Goal: Task Accomplishment & Management: Manage account settings

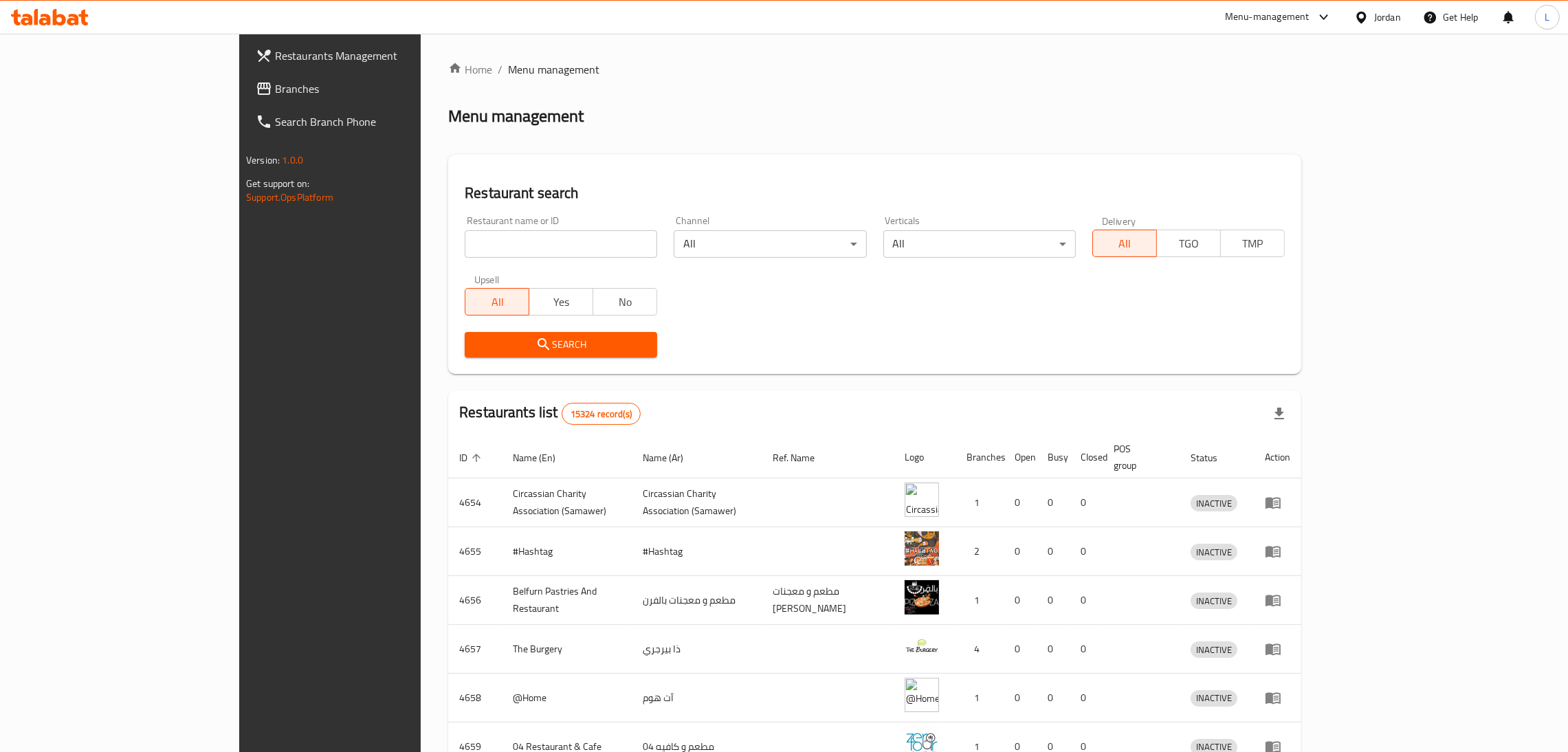
click at [275, 83] on span "Branches" at bounding box center [382, 88] width 215 height 16
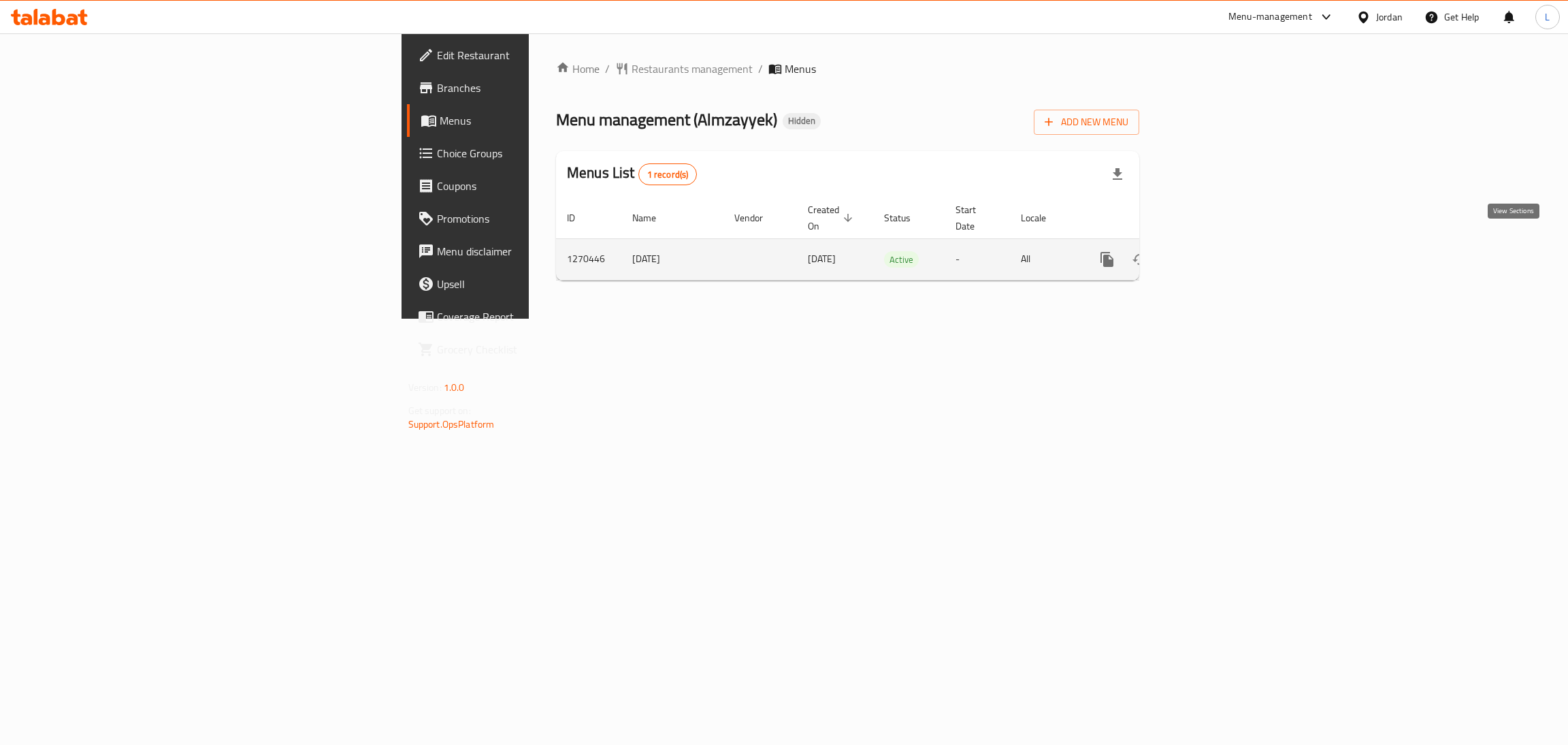
click at [1214, 251] on icon "enhanced table" at bounding box center [1205, 259] width 16 height 16
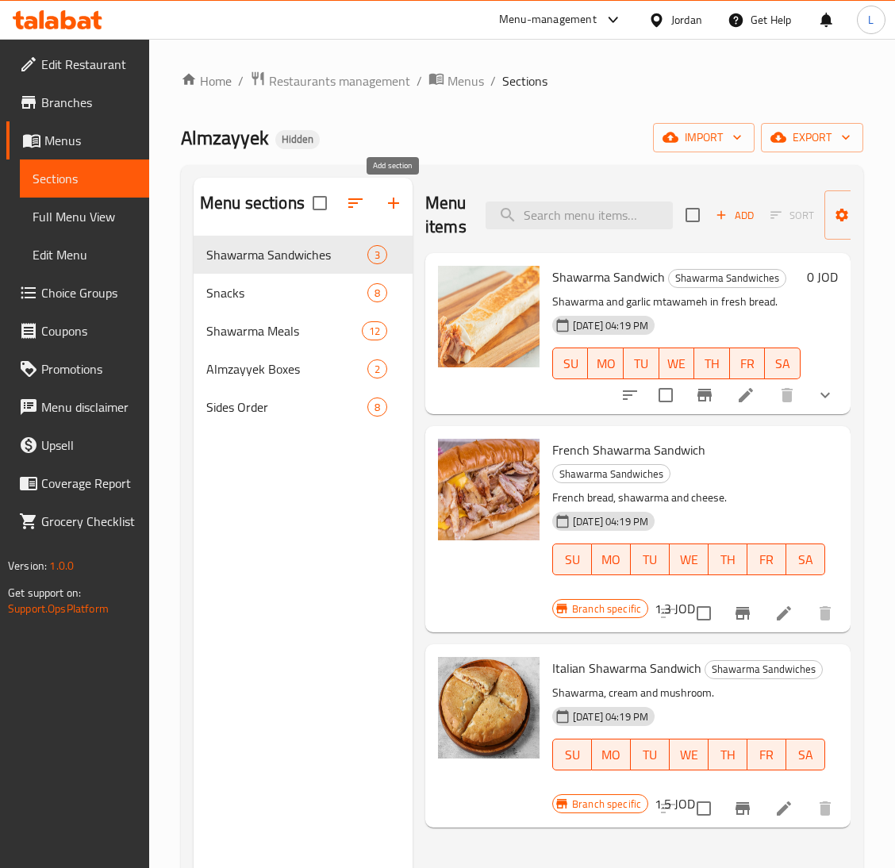
click at [399, 204] on icon "button" at bounding box center [393, 203] width 19 height 19
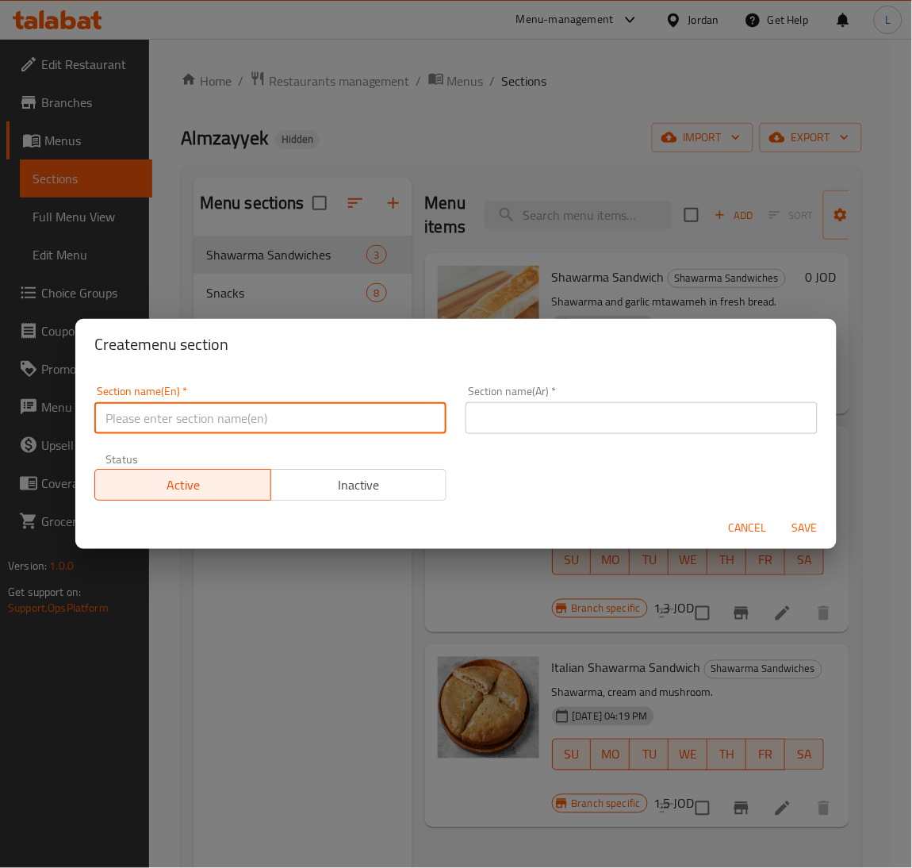
click at [336, 412] on input "text" at bounding box center [270, 418] width 352 height 32
type input "Sweets"
click at [536, 415] on input "text" at bounding box center [642, 418] width 352 height 32
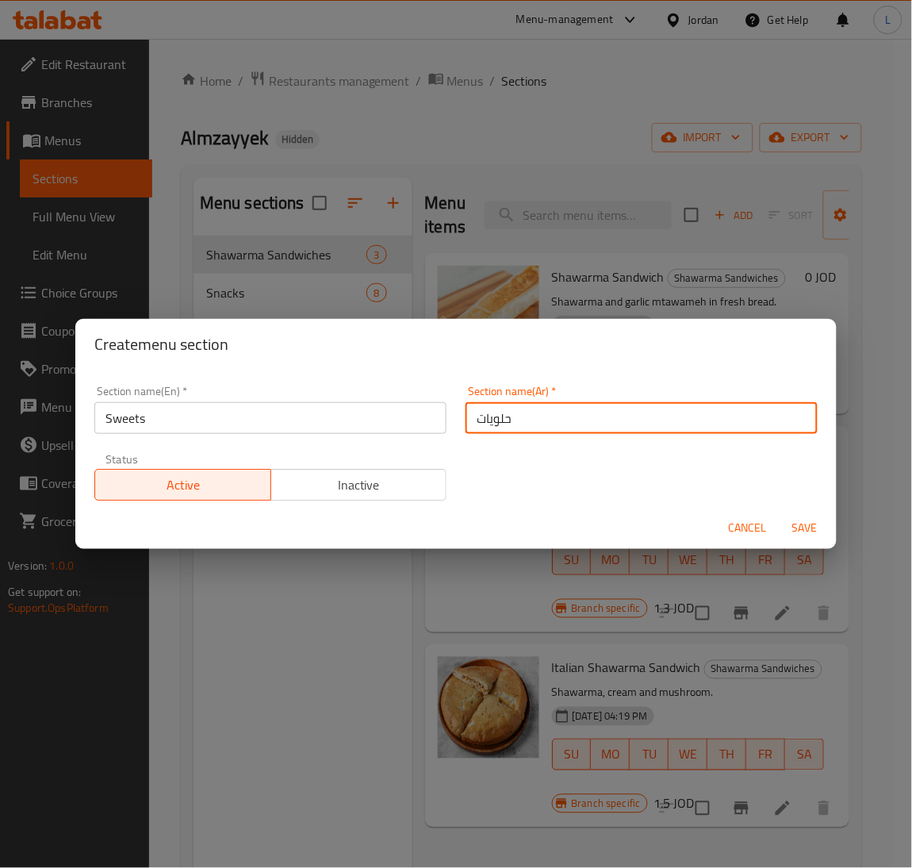
type input "حلويات"
click at [796, 518] on span "Save" at bounding box center [805, 528] width 38 height 20
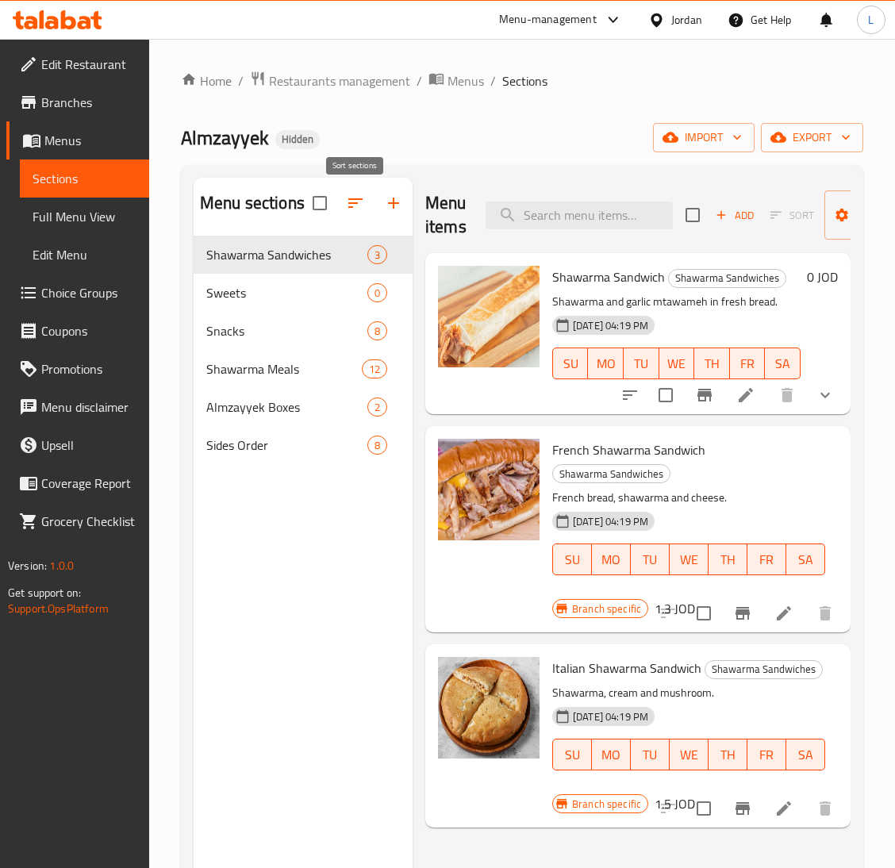
click at [356, 198] on icon "button" at bounding box center [355, 203] width 19 height 19
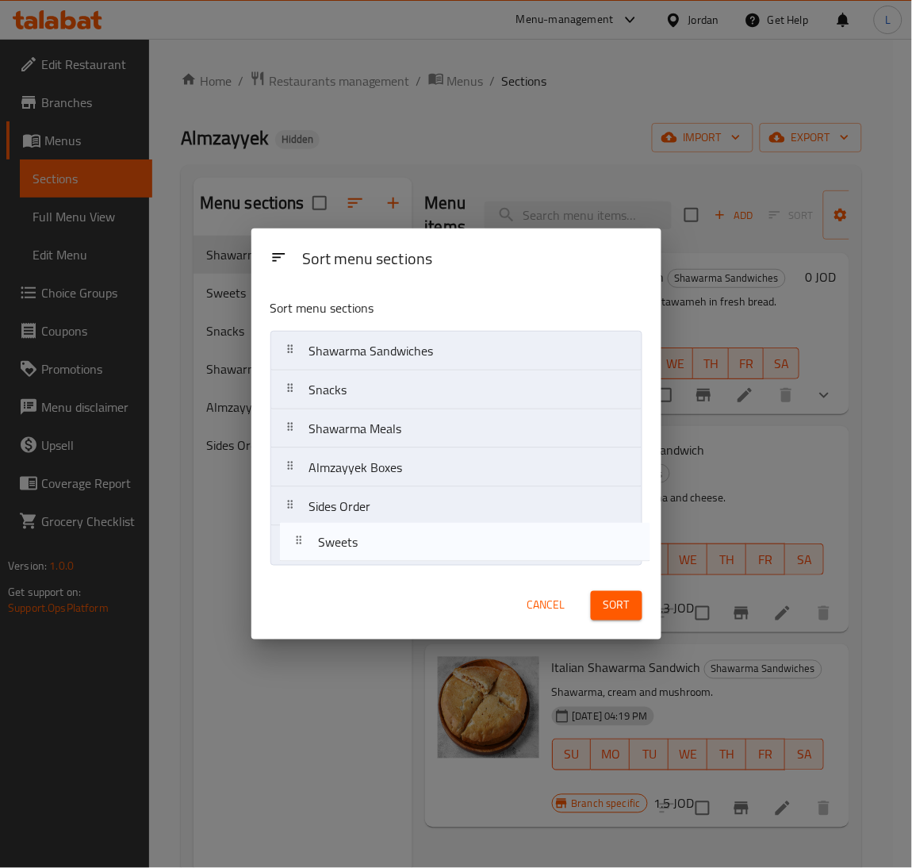
drag, startPoint x: 369, startPoint y: 391, endPoint x: 378, endPoint y: 552, distance: 161.3
click at [378, 552] on nav "Shawarma Sandwiches Sweets Snacks Shawarma Meals Almzayyek Boxes Sides Order" at bounding box center [456, 448] width 372 height 235
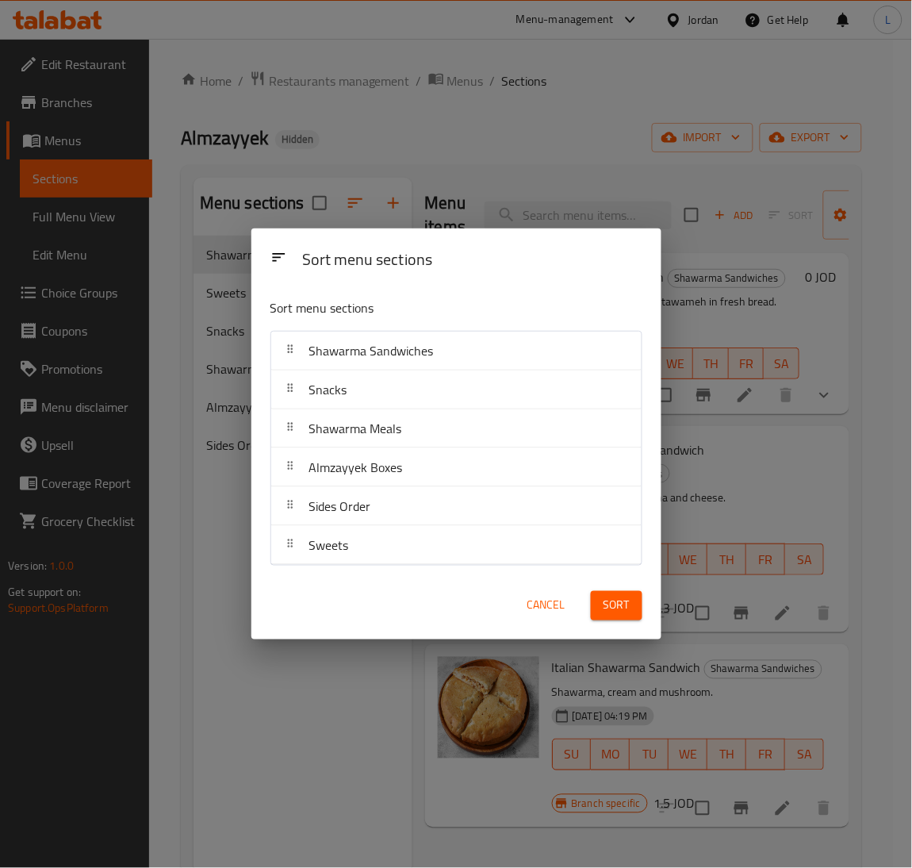
click at [618, 606] on span "Sort" at bounding box center [617, 606] width 26 height 20
click at [497, 140] on div "Sort menu sections Sort menu sections Shawarma Sandwiches Snacks Shawarma Meals…" at bounding box center [456, 434] width 912 height 868
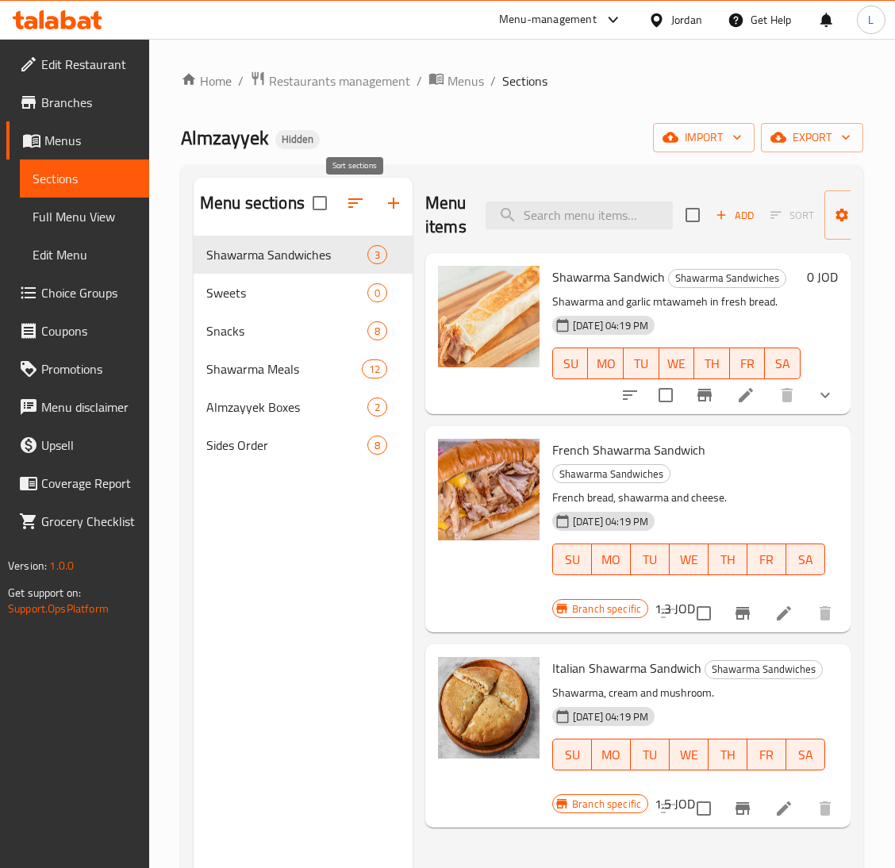
click at [350, 208] on icon "button" at bounding box center [355, 203] width 14 height 10
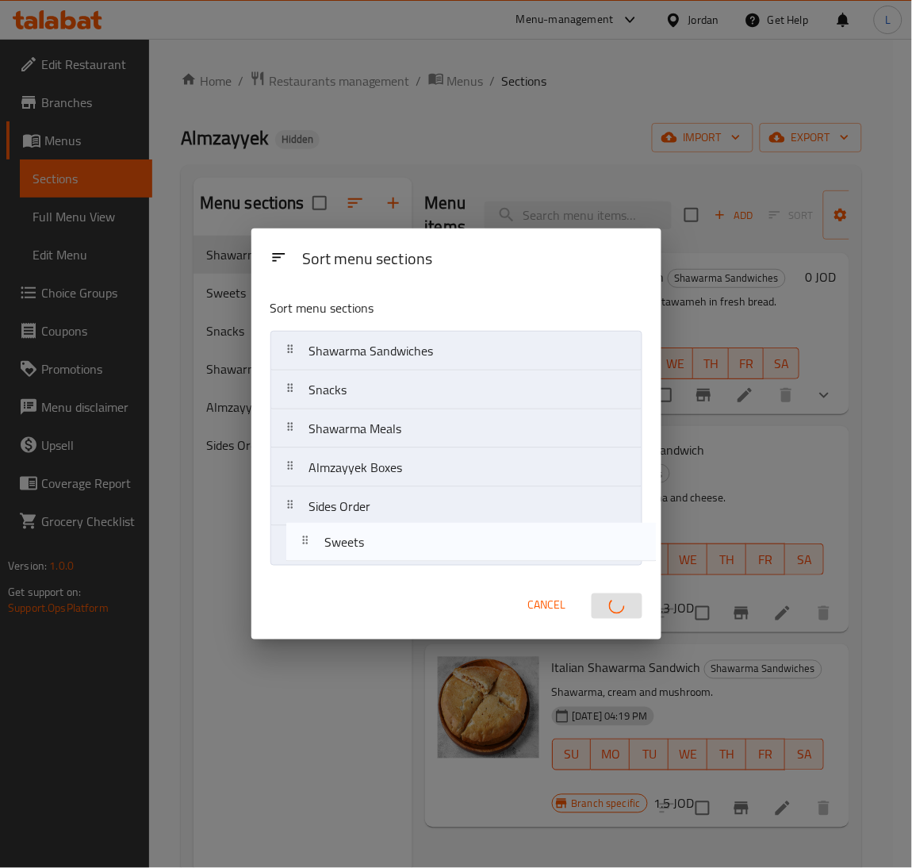
drag, startPoint x: 481, startPoint y: 385, endPoint x: 498, endPoint y: 547, distance: 162.7
click at [498, 547] on nav "Shawarma Sandwiches Sweets Snacks Shawarma Meals Almzayyek Boxes Sides Order" at bounding box center [456, 448] width 372 height 235
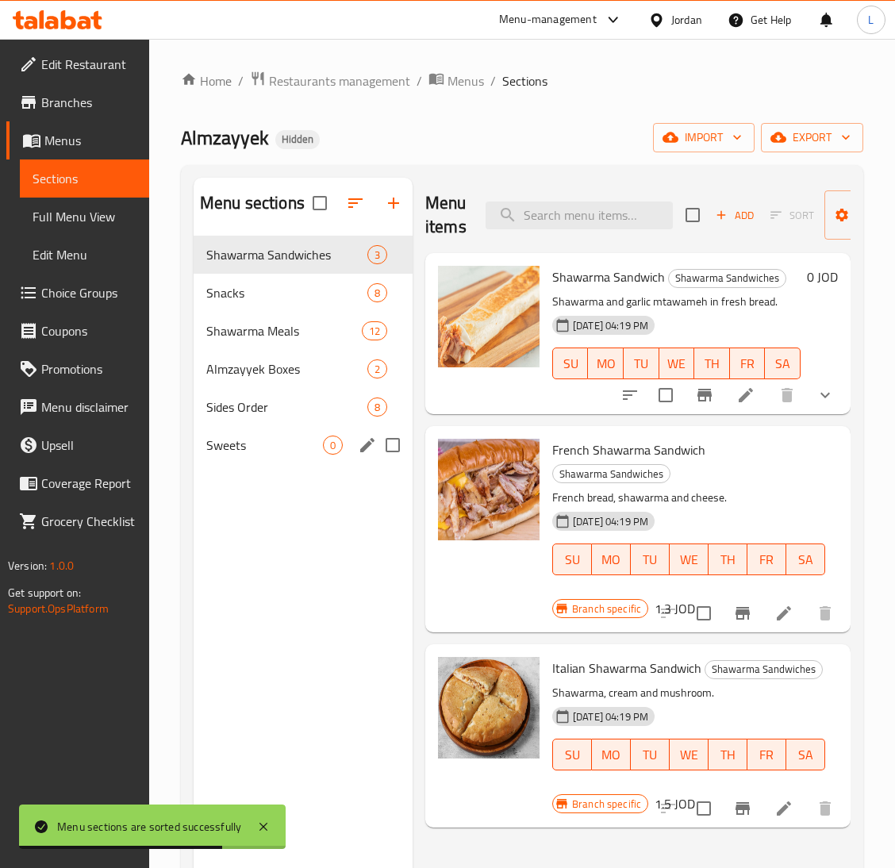
click at [254, 443] on span "Sweets" at bounding box center [264, 444] width 117 height 19
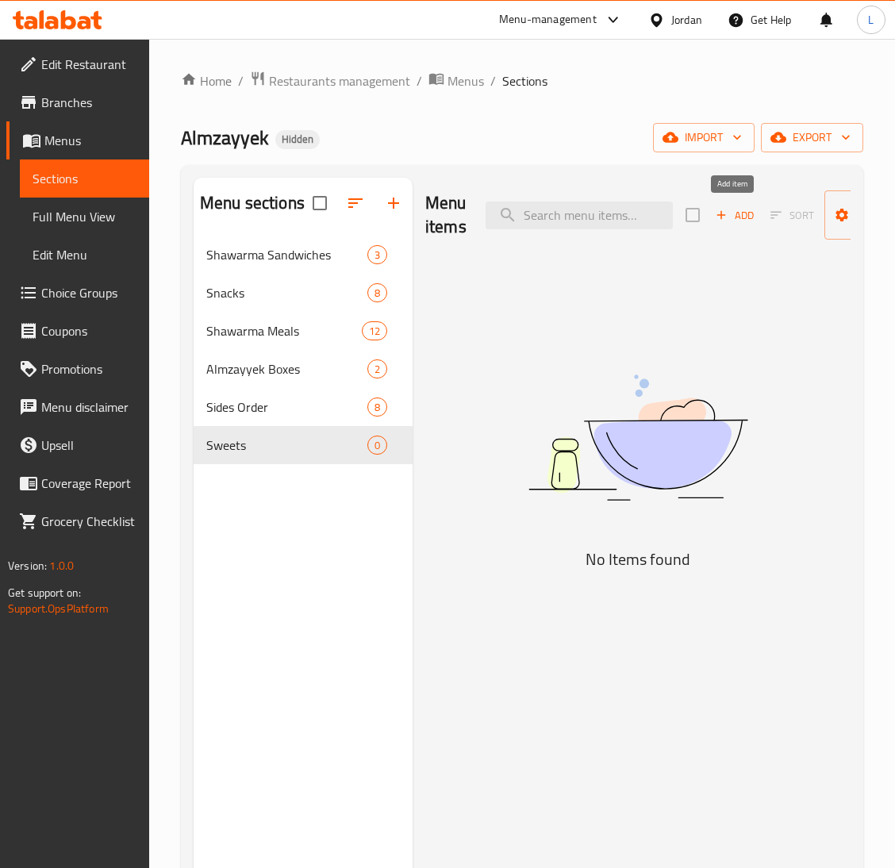
click at [738, 220] on span "Add" at bounding box center [734, 215] width 43 height 18
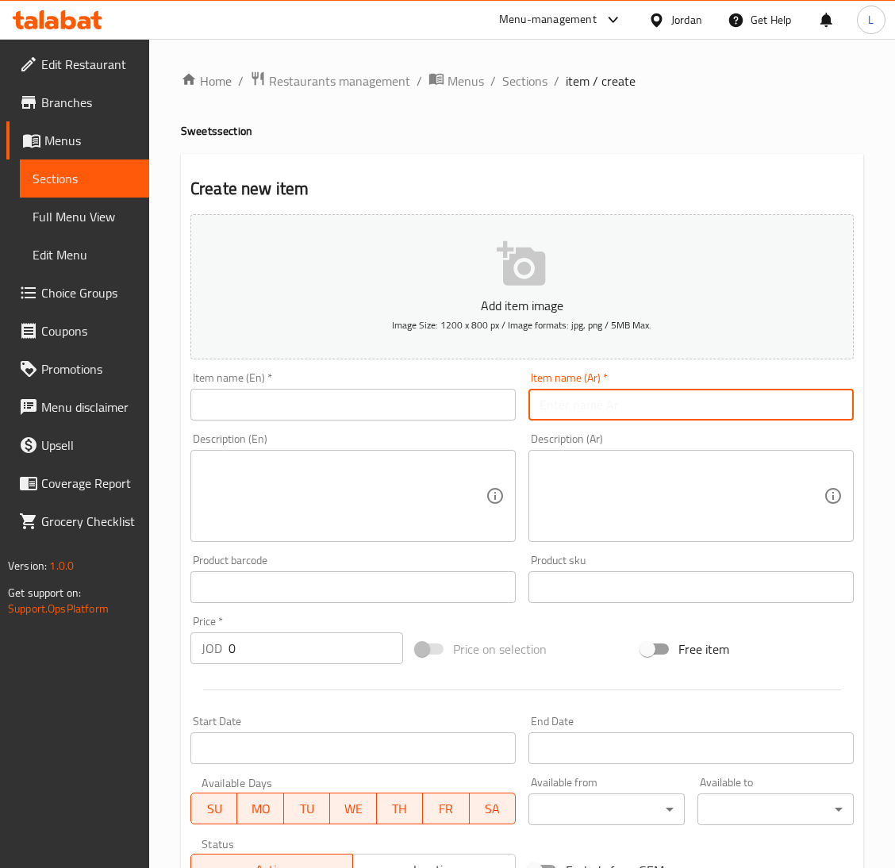
drag, startPoint x: 655, startPoint y: 402, endPoint x: 407, endPoint y: 411, distance: 248.4
click at [654, 402] on input "text" at bounding box center [690, 405] width 325 height 32
paste input "تشيز كيك نسكافيه"
type input "تشيز كيك نسكافيه"
click at [398, 410] on input "text" at bounding box center [352, 405] width 325 height 32
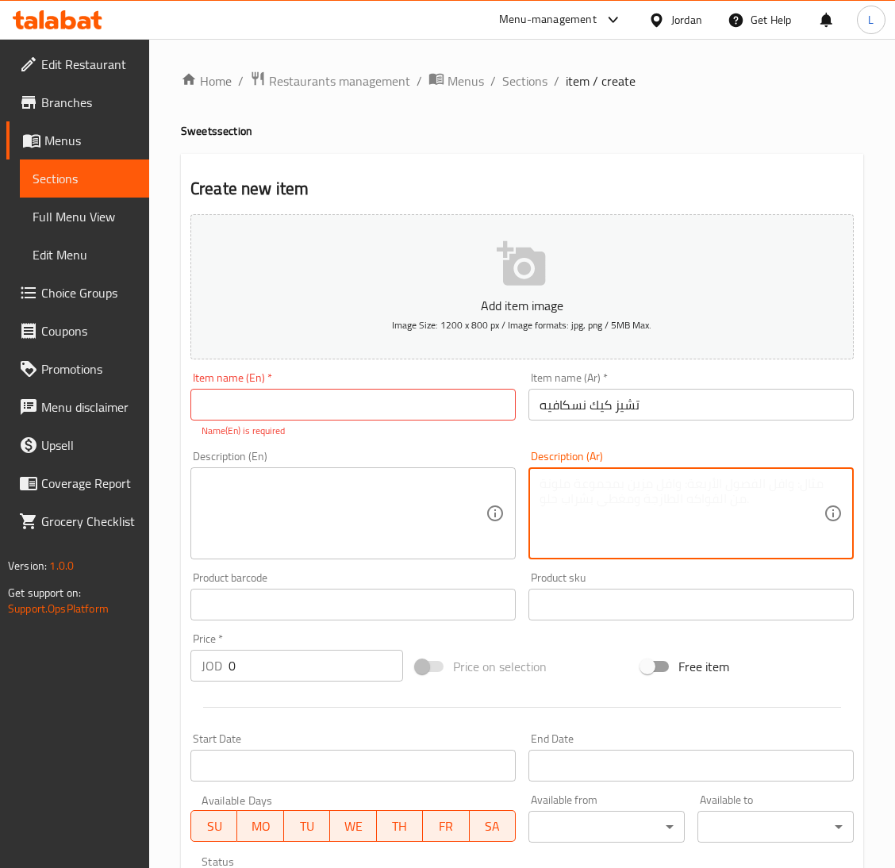
drag, startPoint x: 670, startPoint y: 502, endPoint x: 465, endPoint y: 526, distance: 206.8
click at [669, 502] on textarea at bounding box center [681, 513] width 284 height 75
paste textarea "حبة واحدة"
type textarea "حبة واحدة"
drag, startPoint x: 388, startPoint y: 397, endPoint x: 600, endPoint y: 434, distance: 215.8
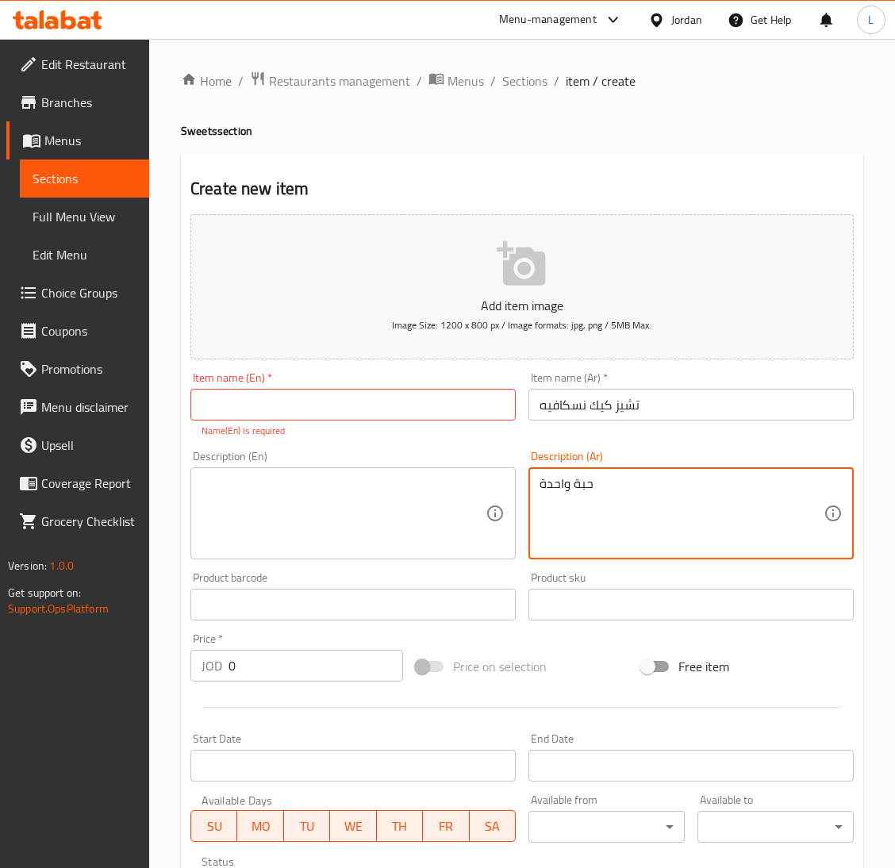
click at [388, 396] on input "text" at bounding box center [352, 405] width 325 height 32
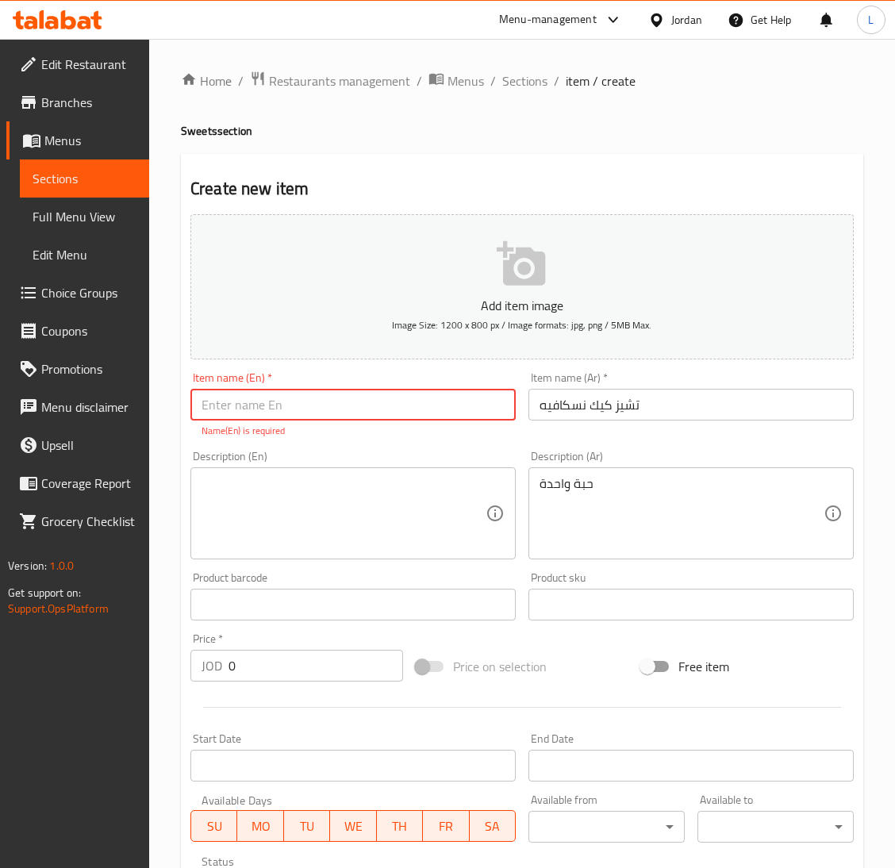
click at [605, 404] on input "تشيز كيك نسكافيه" at bounding box center [690, 405] width 325 height 32
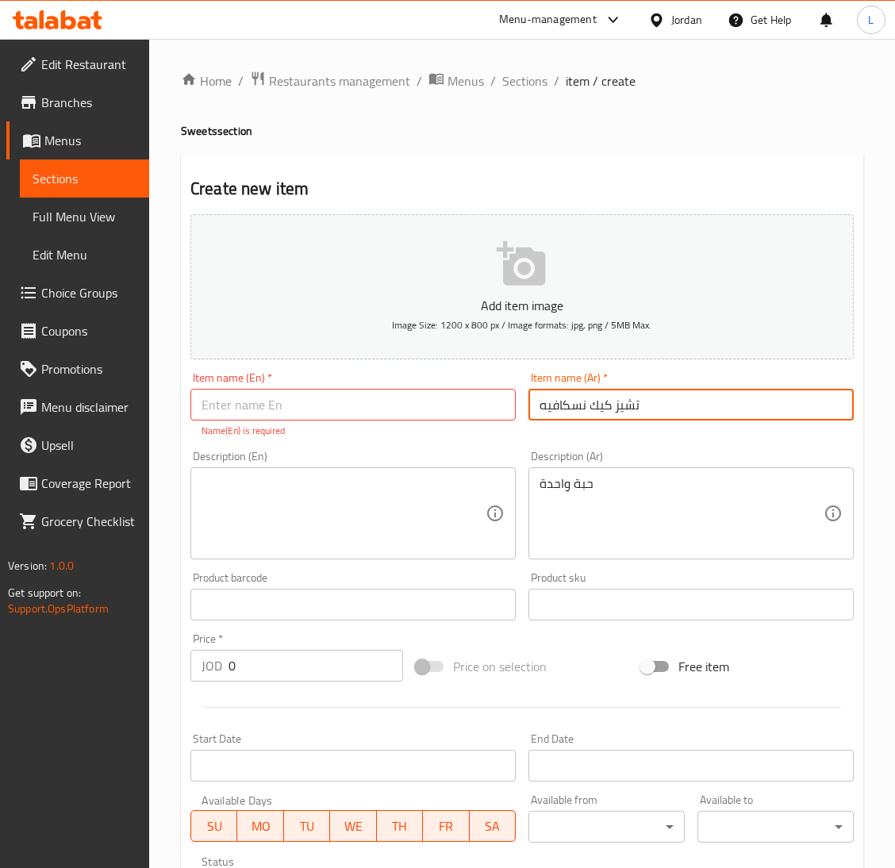
click at [605, 404] on input "تشيز كيك نسكافيه" at bounding box center [690, 405] width 325 height 32
drag, startPoint x: 337, startPoint y: 399, endPoint x: 328, endPoint y: 408, distance: 13.5
click at [337, 399] on input "text" at bounding box center [352, 405] width 325 height 32
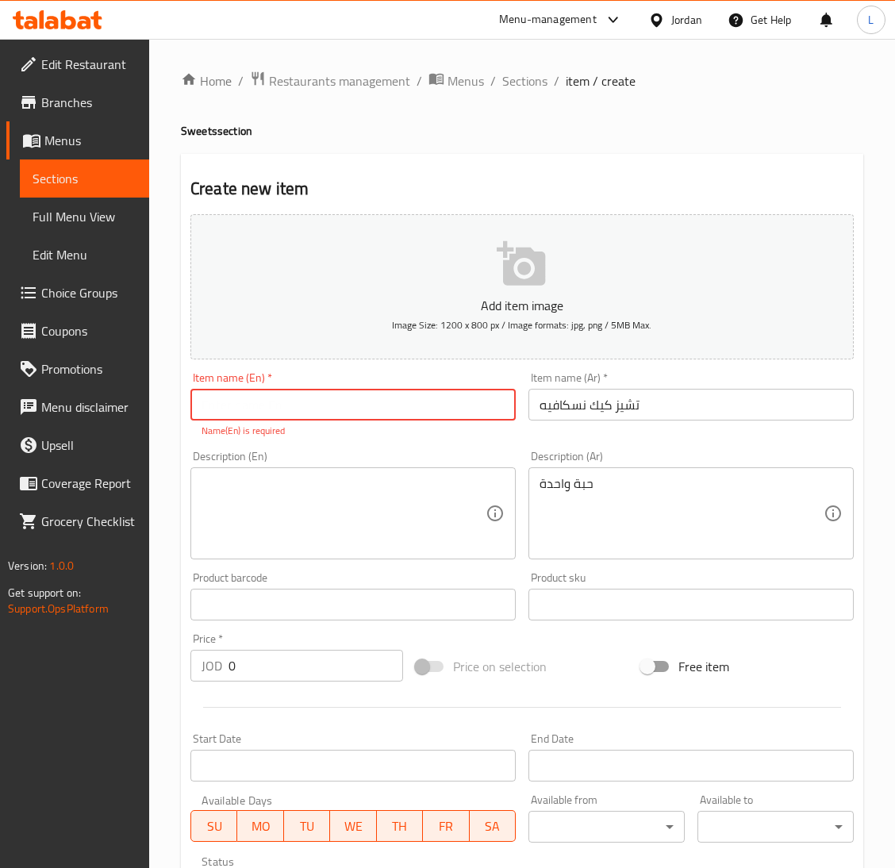
paste input "Nescafe cheesecake"
type input "Nescafe cheesecake"
drag, startPoint x: 254, startPoint y: 523, endPoint x: 313, endPoint y: 521, distance: 59.5
click at [254, 523] on textarea at bounding box center [343, 513] width 284 height 75
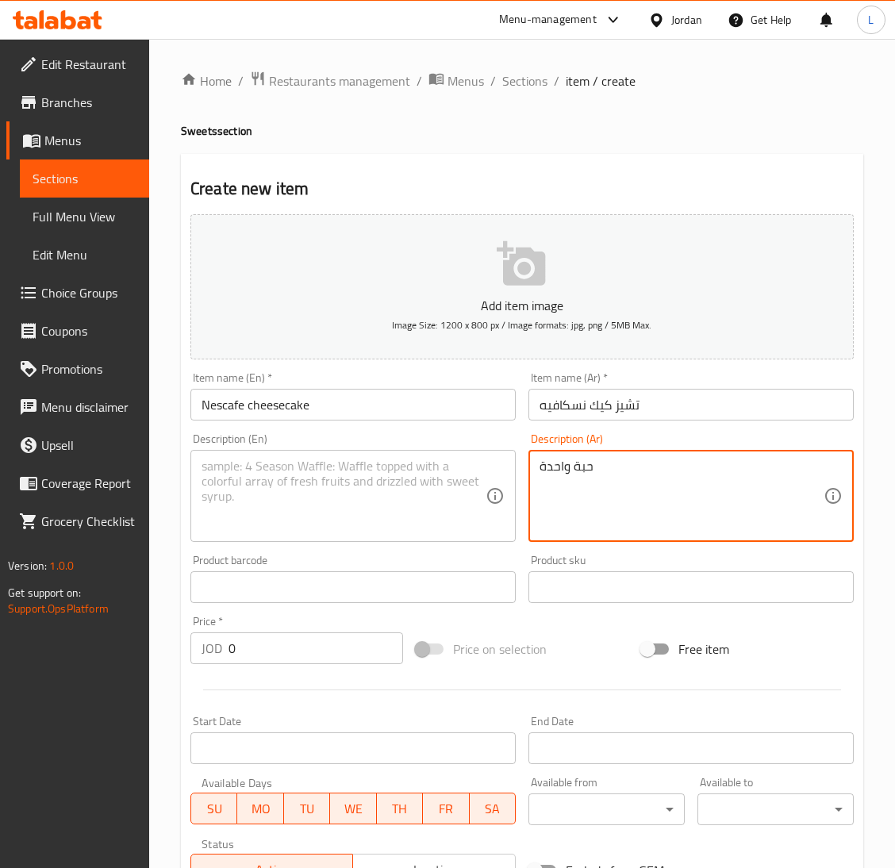
click at [588, 477] on textarea "حبة واحدة" at bounding box center [681, 495] width 284 height 75
click at [586, 477] on textarea "حبة واحدة" at bounding box center [681, 495] width 284 height 75
click at [331, 468] on textarea at bounding box center [343, 495] width 284 height 75
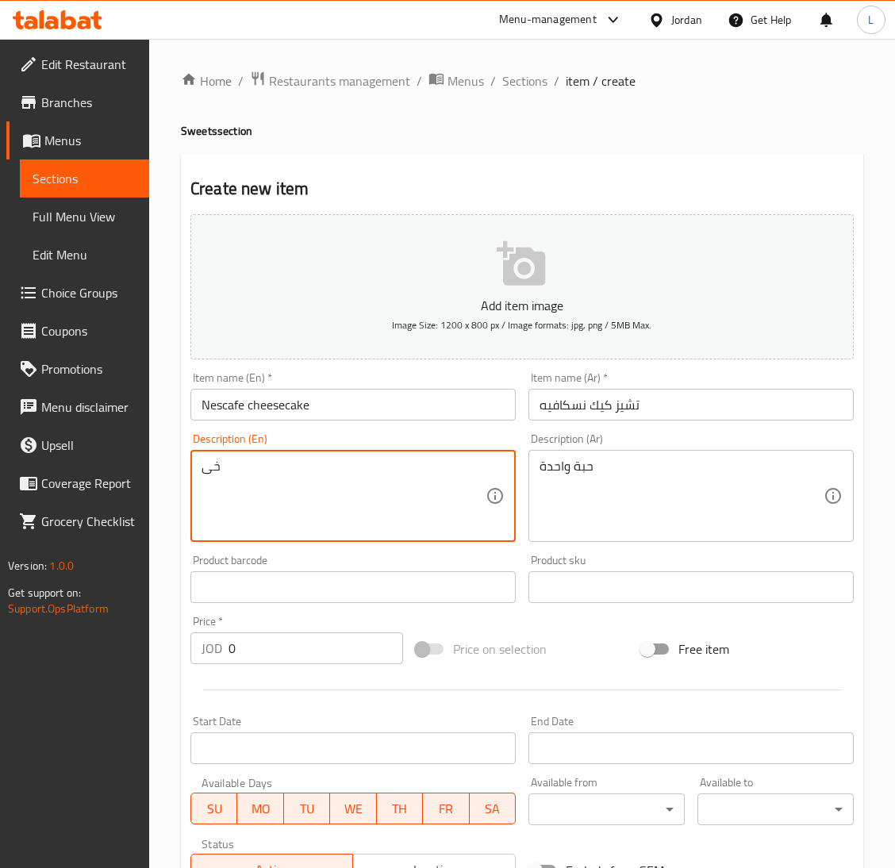
type textarea "خ"
type textarea "on piece"
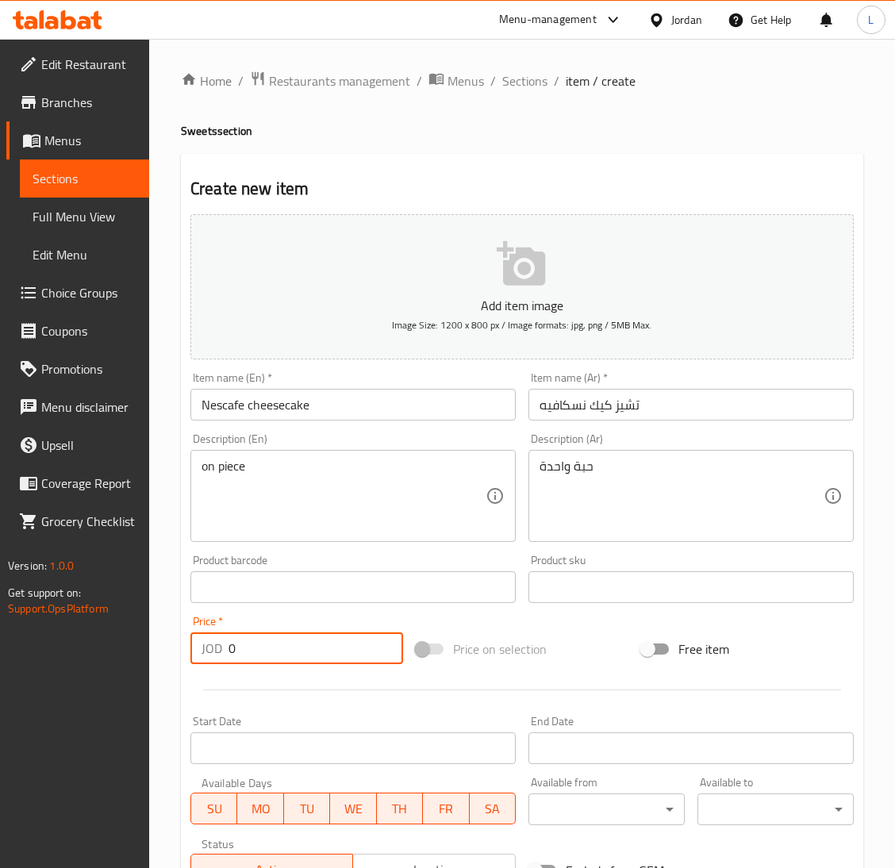
click at [282, 650] on input "0" at bounding box center [315, 648] width 174 height 32
paste input "1.500"
click at [282, 650] on input "01.500" at bounding box center [315, 648] width 174 height 32
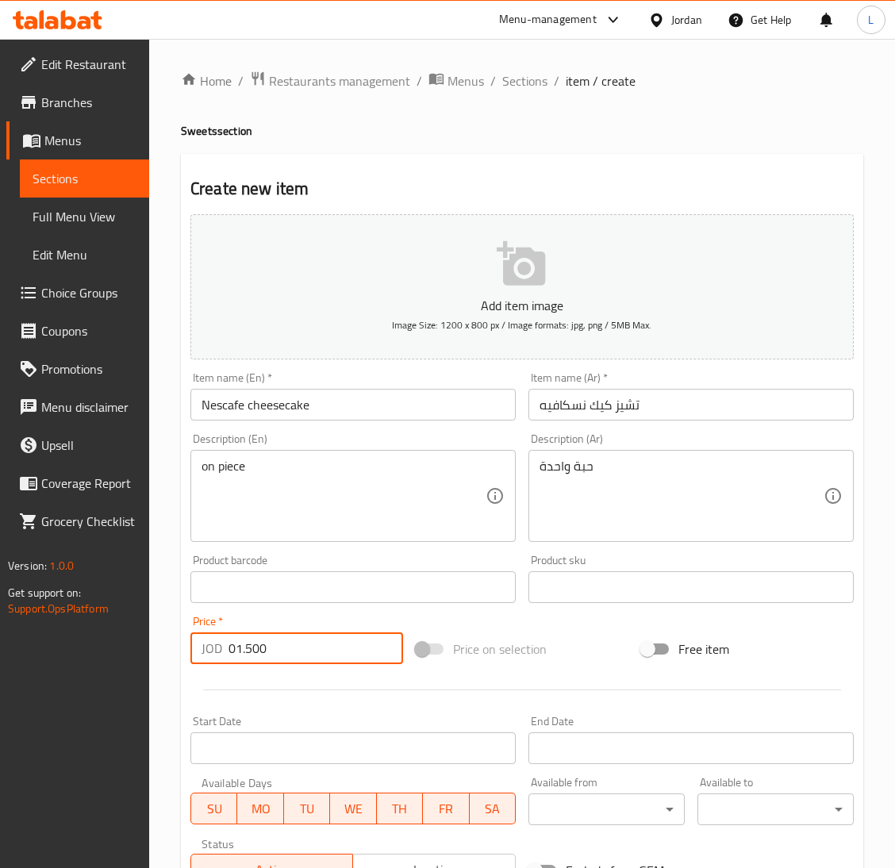
click at [282, 650] on input "01.500" at bounding box center [315, 648] width 174 height 32
paste input "number"
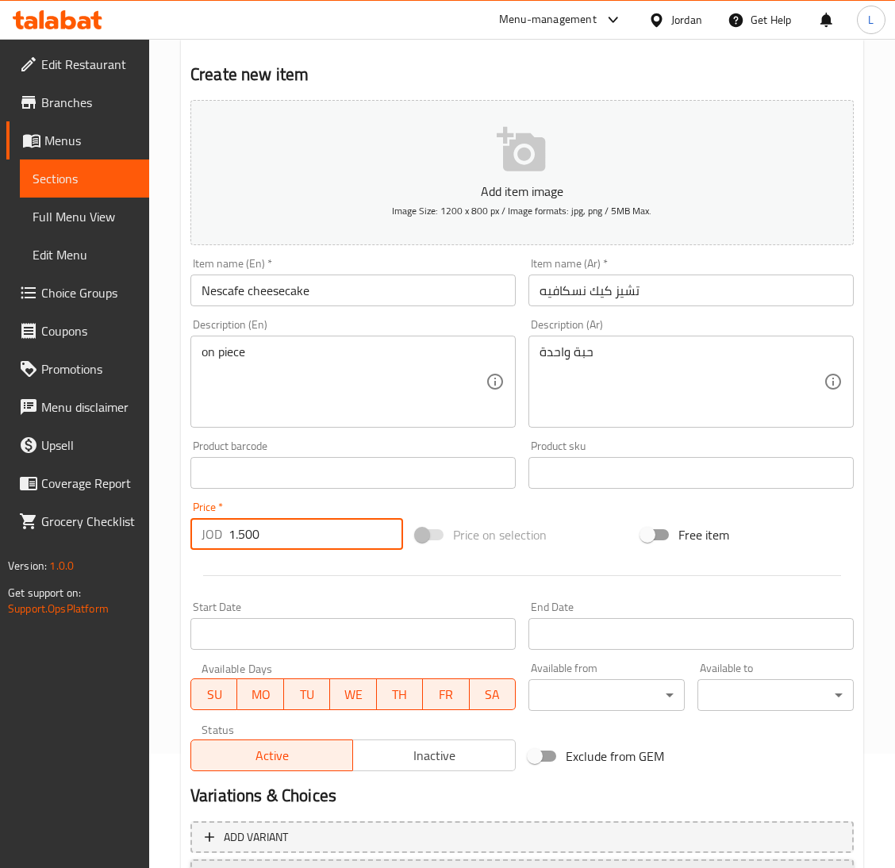
scroll to position [250, 0]
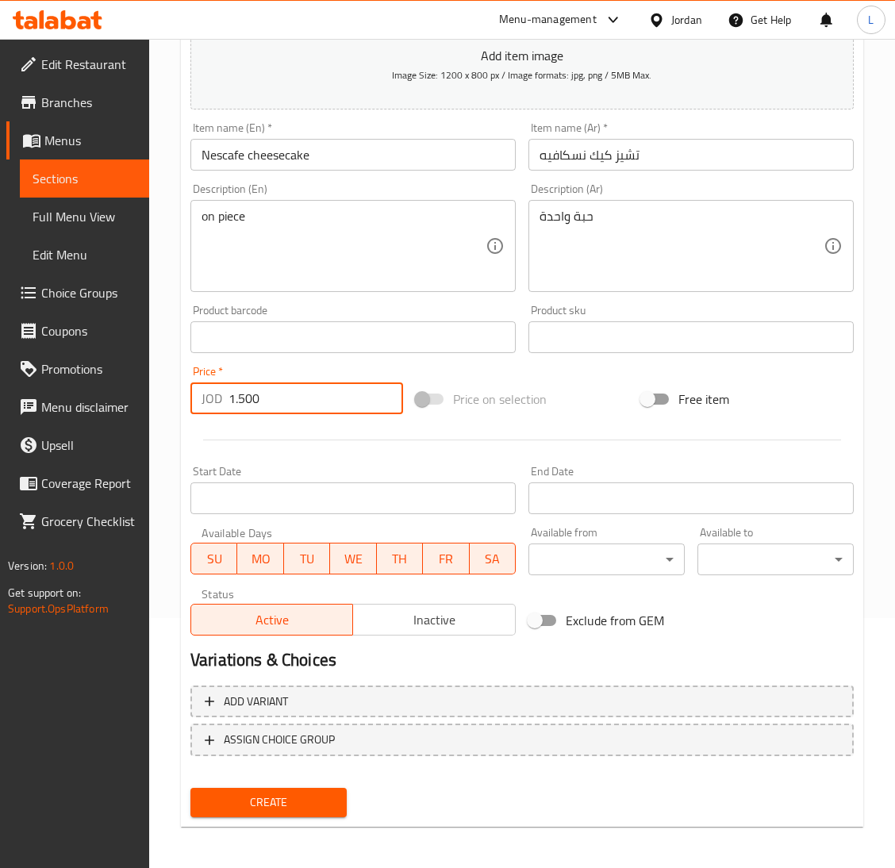
type input "1.500"
click at [269, 800] on span "Create" at bounding box center [268, 802] width 131 height 20
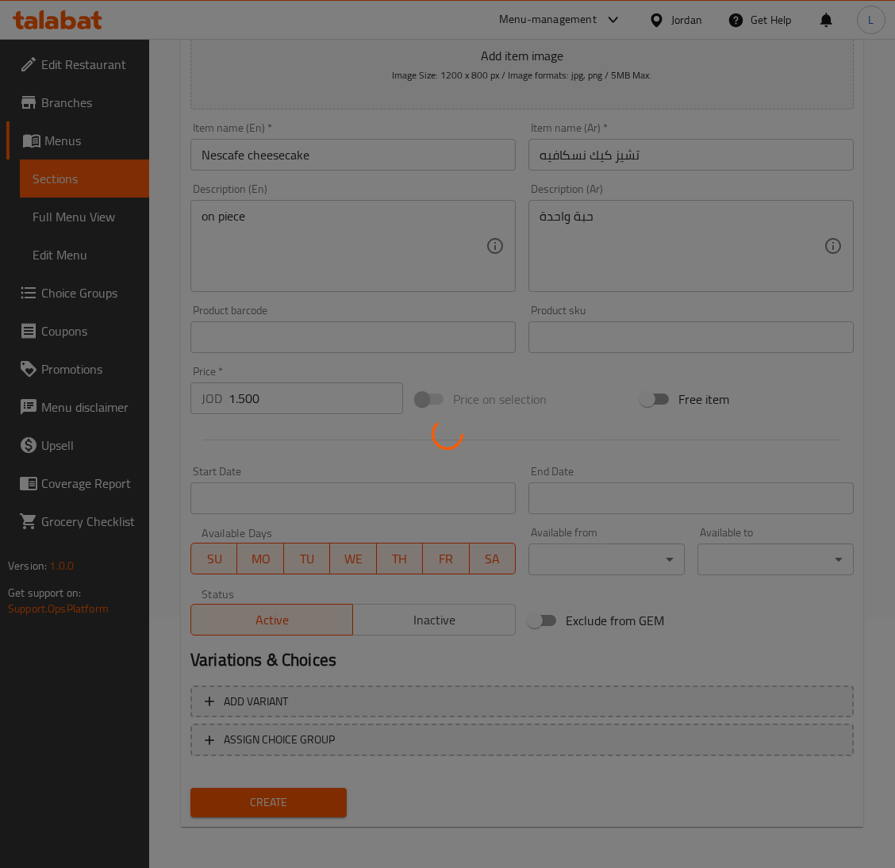
type input "0"
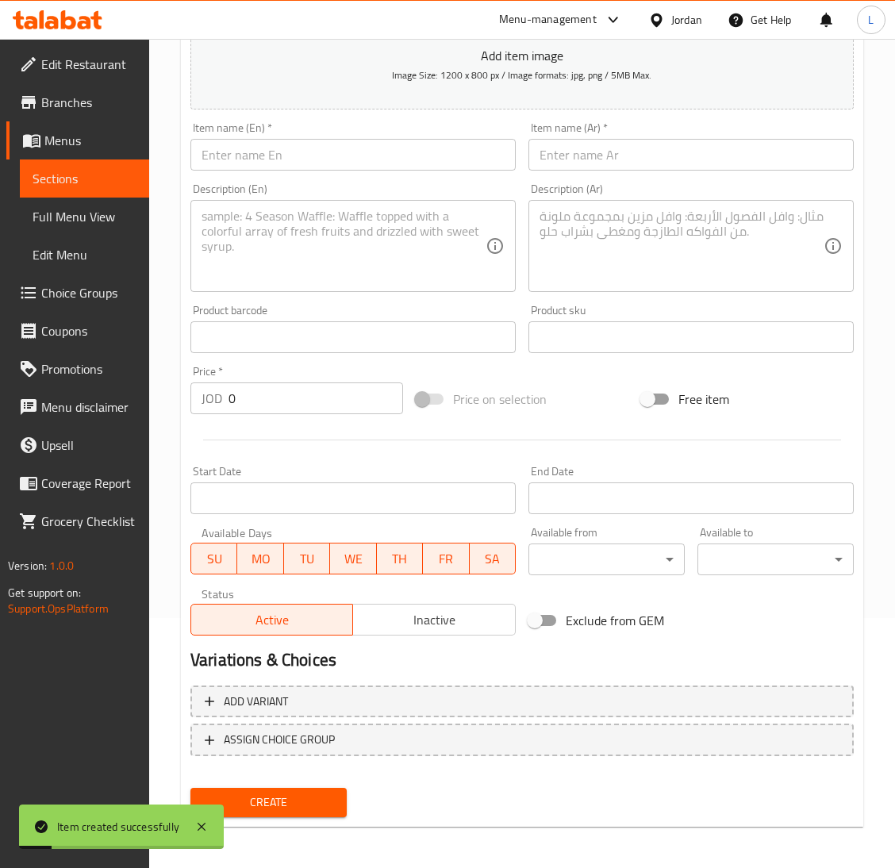
drag, startPoint x: 575, startPoint y: 159, endPoint x: 516, endPoint y: 159, distance: 58.7
click at [575, 159] on input "text" at bounding box center [690, 155] width 325 height 32
paste input "تشيز كيك نسكافيه"
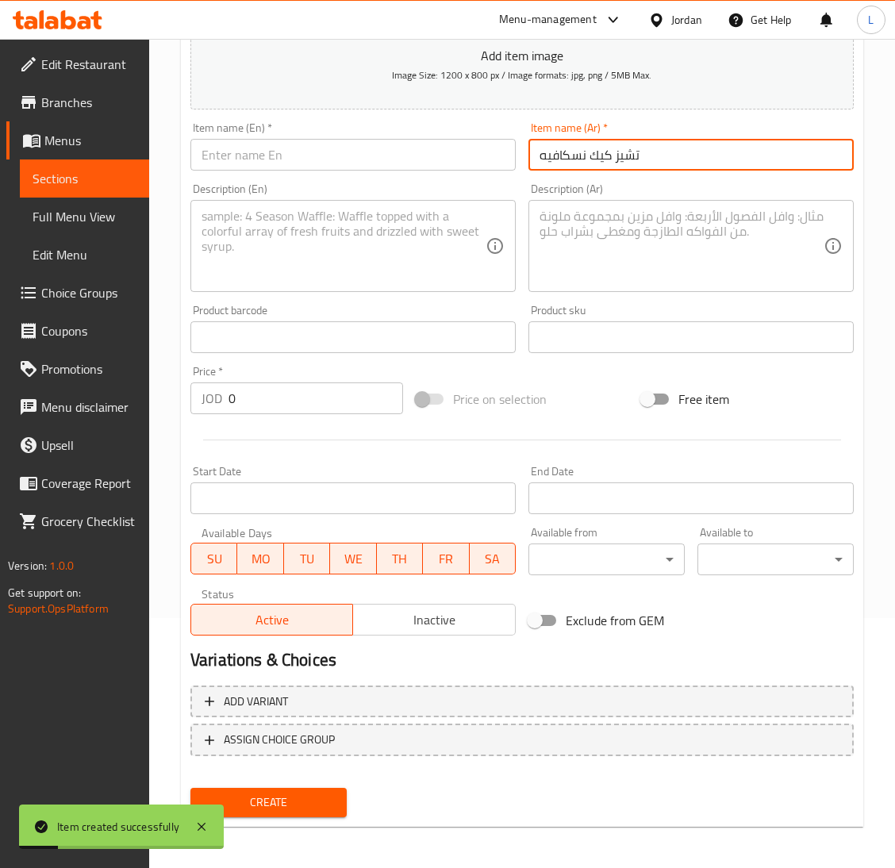
type input "تشيز كيك نسكافيه"
click at [474, 156] on input "text" at bounding box center [352, 155] width 325 height 32
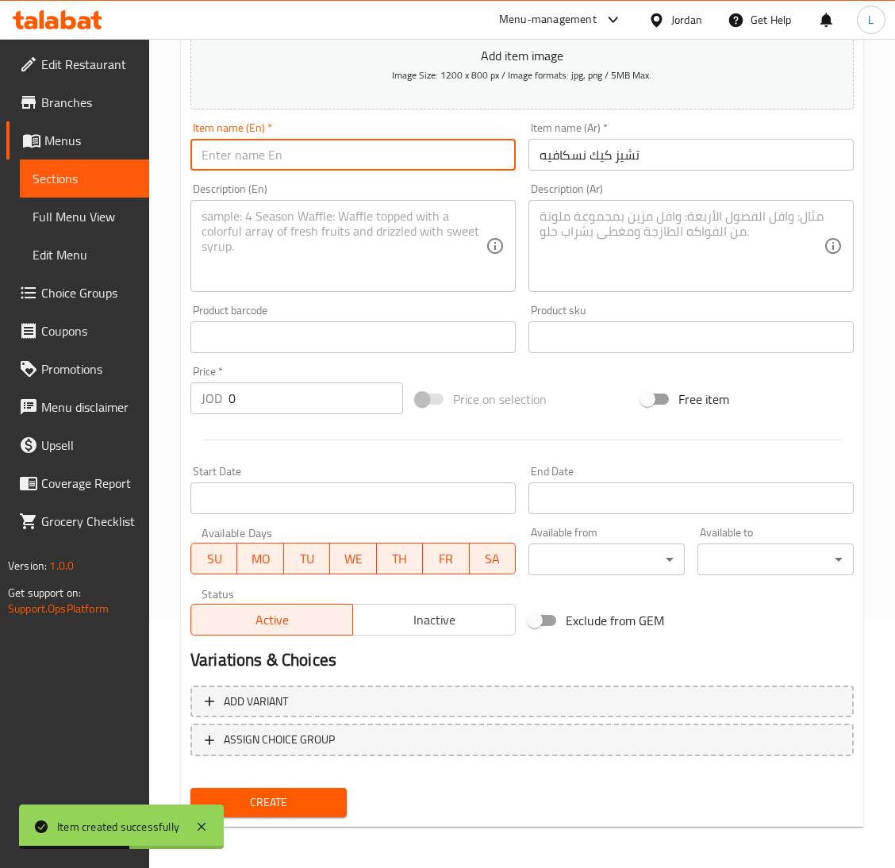
paste input "Nescafe cheesecake"
type input "Nescafe cheesecake"
drag, startPoint x: 588, startPoint y: 228, endPoint x: 499, endPoint y: 244, distance: 90.1
click at [588, 228] on textarea at bounding box center [681, 246] width 284 height 75
paste textarea "قالب كبير"
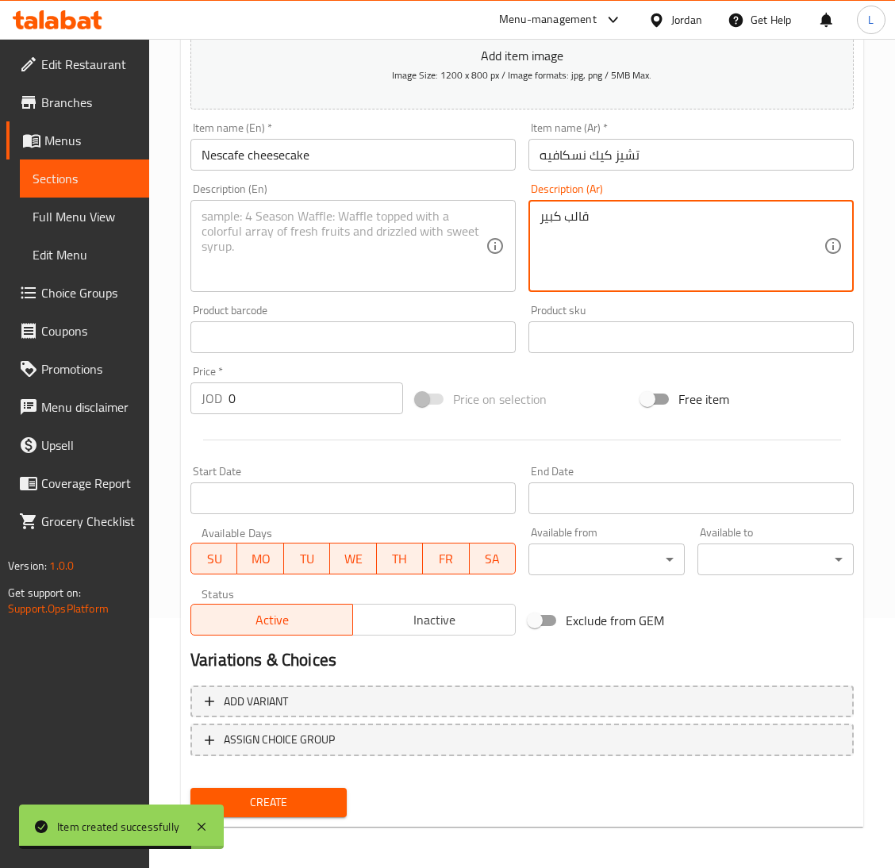
type textarea "قالب كبير"
click at [380, 244] on textarea at bounding box center [343, 246] width 284 height 75
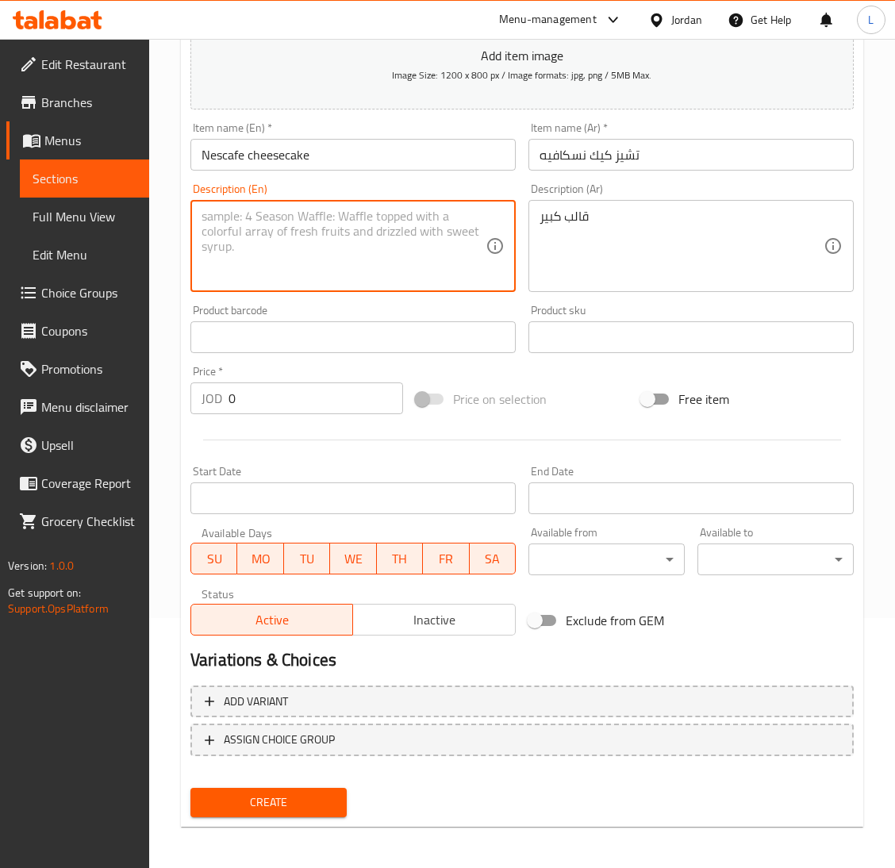
type textarea "s"
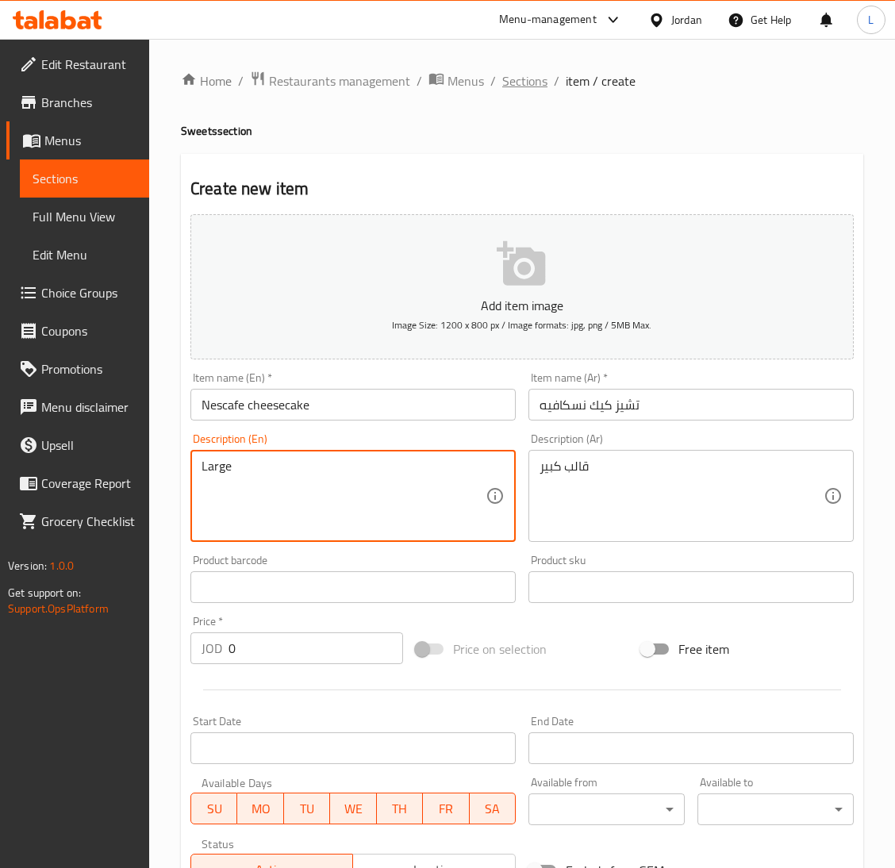
type textarea "Large"
click at [520, 88] on span "Sections" at bounding box center [524, 80] width 45 height 19
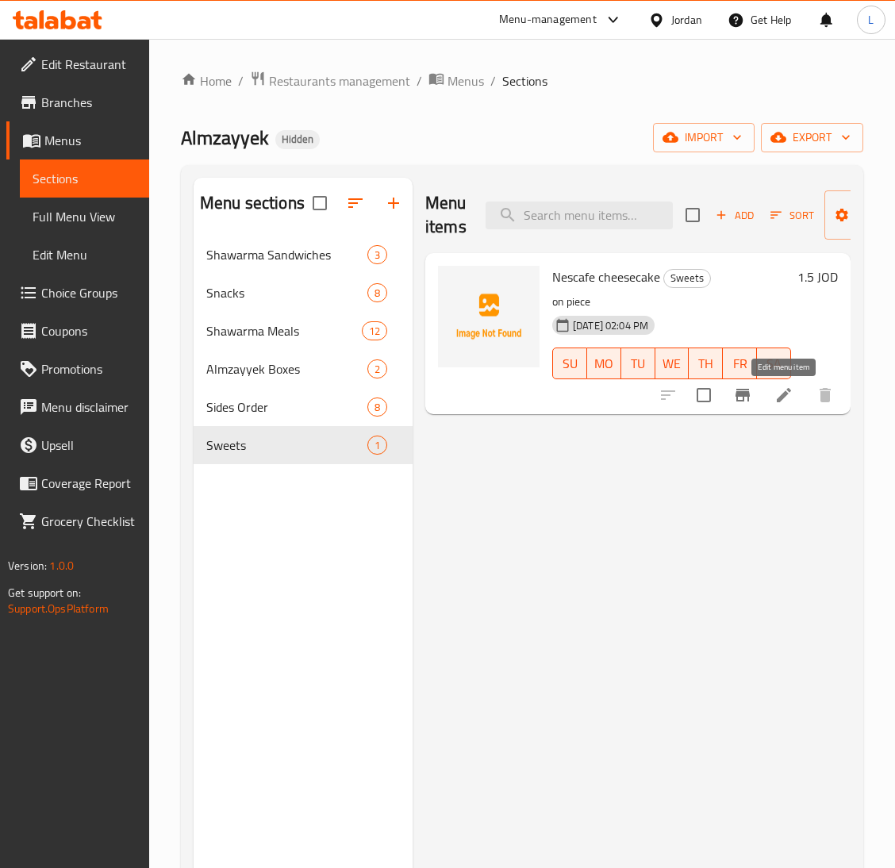
click at [777, 400] on icon at bounding box center [784, 395] width 14 height 14
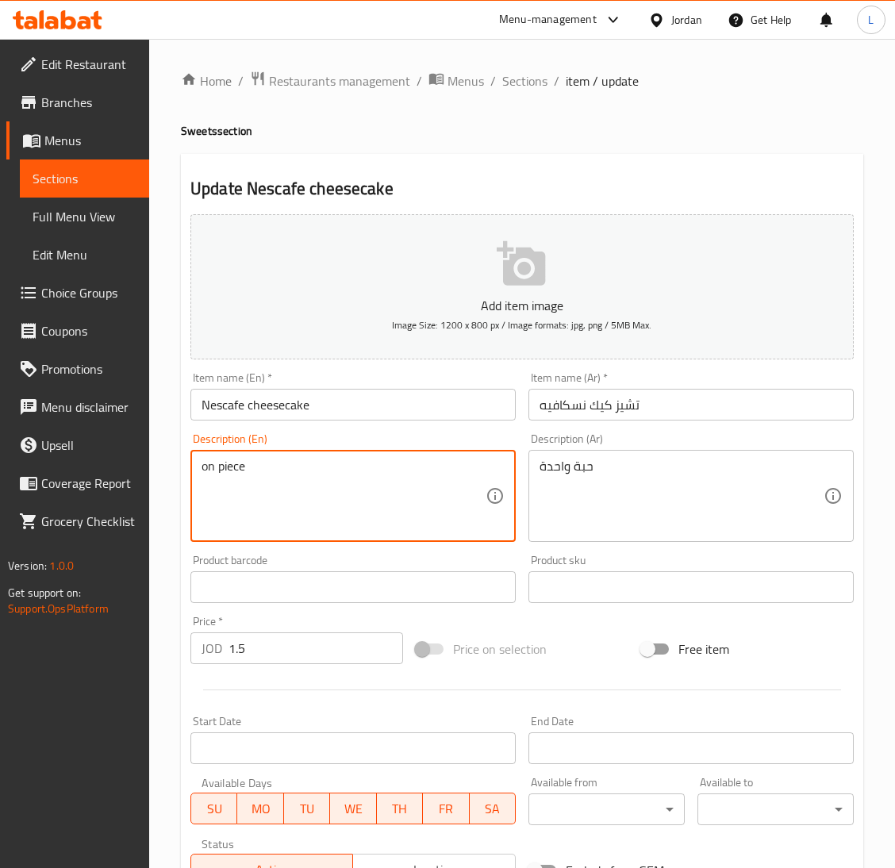
click at [316, 485] on textarea "on piece" at bounding box center [343, 495] width 284 height 75
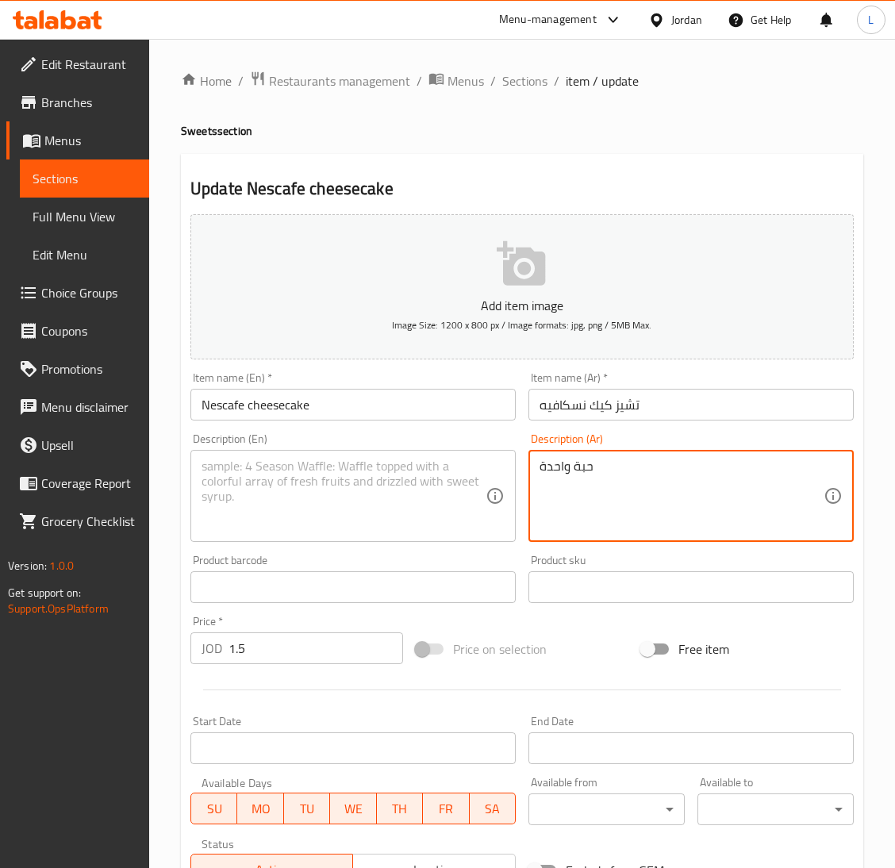
click at [575, 462] on textarea "حبة واحدة" at bounding box center [681, 495] width 284 height 75
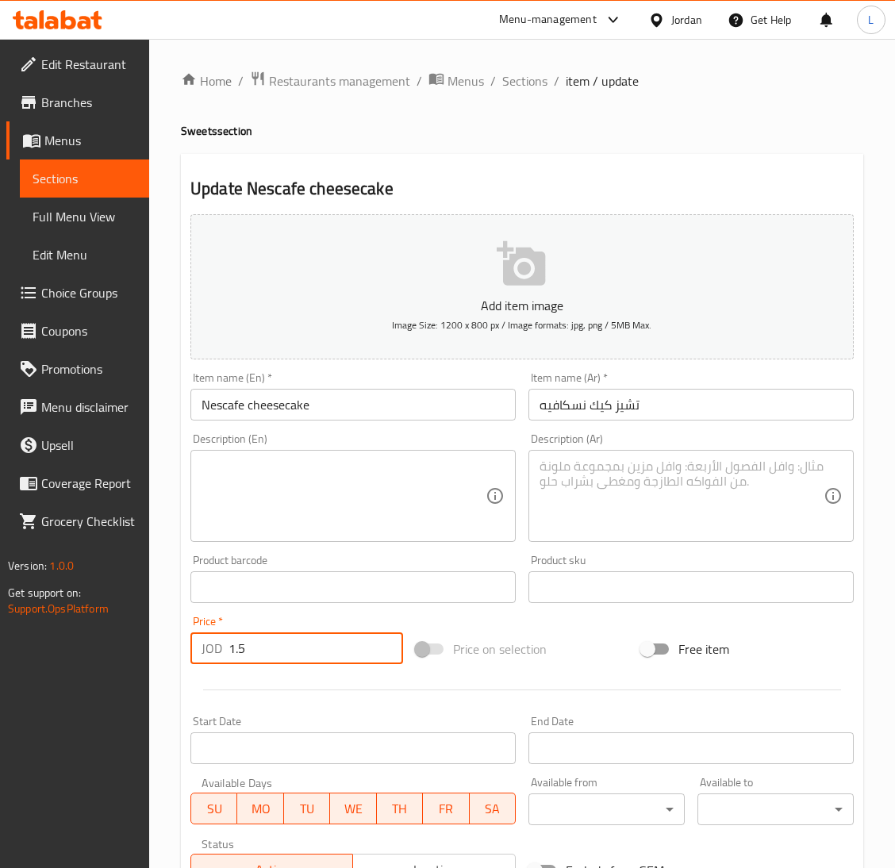
click at [296, 654] on input "1.5" at bounding box center [315, 648] width 174 height 32
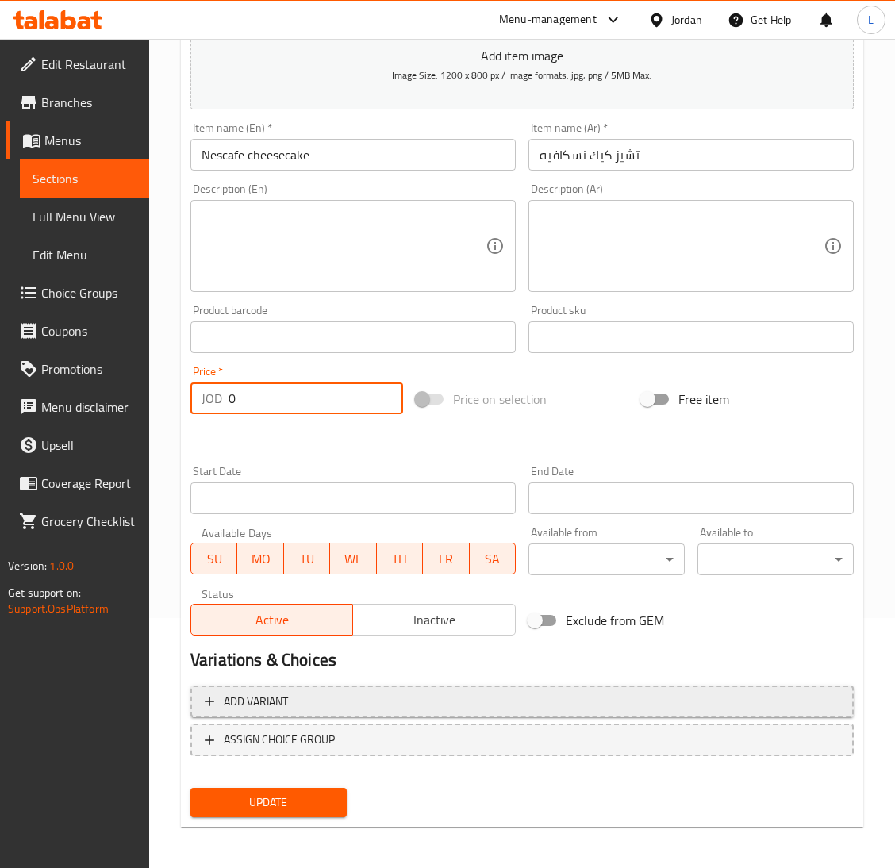
type input "0"
click at [383, 694] on span "Add variant" at bounding box center [522, 702] width 635 height 20
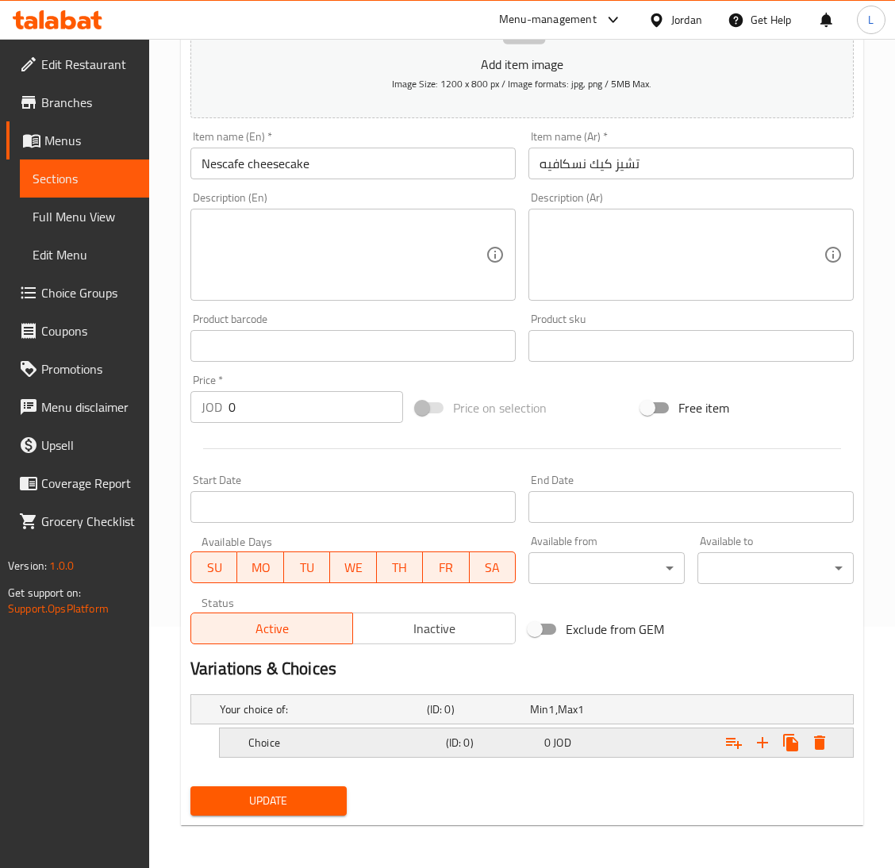
click at [393, 720] on div "Choice" at bounding box center [320, 709] width 207 height 22
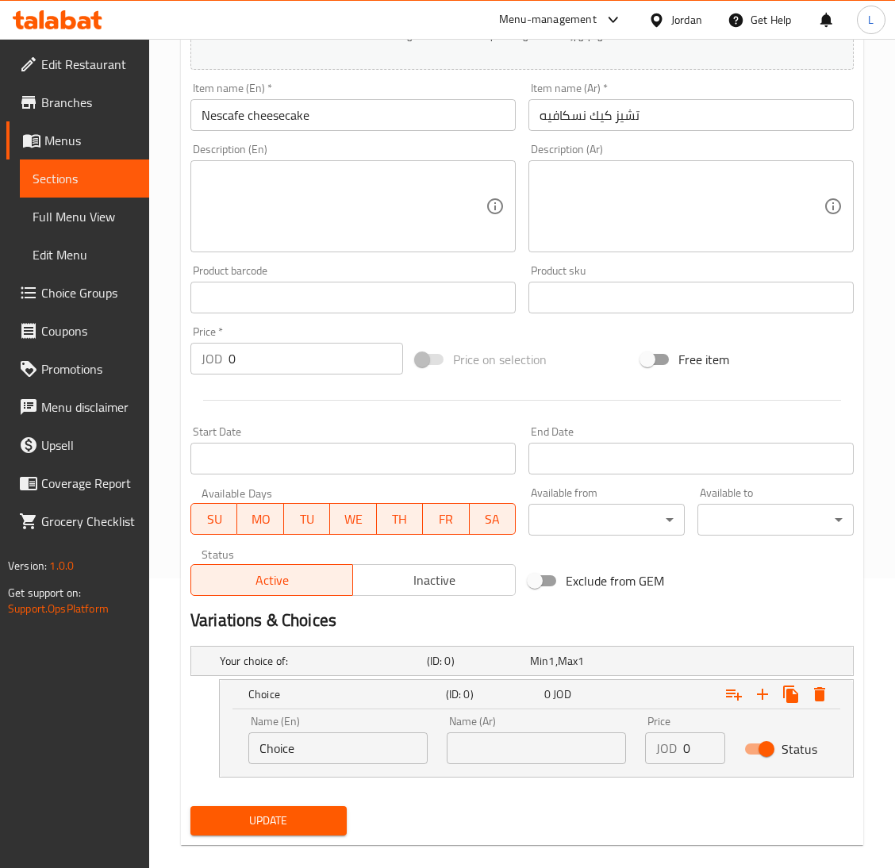
scroll to position [310, 0]
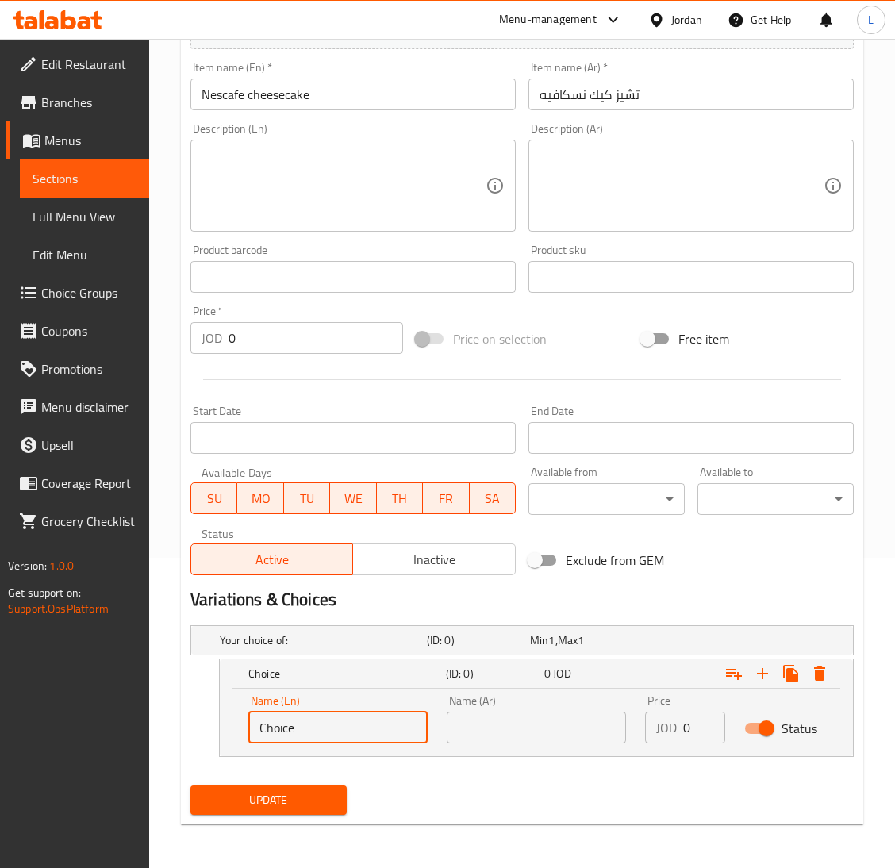
click at [370, 720] on input "Choice" at bounding box center [337, 727] width 179 height 32
type input "One Piece"
click at [455, 719] on input "text" at bounding box center [536, 727] width 179 height 32
click at [496, 732] on input "text" at bounding box center [536, 727] width 179 height 32
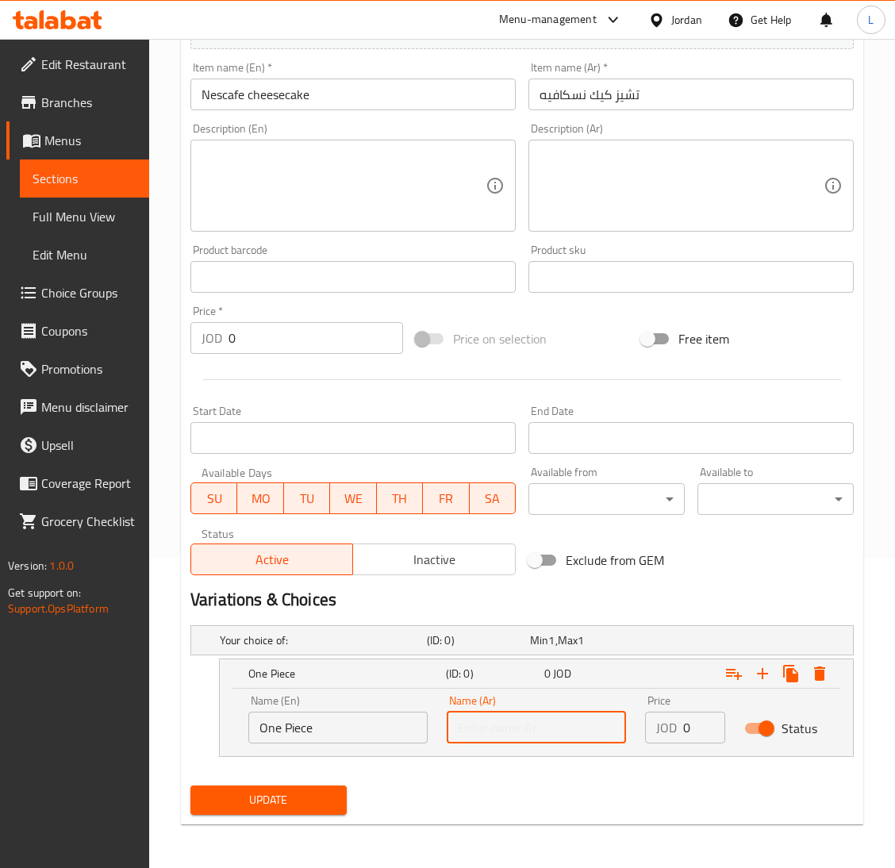
paste input "حبة واحدة"
type input "حبة واحدة"
click at [693, 733] on input "0" at bounding box center [704, 727] width 42 height 32
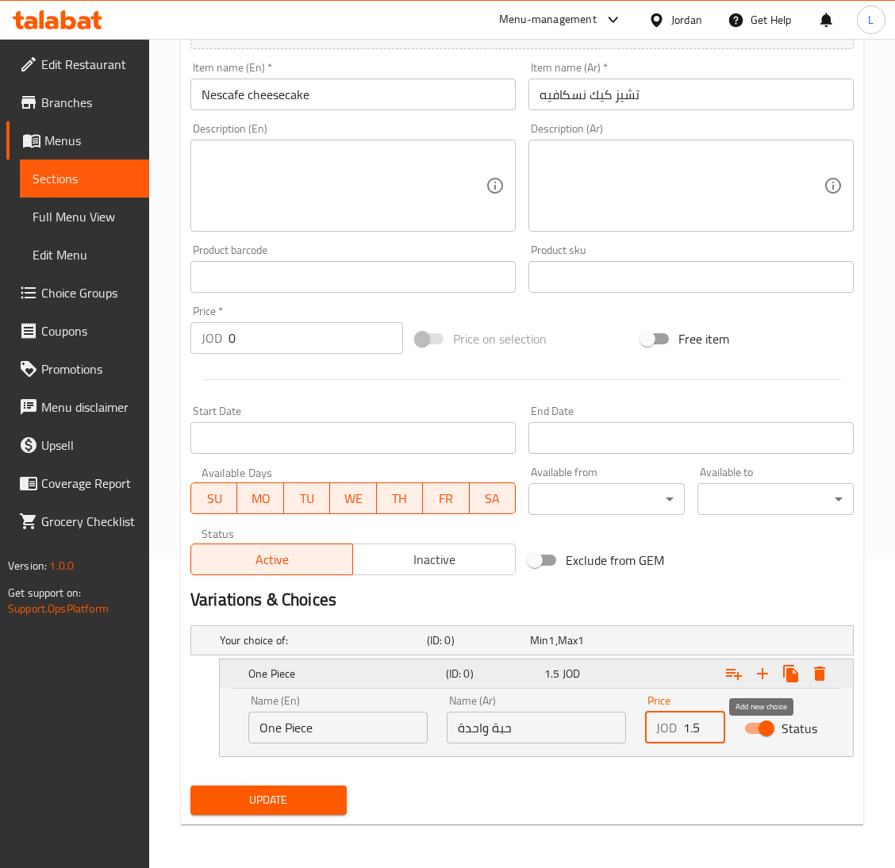
type input "1.5"
click at [760, 673] on icon "Expand" at bounding box center [762, 673] width 19 height 19
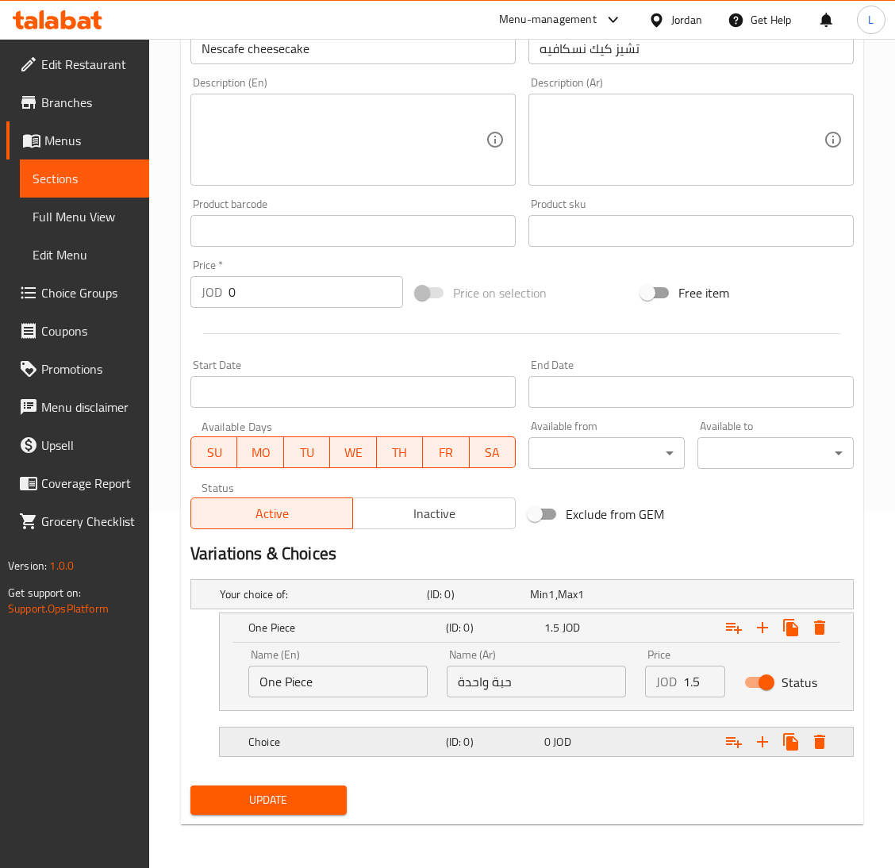
click at [546, 604] on span "0" at bounding box center [539, 594] width 18 height 21
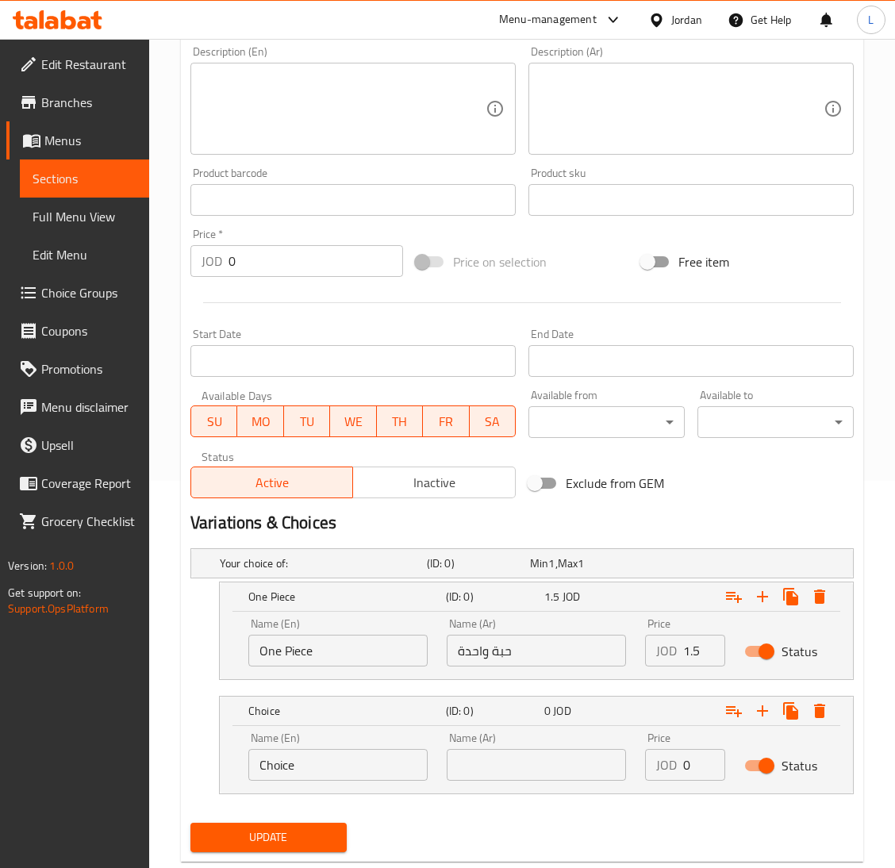
scroll to position [424, 0]
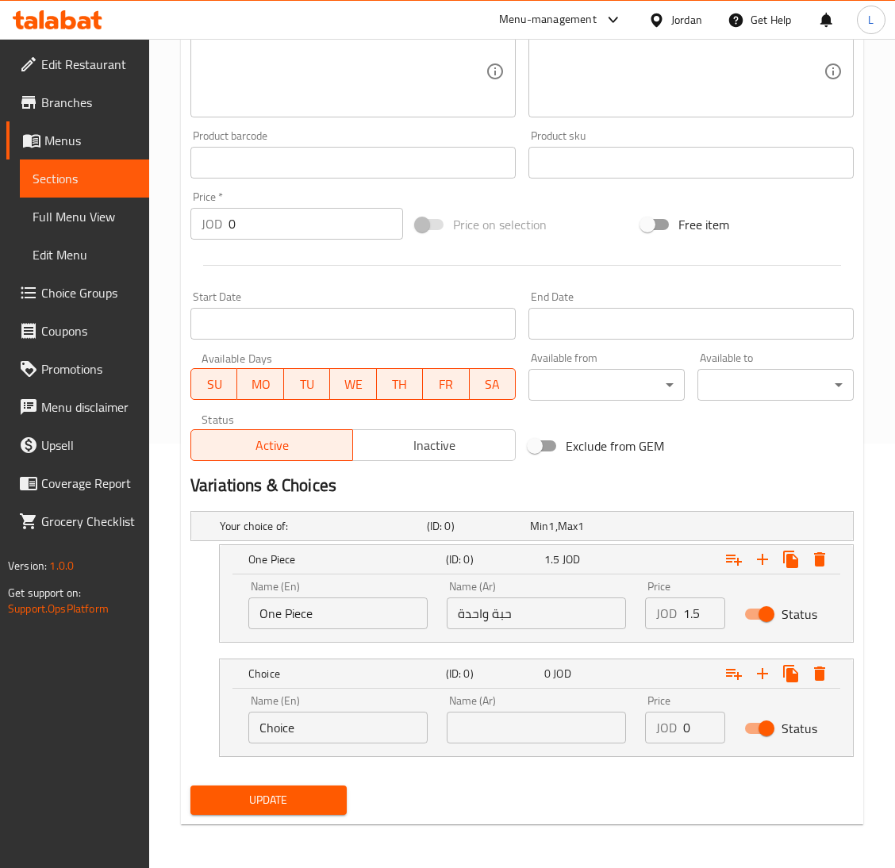
click at [687, 728] on input "0" at bounding box center [704, 727] width 42 height 32
click at [677, 728] on div "JOD 0 Price" at bounding box center [685, 727] width 80 height 32
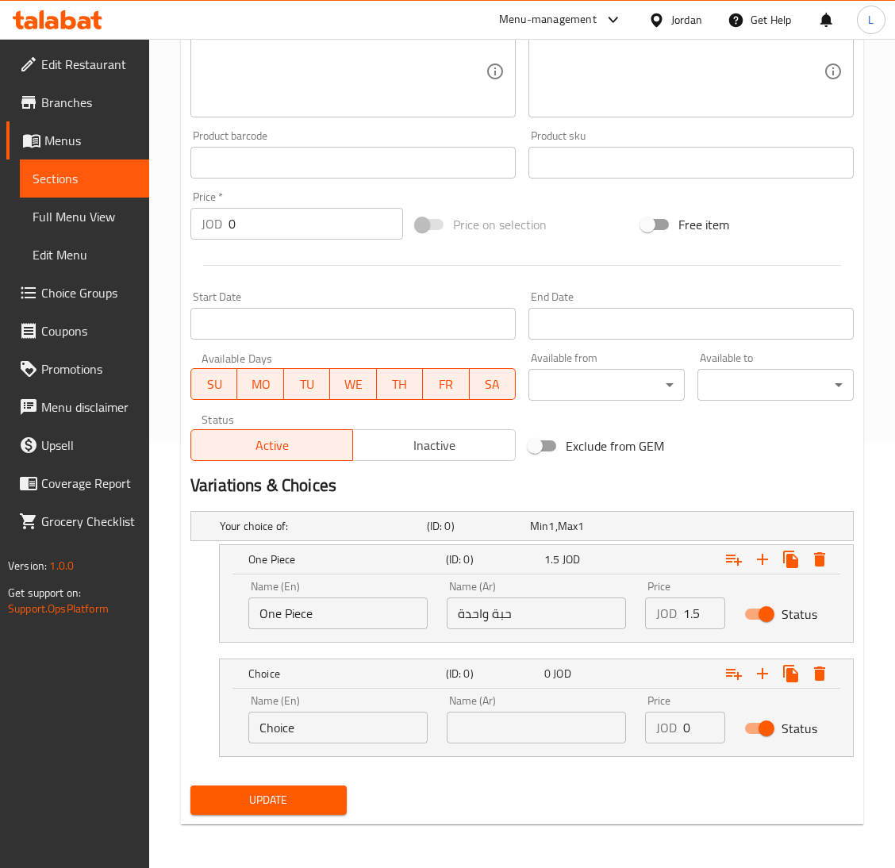
click at [681, 728] on div "JOD 0 Price" at bounding box center [685, 727] width 80 height 32
click at [683, 728] on input "0" at bounding box center [704, 727] width 42 height 32
paste input "10.00"
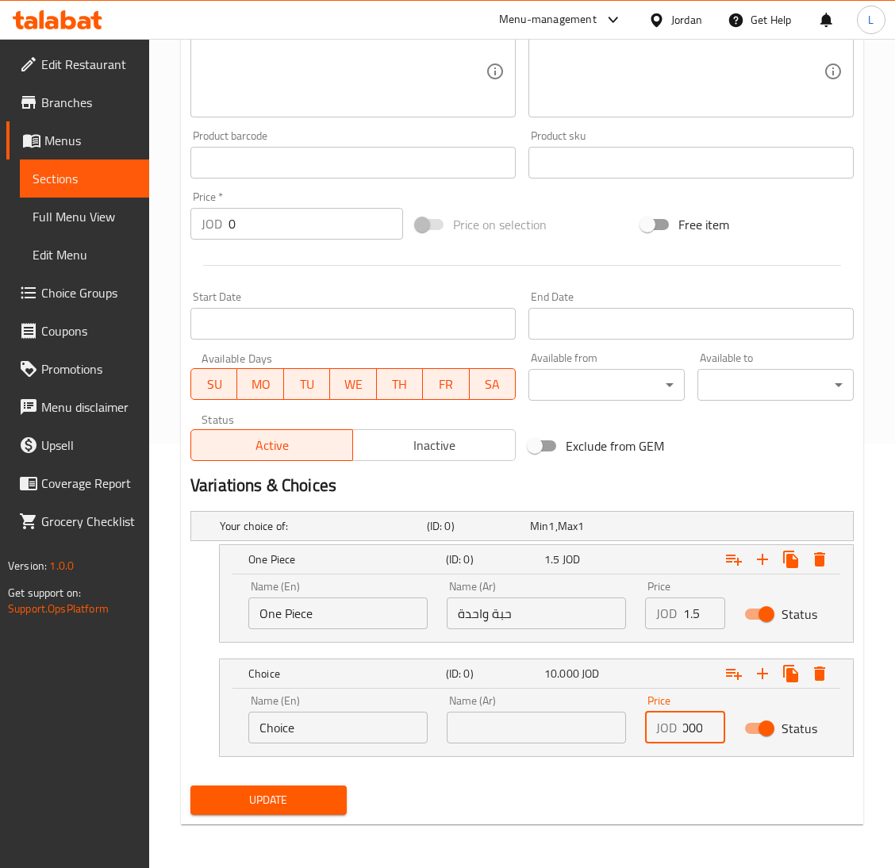
type input "10.000"
drag, startPoint x: 568, startPoint y: 733, endPoint x: 489, endPoint y: 733, distance: 79.3
click at [568, 733] on input "text" at bounding box center [536, 727] width 179 height 32
type input "d"
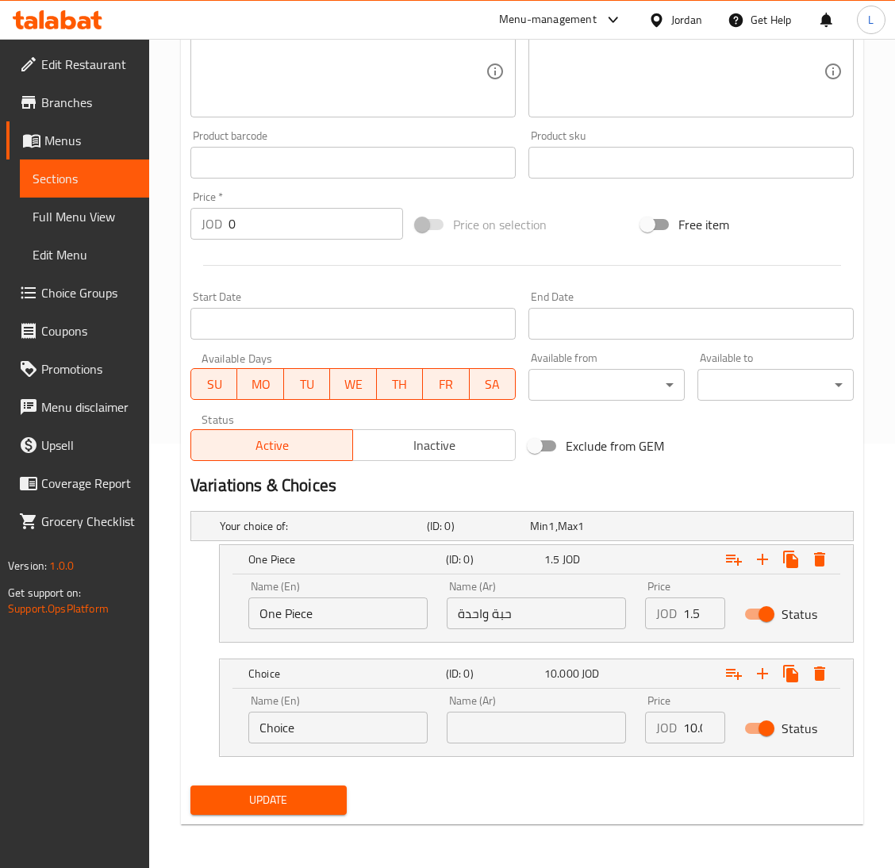
click at [522, 719] on input "text" at bounding box center [536, 727] width 179 height 32
paste input "قالب كبير"
type input "قالب كبير"
click at [396, 742] on input "Choice" at bounding box center [337, 727] width 179 height 32
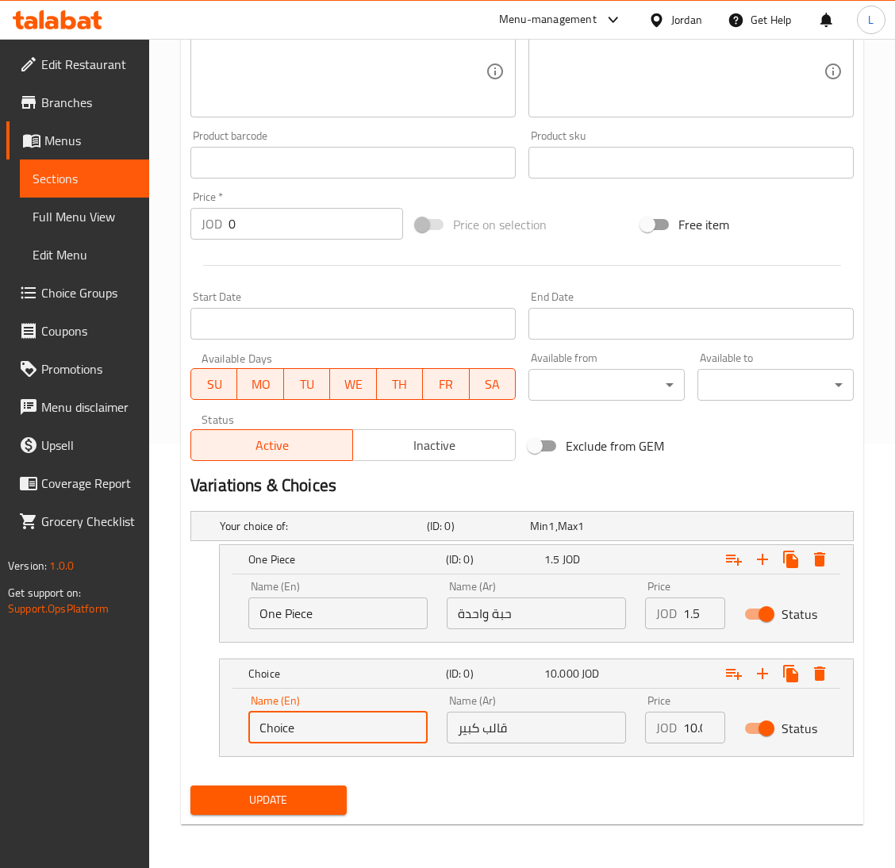
click at [396, 742] on input "Choice" at bounding box center [337, 727] width 179 height 32
type input "Large cake"
click at [299, 803] on span "Update" at bounding box center [268, 800] width 131 height 20
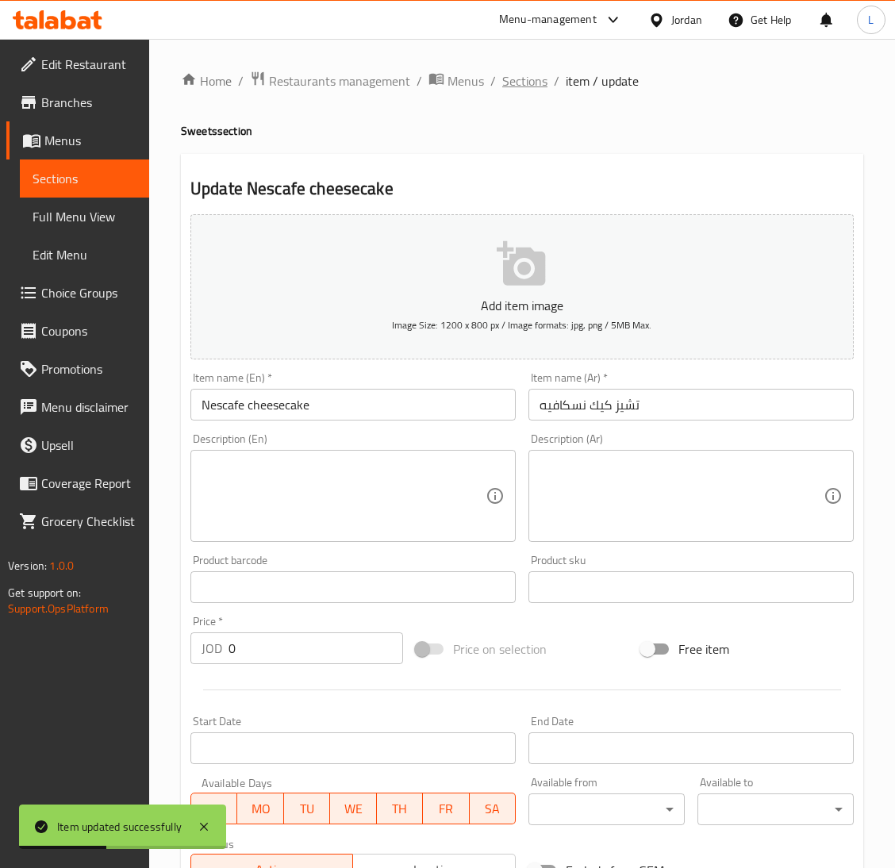
click at [516, 79] on span "Sections" at bounding box center [524, 80] width 45 height 19
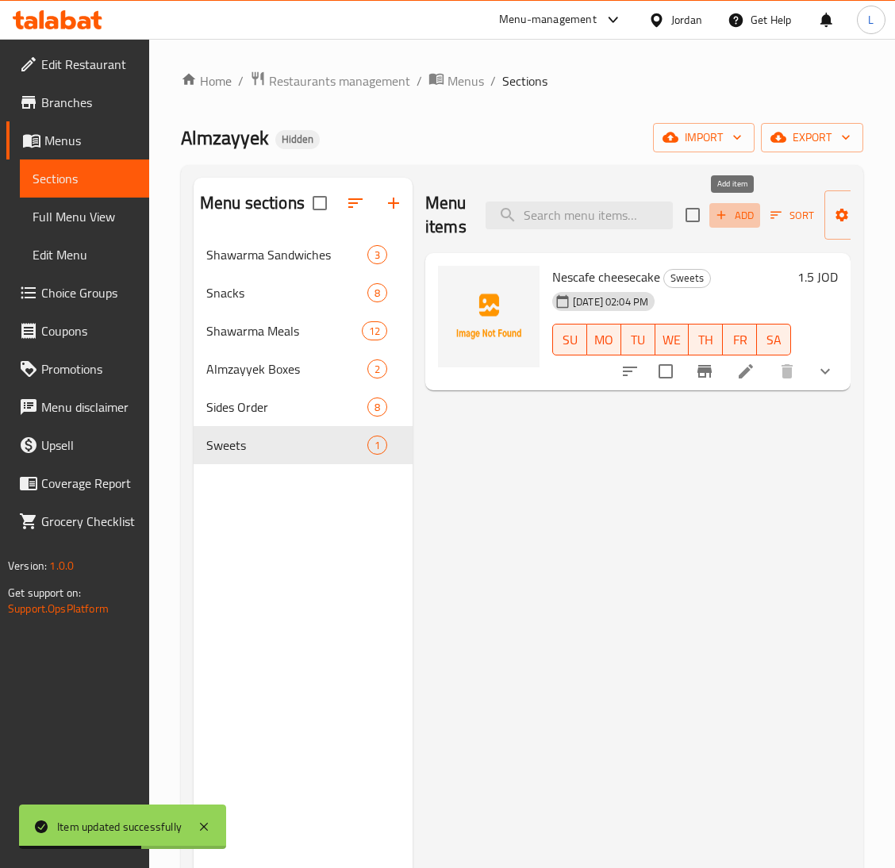
click at [744, 215] on span "Add" at bounding box center [734, 215] width 43 height 18
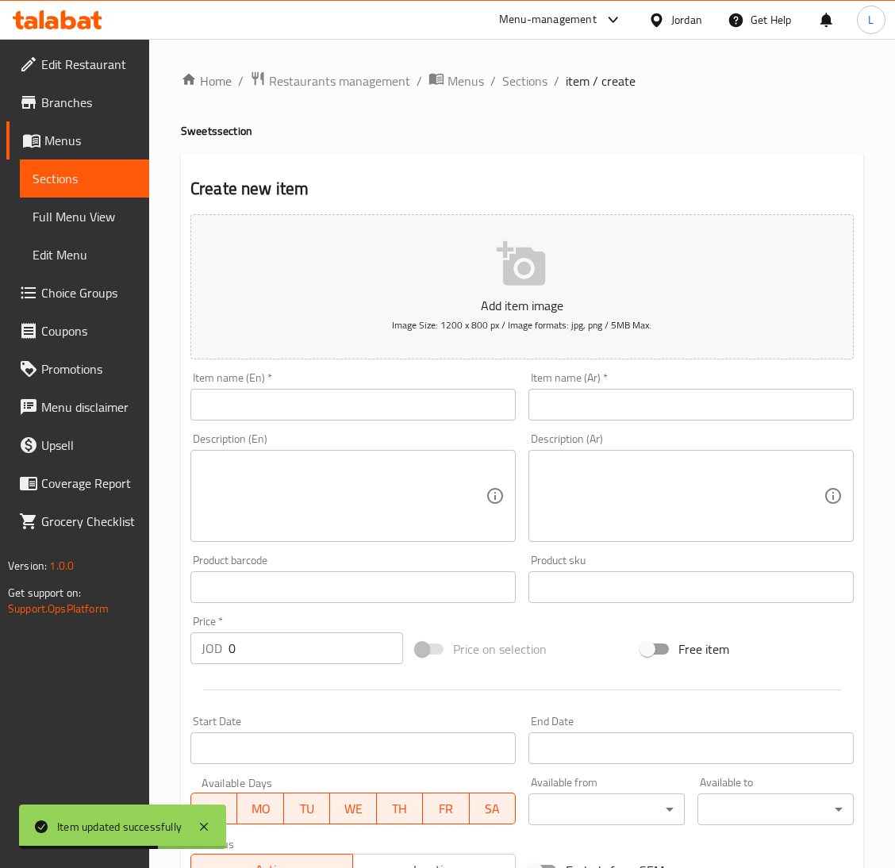
drag, startPoint x: 631, startPoint y: 409, endPoint x: 665, endPoint y: 420, distance: 36.4
click at [631, 409] on input "text" at bounding box center [690, 405] width 325 height 32
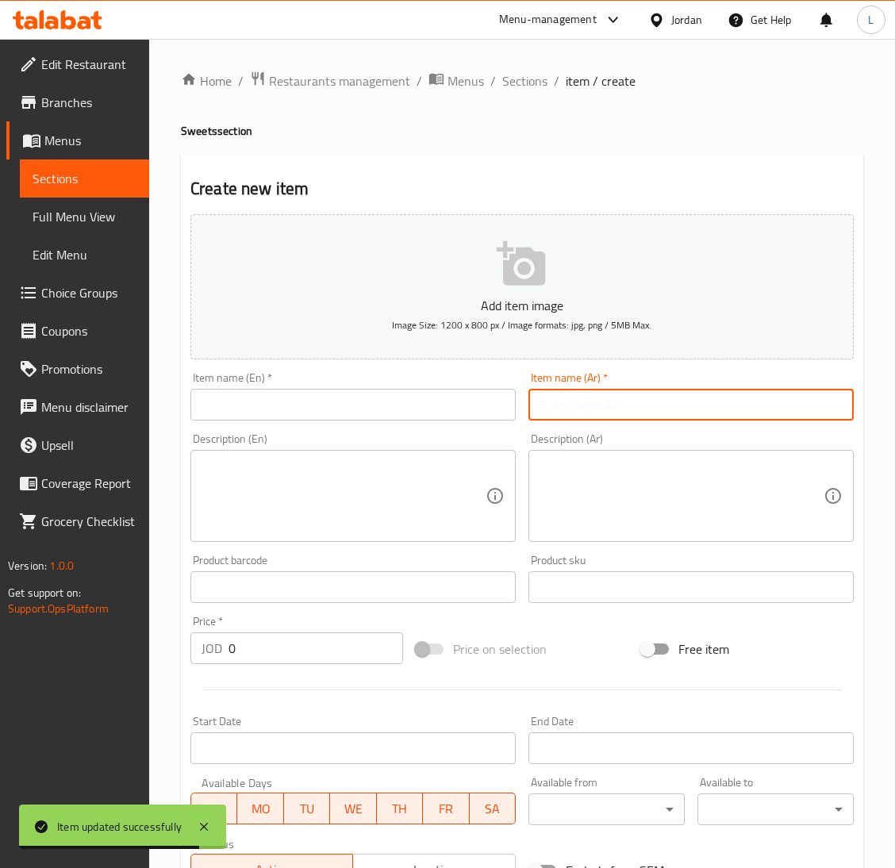
click at [582, 408] on input "text" at bounding box center [690, 405] width 325 height 32
paste input "تشيز كيك فراولة"
type input "تشيز كيك فراولة"
click at [461, 405] on input "text" at bounding box center [352, 405] width 325 height 32
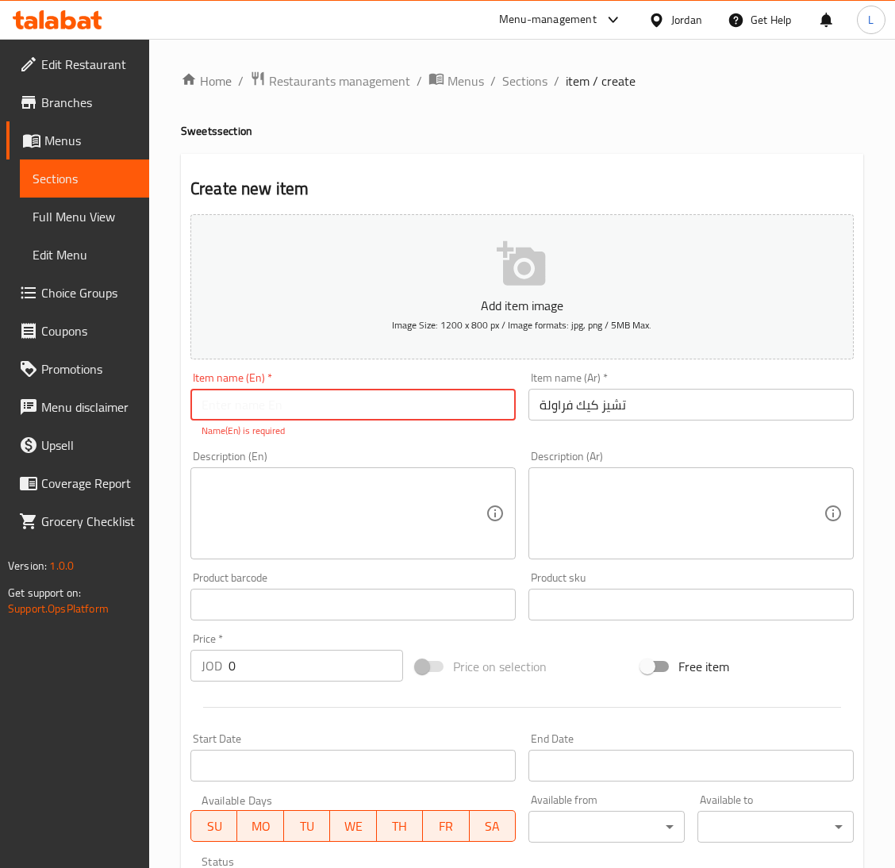
paste input "Strawberry Cheesecake"
type input "Strawberry Cheesecake"
click at [308, 666] on div "Price   * JOD 0 Price *" at bounding box center [296, 657] width 225 height 61
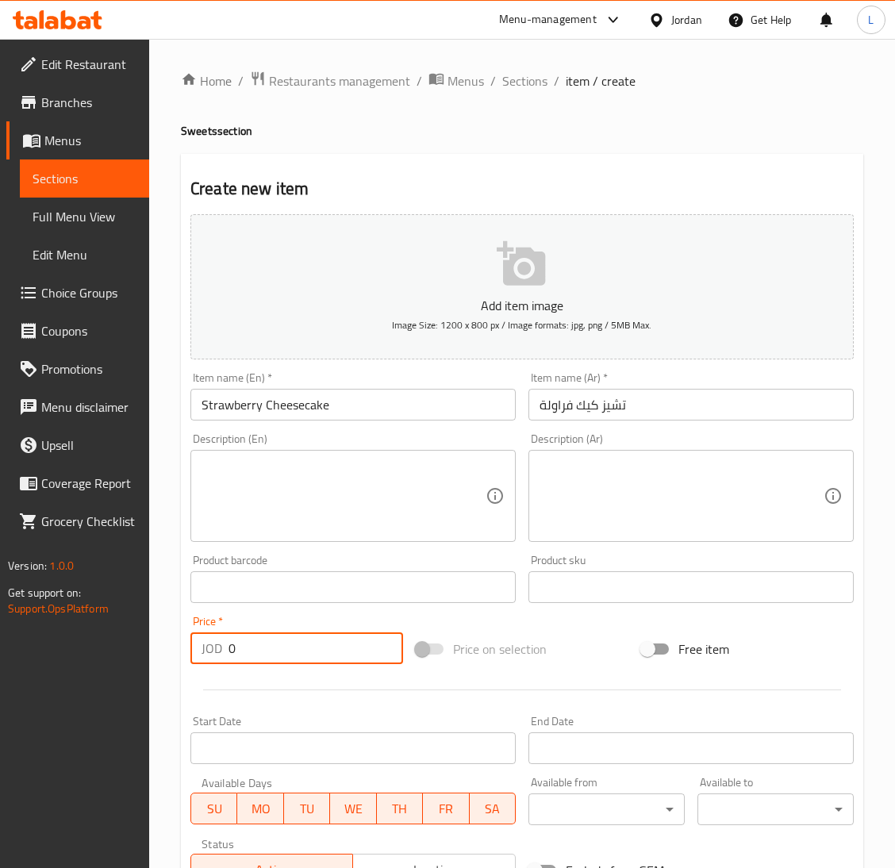
click at [307, 665] on div "Price   * JOD 0 Price *" at bounding box center [296, 639] width 225 height 61
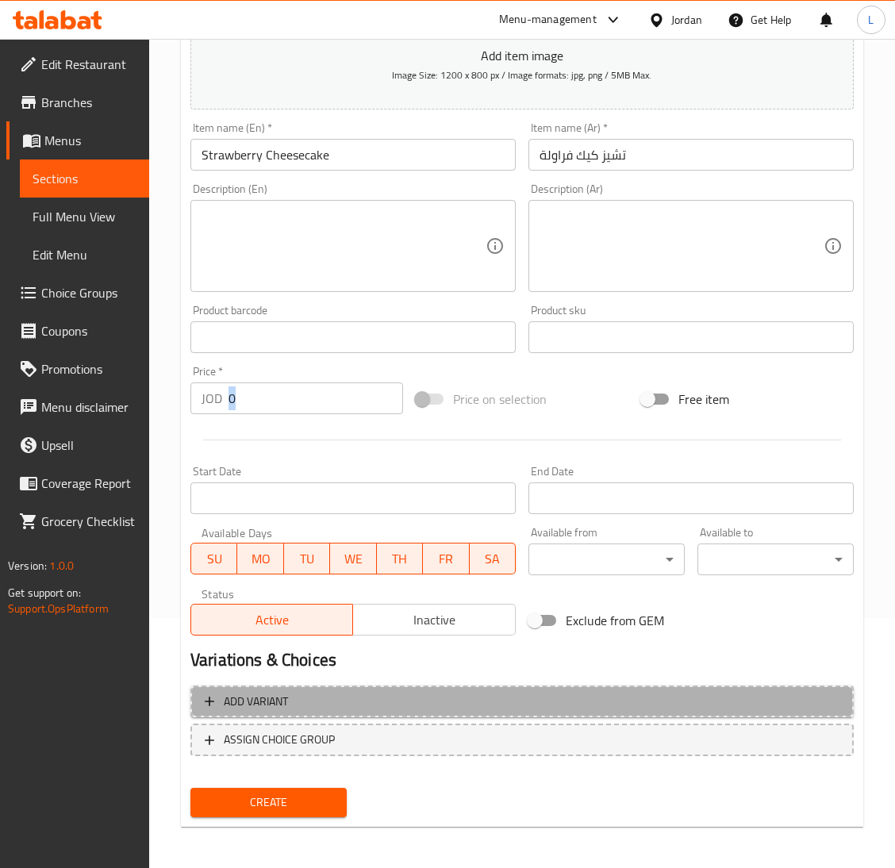
click at [331, 700] on span "Add variant" at bounding box center [522, 702] width 635 height 20
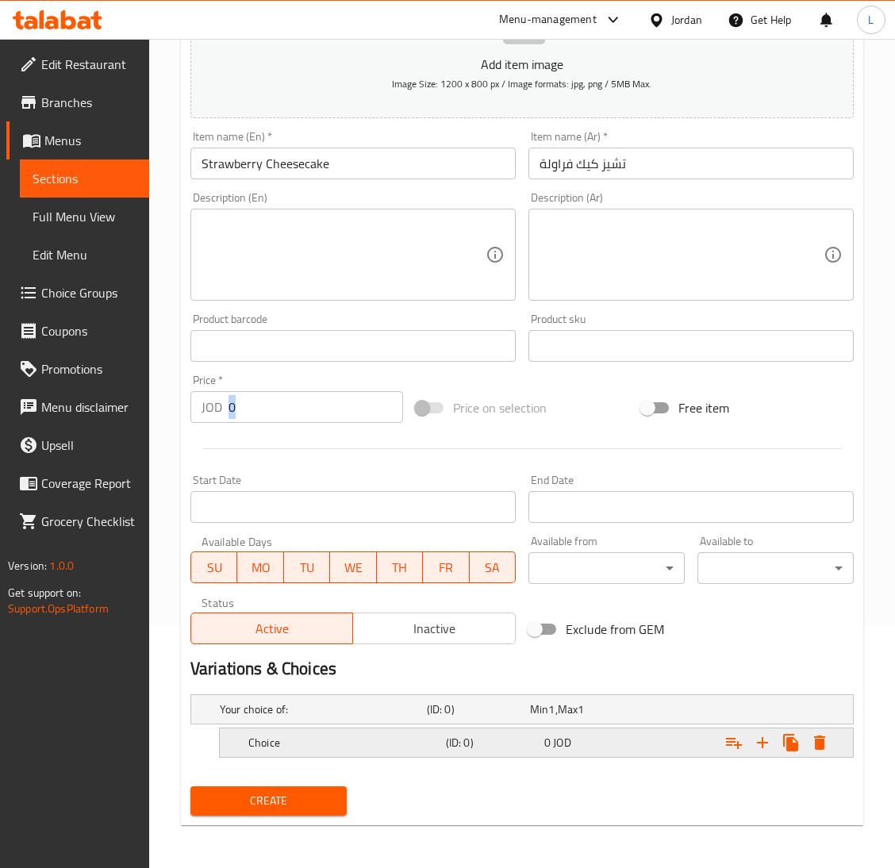
click at [347, 717] on h5 "Choice" at bounding box center [320, 709] width 201 height 16
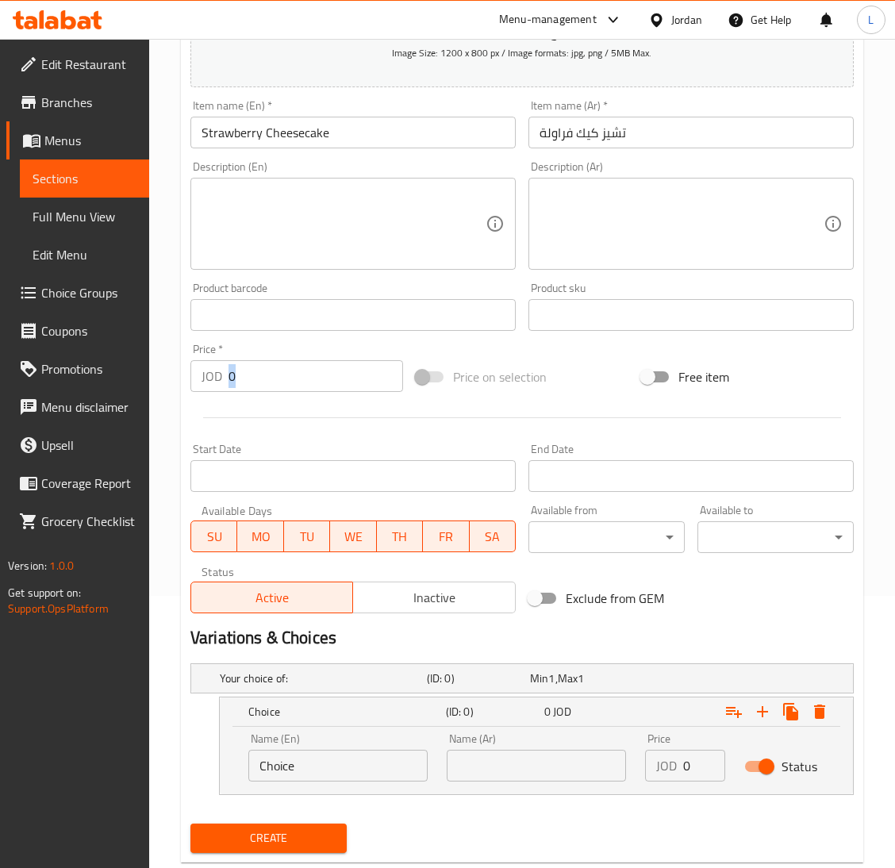
scroll to position [310, 0]
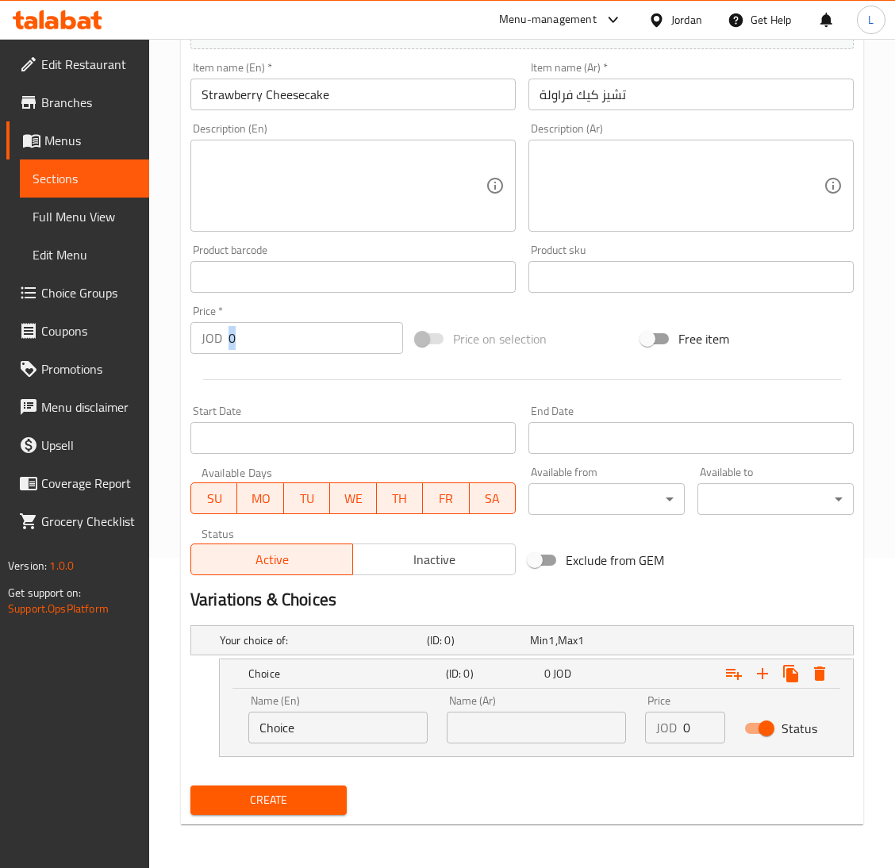
click at [323, 794] on span "Create" at bounding box center [268, 800] width 131 height 20
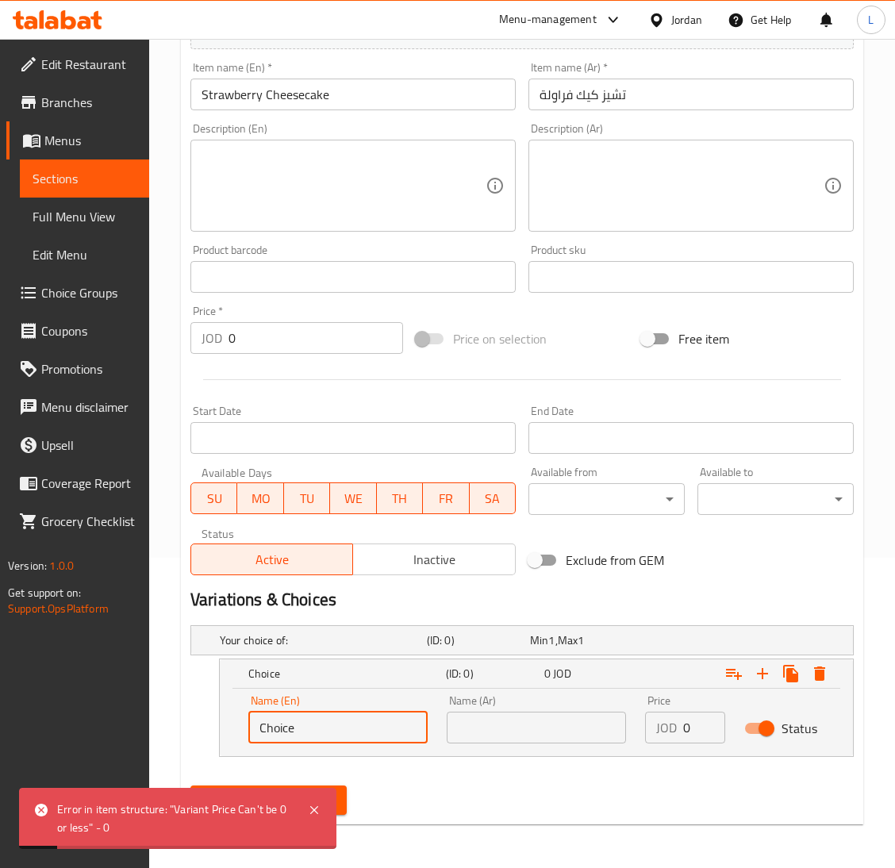
click at [363, 740] on input "Choice" at bounding box center [337, 727] width 179 height 32
type input "d"
type input "One Piece"
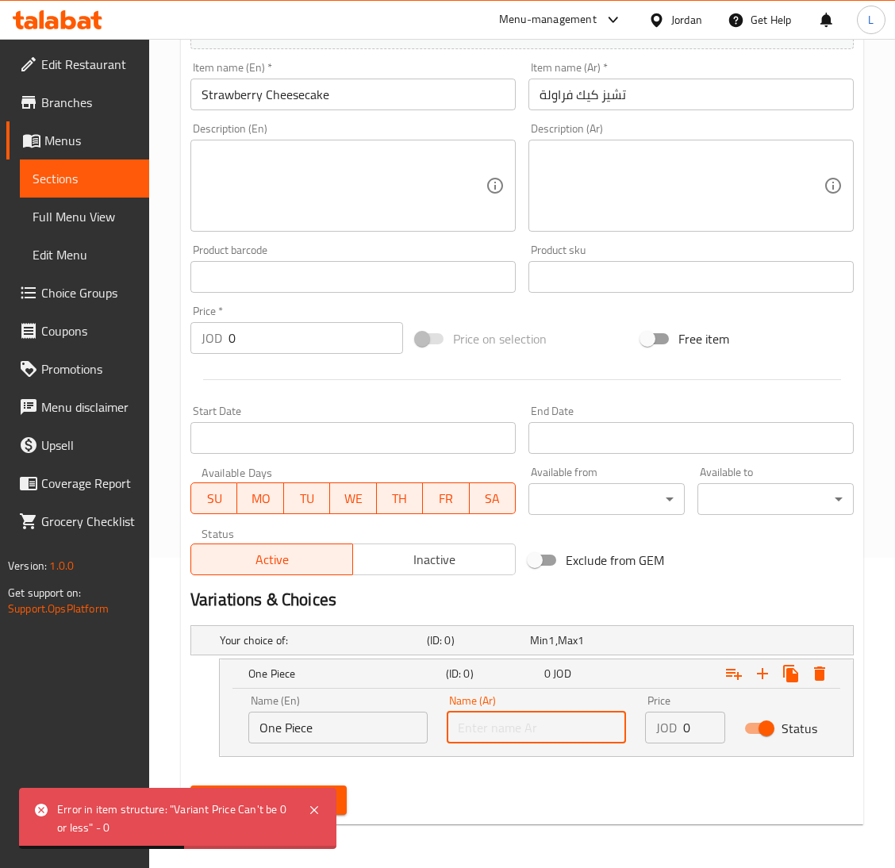
click at [553, 734] on input "text" at bounding box center [536, 727] width 179 height 32
click at [596, 725] on input "text" at bounding box center [536, 727] width 179 height 32
paste input "حبة واحدة"
type input "حبة واحدة"
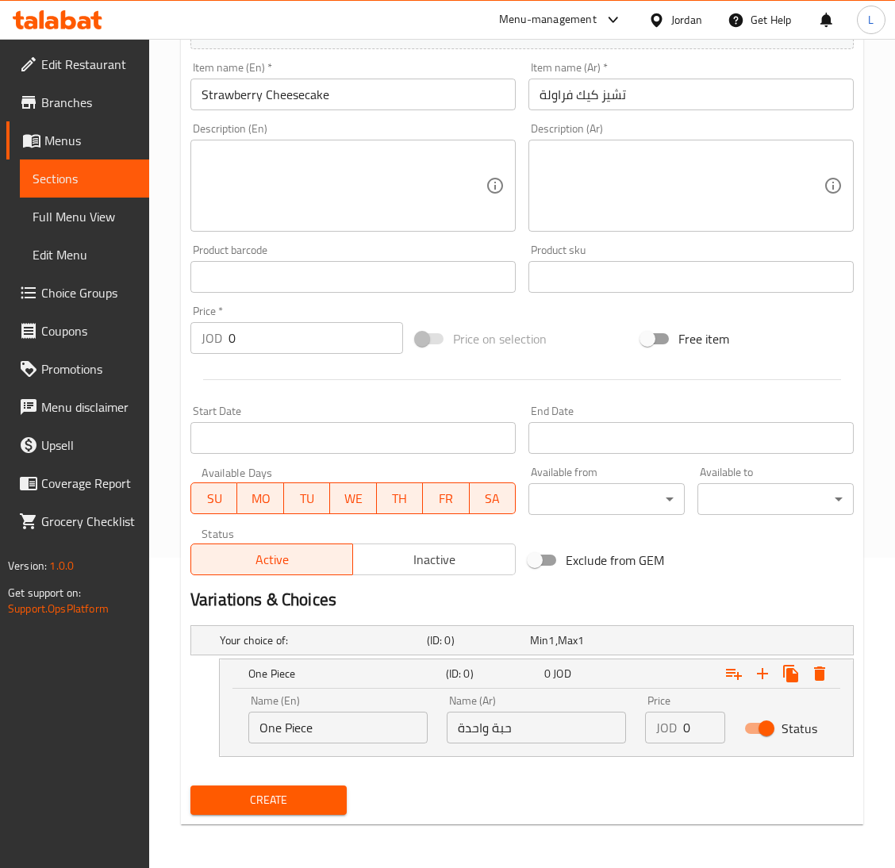
click at [683, 738] on input "0" at bounding box center [704, 727] width 42 height 32
type input "2"
click at [757, 669] on icon "Expand" at bounding box center [762, 673] width 19 height 19
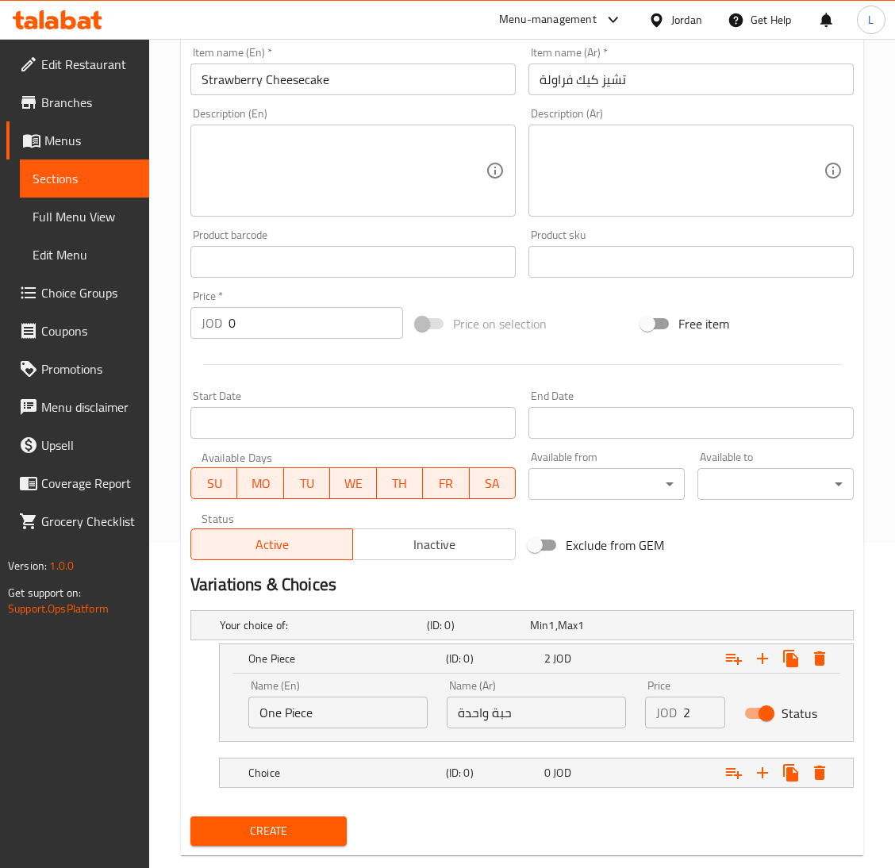
scroll to position [356, 0]
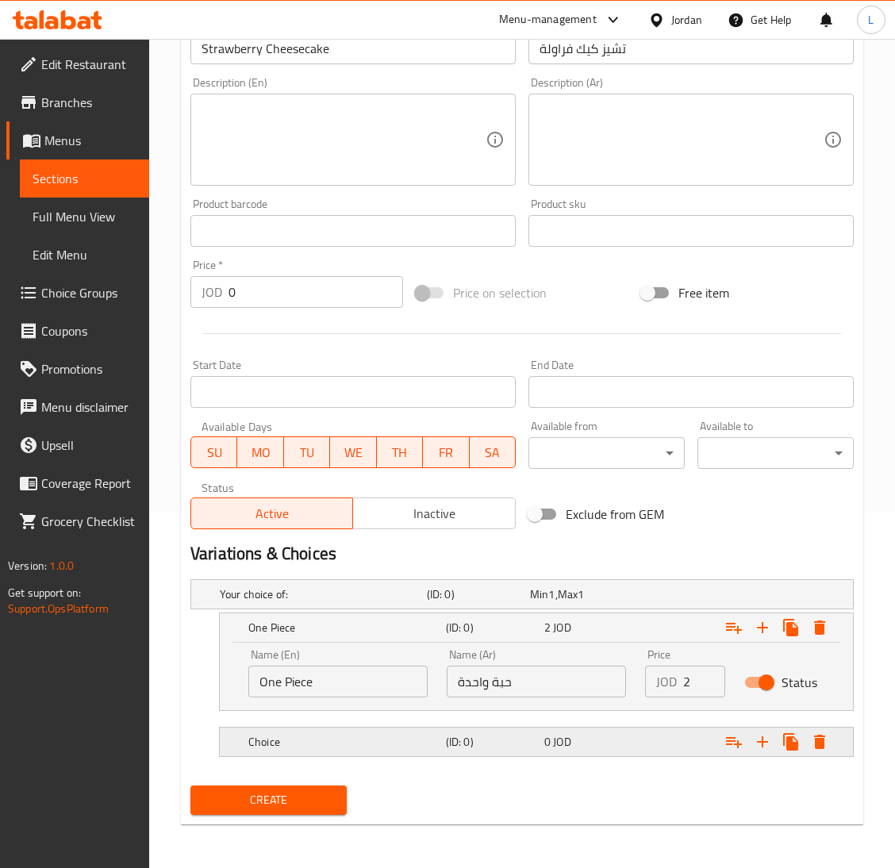
click at [510, 602] on h5 "(ID: 0)" at bounding box center [475, 594] width 97 height 16
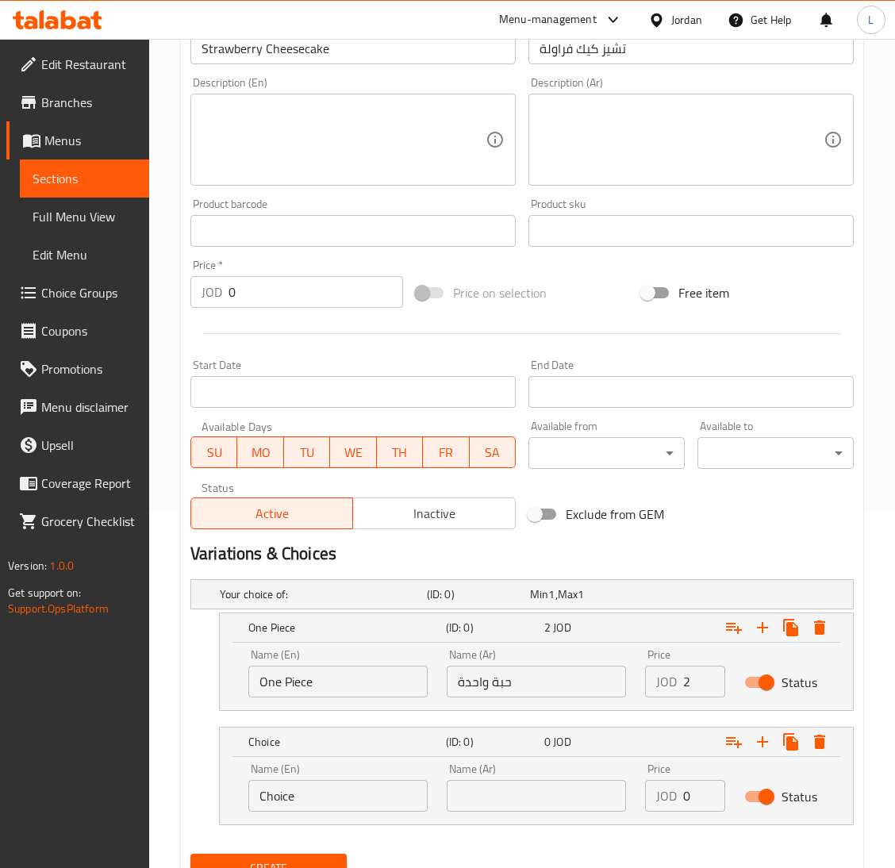
click at [560, 789] on input "text" at bounding box center [536, 796] width 179 height 32
drag, startPoint x: 553, startPoint y: 808, endPoint x: 198, endPoint y: 821, distance: 354.8
click at [553, 808] on input "text" at bounding box center [536, 796] width 179 height 32
paste input "قالب كبير"
type input "قالب كبير"
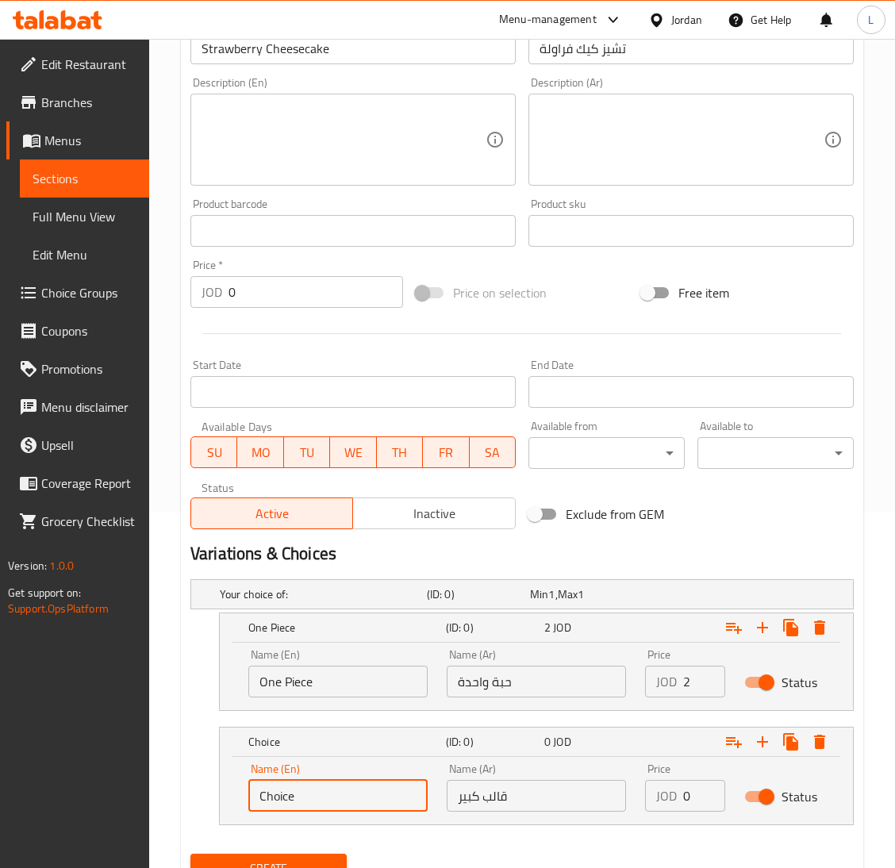
click at [297, 796] on input "Choice" at bounding box center [337, 796] width 179 height 32
type input "Large cake"
click at [688, 792] on input "0" at bounding box center [704, 796] width 42 height 32
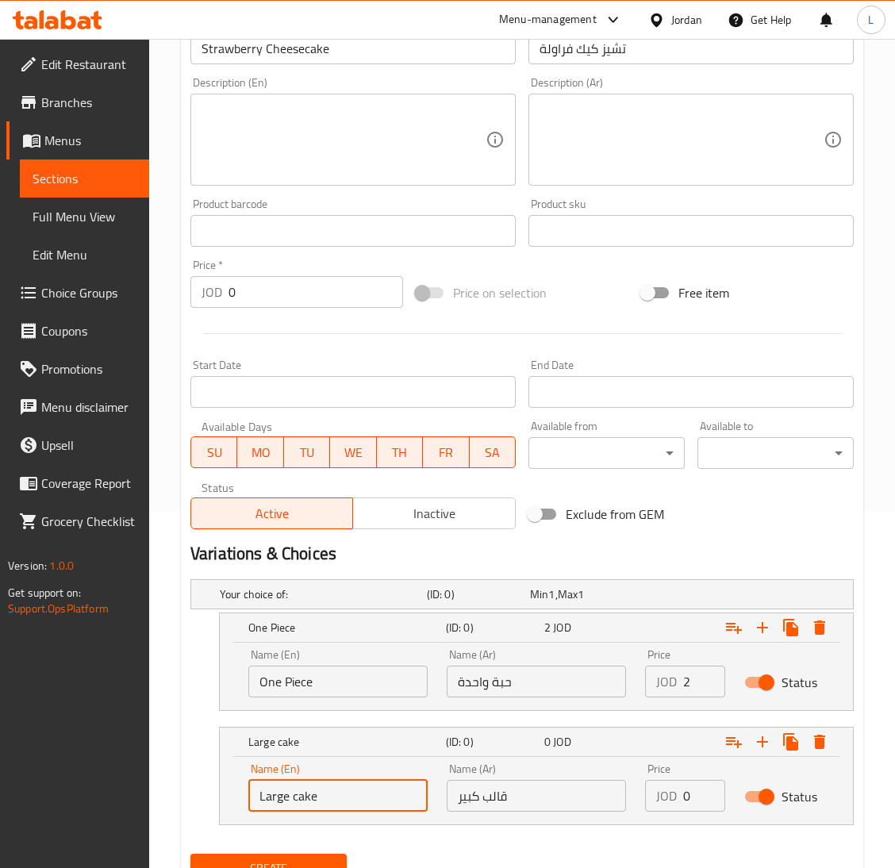
click at [688, 792] on input "0" at bounding box center [704, 796] width 42 height 32
type input "15"
click at [190, 853] on button "Create" at bounding box center [268, 867] width 156 height 29
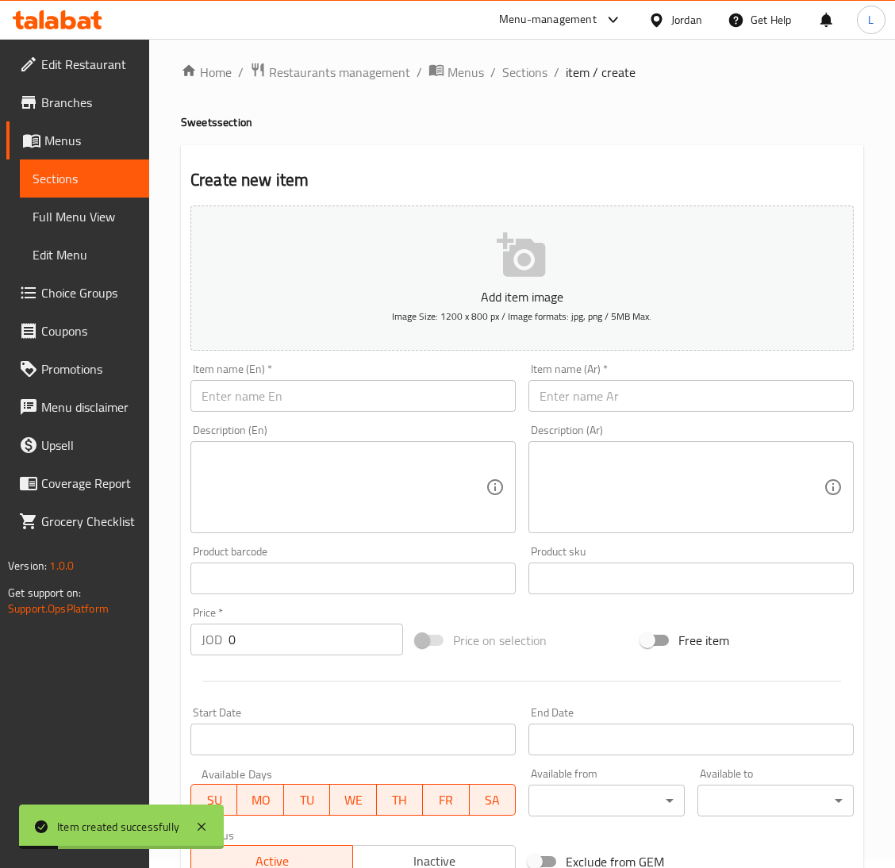
scroll to position [0, 0]
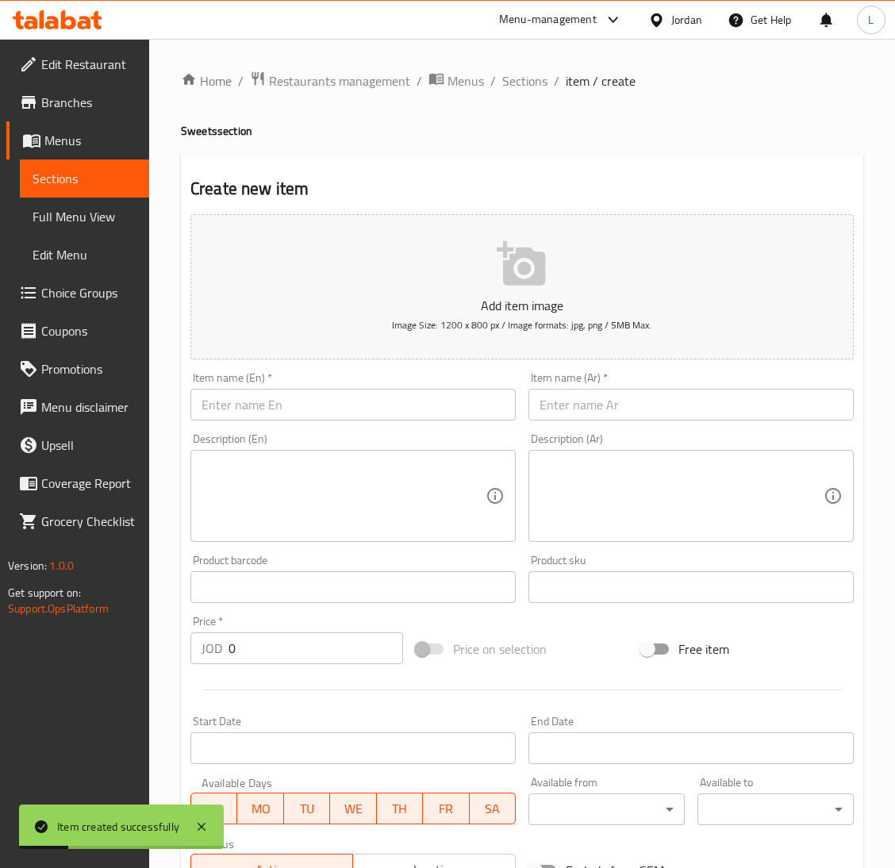
click at [593, 381] on div "Item name (Ar)   * Item name (Ar) *" at bounding box center [690, 396] width 325 height 48
drag, startPoint x: 585, startPoint y: 402, endPoint x: 505, endPoint y: 411, distance: 79.8
click at [584, 402] on input "text" at bounding box center [690, 405] width 325 height 32
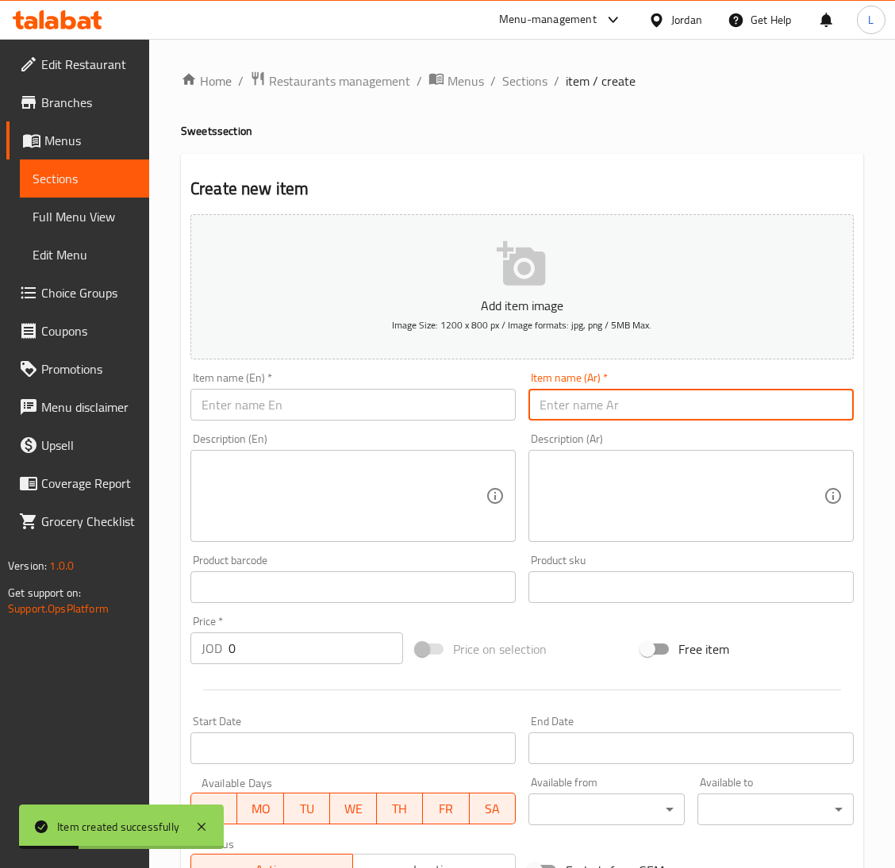
paste input "تشيز كيك كرز"
type input "تشيز كيك كرز"
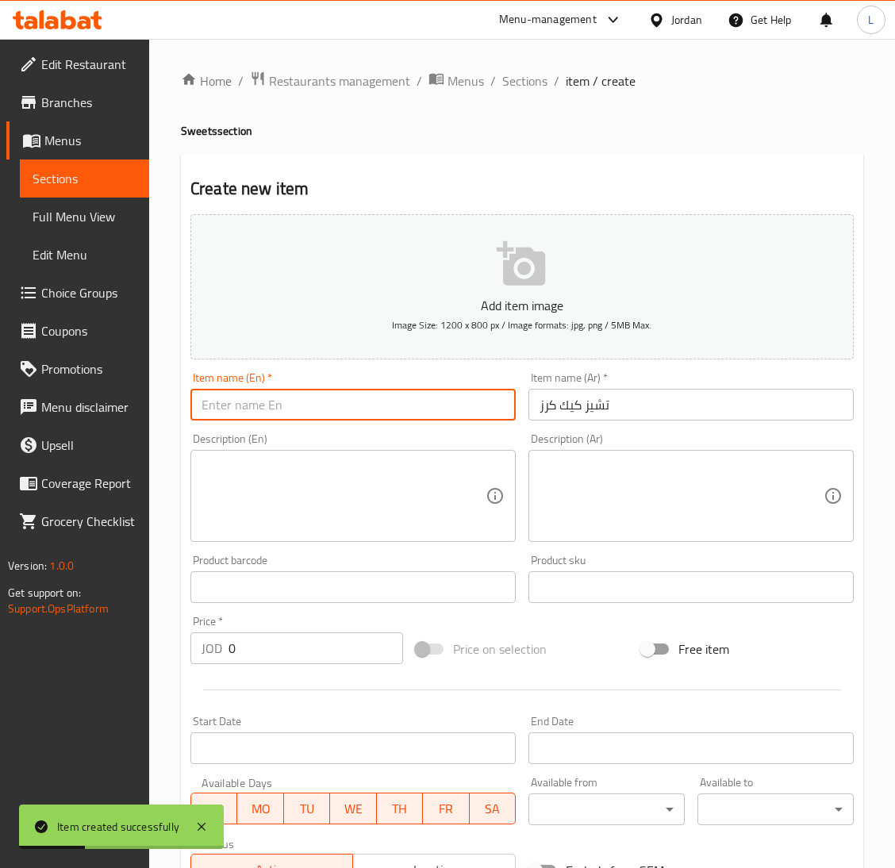
click at [429, 411] on input "text" at bounding box center [352, 405] width 325 height 32
paste input "Cherry Cheesecake"
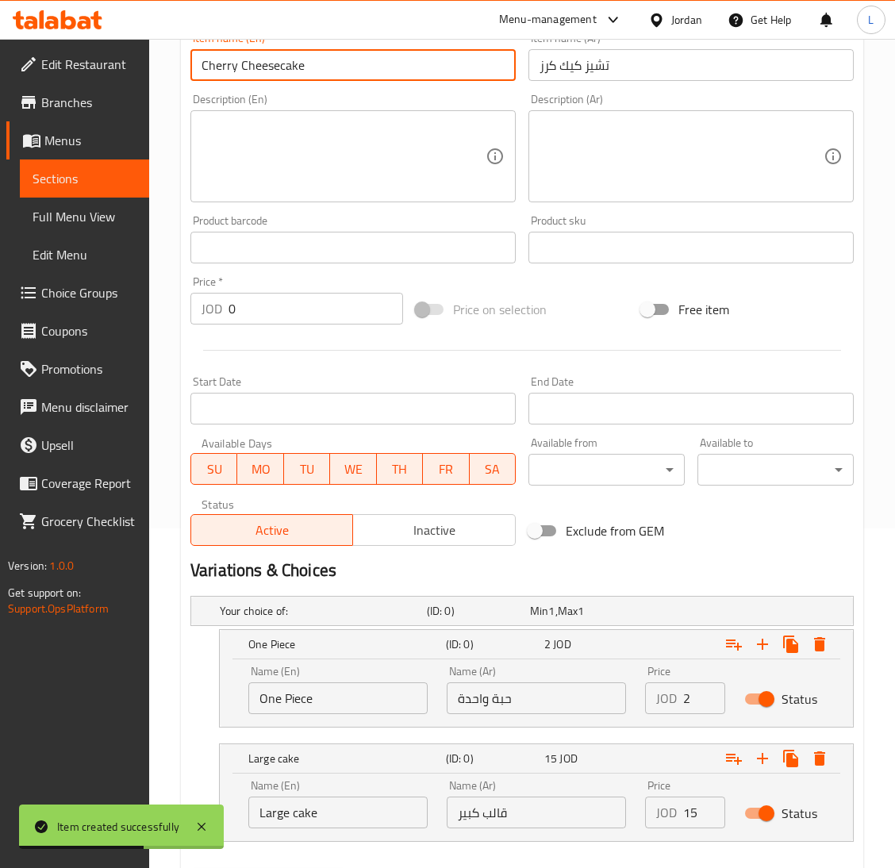
scroll to position [356, 0]
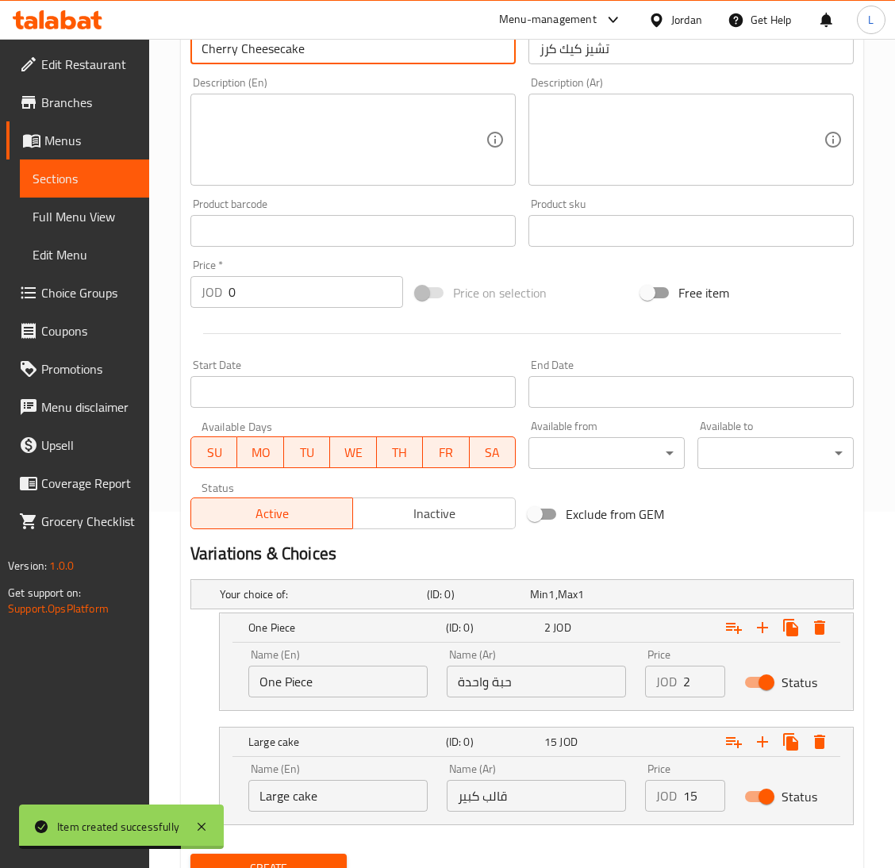
type input "Cherry Cheesecake"
click at [689, 681] on input "2" at bounding box center [704, 681] width 42 height 32
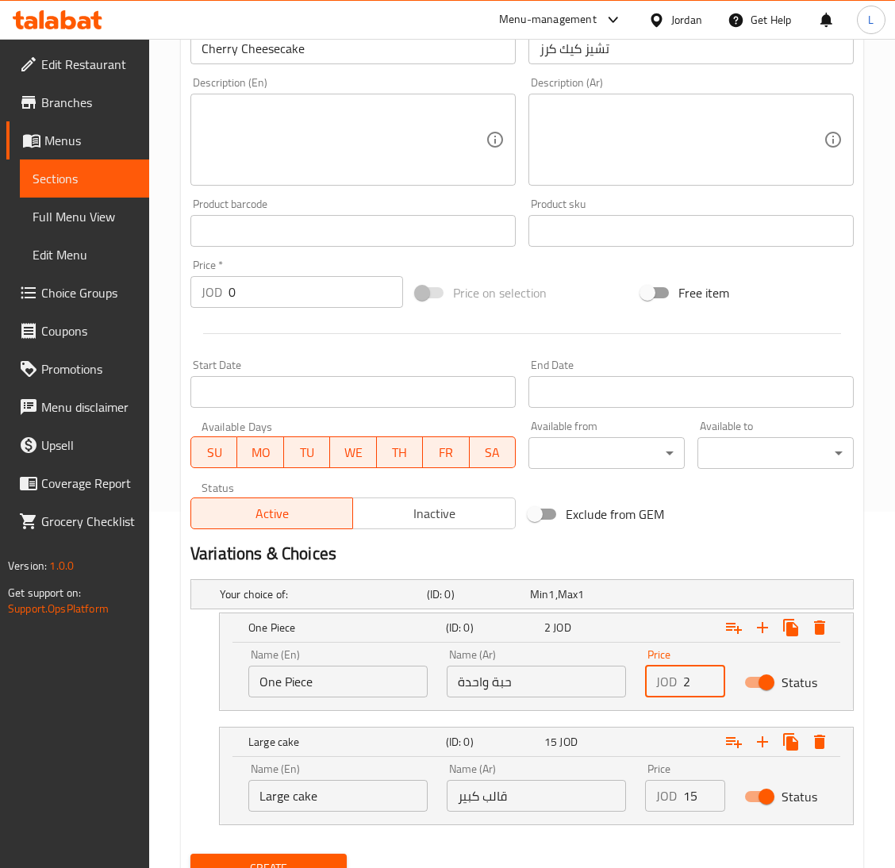
type input "2"
click at [692, 791] on input "15" at bounding box center [704, 796] width 42 height 32
click at [692, 792] on input "15" at bounding box center [704, 796] width 42 height 32
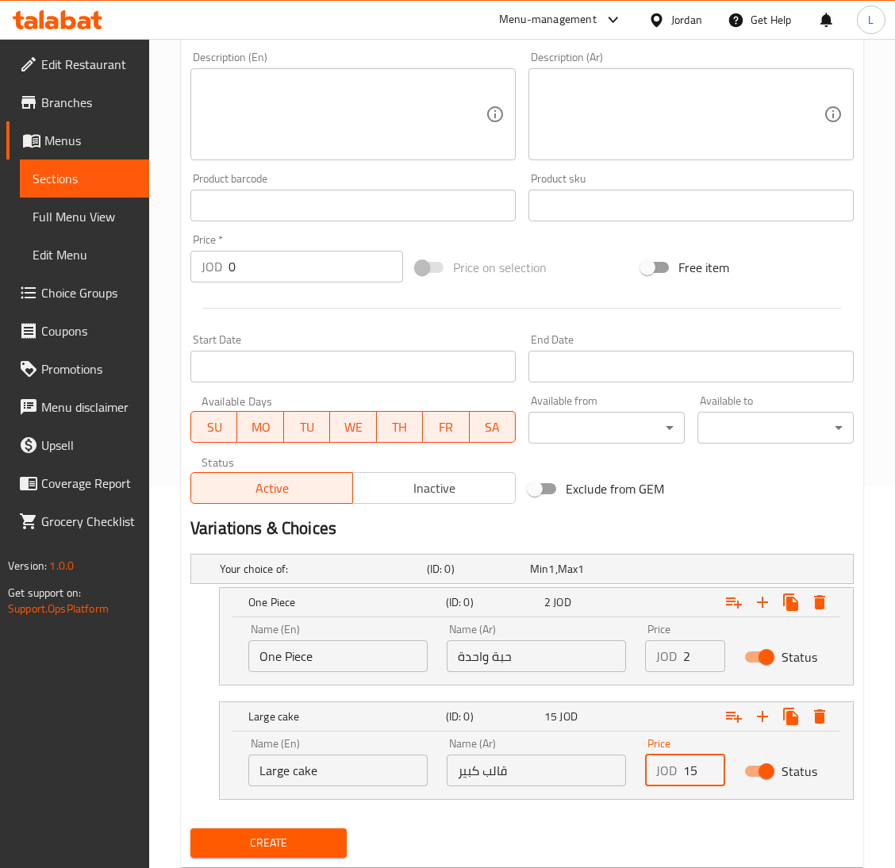
scroll to position [424, 0]
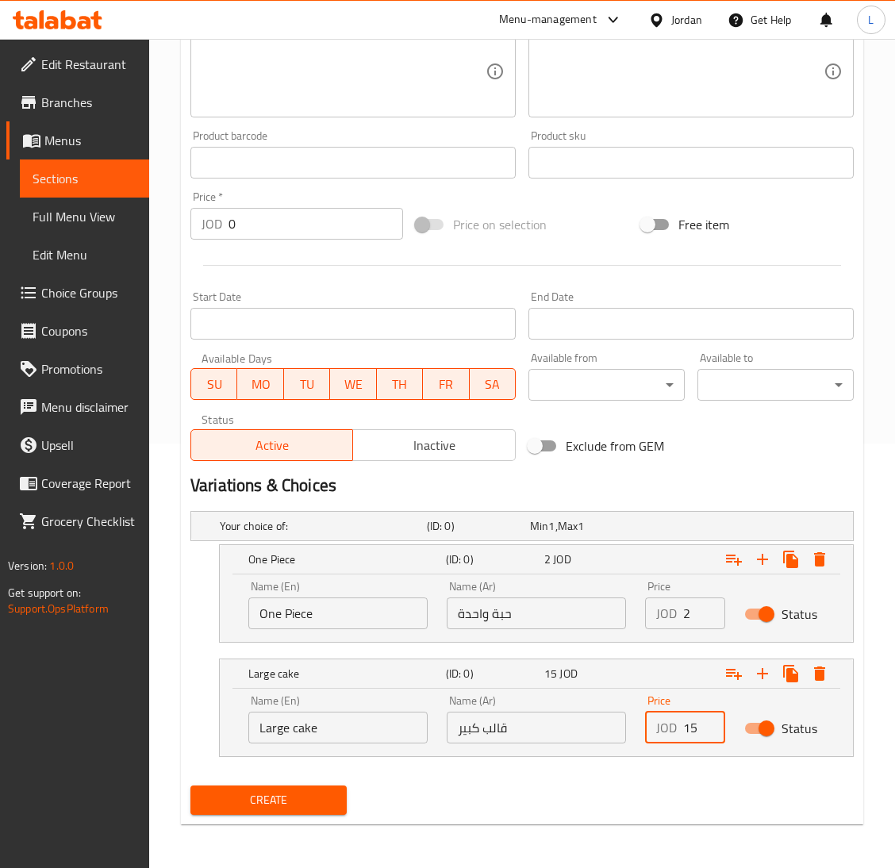
type input "15"
drag, startPoint x: 370, startPoint y: 777, endPoint x: 327, endPoint y: 797, distance: 47.2
click at [369, 779] on div "Create" at bounding box center [522, 800] width 676 height 42
drag, startPoint x: 256, startPoint y: 807, endPoint x: 263, endPoint y: 801, distance: 9.0
click at [258, 801] on span "Create" at bounding box center [268, 800] width 131 height 20
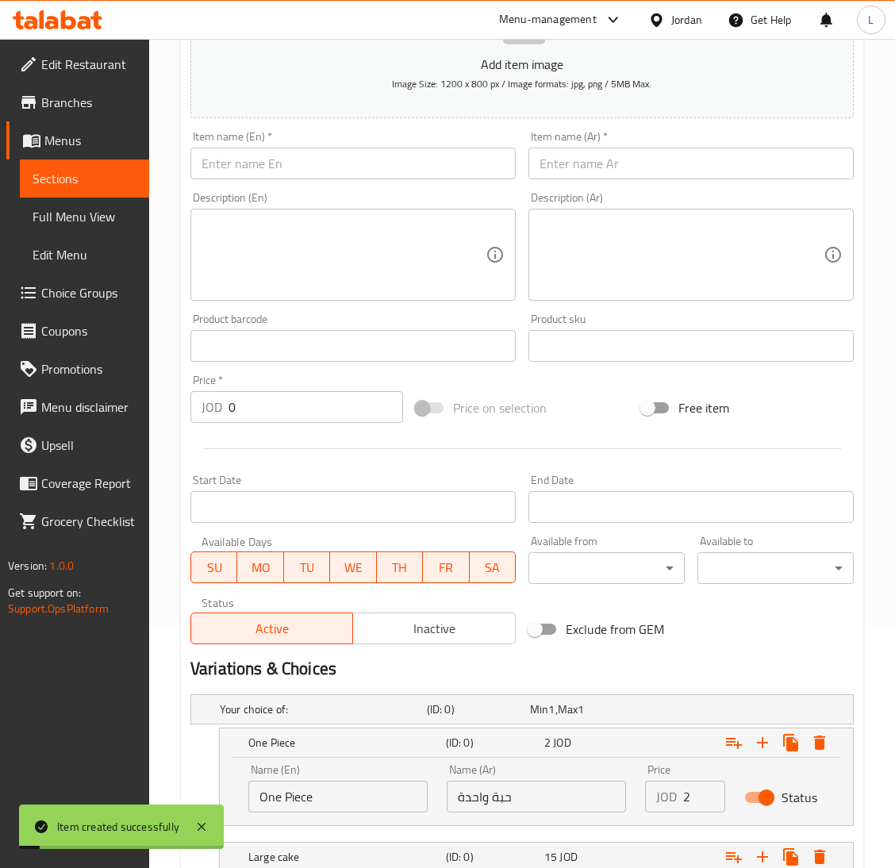
scroll to position [186, 0]
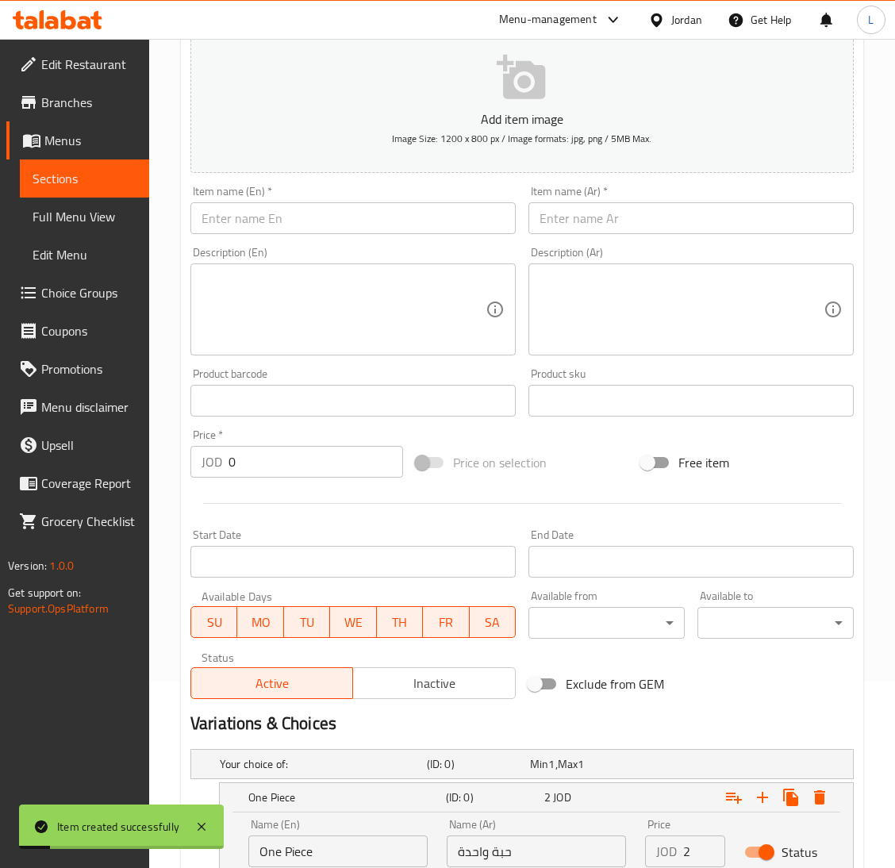
click at [625, 214] on input "text" at bounding box center [690, 218] width 325 height 32
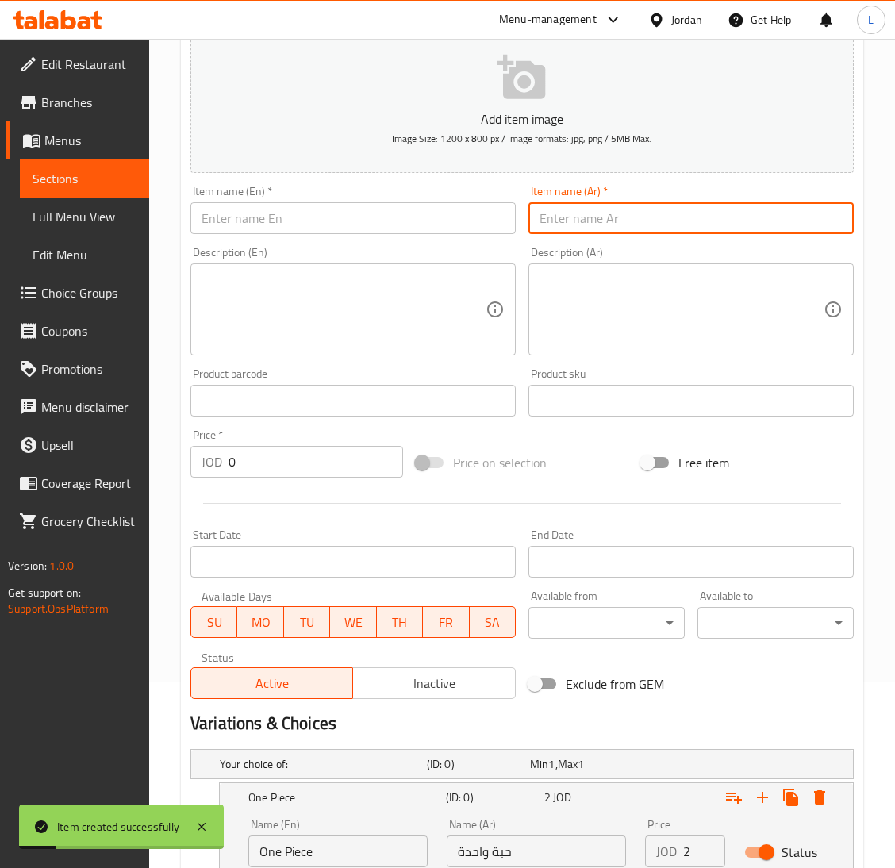
paste input "تشيز كيك بلو بيري"
type input "تشيز كيك بلو بيري"
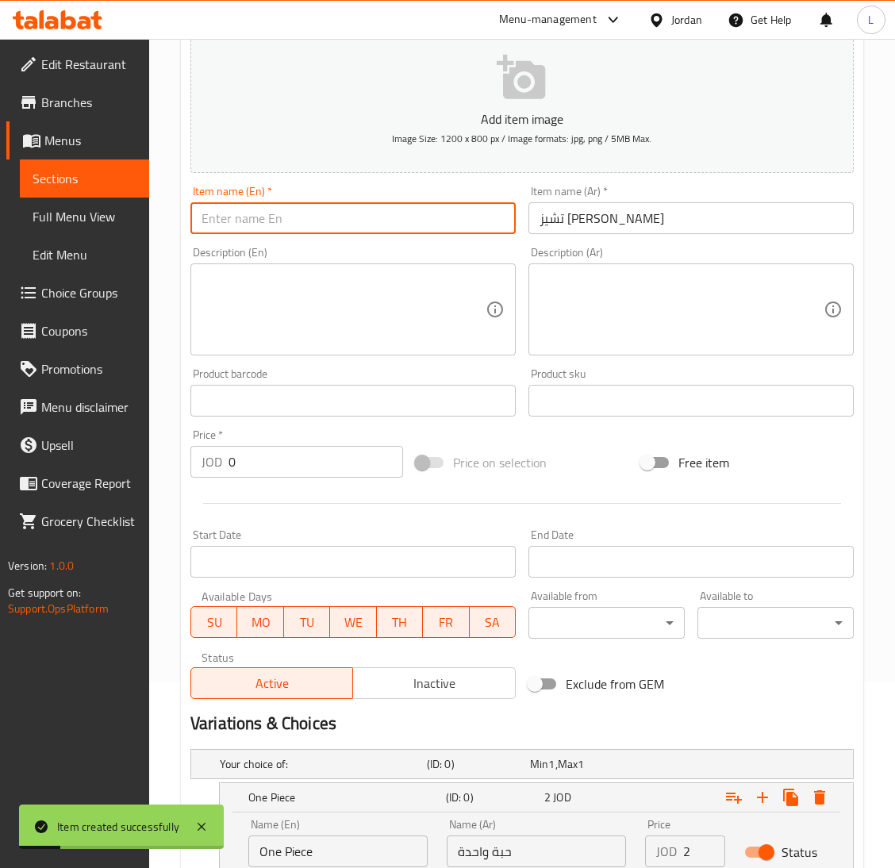
drag, startPoint x: 424, startPoint y: 211, endPoint x: 412, endPoint y: 137, distance: 74.8
click at [423, 211] on input "text" at bounding box center [352, 218] width 325 height 32
paste input "Blueberry Cheesecake"
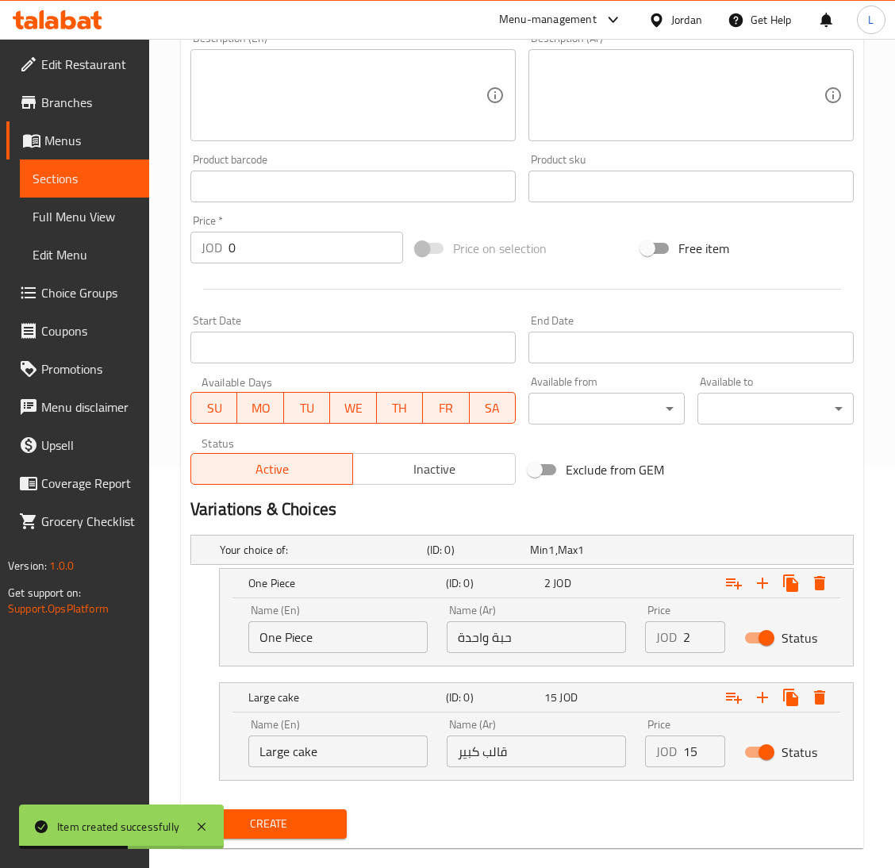
scroll to position [424, 0]
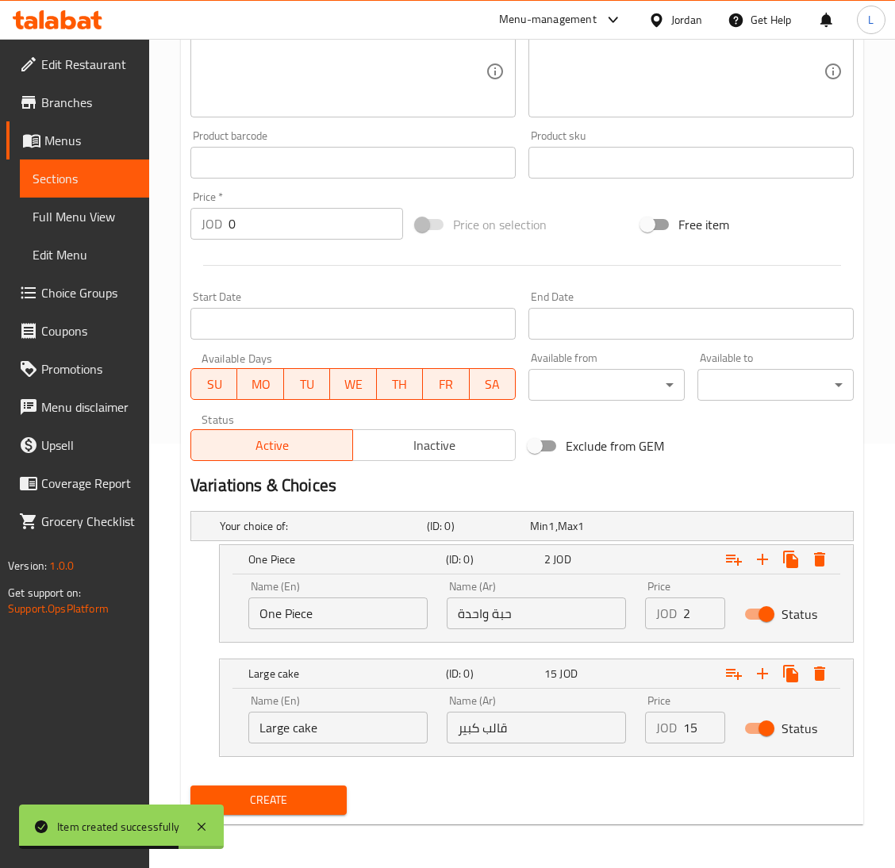
type input "Blueberry Cheesecake"
click at [688, 613] on input "2" at bounding box center [704, 613] width 42 height 32
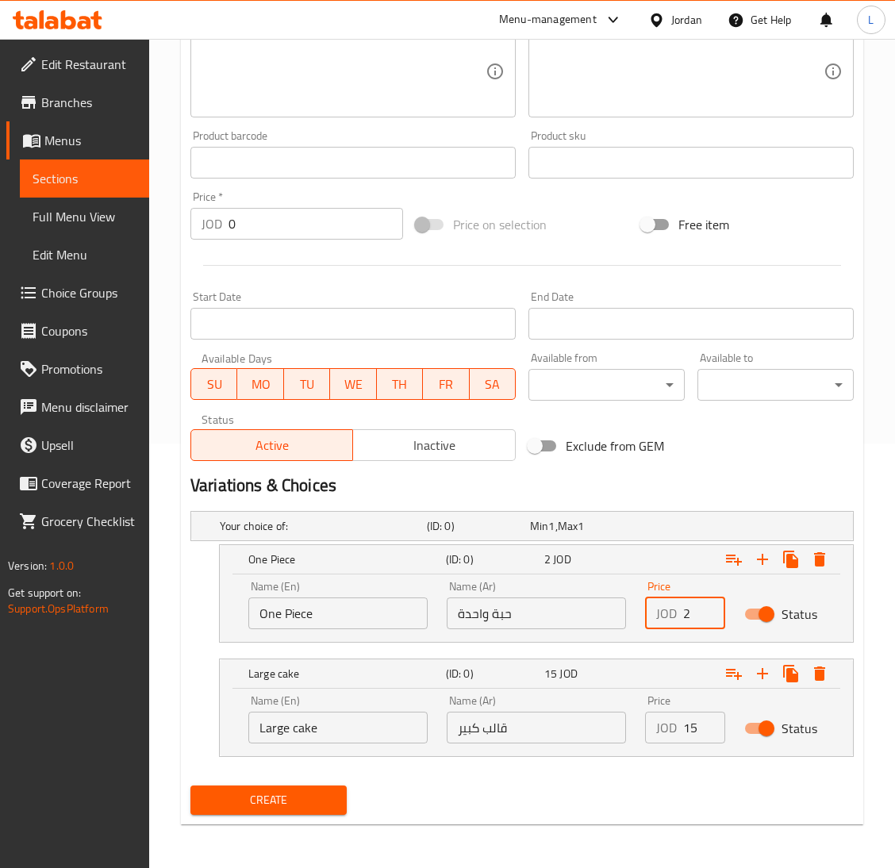
type input "2"
click at [687, 728] on input "15" at bounding box center [704, 727] width 42 height 32
type input "15"
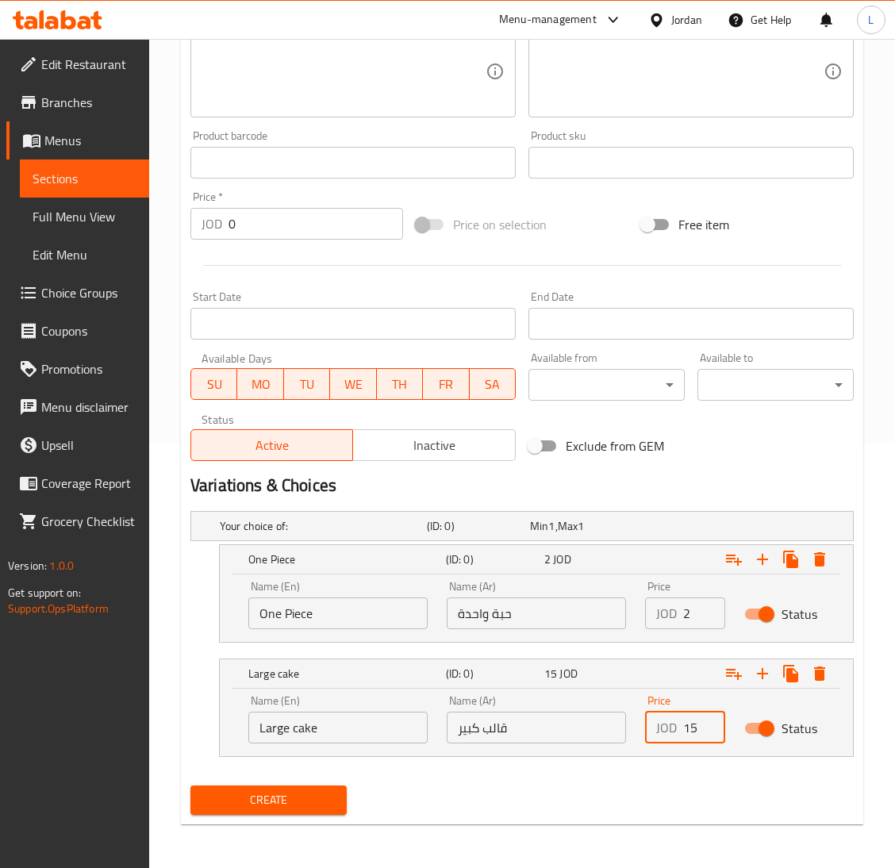
click at [251, 801] on span "Create" at bounding box center [268, 800] width 131 height 20
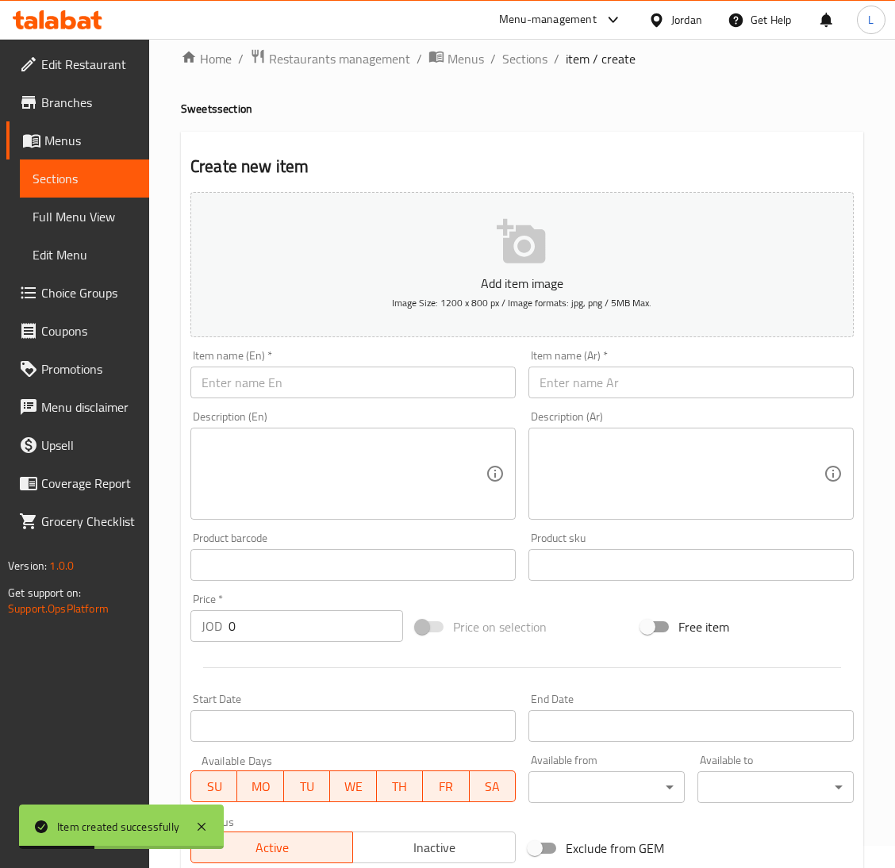
scroll to position [0, 0]
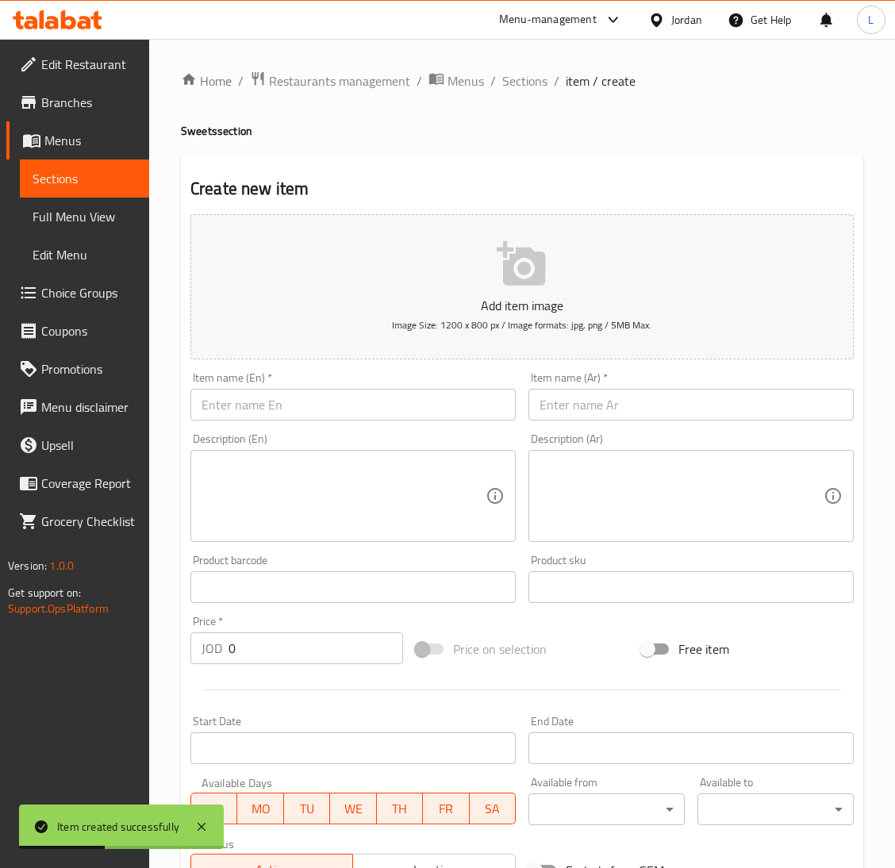
click at [601, 404] on input "text" at bounding box center [690, 405] width 325 height 32
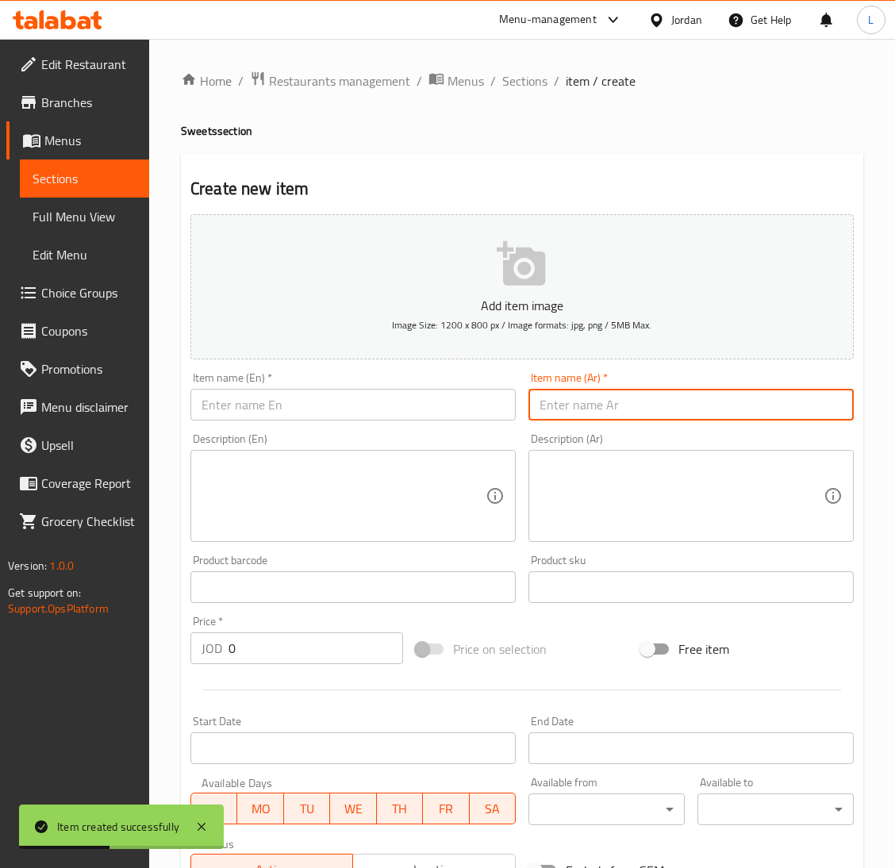
paste input "تشيز كيك بلو بيري"
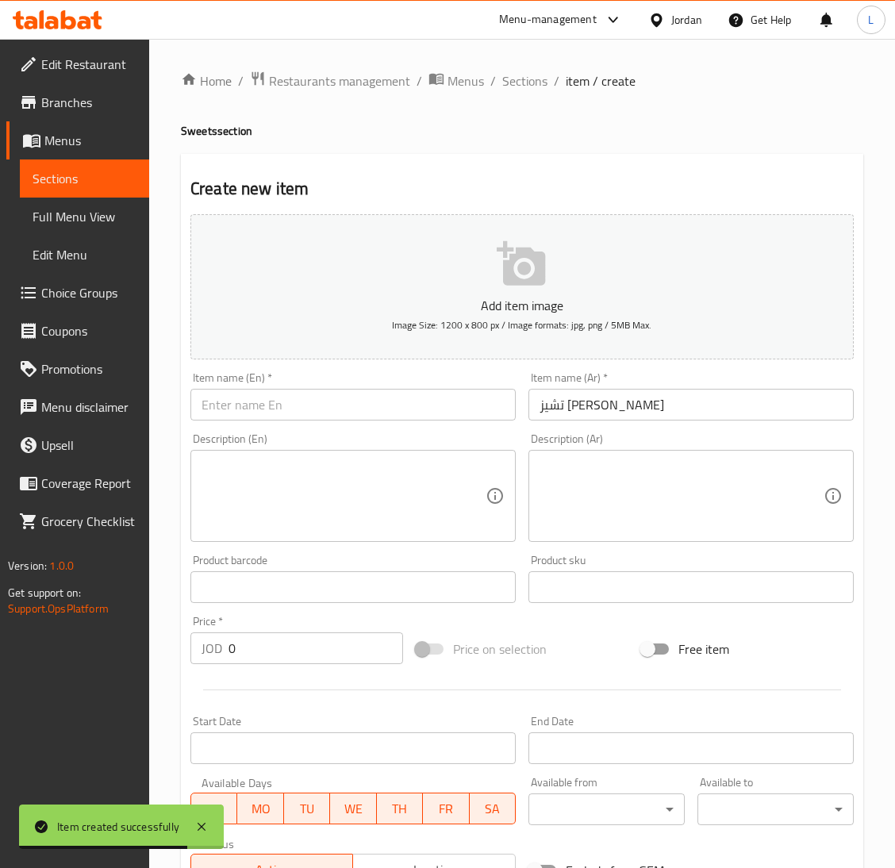
click at [640, 416] on input "تشيز كيك بلو بيري" at bounding box center [690, 405] width 325 height 32
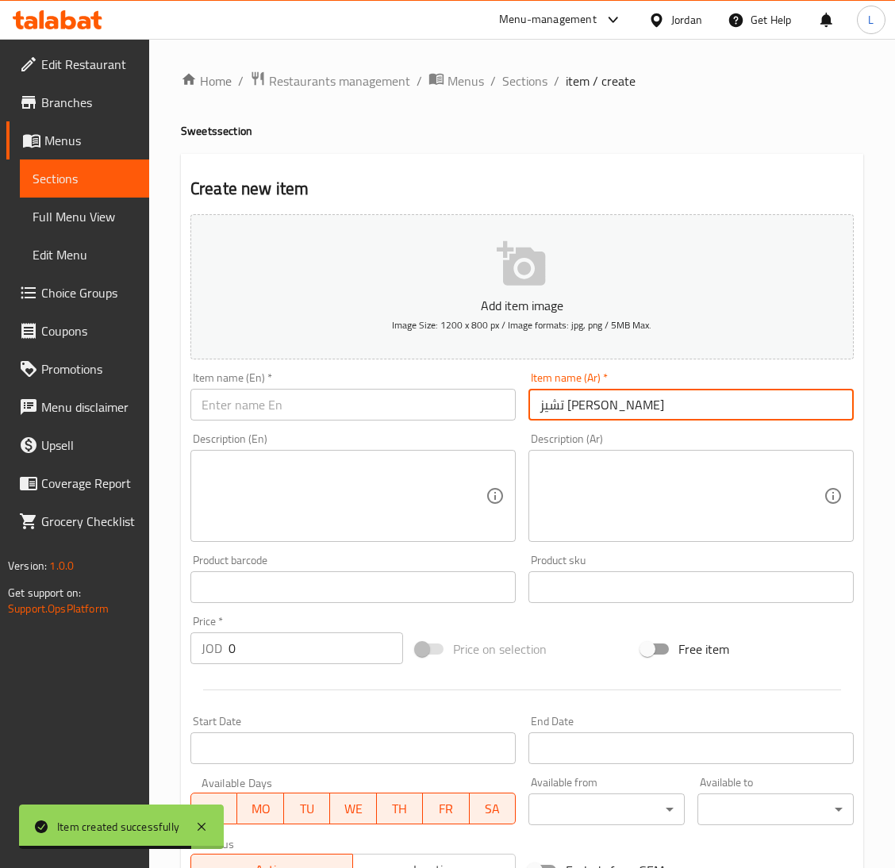
click at [639, 416] on input "تشيز كيك بلو بيري" at bounding box center [690, 405] width 325 height 32
paste input "وز"
type input "تشيز كيك روز بيري"
drag, startPoint x: 362, startPoint y: 406, endPoint x: 364, endPoint y: 415, distance: 8.9
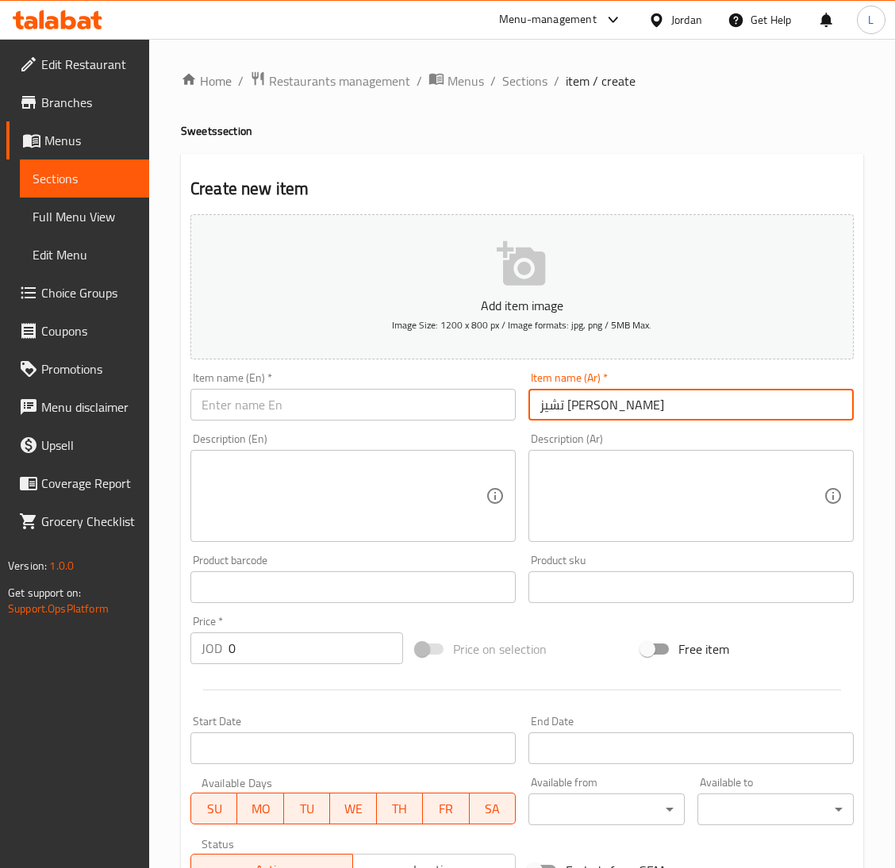
click at [362, 405] on input "text" at bounding box center [352, 405] width 325 height 32
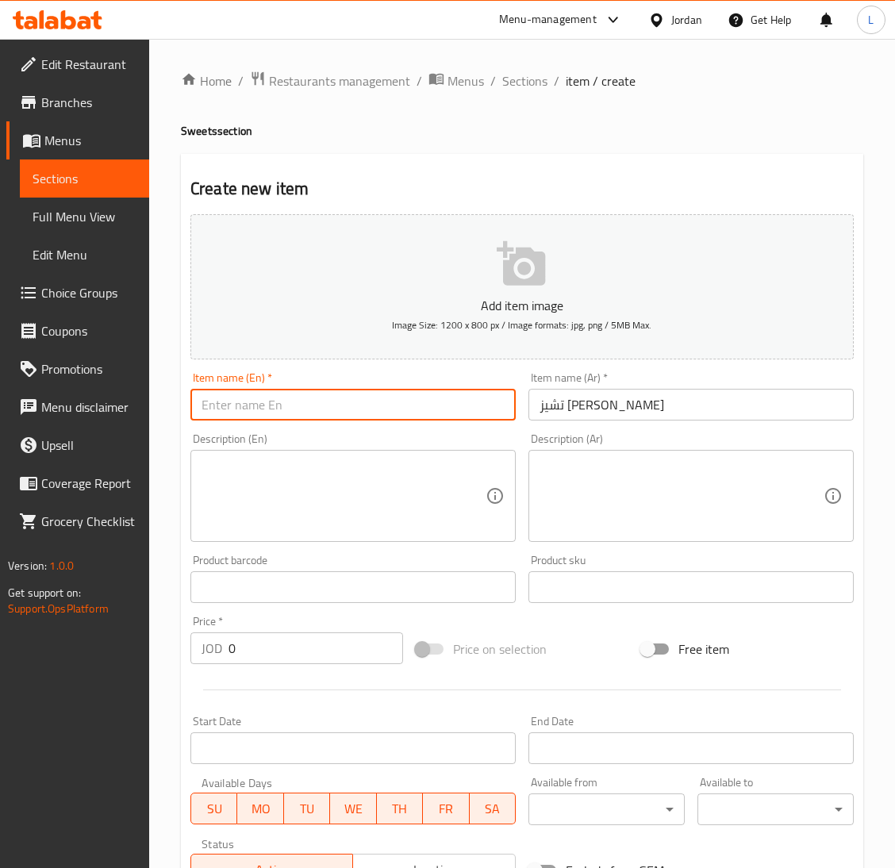
paste input "Roseberry Cheesecake"
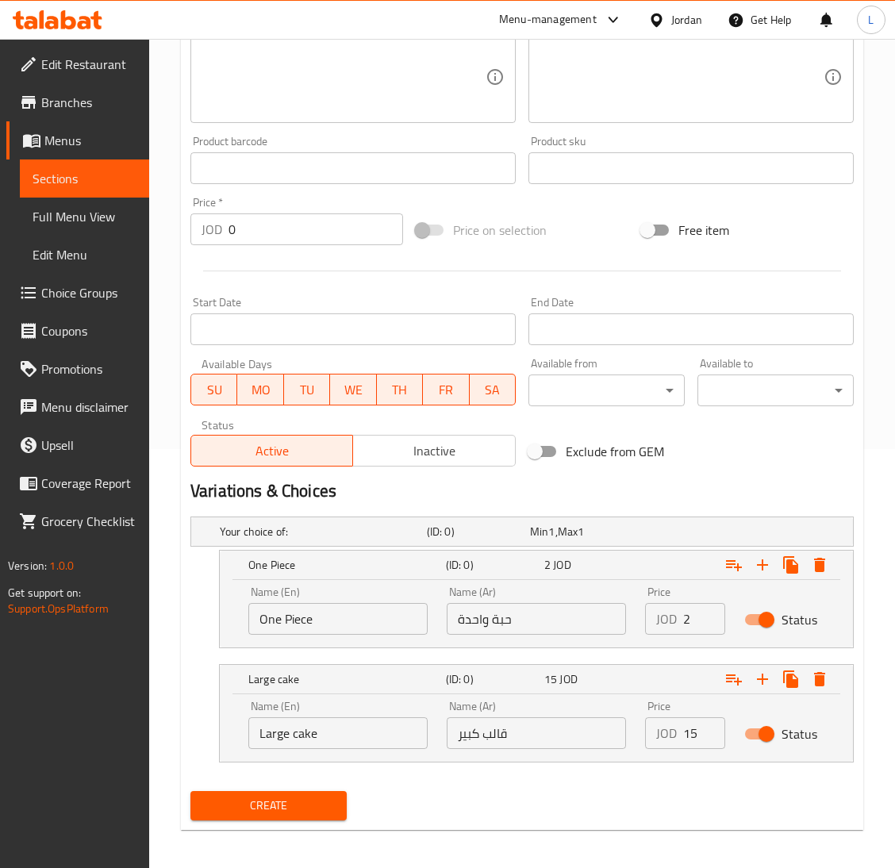
scroll to position [424, 0]
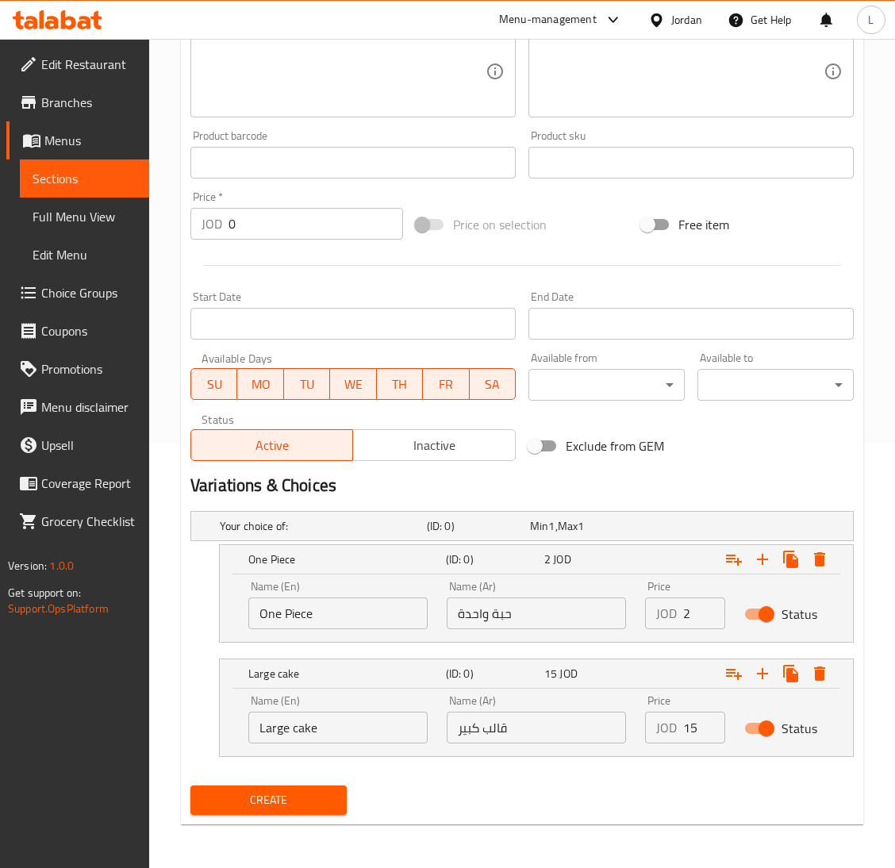
type input "Roseberry Cheesecake"
click at [311, 802] on span "Create" at bounding box center [268, 800] width 131 height 20
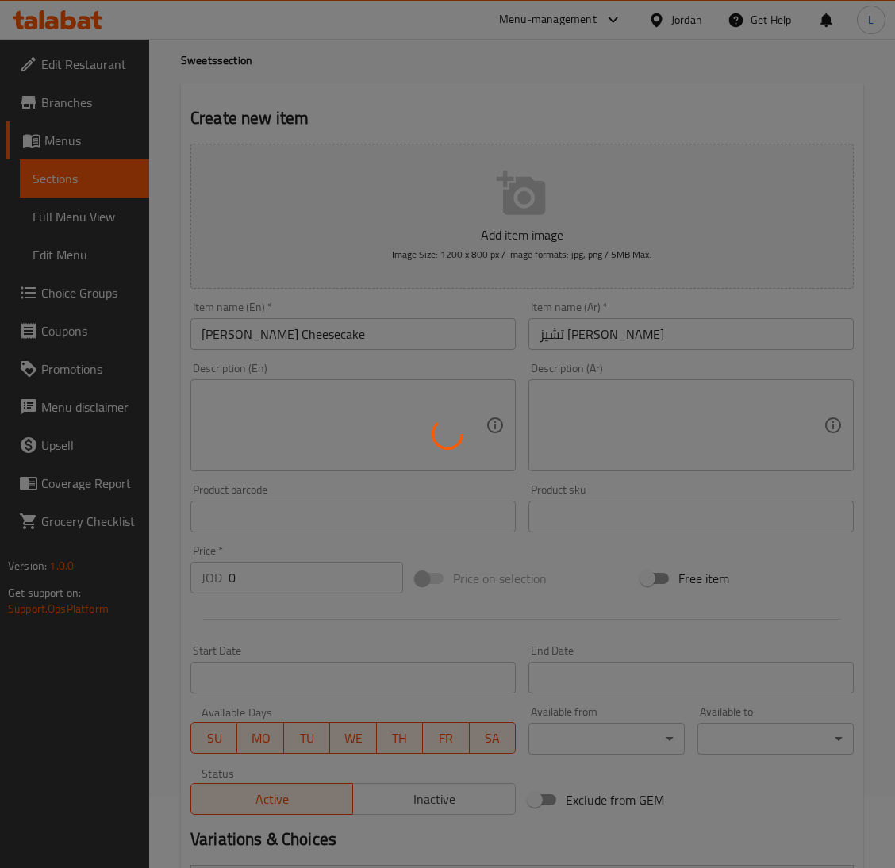
scroll to position [67, 0]
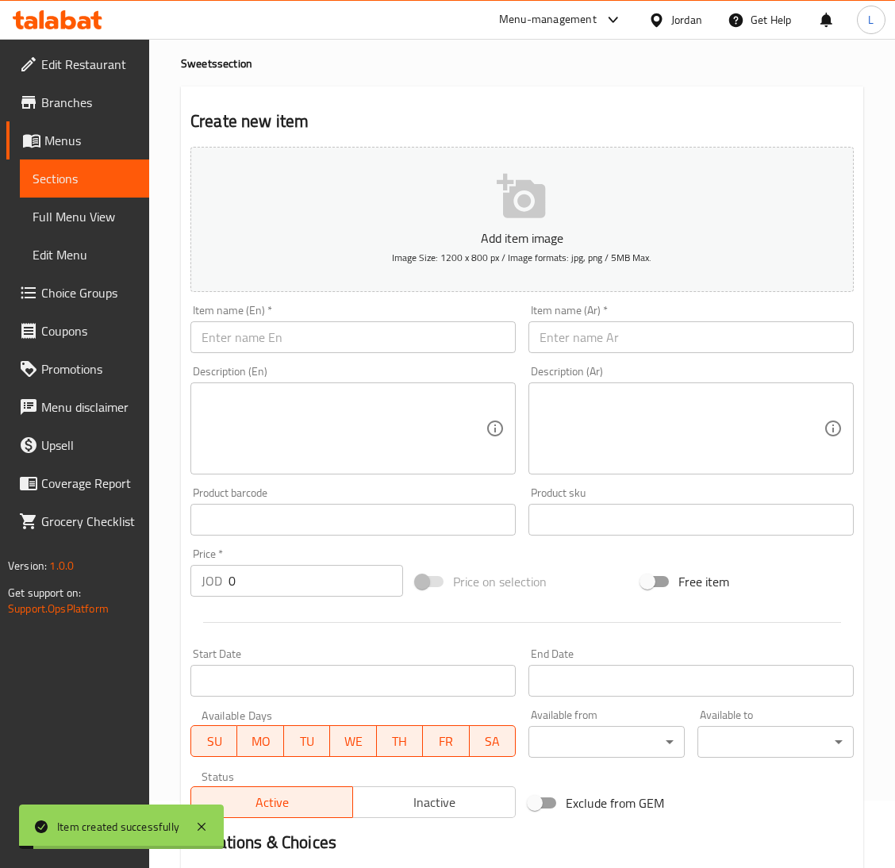
drag, startPoint x: 645, startPoint y: 336, endPoint x: 572, endPoint y: 353, distance: 75.0
click at [645, 336] on input "text" at bounding box center [690, 337] width 325 height 32
paste input "كيكة القرفة باللوتس"
type input "كيكة القرفة باللوتس"
click at [320, 337] on input "text" at bounding box center [352, 337] width 325 height 32
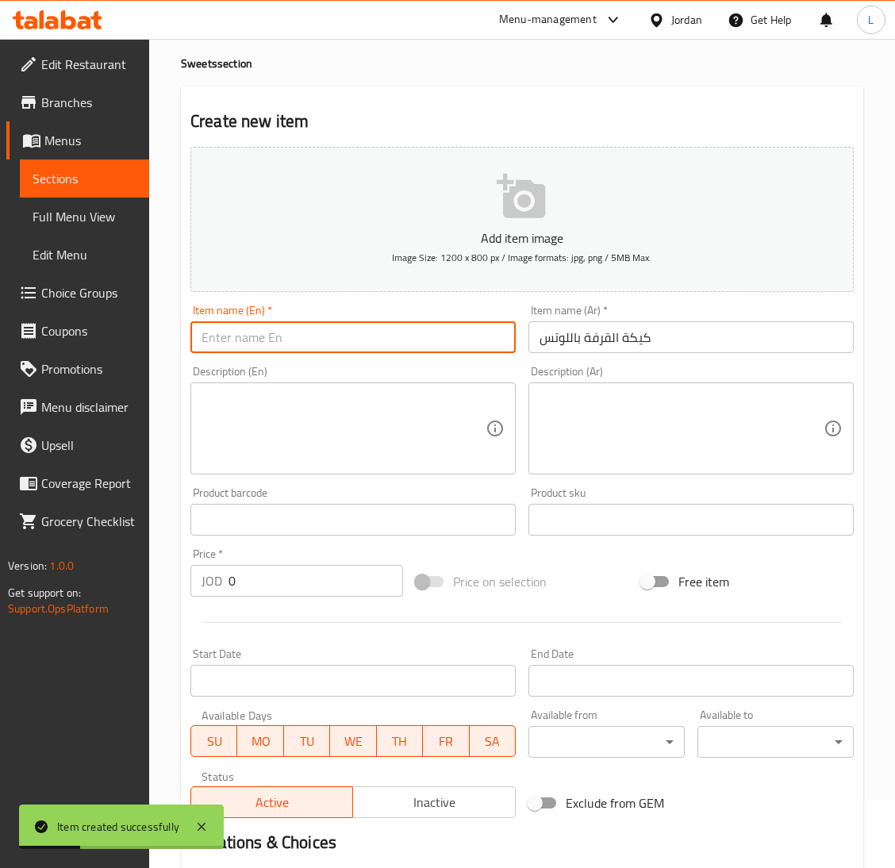
paste input "Lotus Cinnamon Cake"
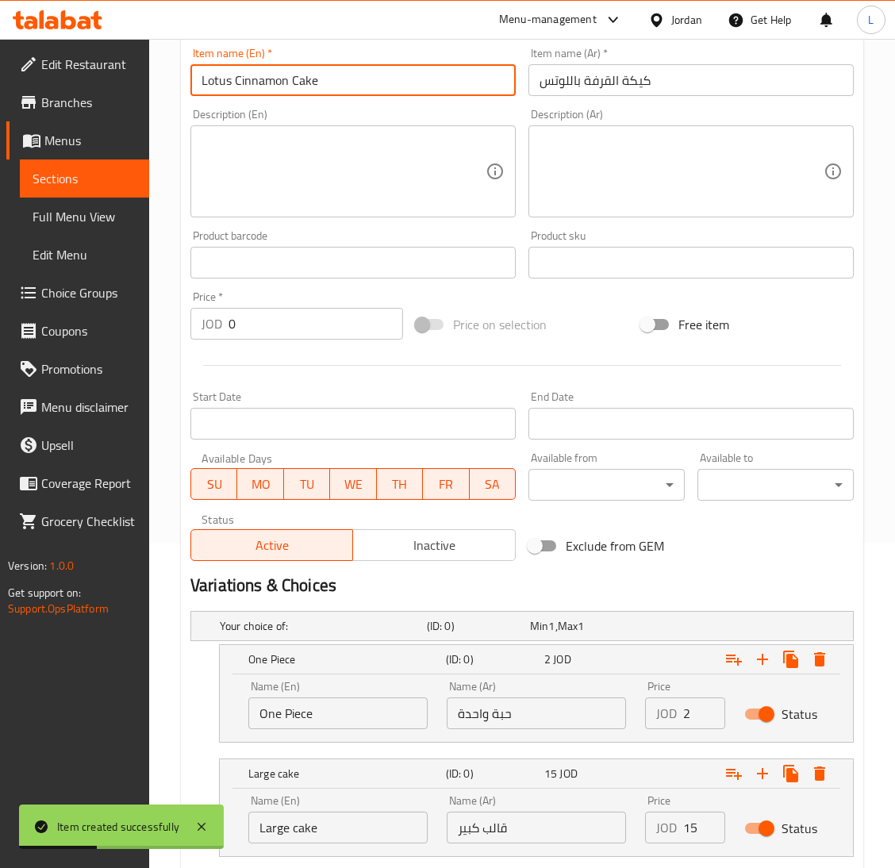
scroll to position [424, 0]
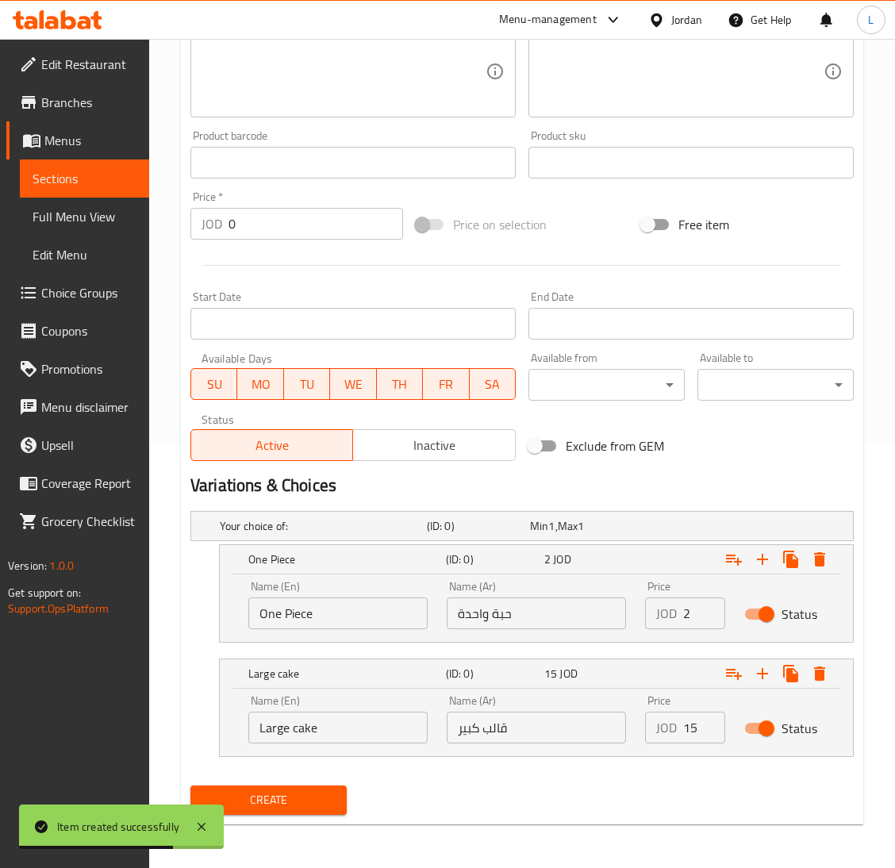
type input "Lotus Cinnamon Cake"
click at [684, 611] on input "2" at bounding box center [704, 613] width 42 height 32
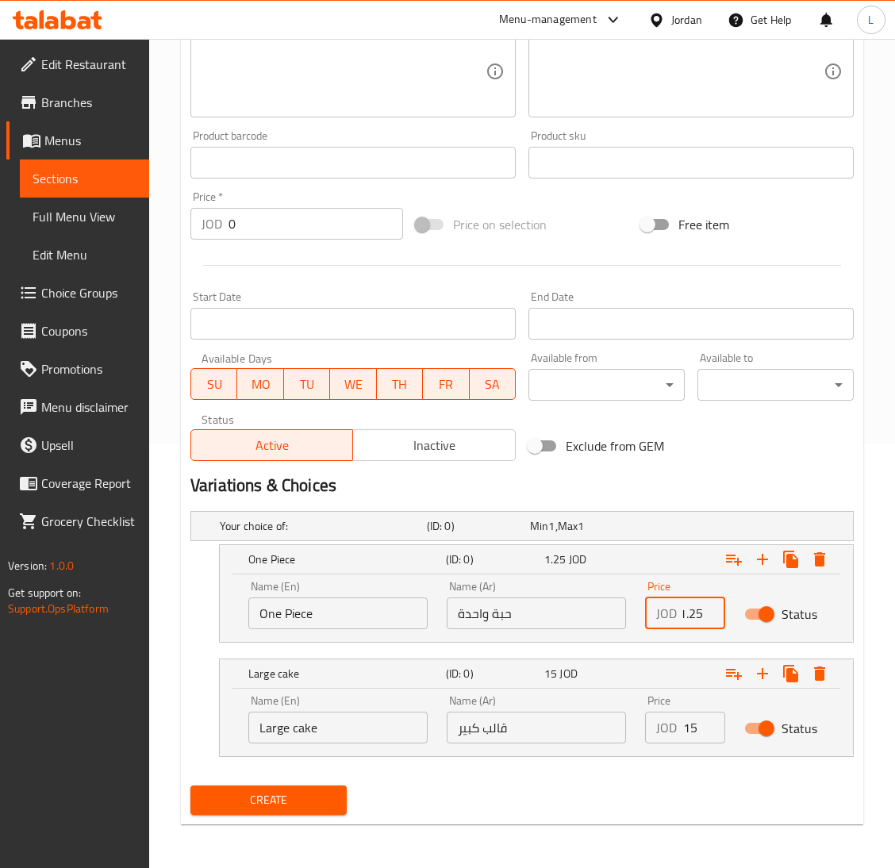
type input "1.25"
click at [683, 727] on input "15" at bounding box center [704, 727] width 42 height 32
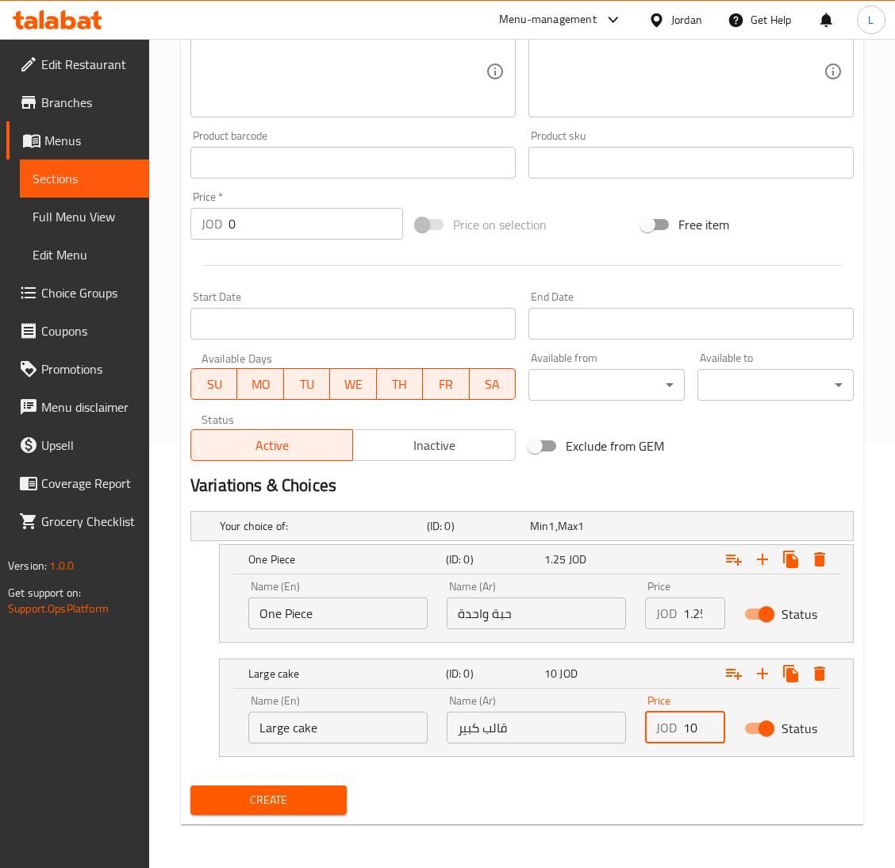
type input "10"
click at [250, 799] on span "Create" at bounding box center [268, 800] width 131 height 20
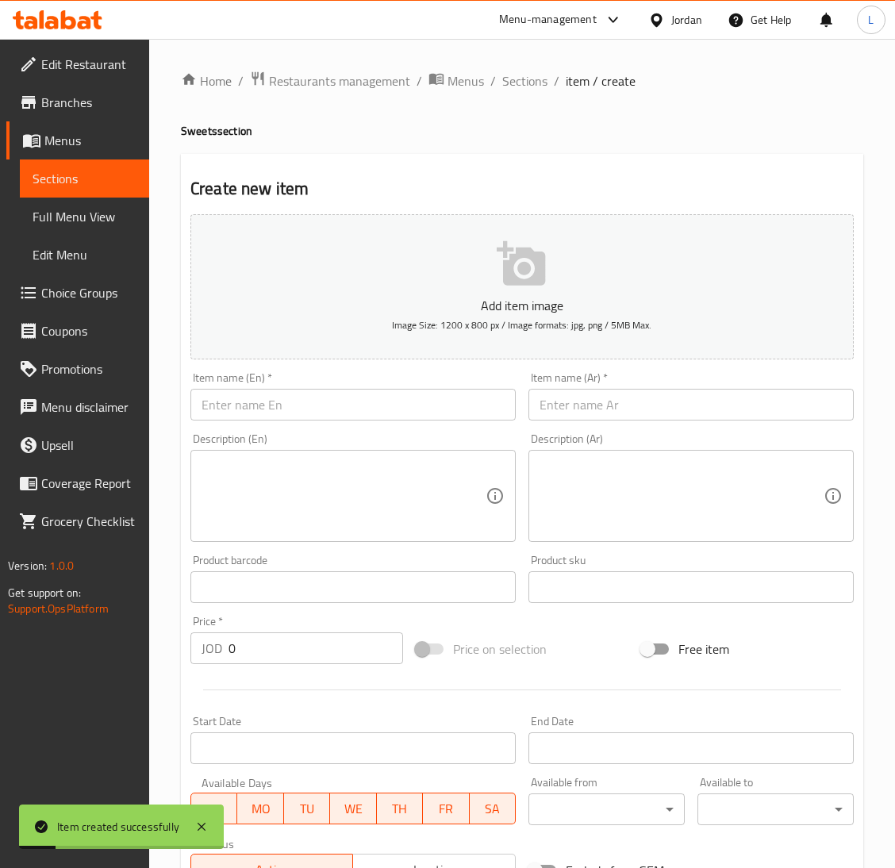
drag, startPoint x: 572, startPoint y: 410, endPoint x: 444, endPoint y: 415, distance: 127.8
click at [572, 410] on input "text" at bounding box center [690, 405] width 325 height 32
paste input "كيكة النسكافيه بالكراميل"
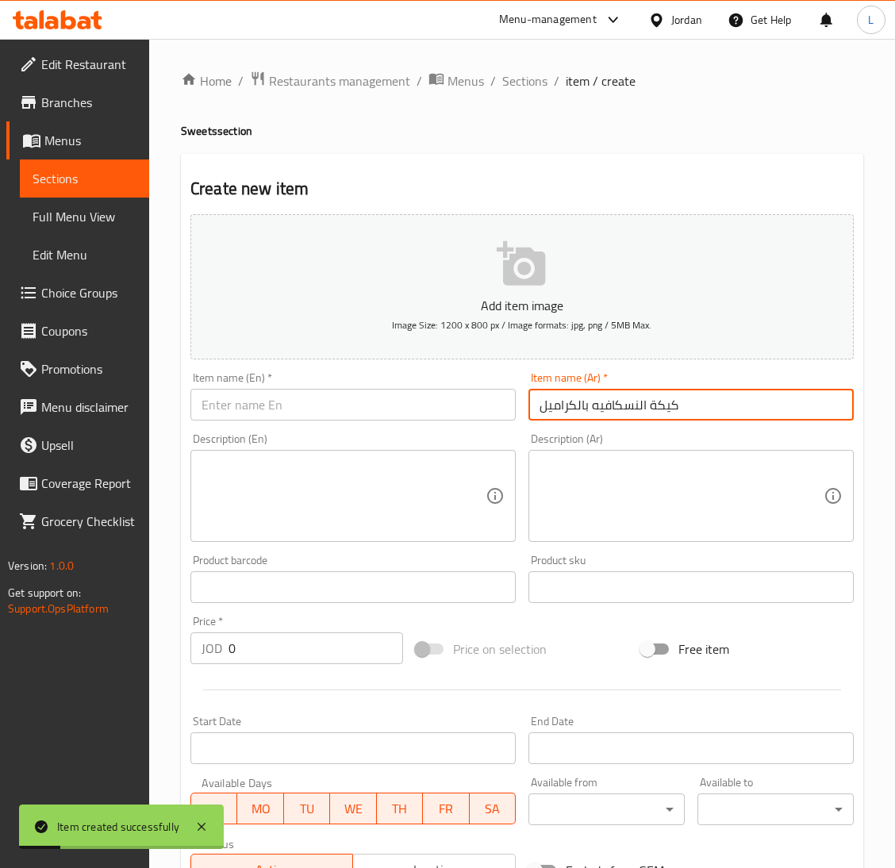
type input "كيكة النسكافيه بالكراميل"
click at [444, 415] on input "text" at bounding box center [352, 405] width 325 height 32
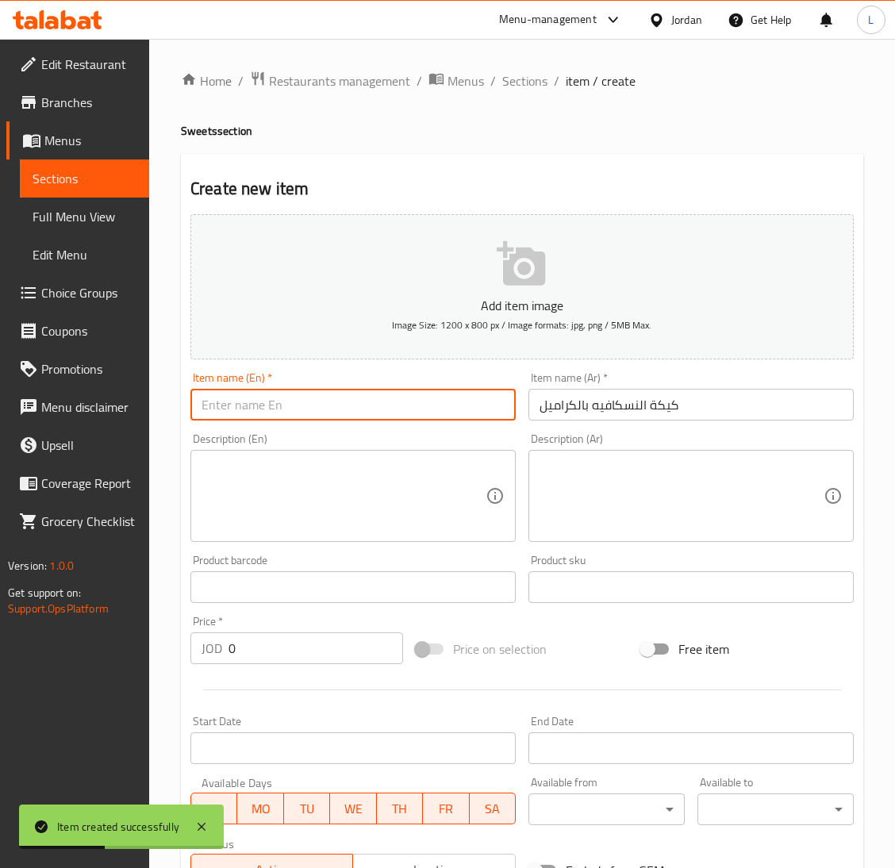
paste input "Nescafe cake with caramel"
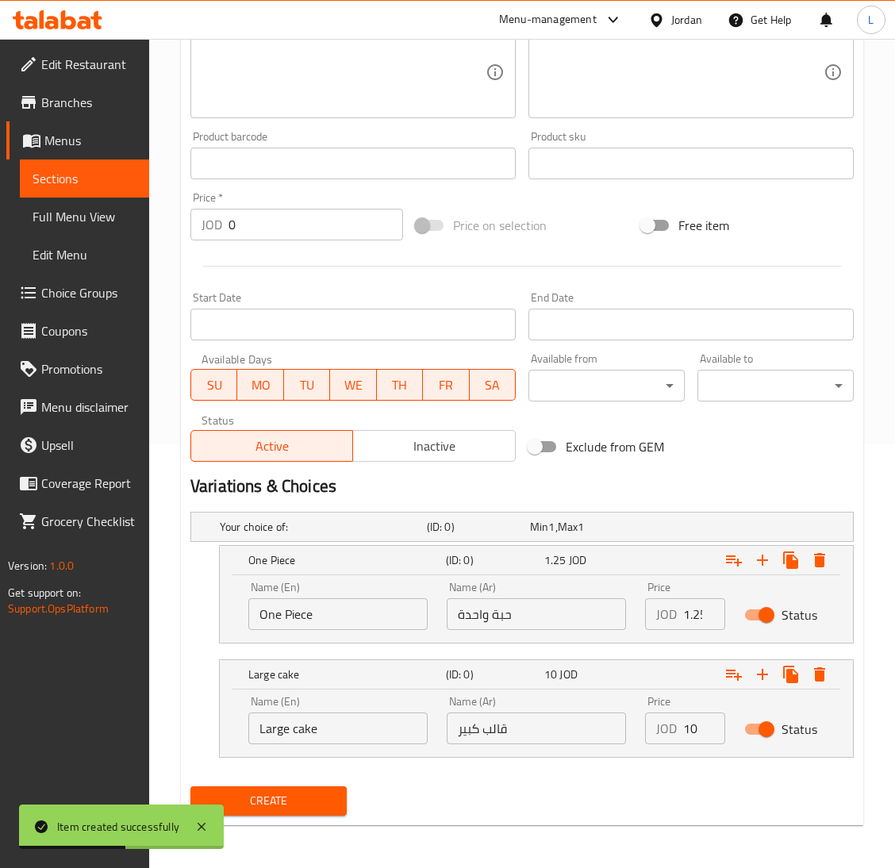
scroll to position [424, 0]
type input "Nescafe cake with caramel"
click at [305, 790] on span "Create" at bounding box center [268, 800] width 131 height 20
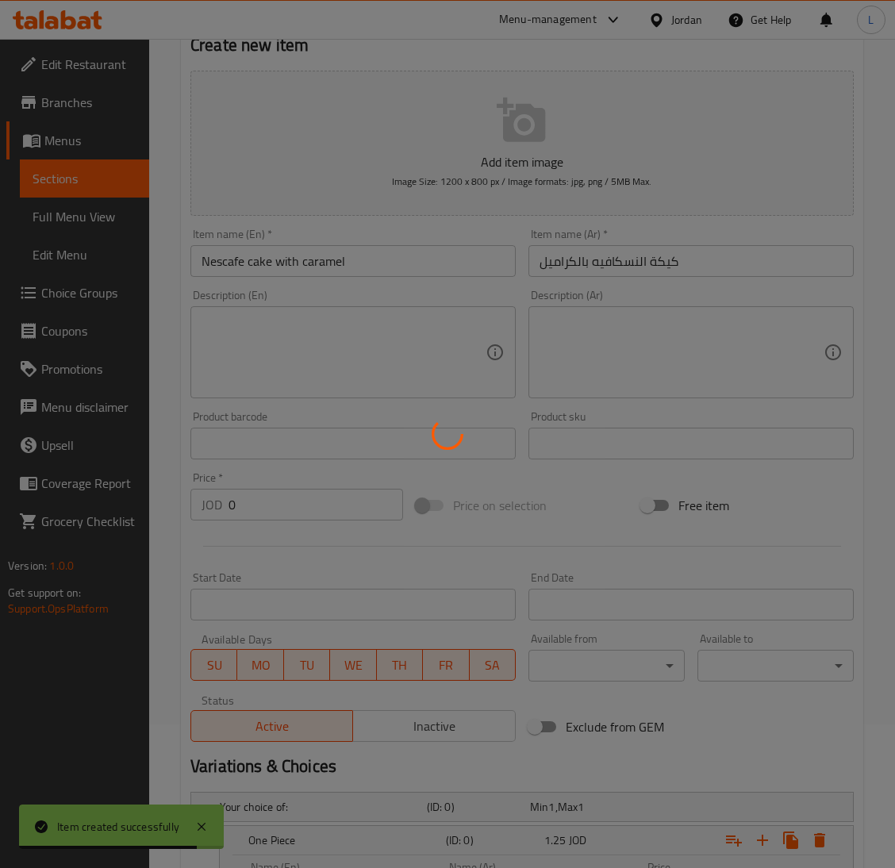
scroll to position [0, 0]
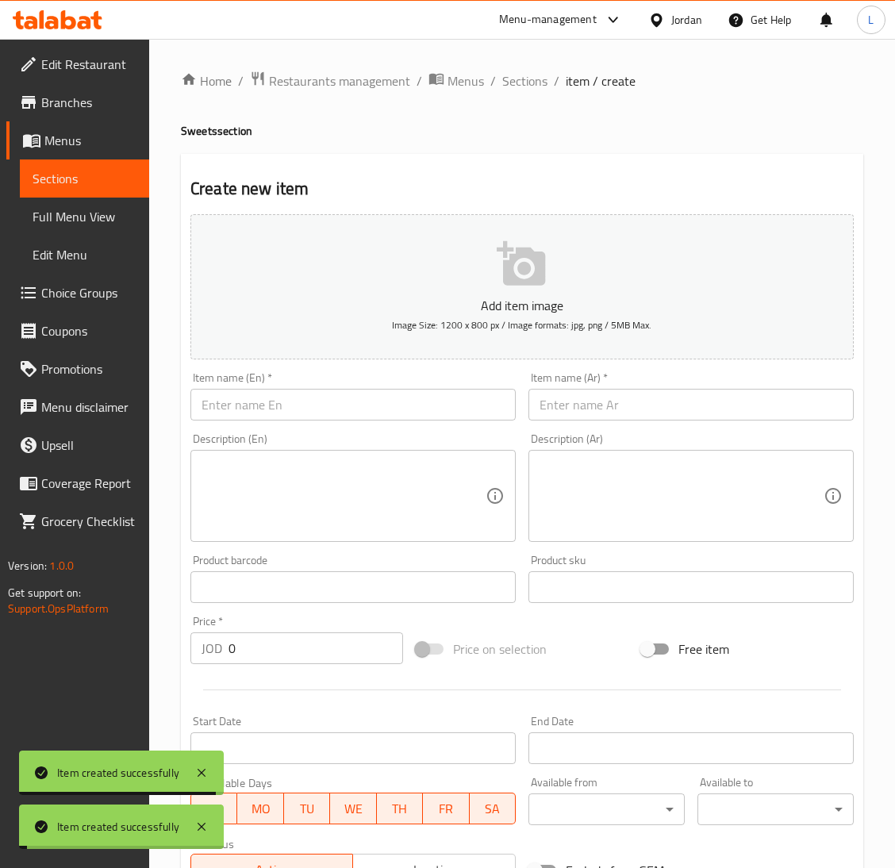
click at [630, 407] on input "text" at bounding box center [690, 405] width 325 height 32
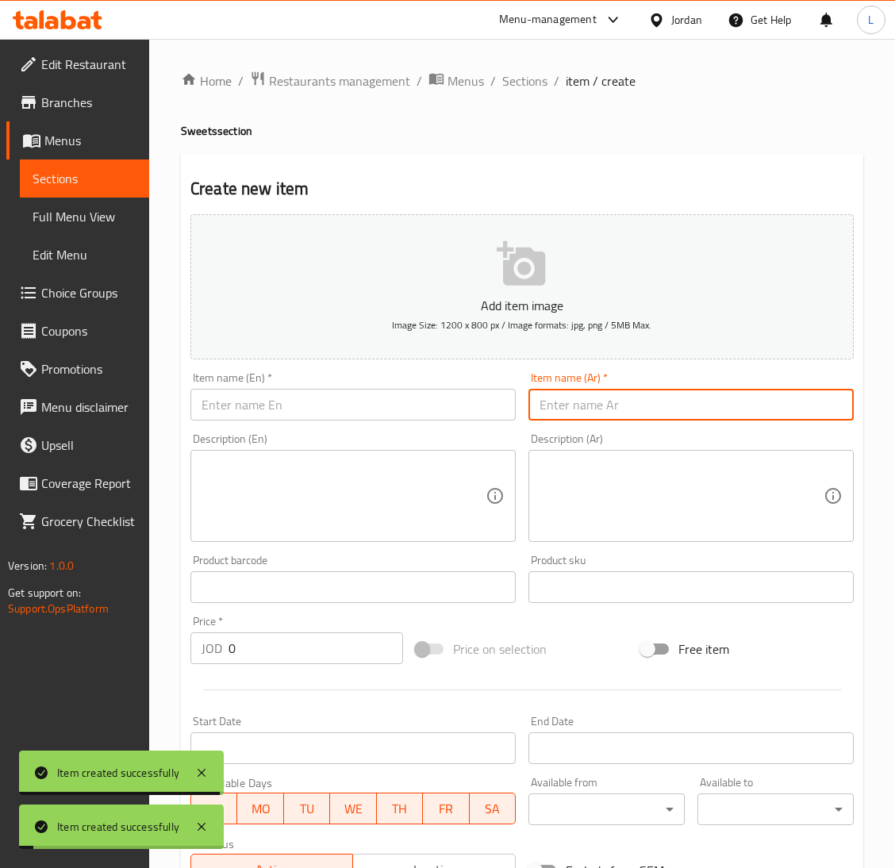
paste input "كيكة التمر بالكراميل"
type input "كيكة التمر بالكراميل"
click at [367, 404] on input "text" at bounding box center [352, 405] width 325 height 32
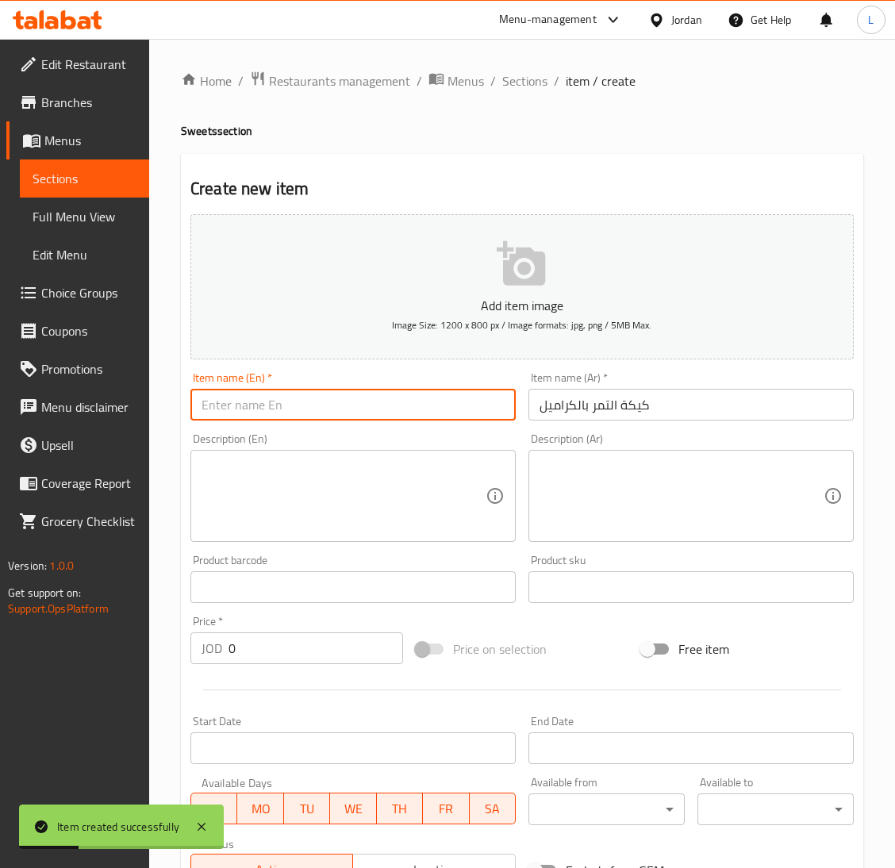
paste input "Caramel date cake"
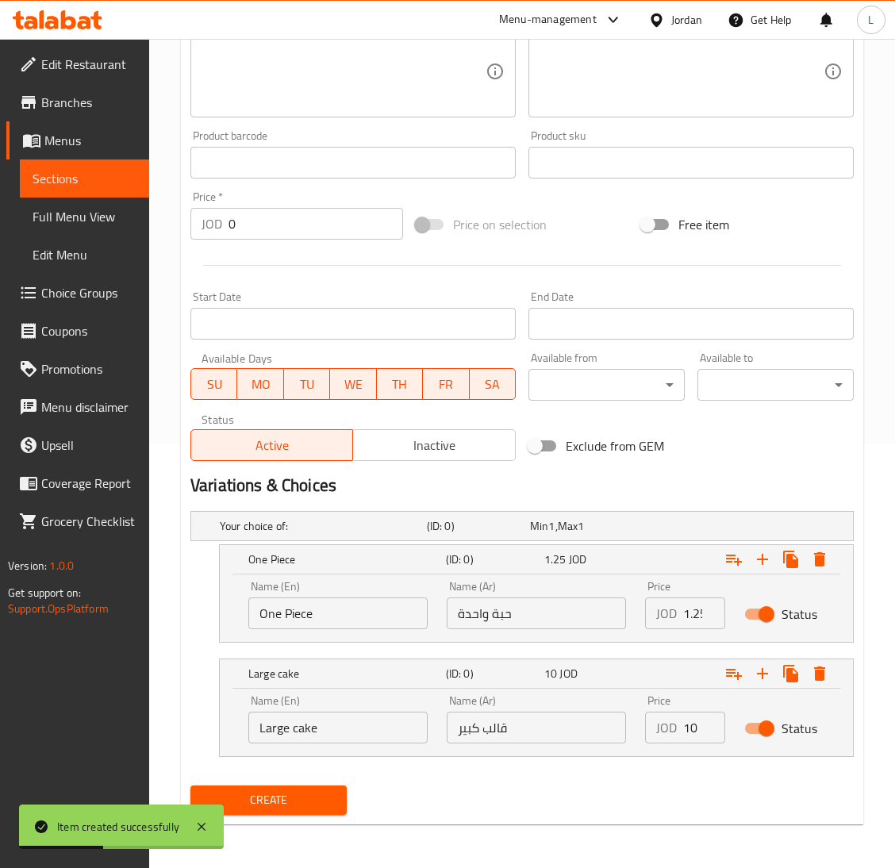
type input "Caramel date cake"
click at [308, 794] on span "Create" at bounding box center [268, 800] width 131 height 20
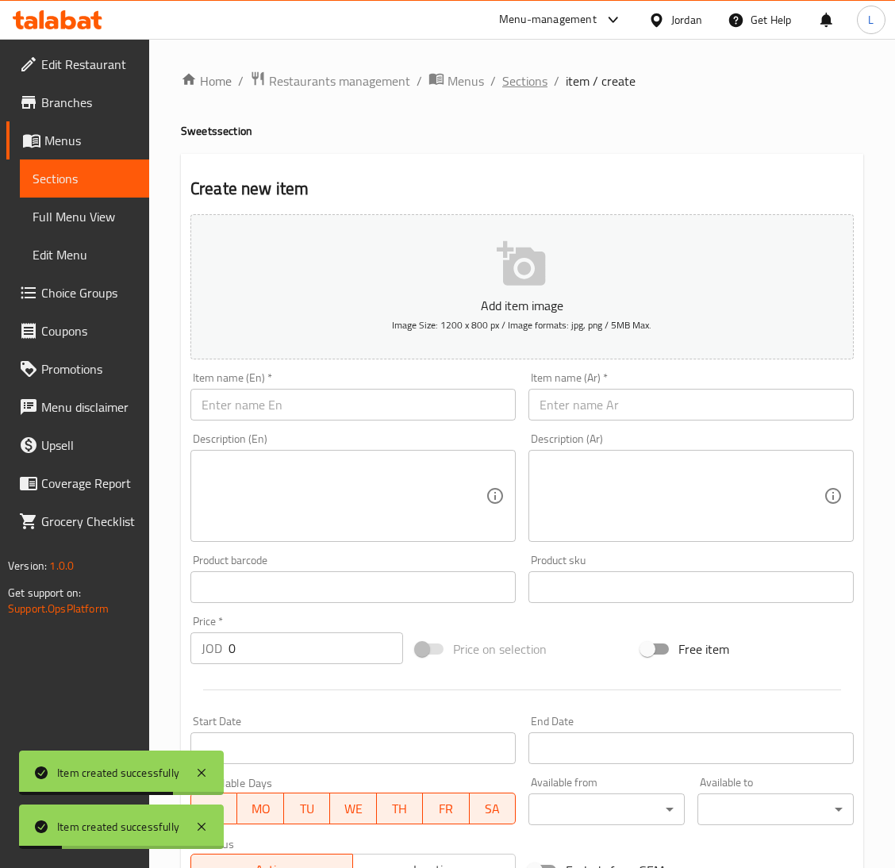
click at [518, 78] on span "Sections" at bounding box center [524, 80] width 45 height 19
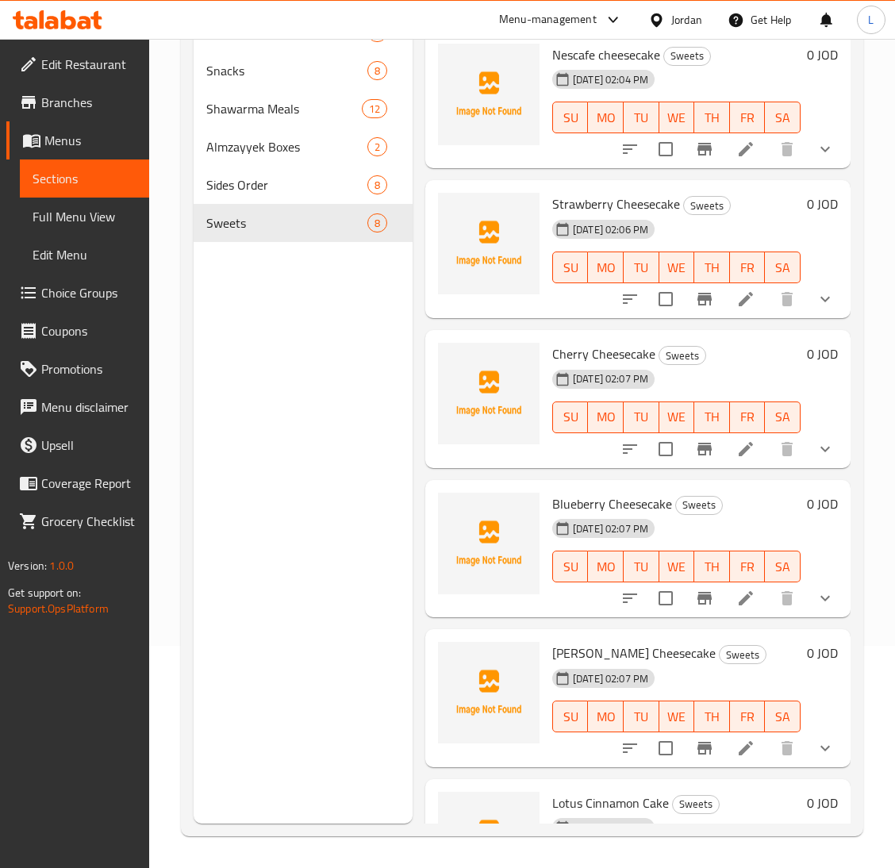
click at [34, 29] on div at bounding box center [57, 20] width 115 height 32
click at [79, 24] on icon at bounding box center [84, 22] width 13 height 13
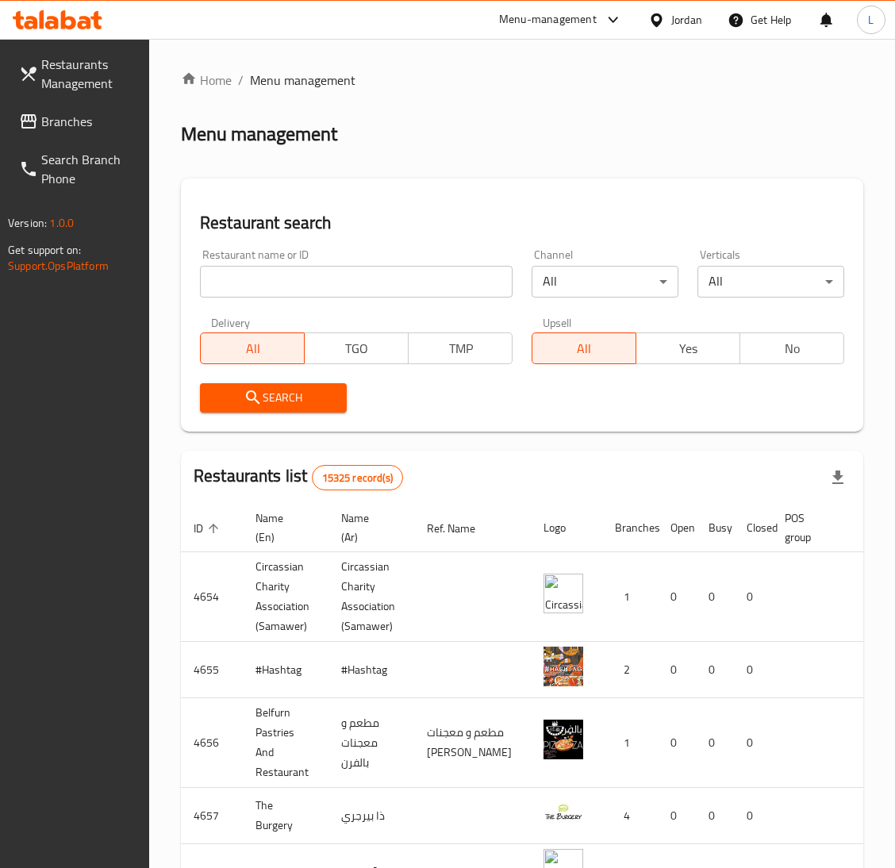
click at [324, 283] on div at bounding box center [447, 434] width 895 height 868
click at [325, 282] on input "search" at bounding box center [356, 282] width 313 height 32
click at [58, 112] on span "Branches" at bounding box center [88, 121] width 95 height 19
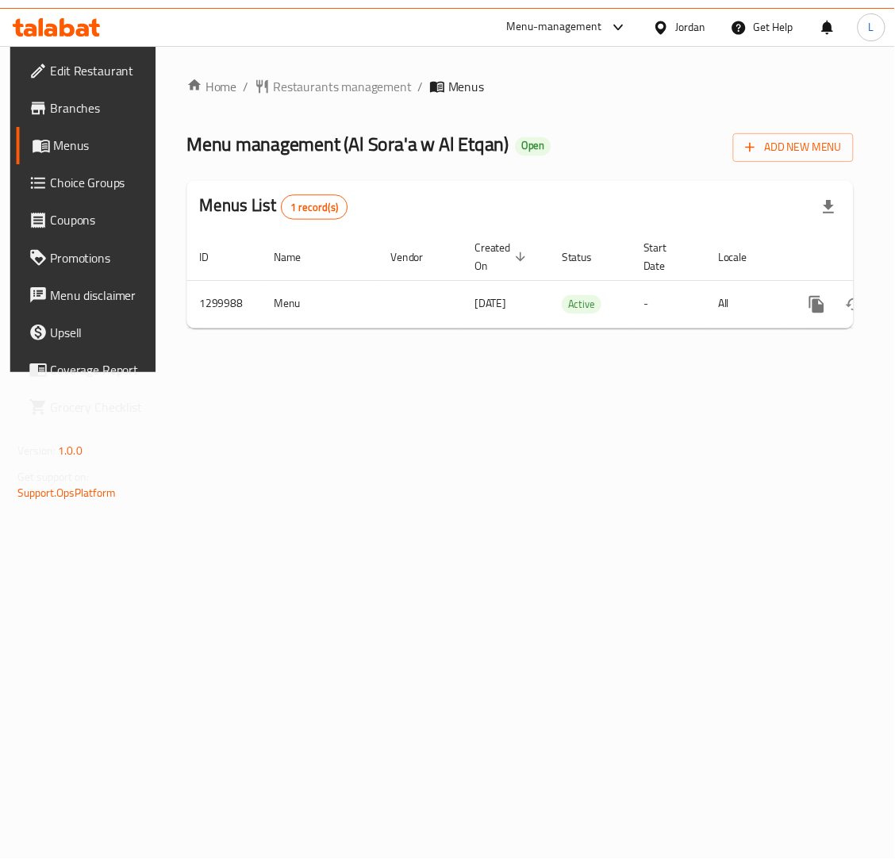
scroll to position [0, 90]
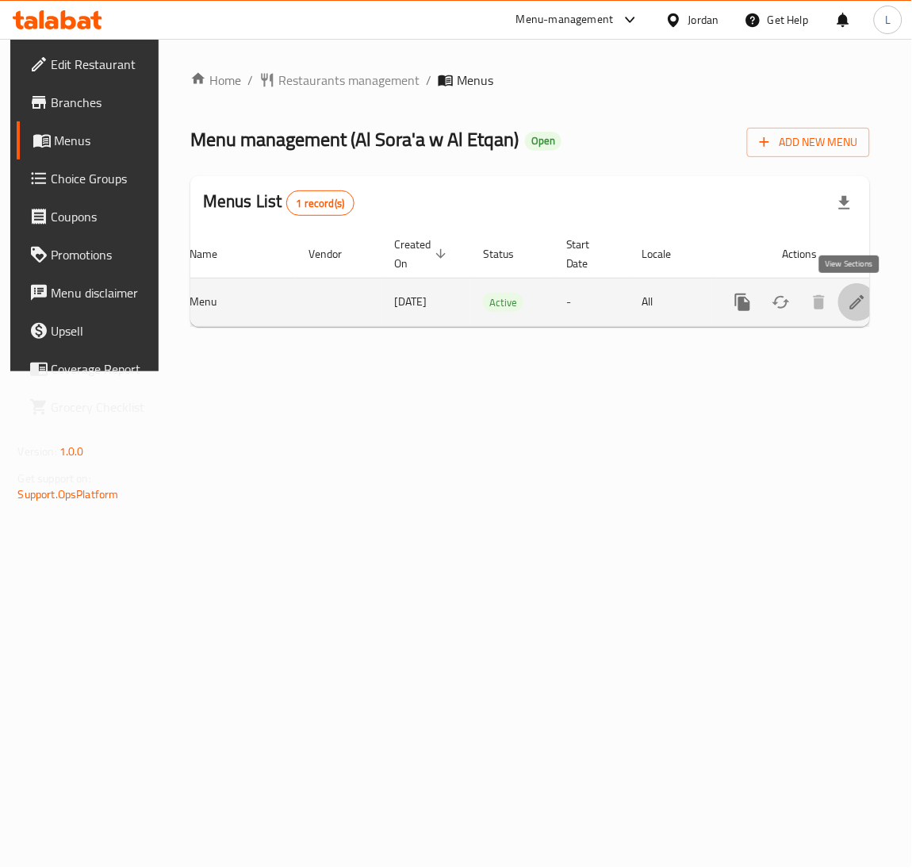
click at [849, 295] on icon "enhanced table" at bounding box center [857, 302] width 19 height 19
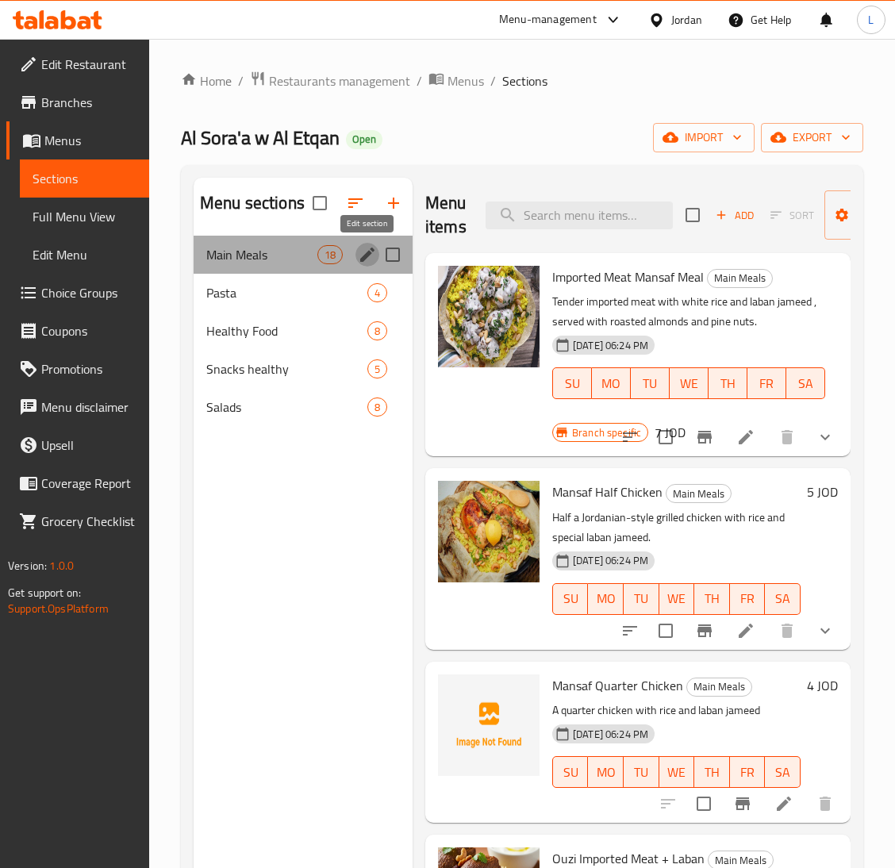
click at [365, 257] on icon "edit" at bounding box center [367, 254] width 14 height 14
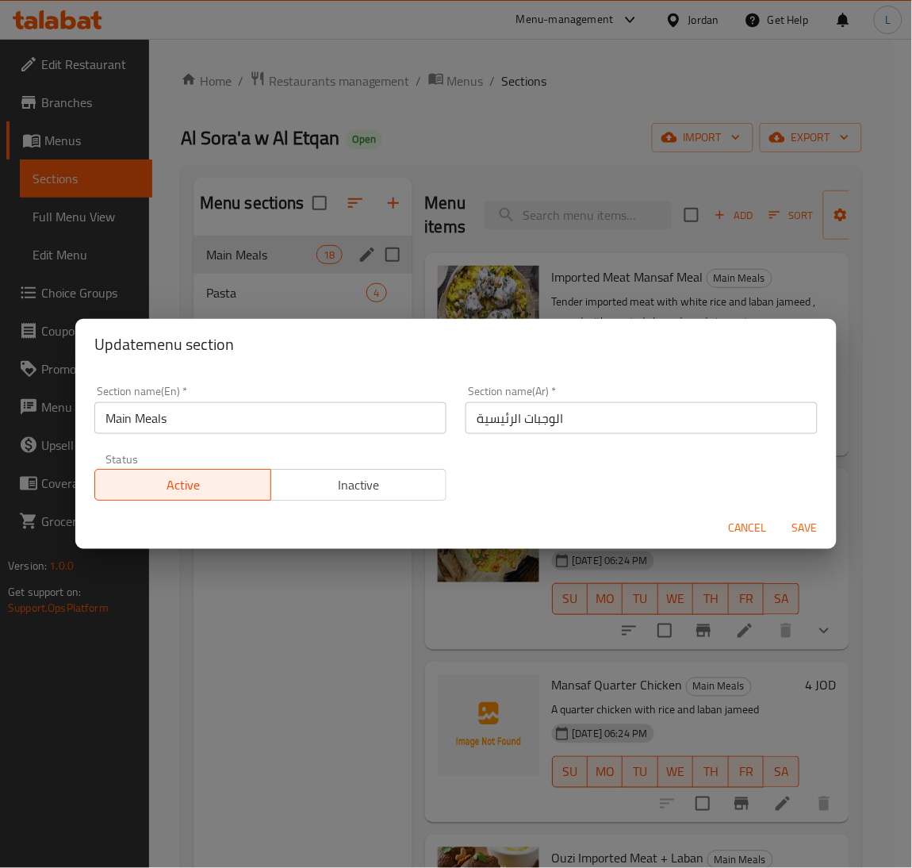
click at [739, 539] on button "Cancel" at bounding box center [748, 527] width 51 height 29
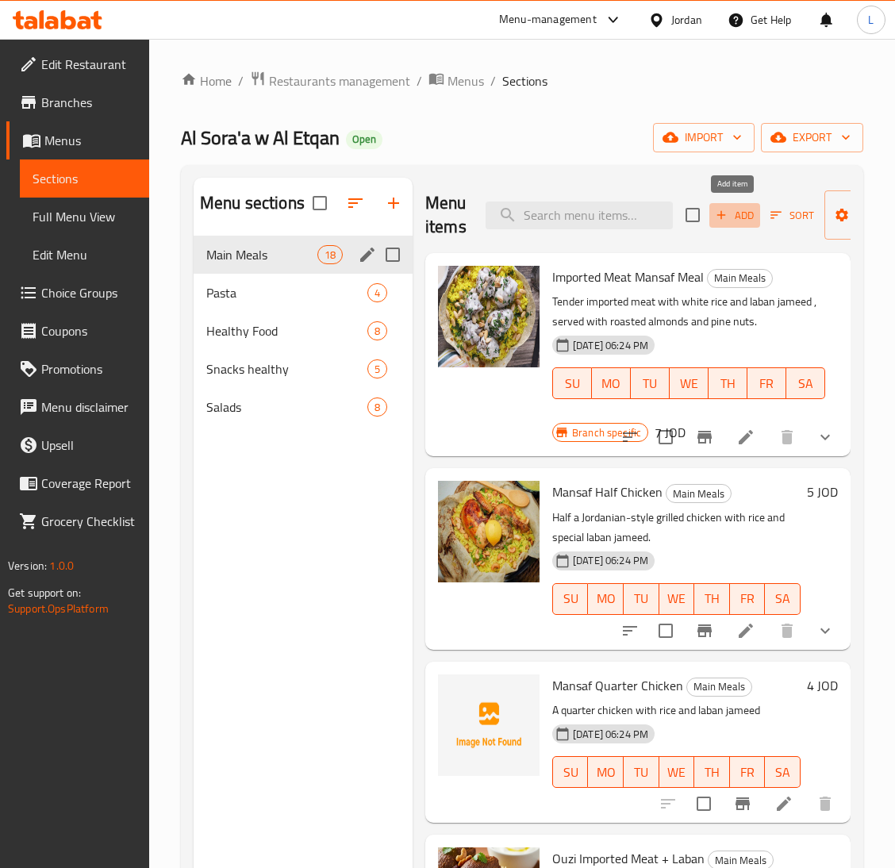
click at [748, 219] on span "Add" at bounding box center [734, 215] width 43 height 18
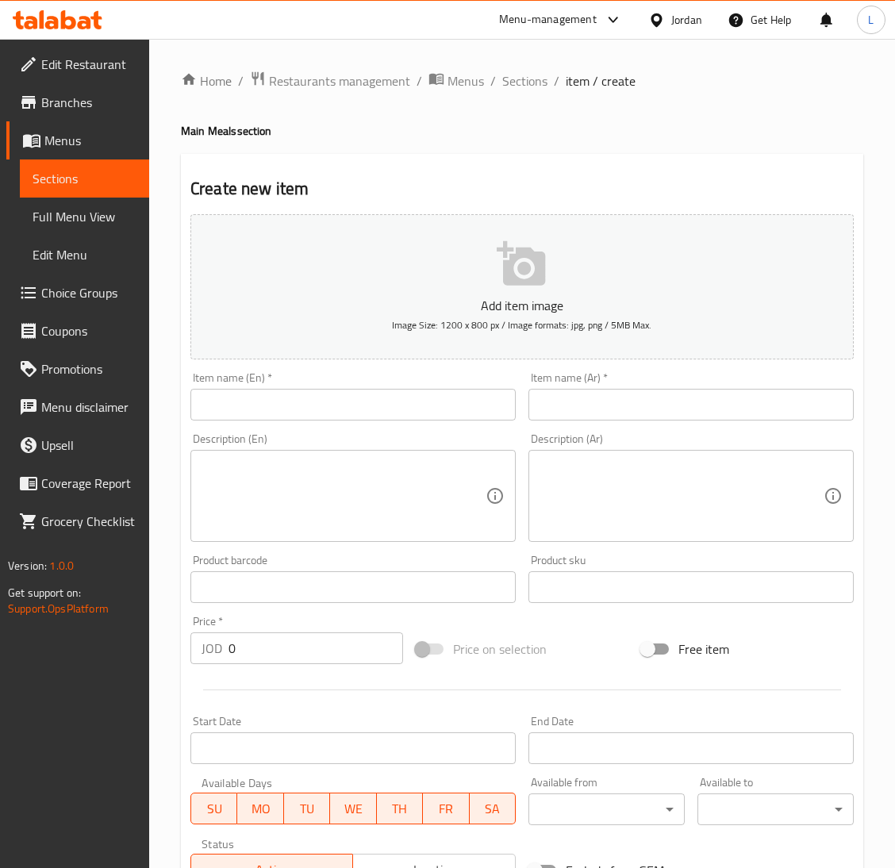
drag, startPoint x: 608, startPoint y: 420, endPoint x: 555, endPoint y: 415, distance: 52.6
click at [608, 420] on input "text" at bounding box center [690, 405] width 325 height 32
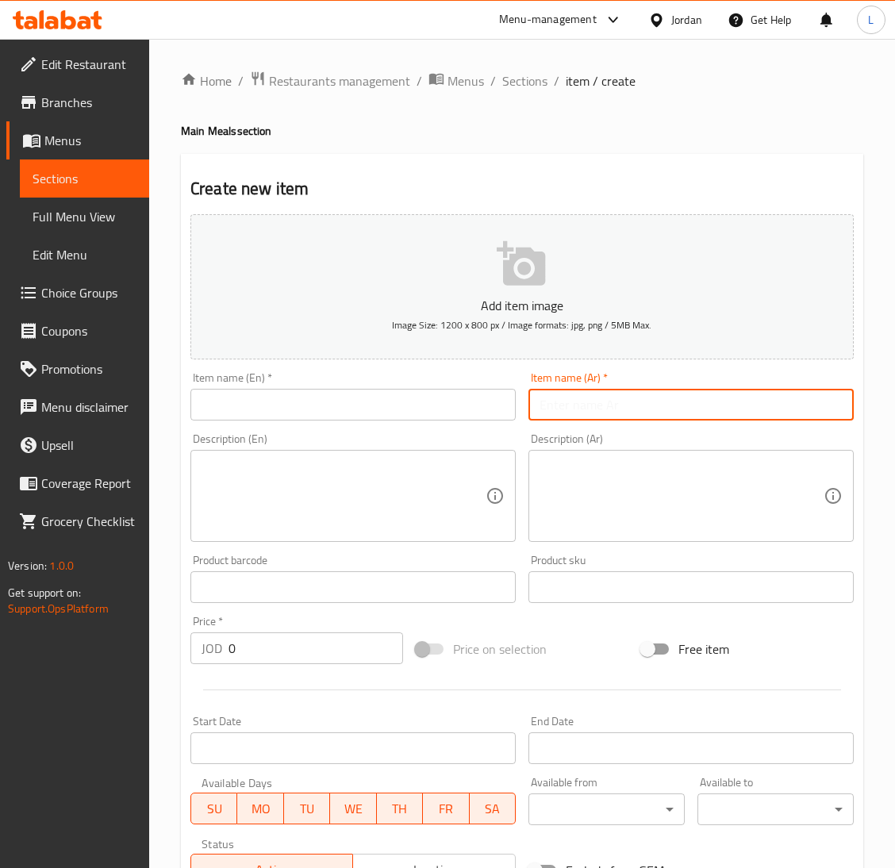
paste input "منسف لحم"
type input "منسف لحم"
click at [477, 414] on input "text" at bounding box center [352, 405] width 325 height 32
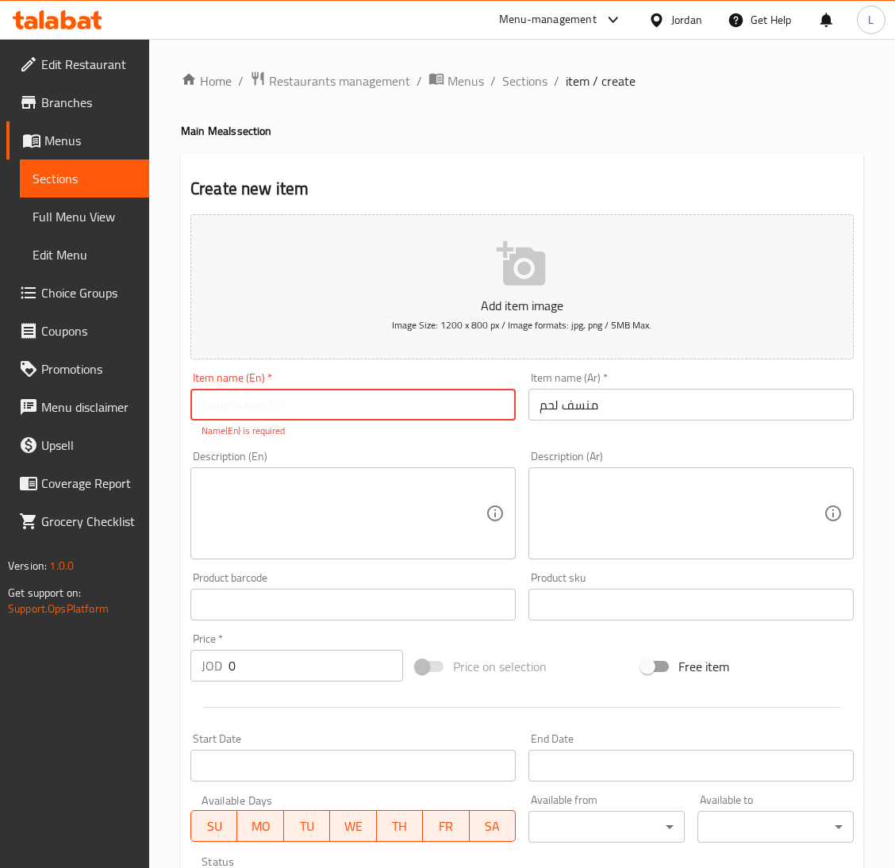
paste input "Mansaf meat"
type input "Mansaf meat"
click at [329, 654] on input "0" at bounding box center [315, 666] width 174 height 32
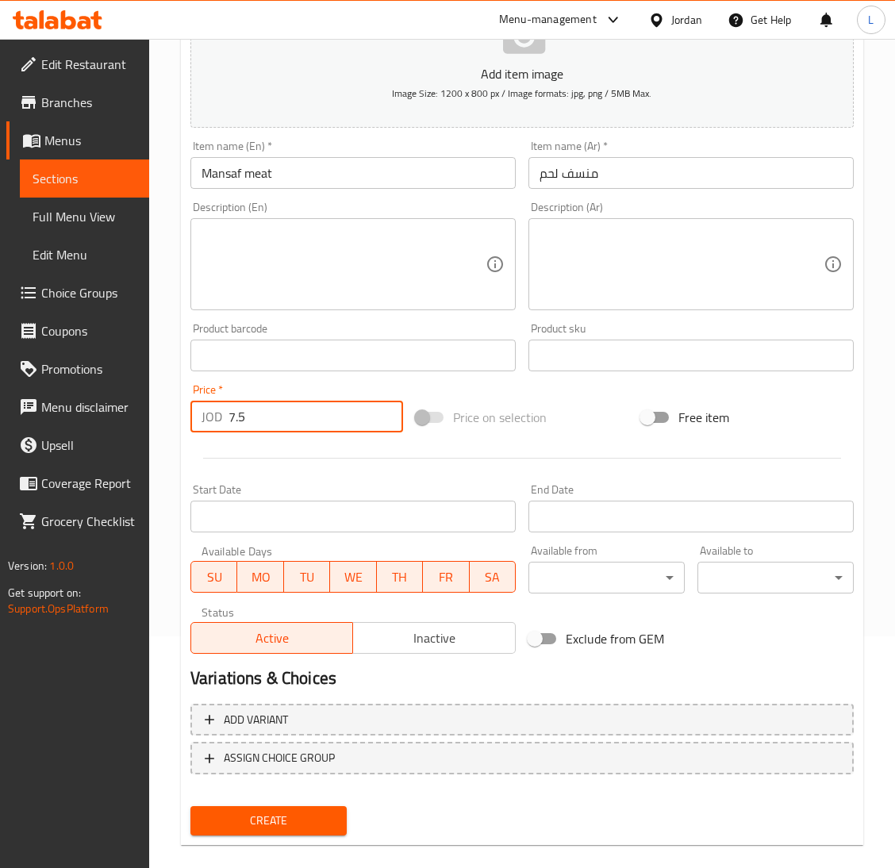
scroll to position [250, 0]
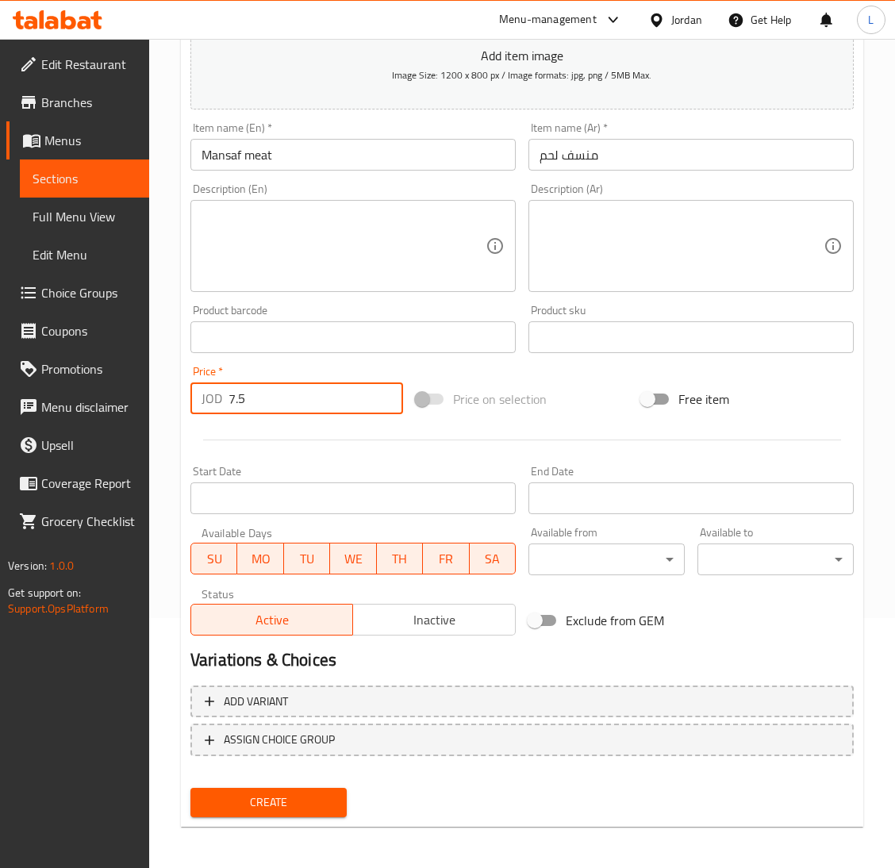
type input "7.5"
click at [326, 792] on span "Create" at bounding box center [268, 802] width 131 height 20
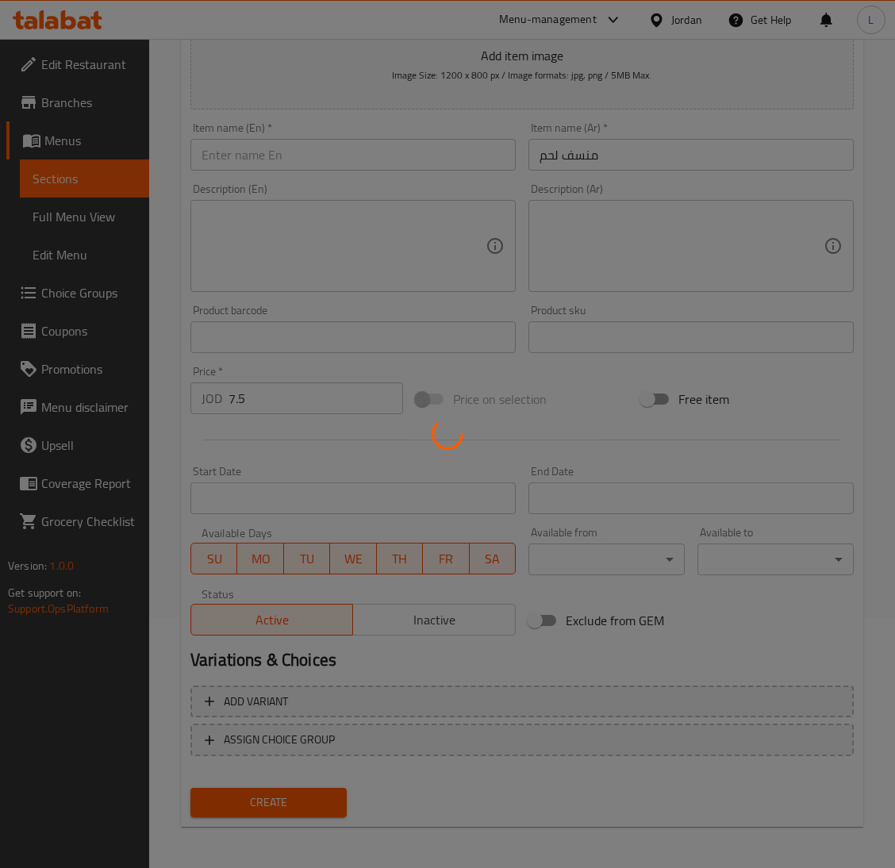
type input "0"
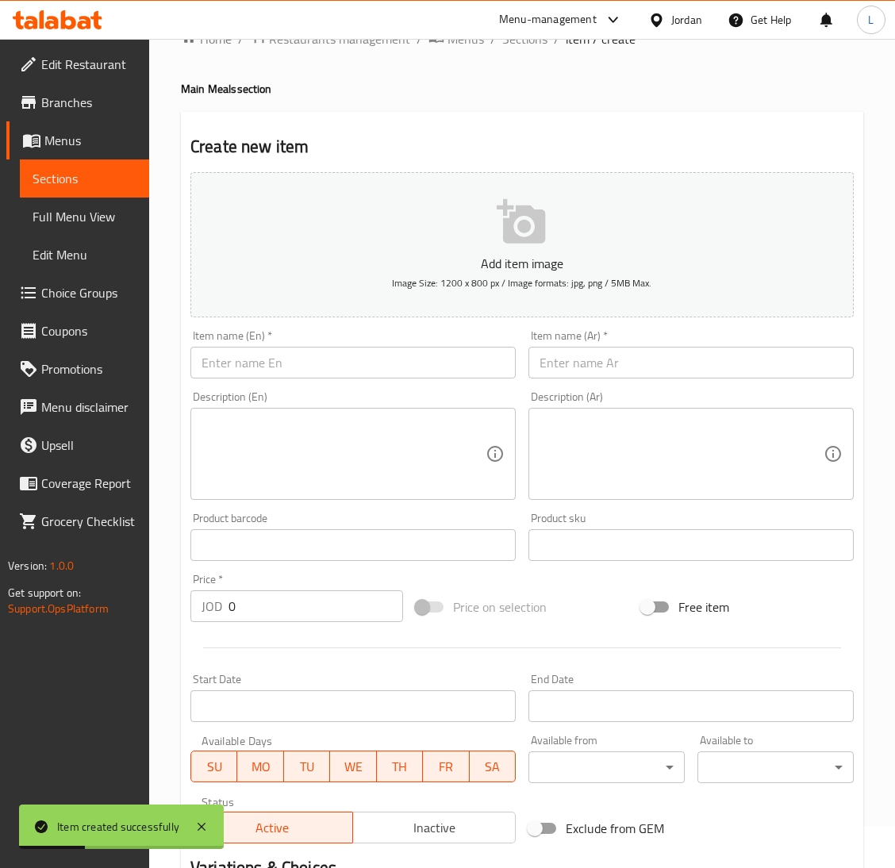
scroll to position [12, 0]
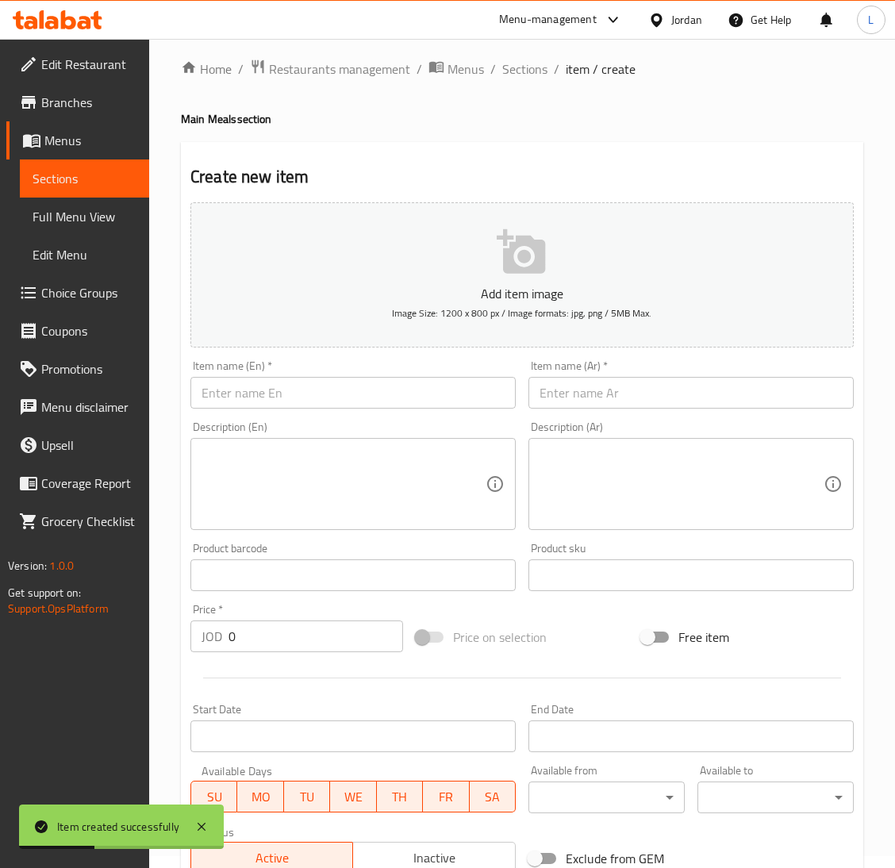
drag, startPoint x: 613, startPoint y: 416, endPoint x: 606, endPoint y: 393, distance: 24.8
click at [613, 416] on div "Description (Ar) Description (Ar)" at bounding box center [691, 475] width 338 height 121
click at [605, 391] on input "text" at bounding box center [690, 393] width 325 height 32
paste input "اوزي لحم"
type input "اوزي لحم"
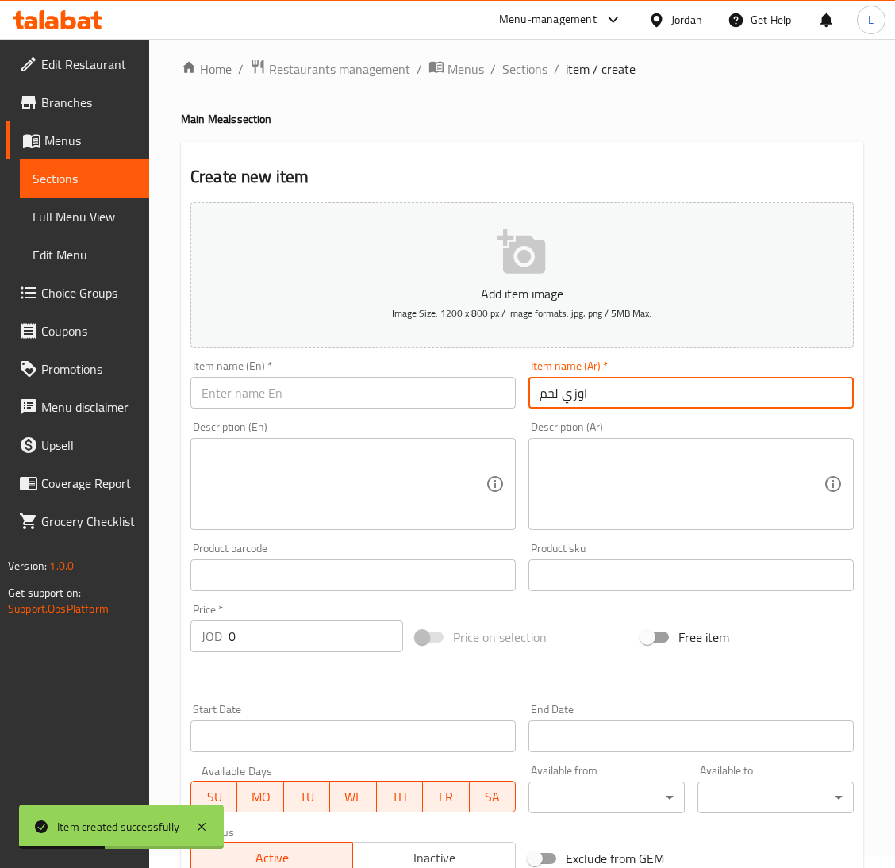
click at [458, 391] on input "text" at bounding box center [352, 393] width 325 height 32
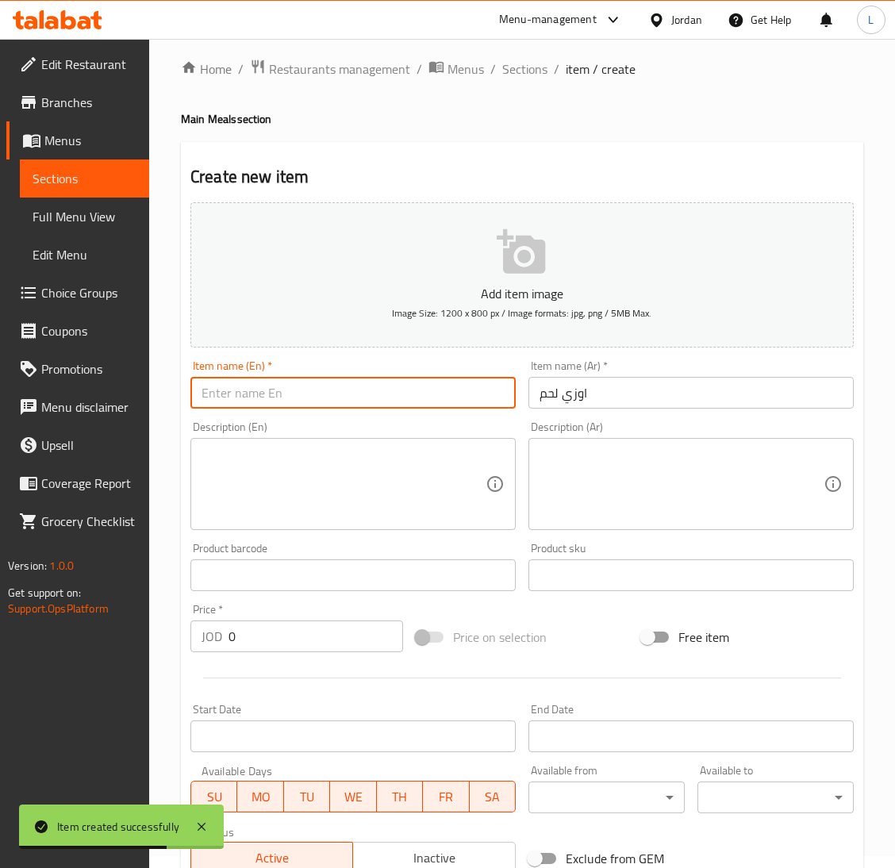
drag, startPoint x: 306, startPoint y: 385, endPoint x: 316, endPoint y: 382, distance: 9.8
click at [306, 385] on input "text" at bounding box center [352, 393] width 325 height 32
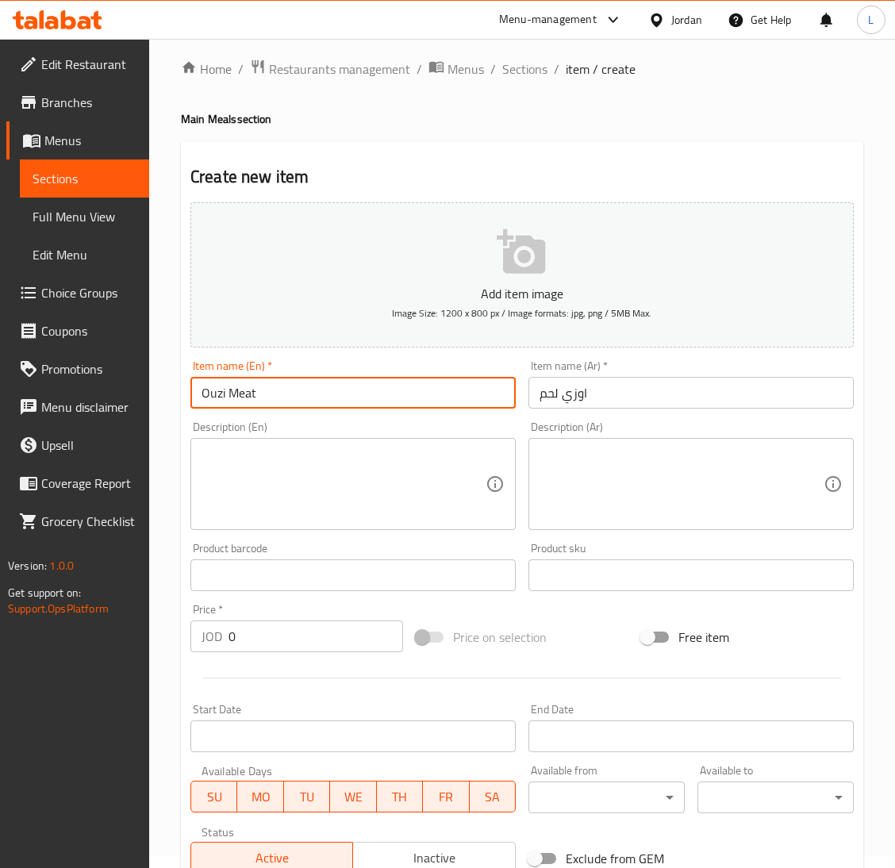
type input "Ouzi Meat"
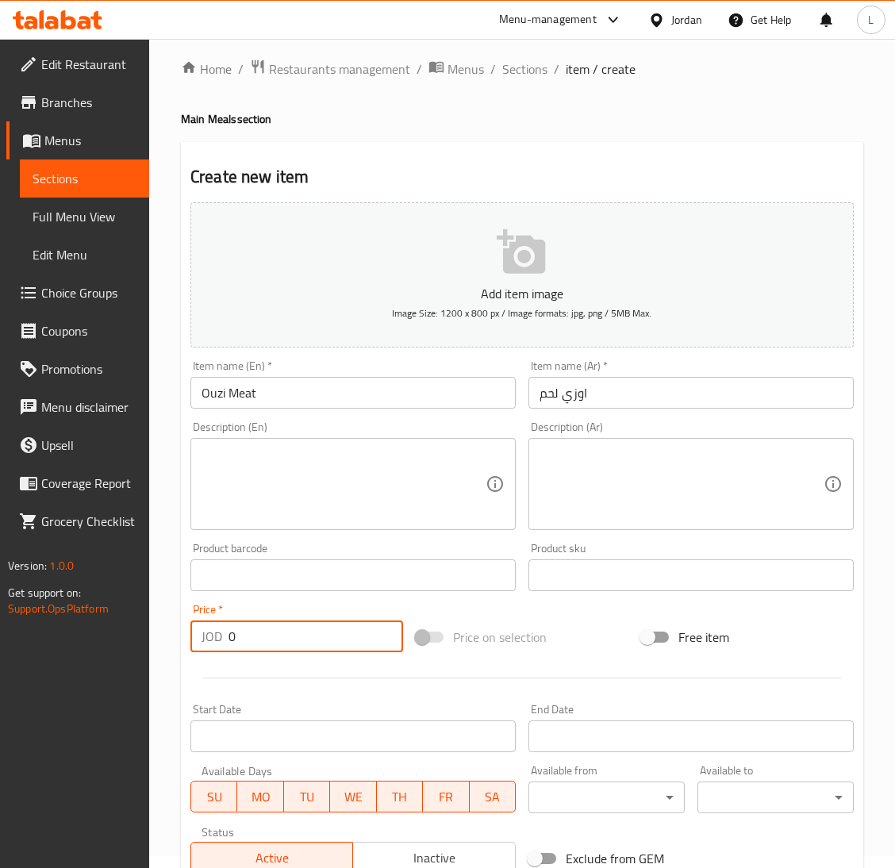
click at [273, 638] on input "0" at bounding box center [315, 636] width 174 height 32
type input "7.5"
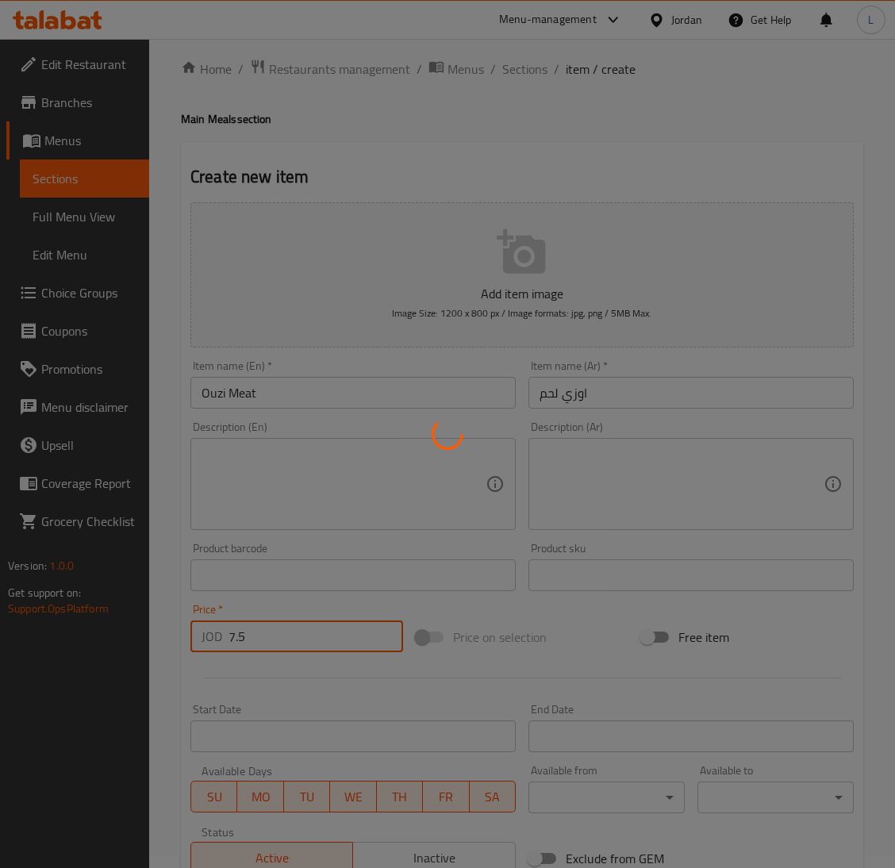
type input "0"
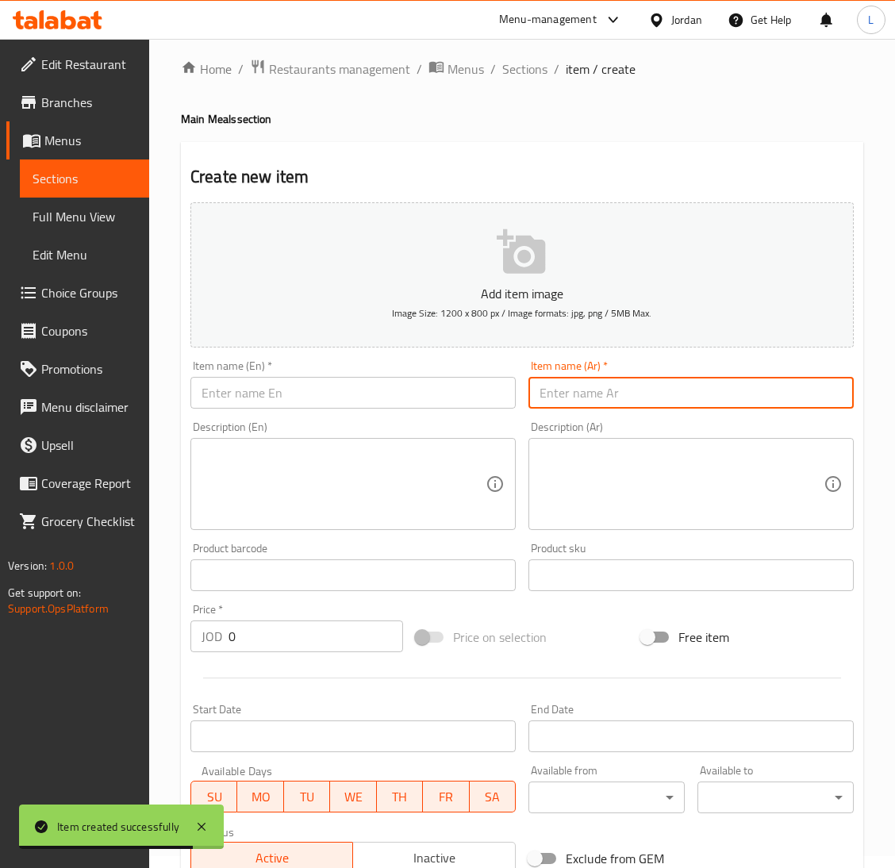
drag, startPoint x: 618, startPoint y: 394, endPoint x: 542, endPoint y: 393, distance: 76.2
click at [618, 394] on input "text" at bounding box center [690, 393] width 325 height 32
paste input "مقلوبة لحم"
type input "مقلوبة لحم"
click at [408, 385] on input "text" at bounding box center [352, 393] width 325 height 32
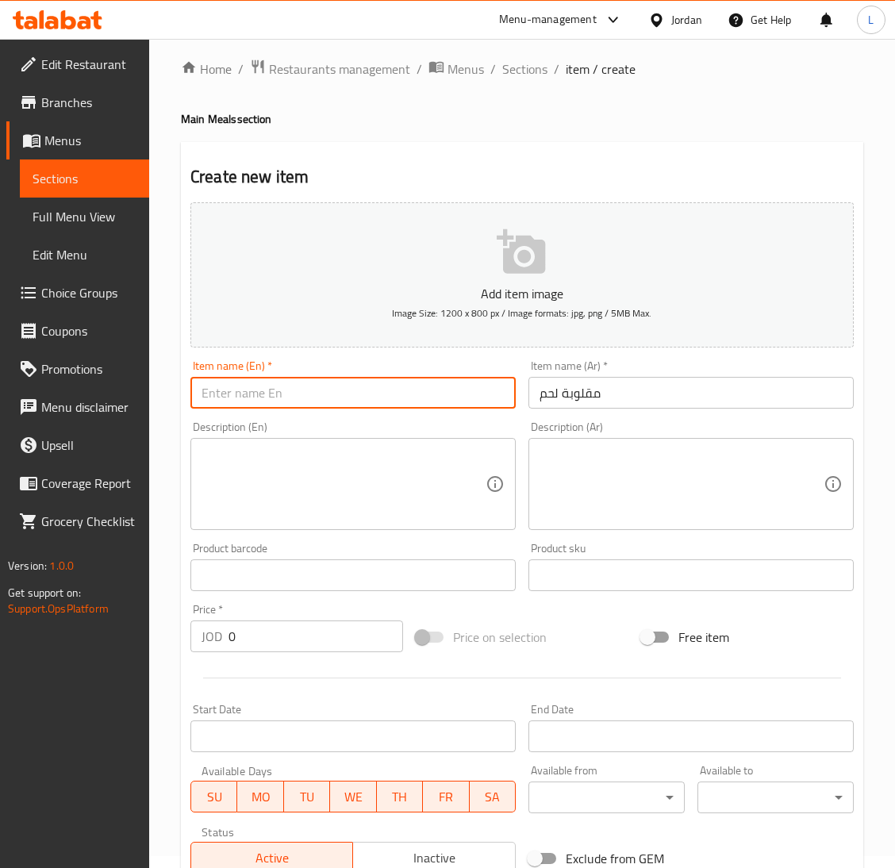
paste input "Meat maqluba"
type input "Meat maqluba"
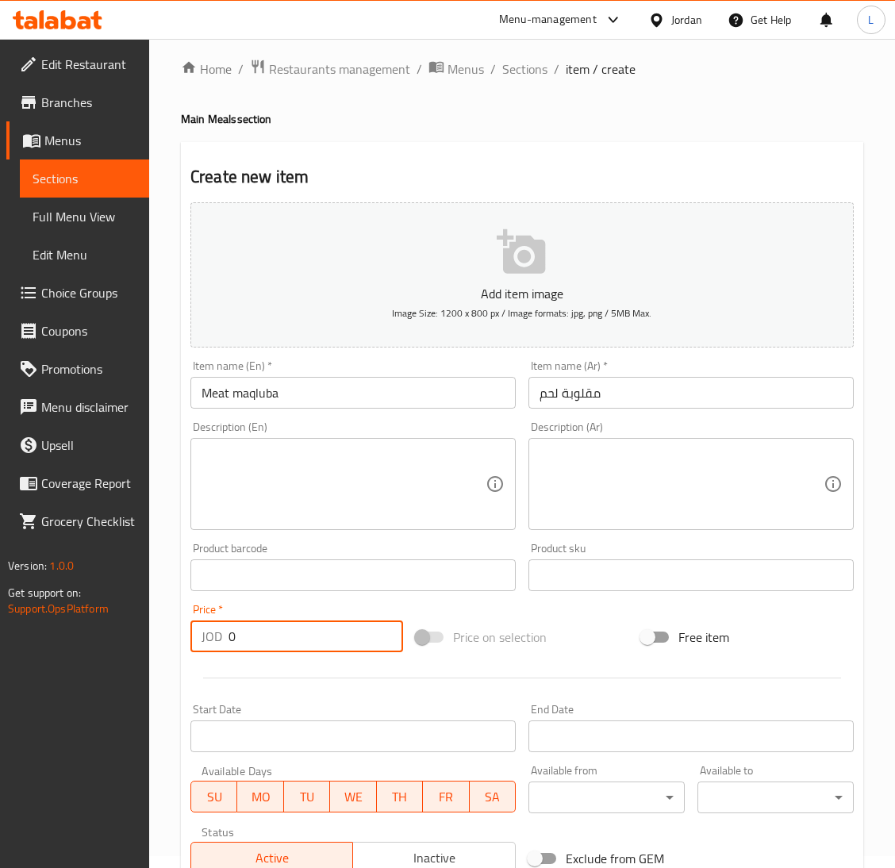
click at [316, 633] on input "0" at bounding box center [315, 636] width 174 height 32
type input "7"
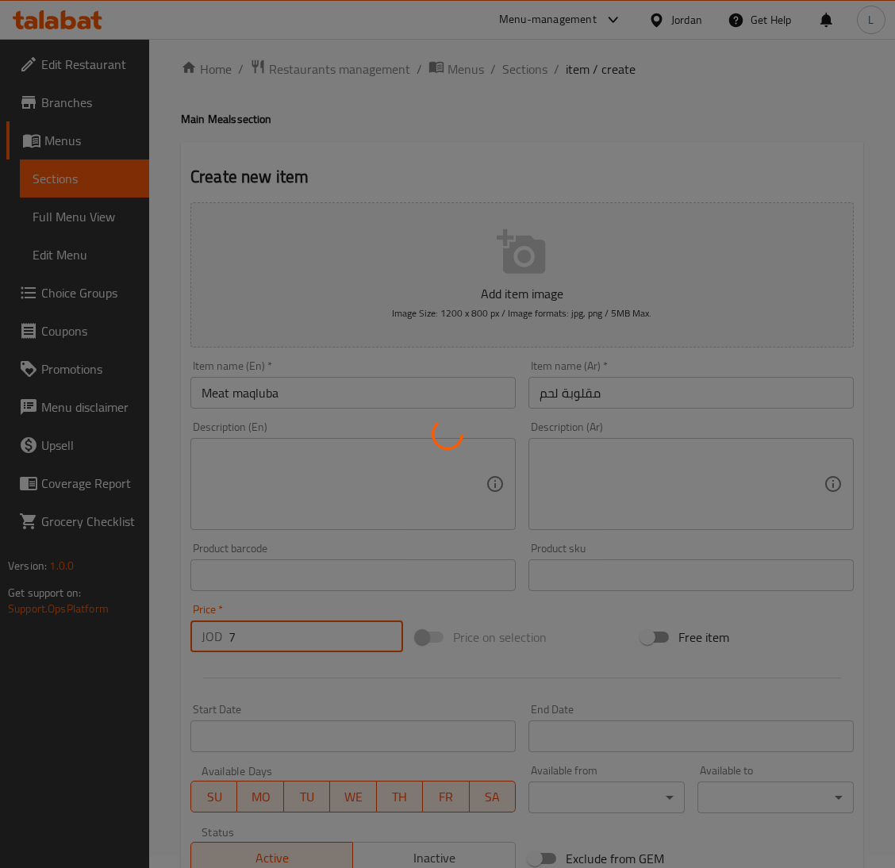
type input "0"
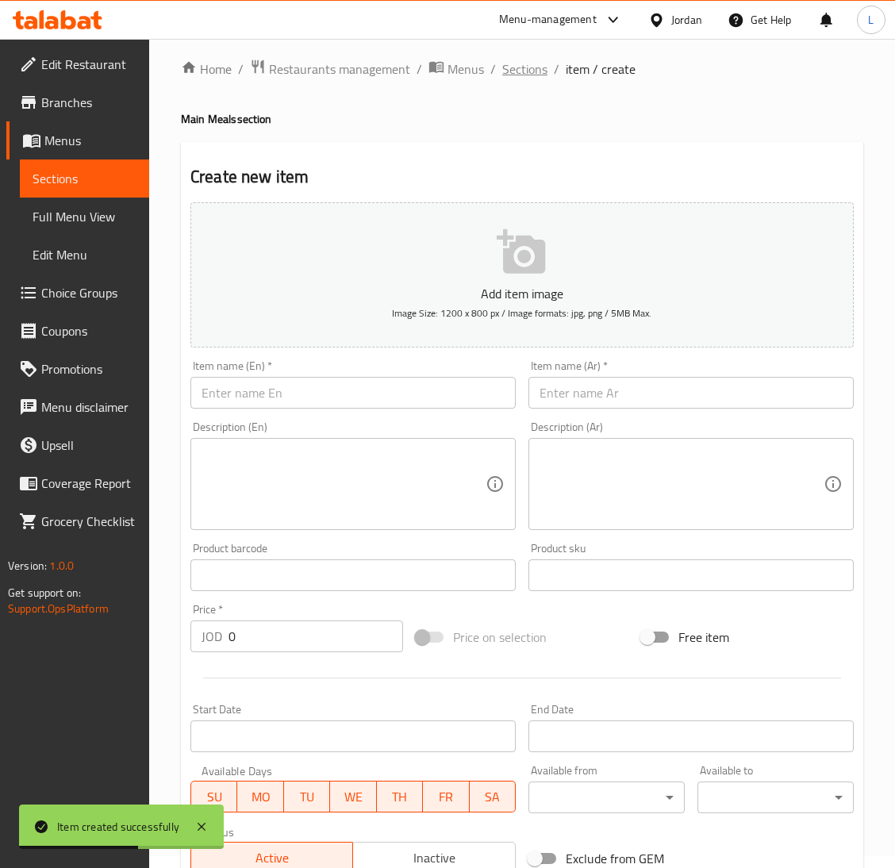
click at [522, 69] on span "Sections" at bounding box center [524, 68] width 45 height 19
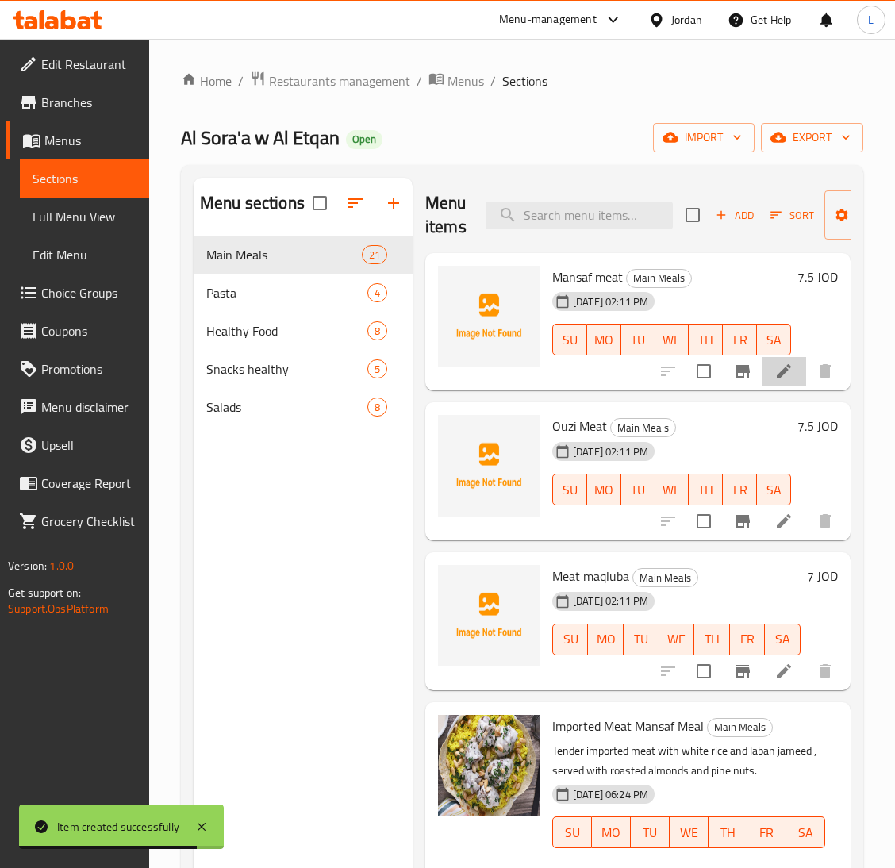
click at [765, 382] on li at bounding box center [783, 371] width 44 height 29
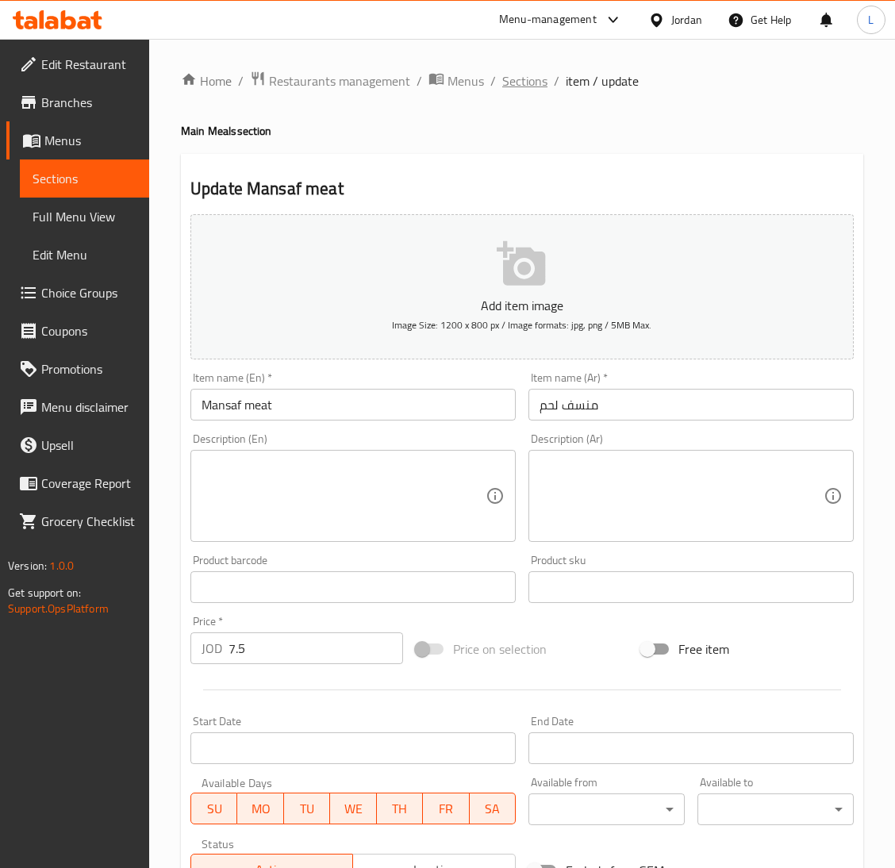
click at [521, 82] on span "Sections" at bounding box center [524, 80] width 45 height 19
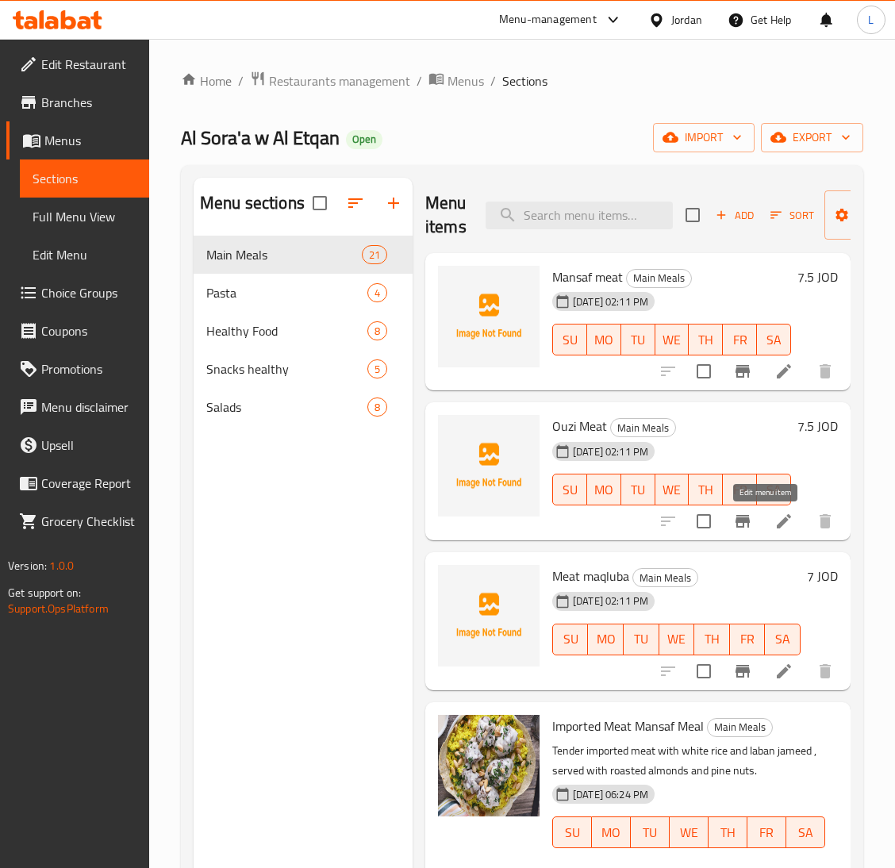
click at [774, 524] on icon at bounding box center [783, 521] width 19 height 19
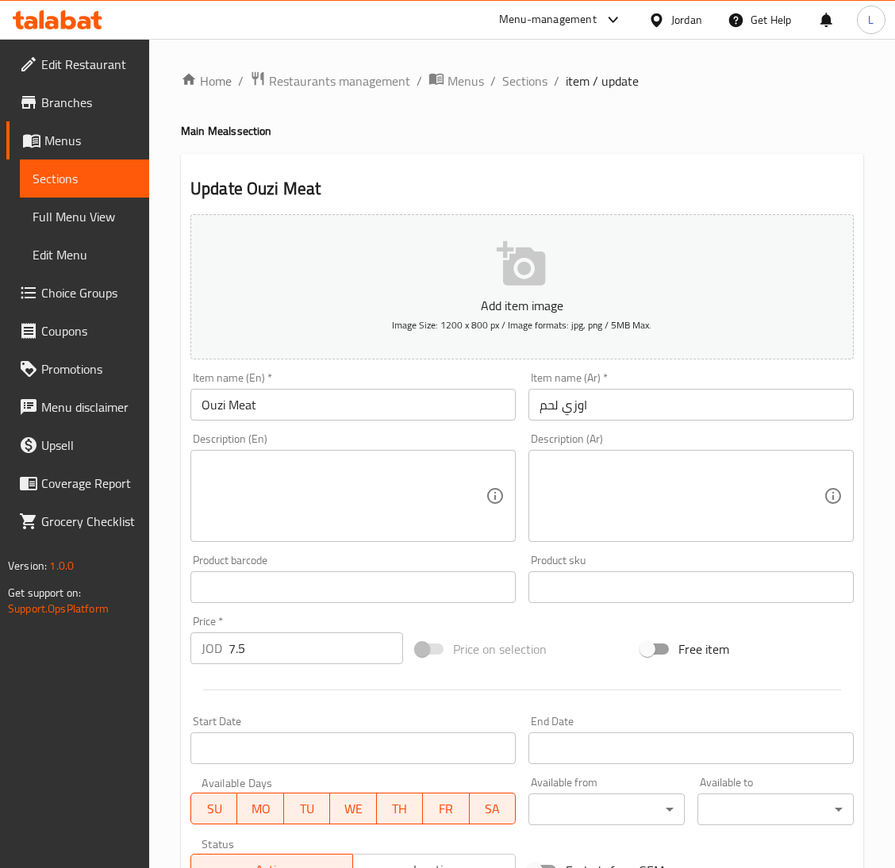
drag, startPoint x: 591, startPoint y: 457, endPoint x: 551, endPoint y: 464, distance: 40.3
click at [591, 457] on div "Description (Ar)" at bounding box center [690, 496] width 325 height 92
paste textarea "تقدم مع البن"
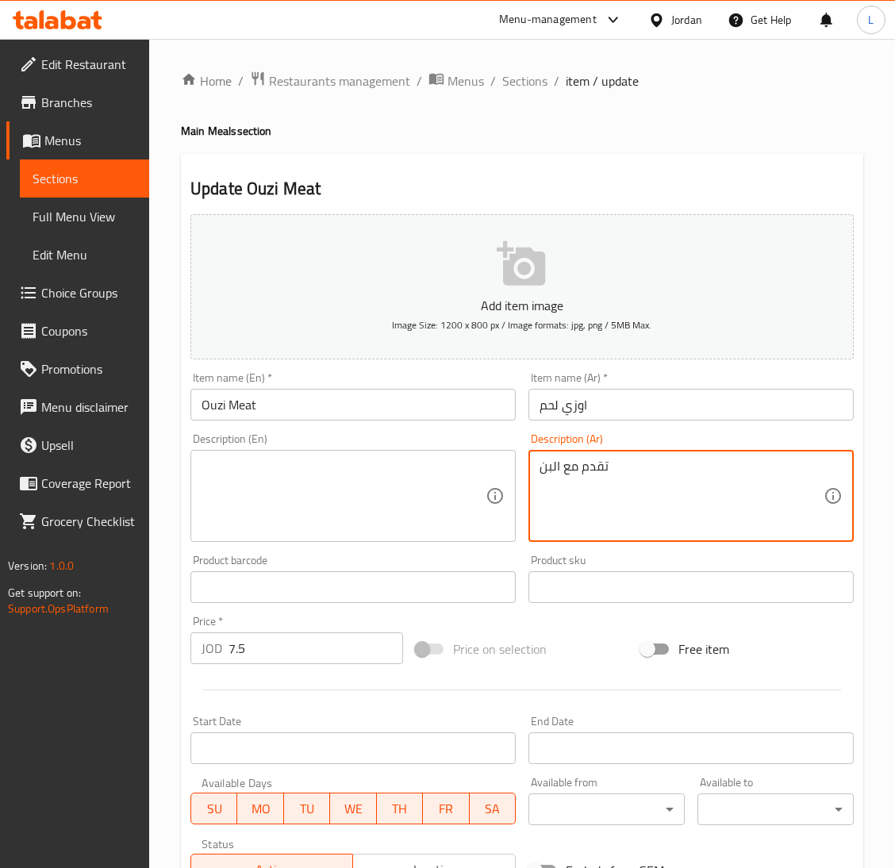
type textarea "تقدم مع البن"
click at [432, 477] on textarea at bounding box center [343, 495] width 284 height 75
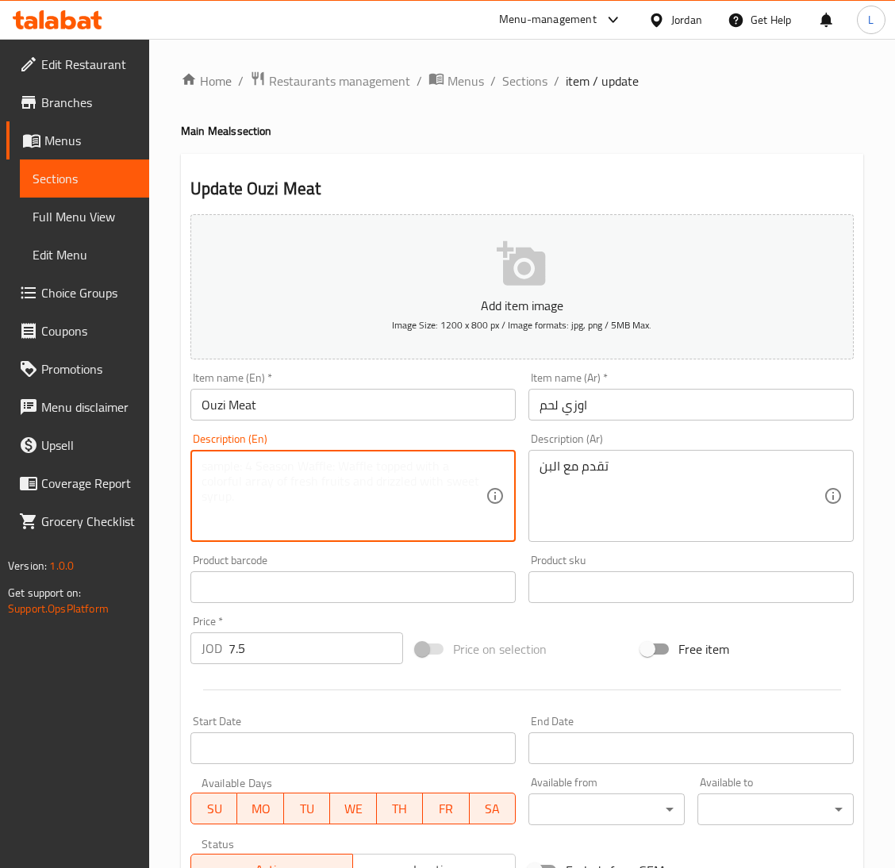
paste textarea "Served with coffee"
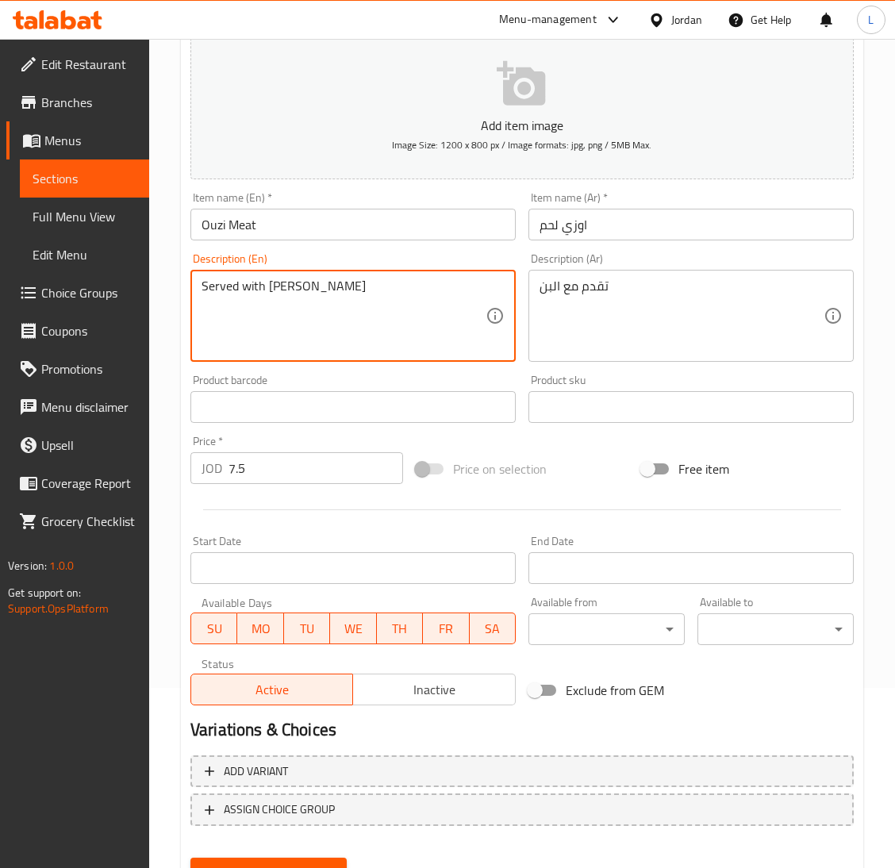
scroll to position [250, 0]
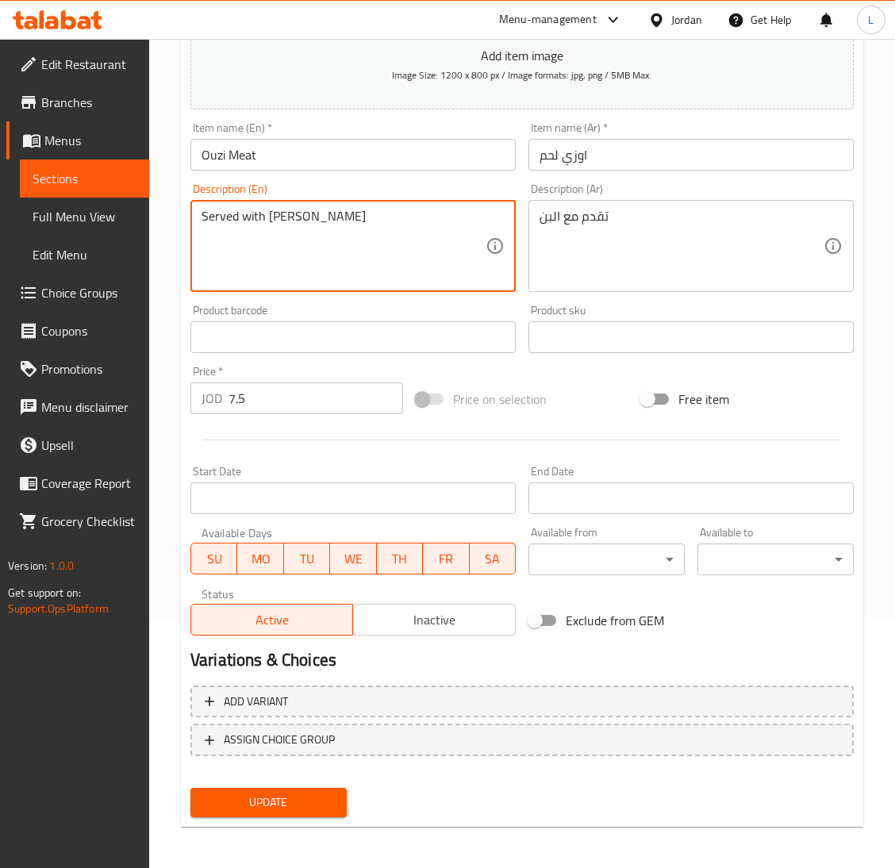
type textarea "Served with [PERSON_NAME]"
click at [343, 791] on button "Update" at bounding box center [268, 802] width 156 height 29
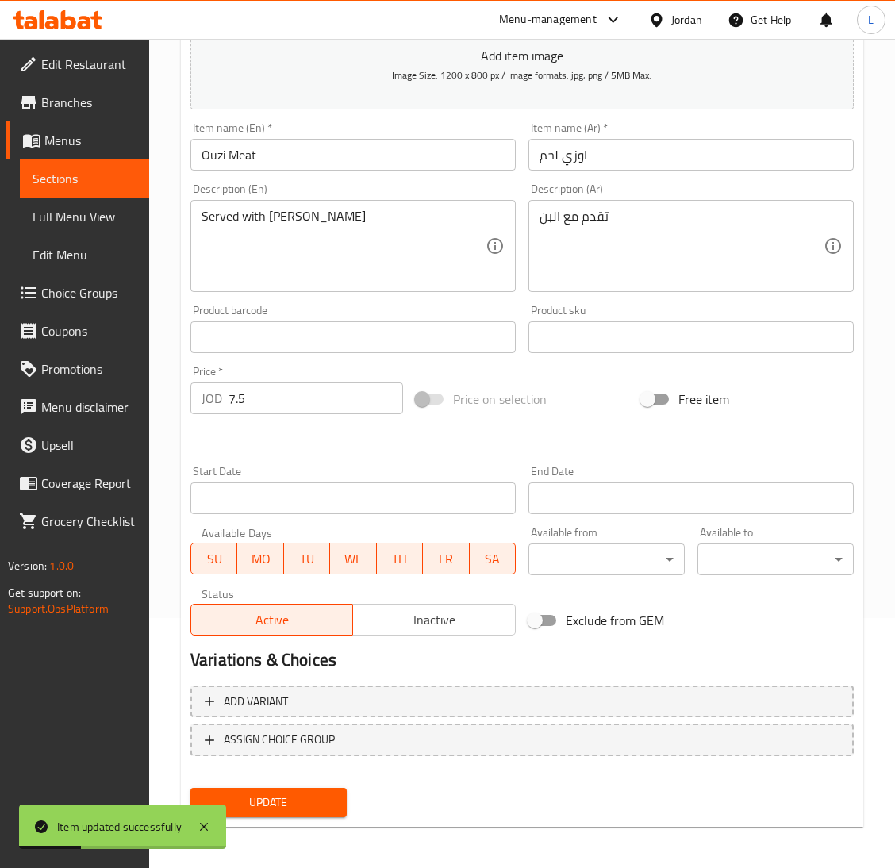
click at [273, 205] on div "Served with laban Description (En)" at bounding box center [352, 246] width 325 height 92
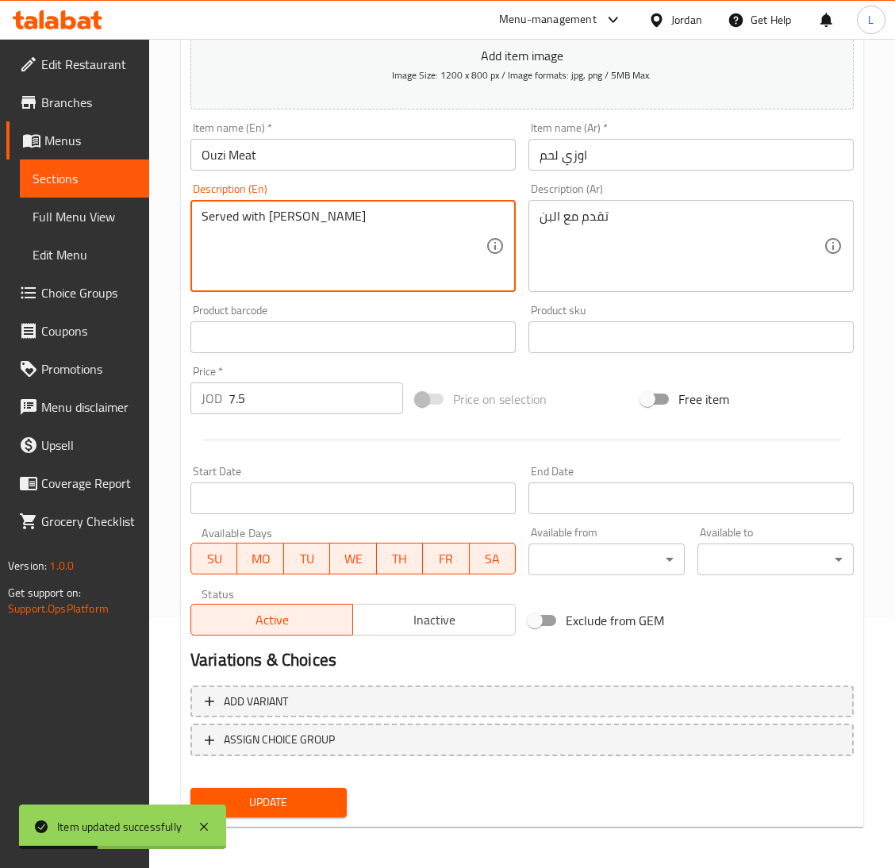
click at [273, 218] on textarea "Served with [PERSON_NAME]" at bounding box center [343, 246] width 284 height 75
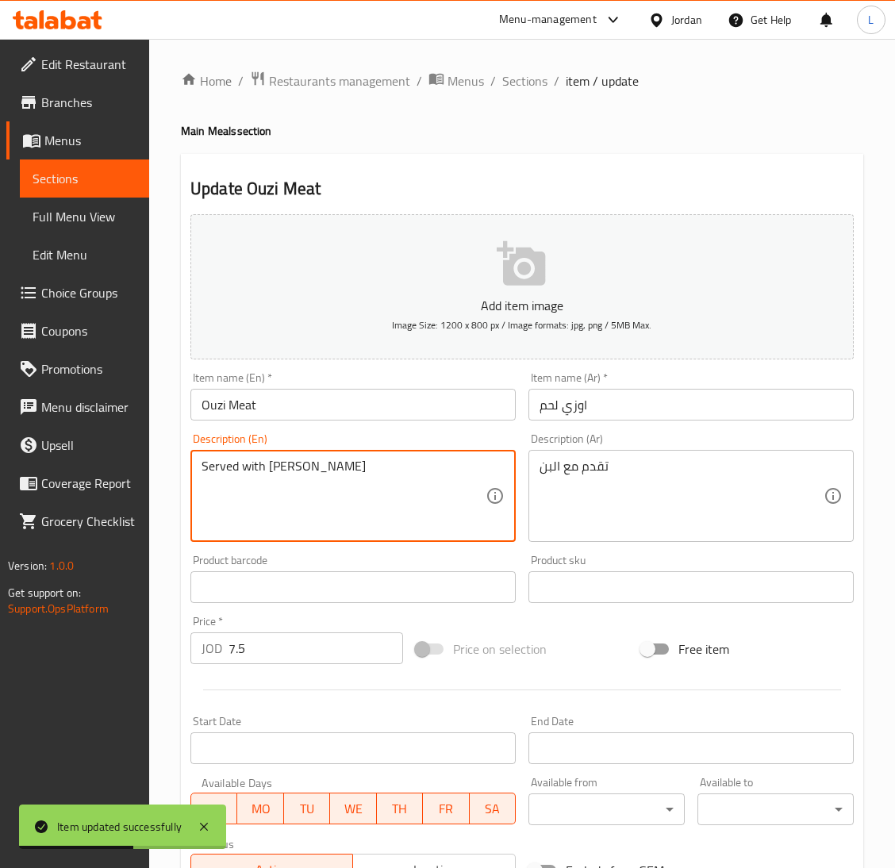
click at [524, 79] on span "Sections" at bounding box center [524, 80] width 45 height 19
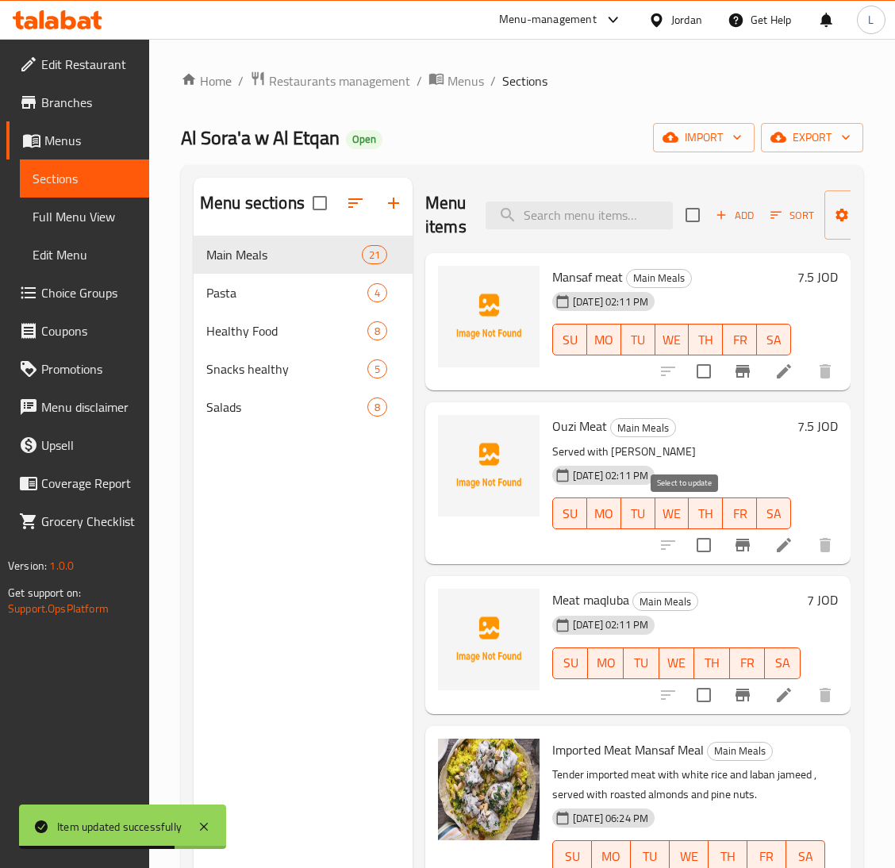
scroll to position [119, 0]
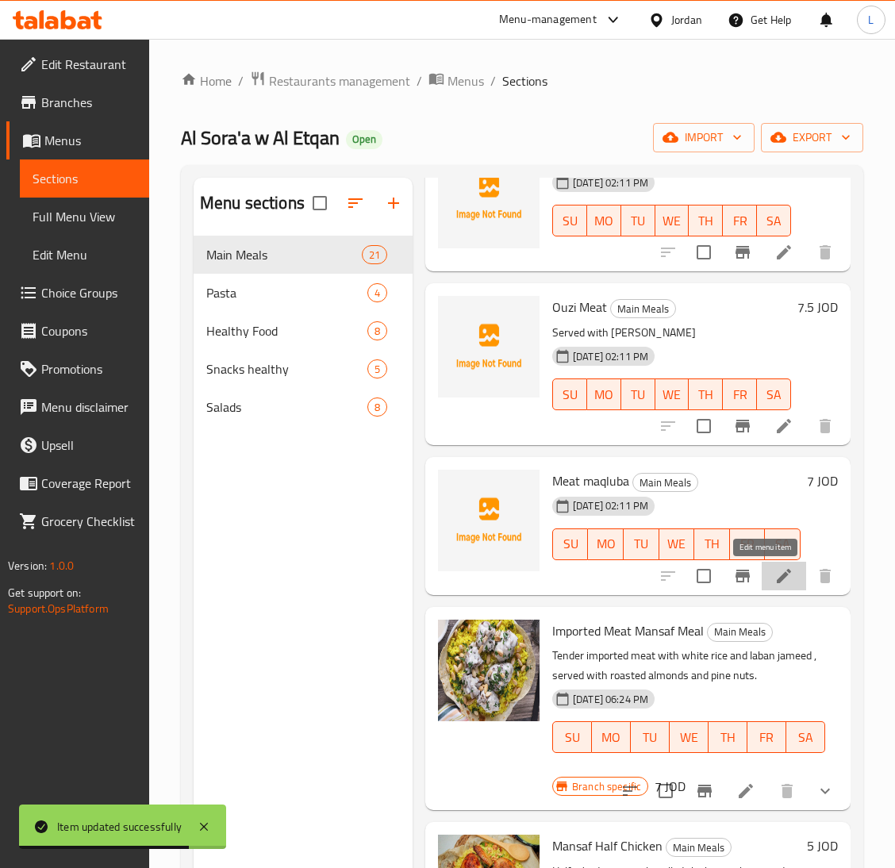
click at [774, 582] on icon at bounding box center [783, 575] width 19 height 19
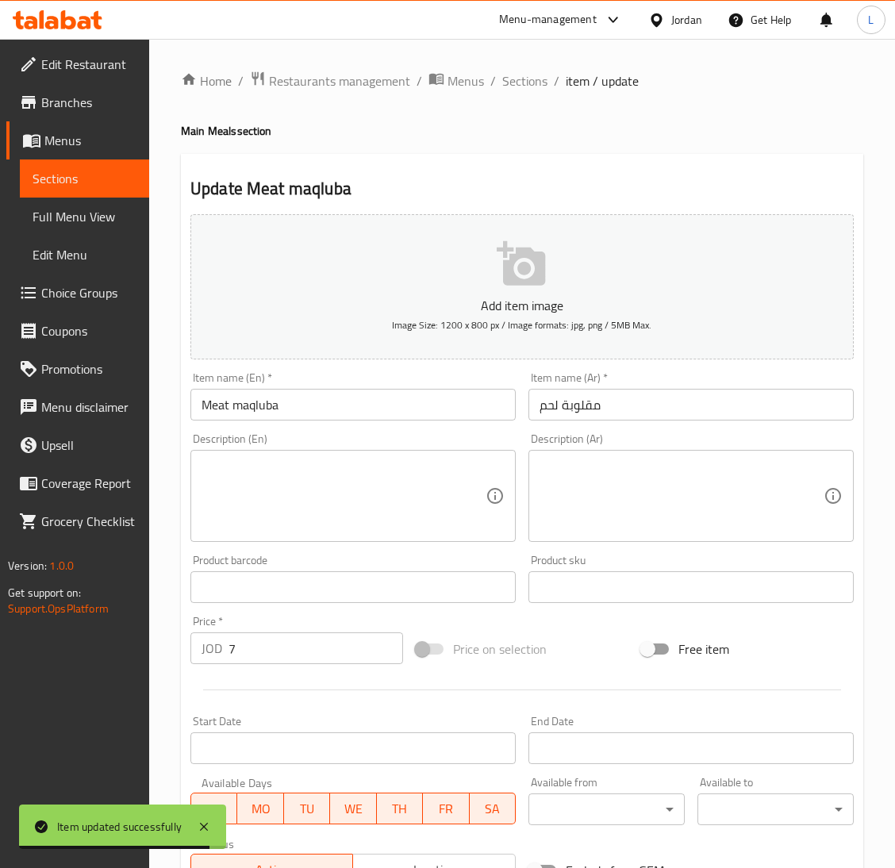
click at [569, 471] on textarea at bounding box center [681, 495] width 284 height 75
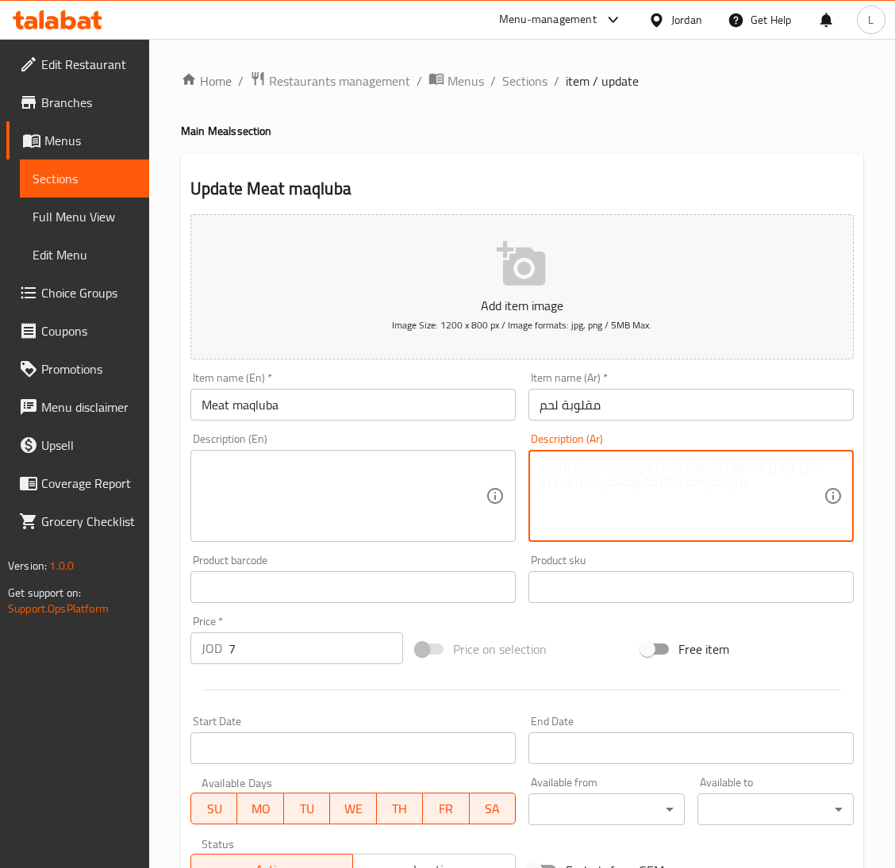
click at [621, 495] on textarea at bounding box center [681, 495] width 284 height 75
type textarea "j"
click at [507, 82] on span "Sections" at bounding box center [524, 80] width 45 height 19
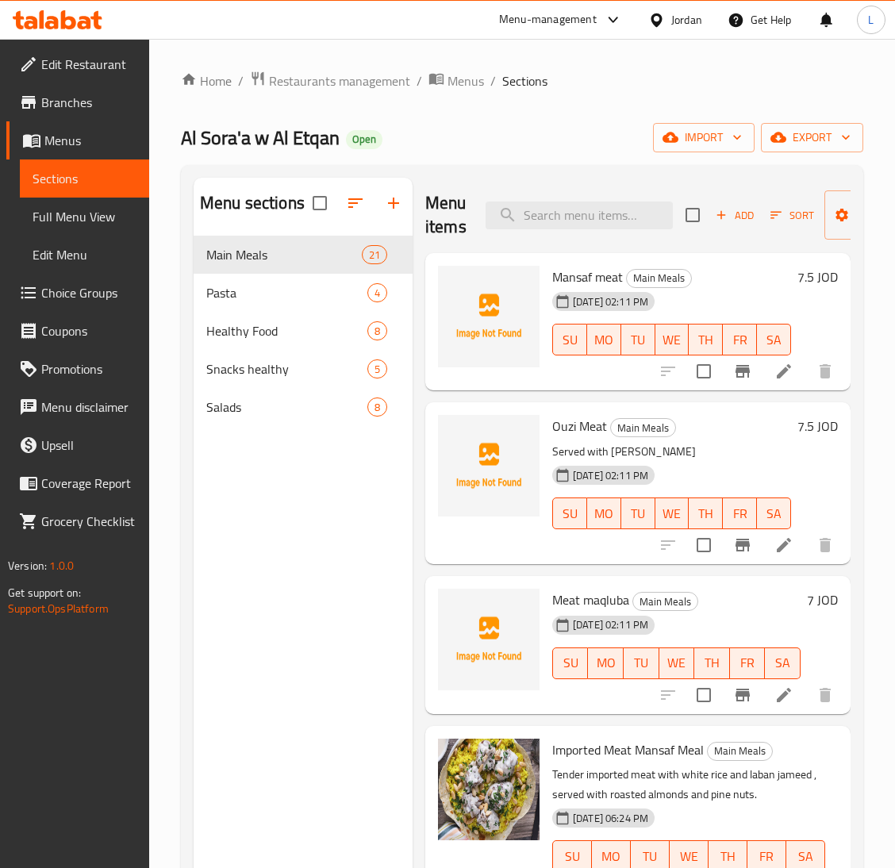
click at [774, 544] on icon at bounding box center [783, 544] width 19 height 19
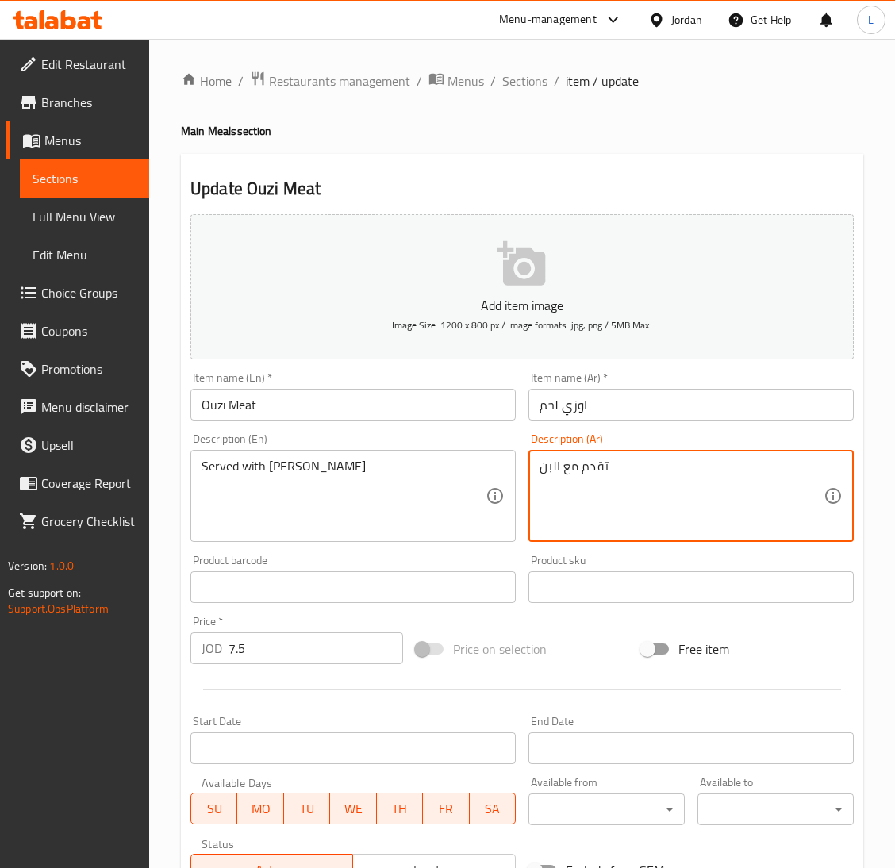
drag, startPoint x: 539, startPoint y: 466, endPoint x: 558, endPoint y: 466, distance: 19.0
click at [551, 470] on textarea "تقدم مع البن" at bounding box center [681, 495] width 284 height 75
click at [560, 466] on textarea "تقدم مع البن" at bounding box center [681, 495] width 284 height 75
click at [577, 468] on textarea "تقدم مع لبن" at bounding box center [681, 495] width 284 height 75
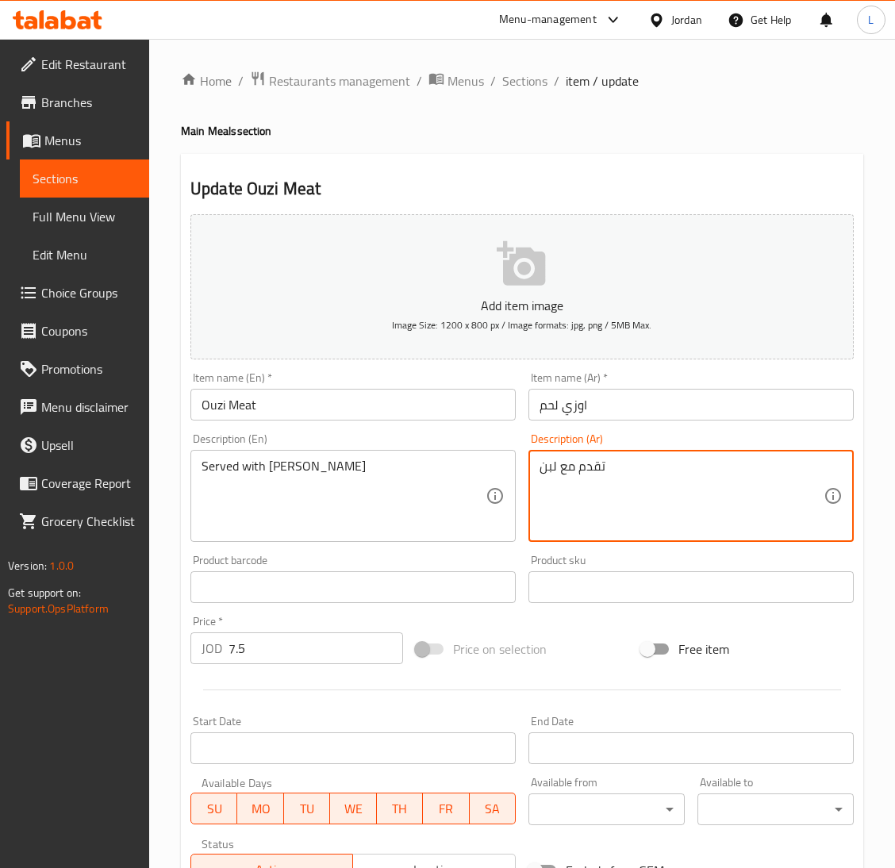
click at [577, 468] on textarea "تقدم مع لبن" at bounding box center [681, 495] width 284 height 75
type textarea "تقدم مع لبن"
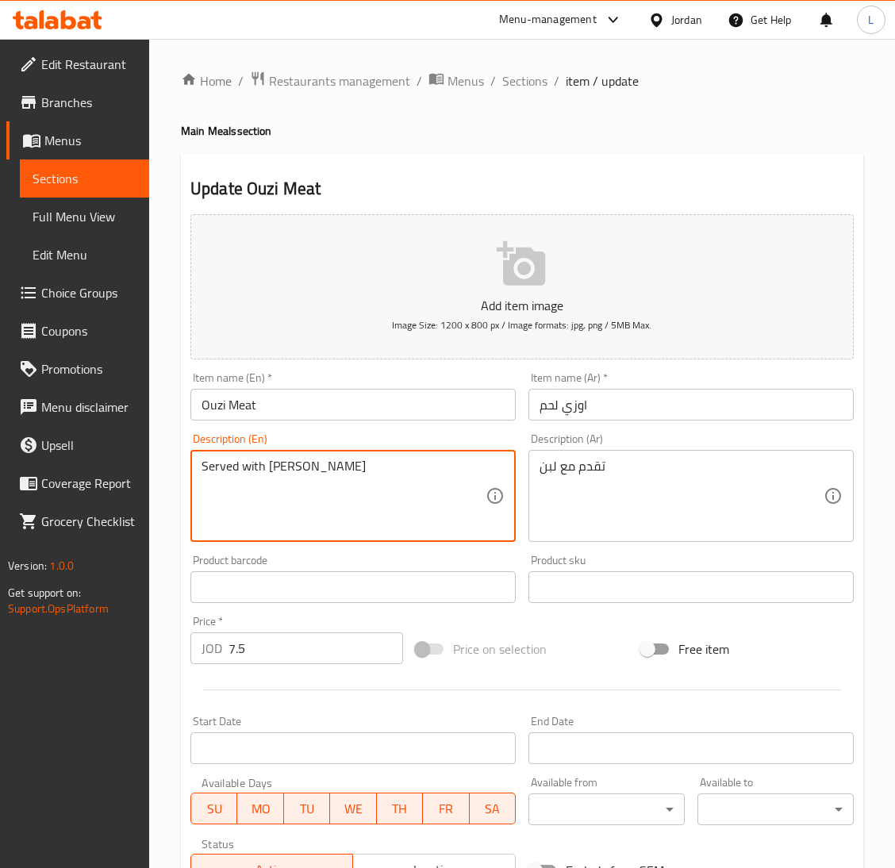
click at [259, 468] on textarea "Served with [PERSON_NAME]" at bounding box center [343, 495] width 284 height 75
click at [508, 80] on span "Sections" at bounding box center [524, 80] width 45 height 19
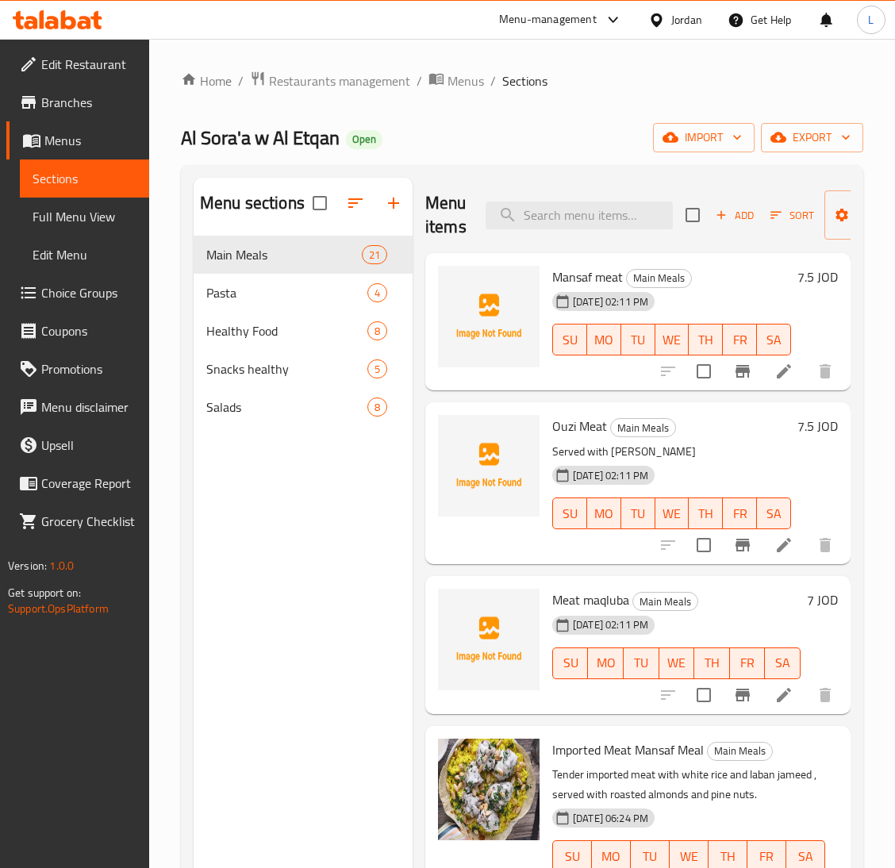
click at [783, 552] on li at bounding box center [783, 545] width 44 height 29
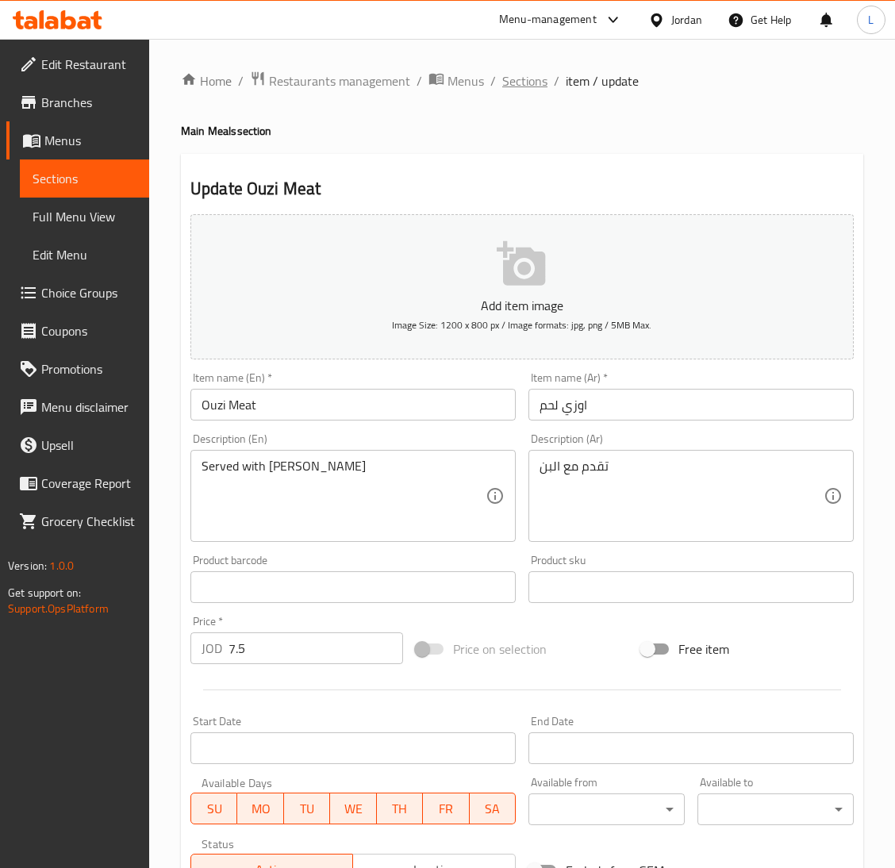
click at [517, 80] on span "Sections" at bounding box center [524, 80] width 45 height 19
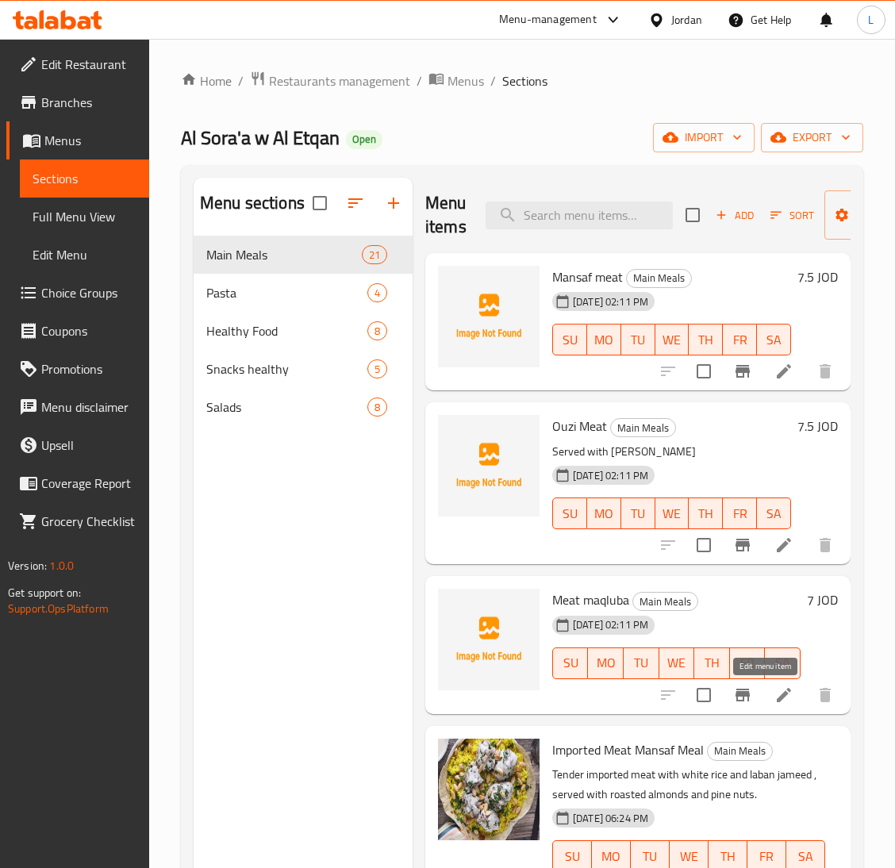
click at [774, 699] on icon at bounding box center [783, 694] width 19 height 19
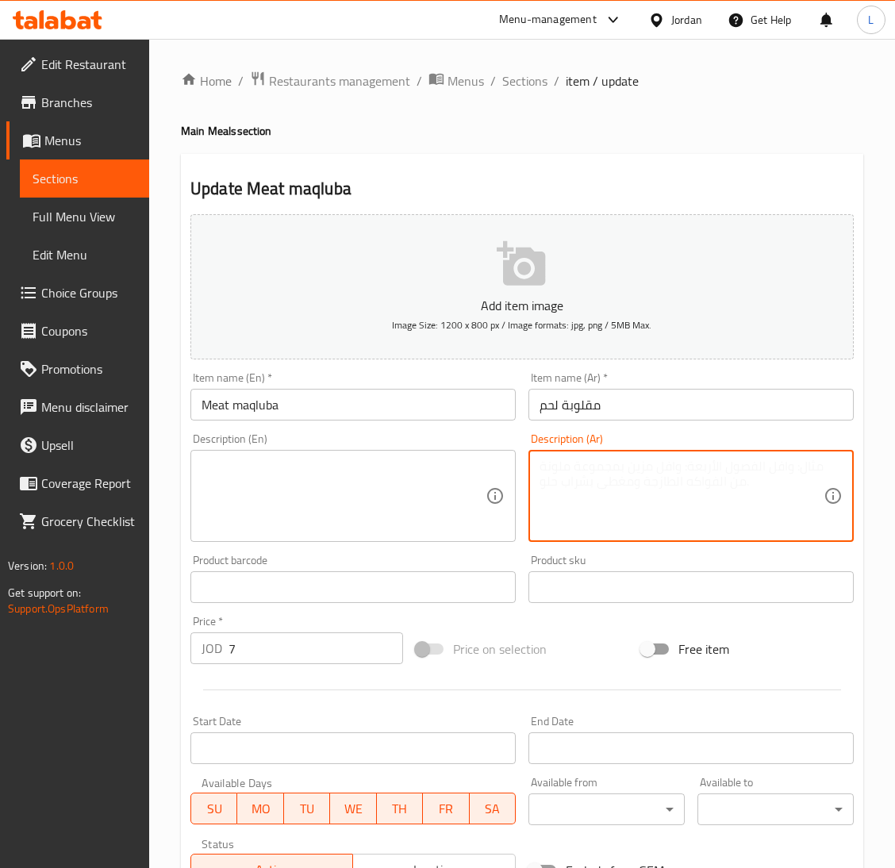
click at [605, 506] on textarea at bounding box center [681, 495] width 284 height 75
paste textarea "Served with [PERSON_NAME]"
type textarea "Served with [PERSON_NAME]"
click at [385, 488] on textarea at bounding box center [343, 495] width 284 height 75
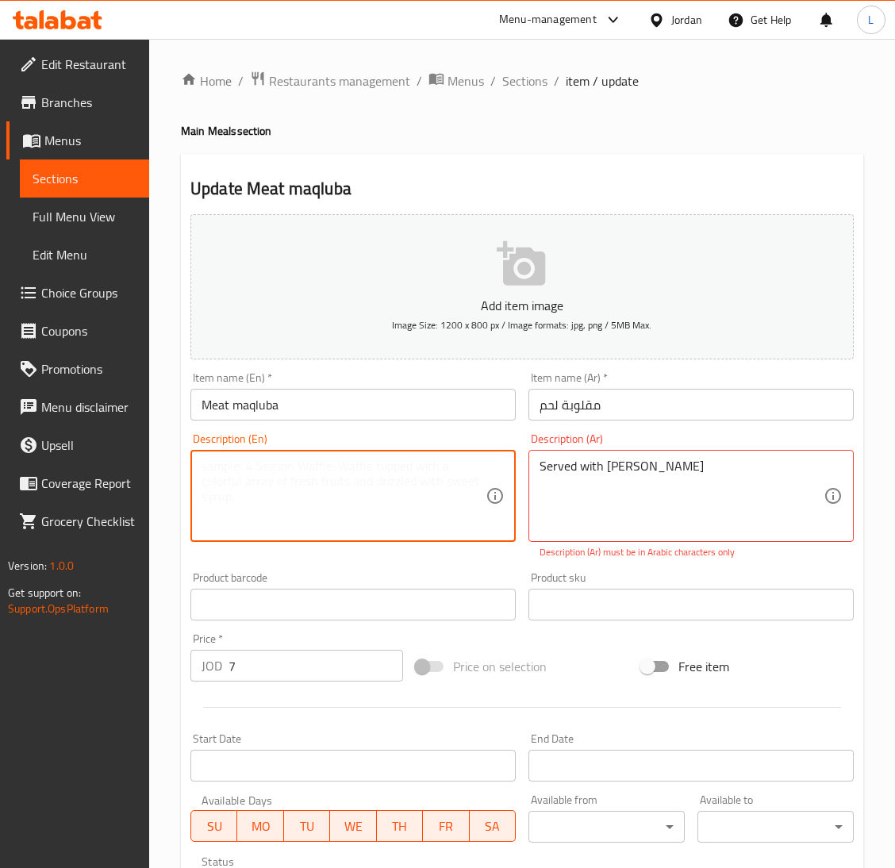
paste textarea "Served with [PERSON_NAME]"
type textarea "Served with [PERSON_NAME]"
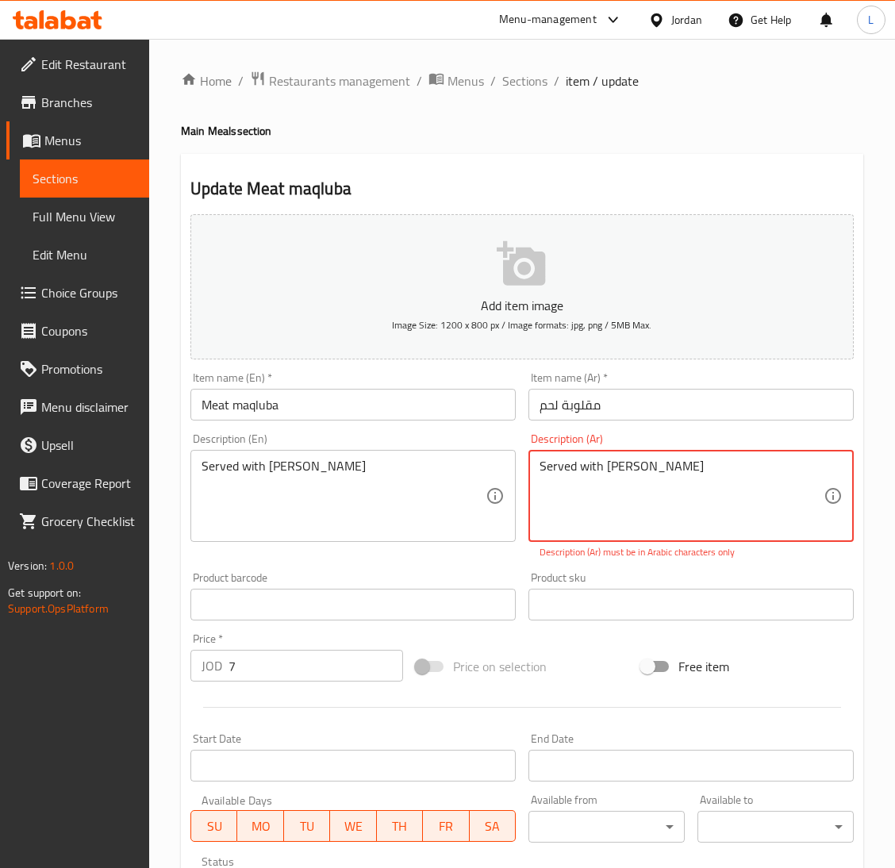
click at [607, 481] on textarea "Served with [PERSON_NAME]" at bounding box center [681, 495] width 284 height 75
paste textarea "تقدم مع لبن"
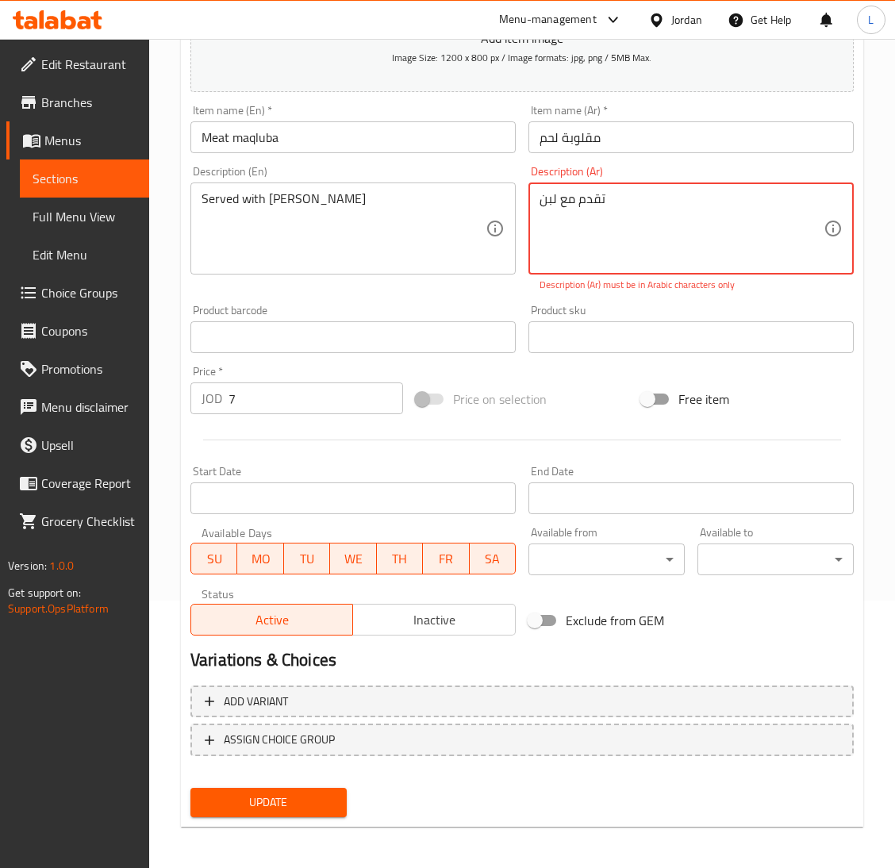
type textarea "تقدم مع لبن"
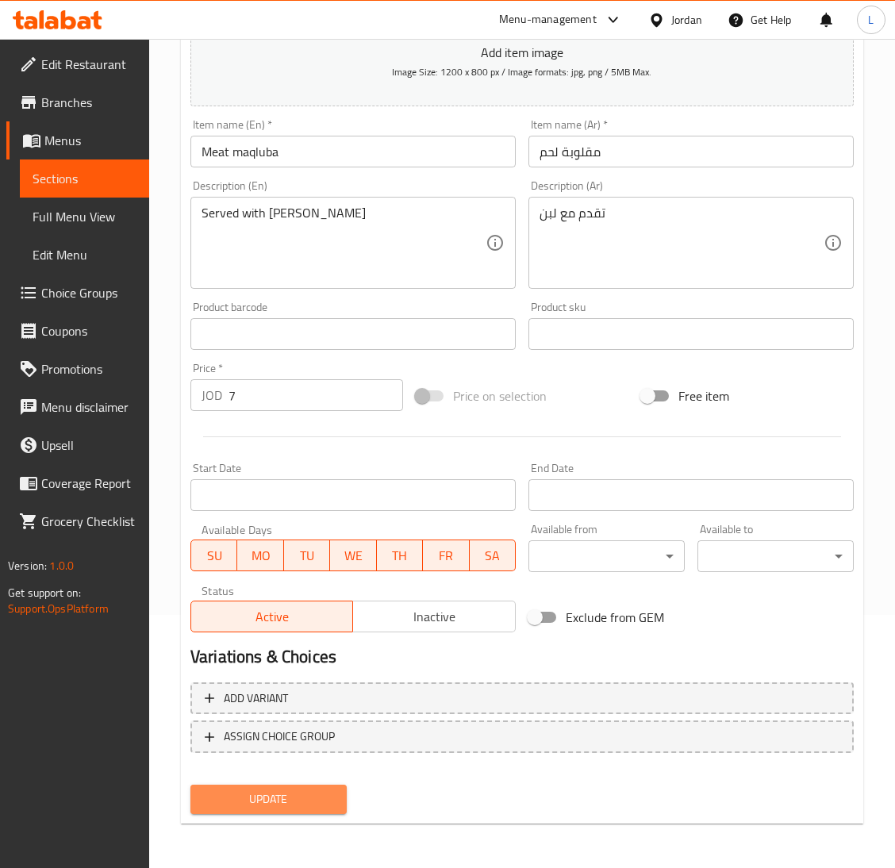
click at [313, 788] on button "Update" at bounding box center [268, 798] width 156 height 29
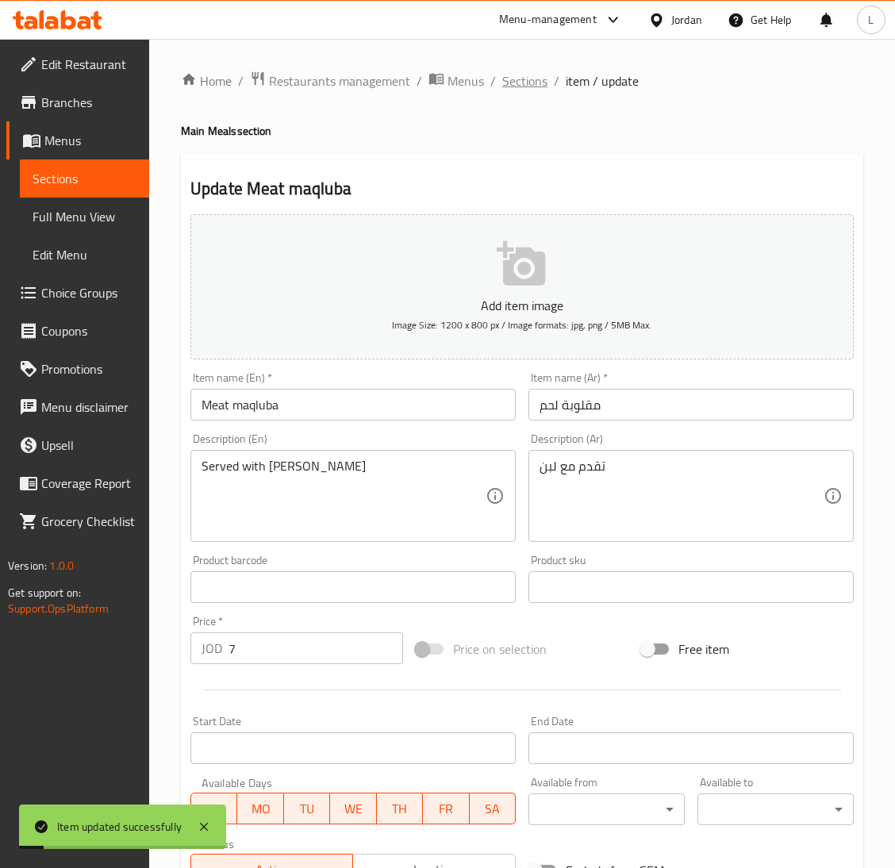
click at [534, 81] on span "Sections" at bounding box center [524, 80] width 45 height 19
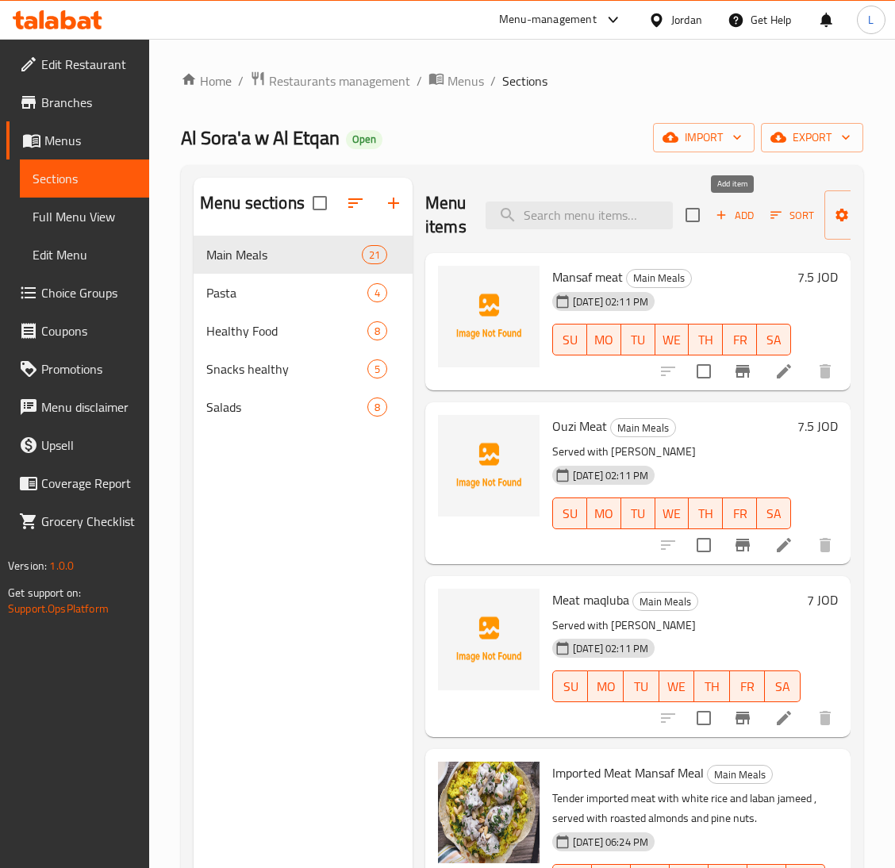
click at [742, 207] on span "Add" at bounding box center [734, 215] width 43 height 18
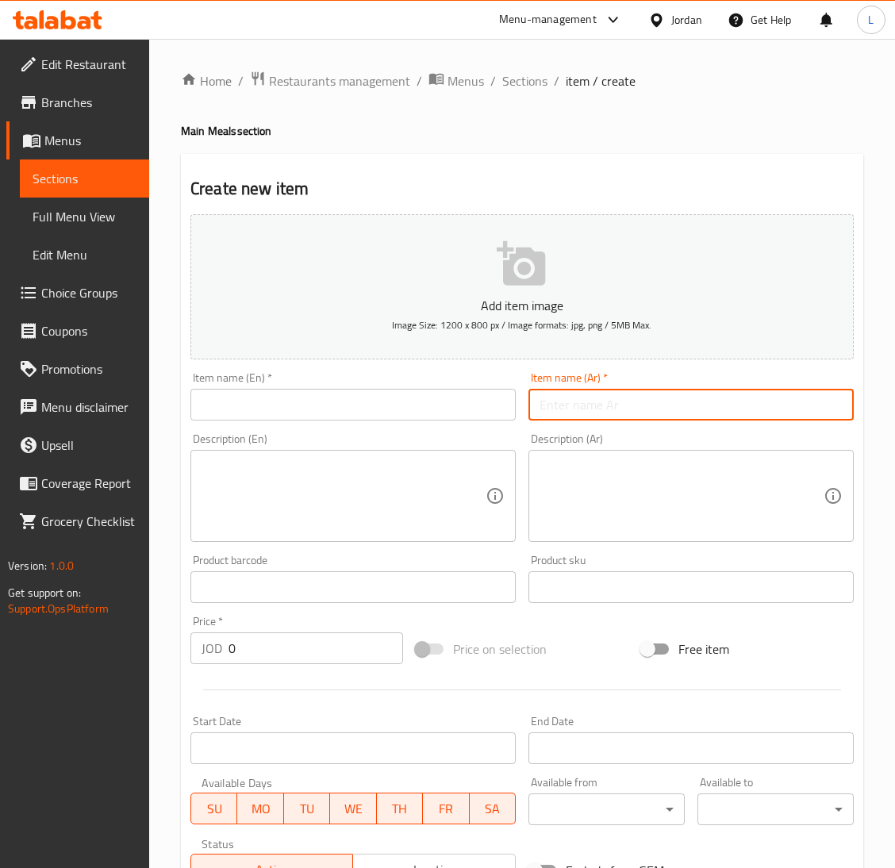
drag, startPoint x: 627, startPoint y: 411, endPoint x: 480, endPoint y: 439, distance: 150.1
click at [627, 411] on input "text" at bounding box center [690, 405] width 325 height 32
paste input "كبسة لحم"
type input "كبسة لحم"
click at [445, 424] on div "Item name (En)   * Item name (En) *" at bounding box center [353, 396] width 338 height 61
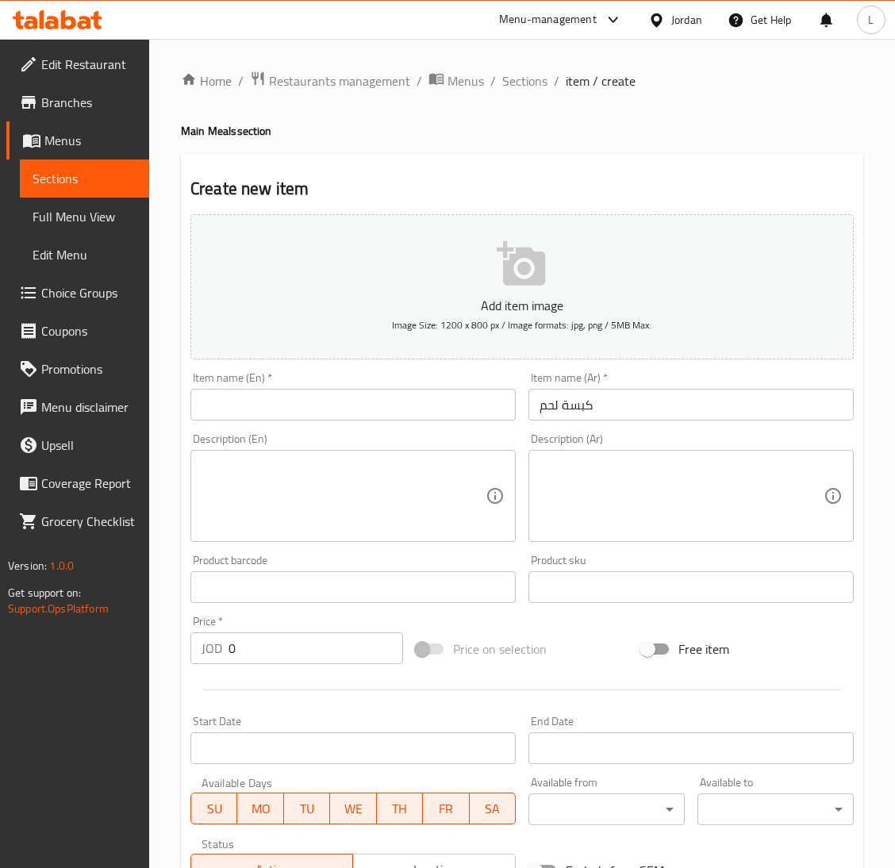
drag, startPoint x: 443, startPoint y: 402, endPoint x: 453, endPoint y: 320, distance: 82.3
click at [443, 402] on input "text" at bounding box center [352, 405] width 325 height 32
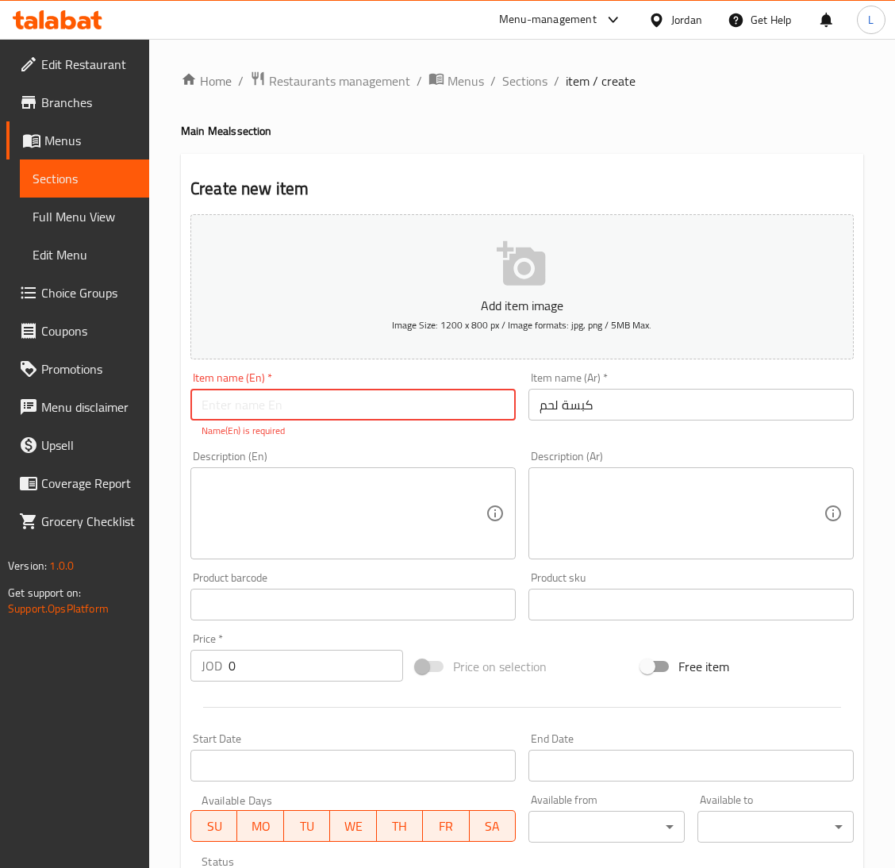
paste input "Meat Kabsa"
type input "Meat Kabsa"
click at [324, 657] on input "0" at bounding box center [315, 666] width 174 height 32
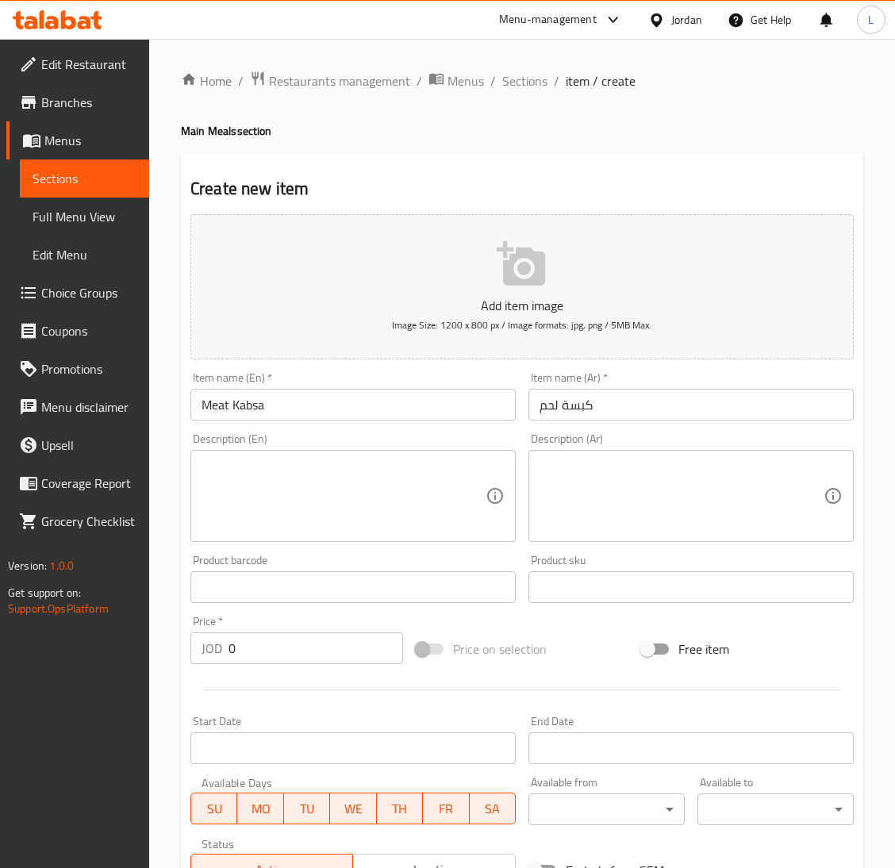
drag, startPoint x: 625, startPoint y: 475, endPoint x: 582, endPoint y: 496, distance: 47.5
click at [625, 475] on textarea at bounding box center [681, 495] width 284 height 75
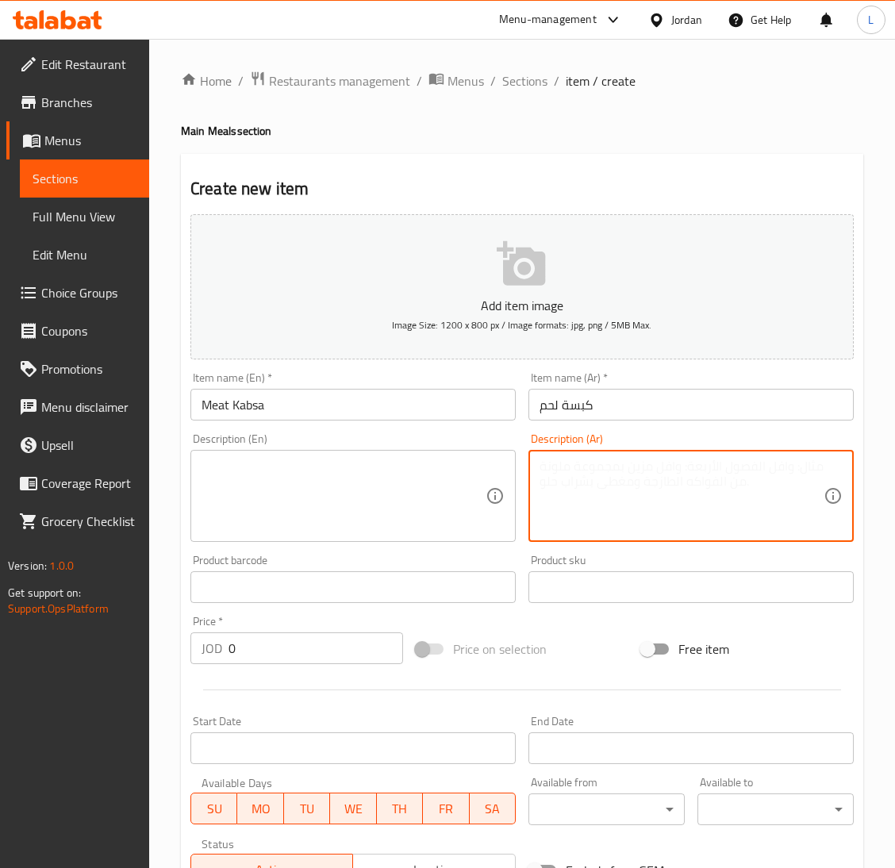
paste textarea "تقدم مع البن والدقوس"
click at [607, 466] on textarea "تقدم مع البن والدقوس" at bounding box center [681, 495] width 284 height 75
click at [604, 469] on textarea "تقدم مع لبن والدقوس" at bounding box center [681, 495] width 284 height 75
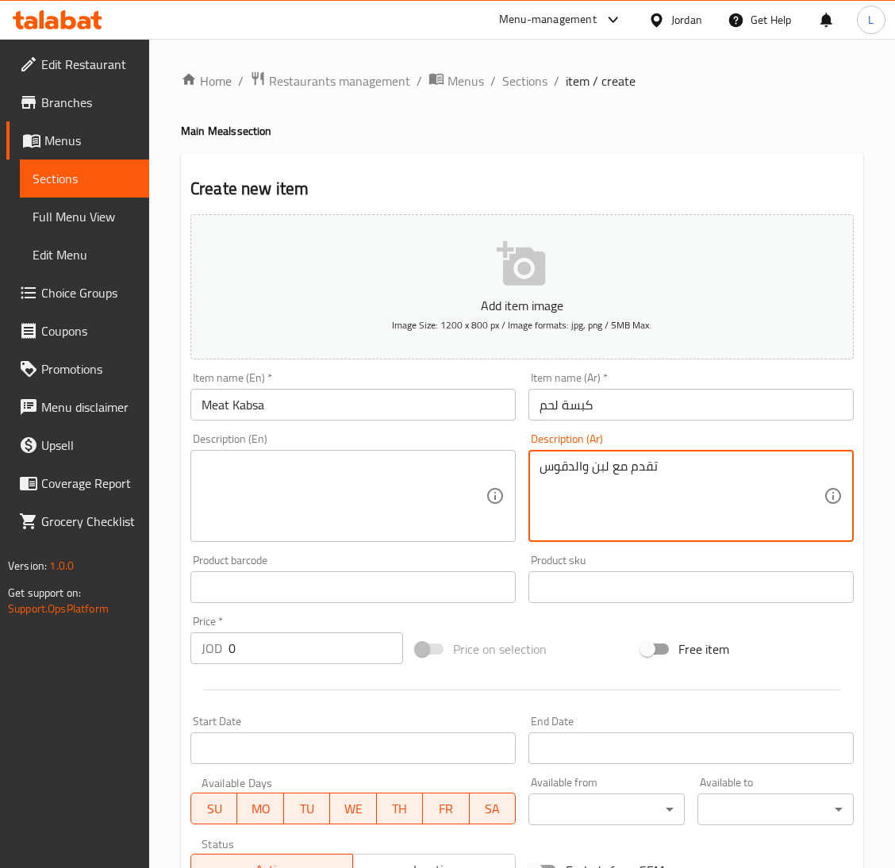
type textarea "تقدم مع لبن والدقوس"
click at [259, 477] on textarea at bounding box center [343, 495] width 284 height 75
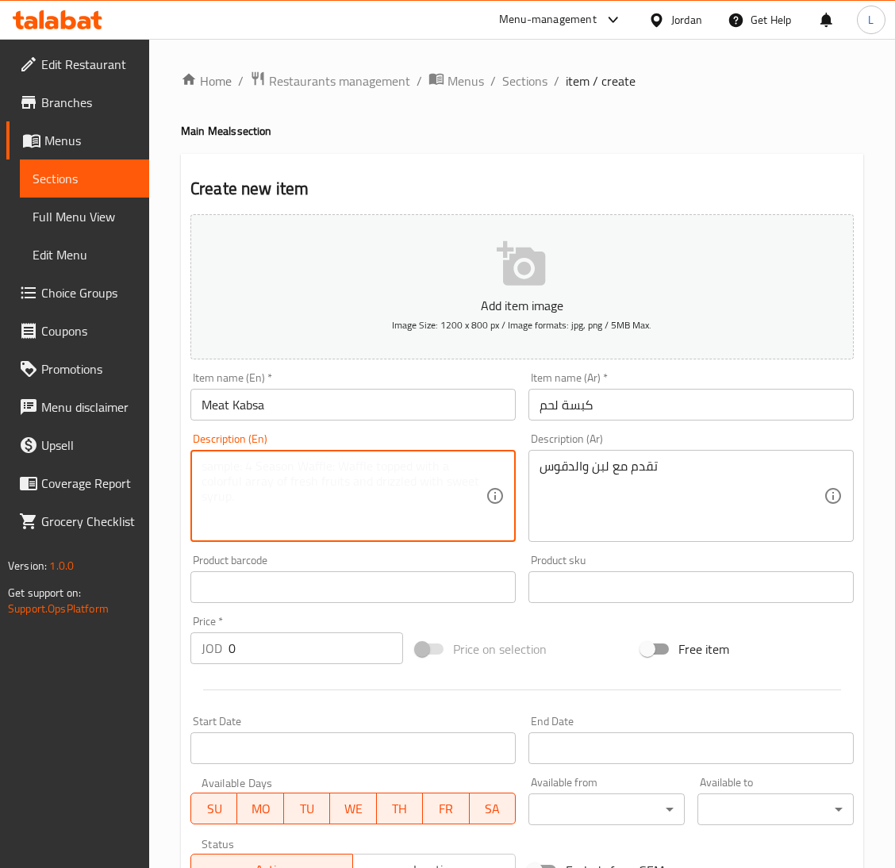
paste textarea "Served with yogurt and dakous"
type textarea "Served with yogurt and dakous"
click at [268, 634] on input "0" at bounding box center [315, 648] width 174 height 32
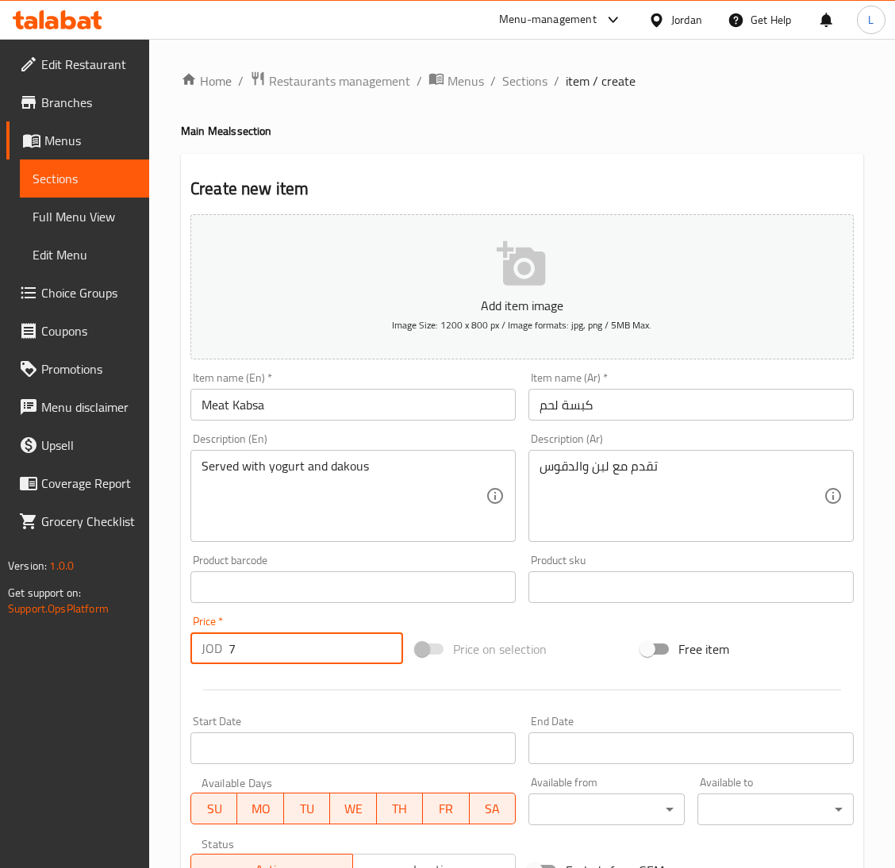
type input "7"
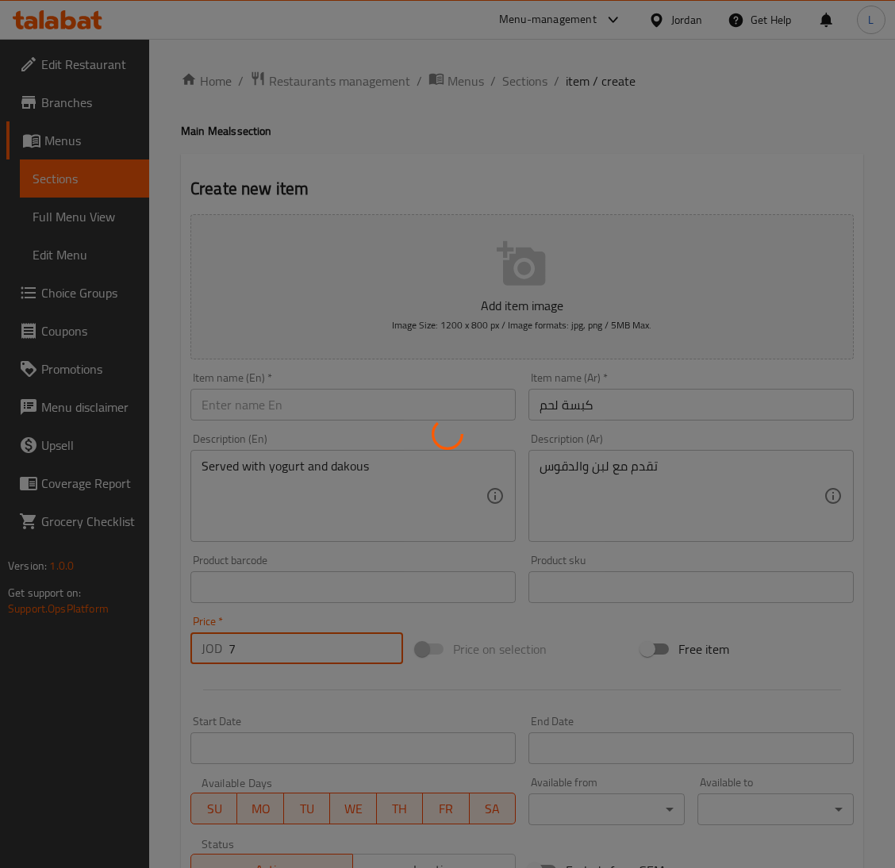
type input "0"
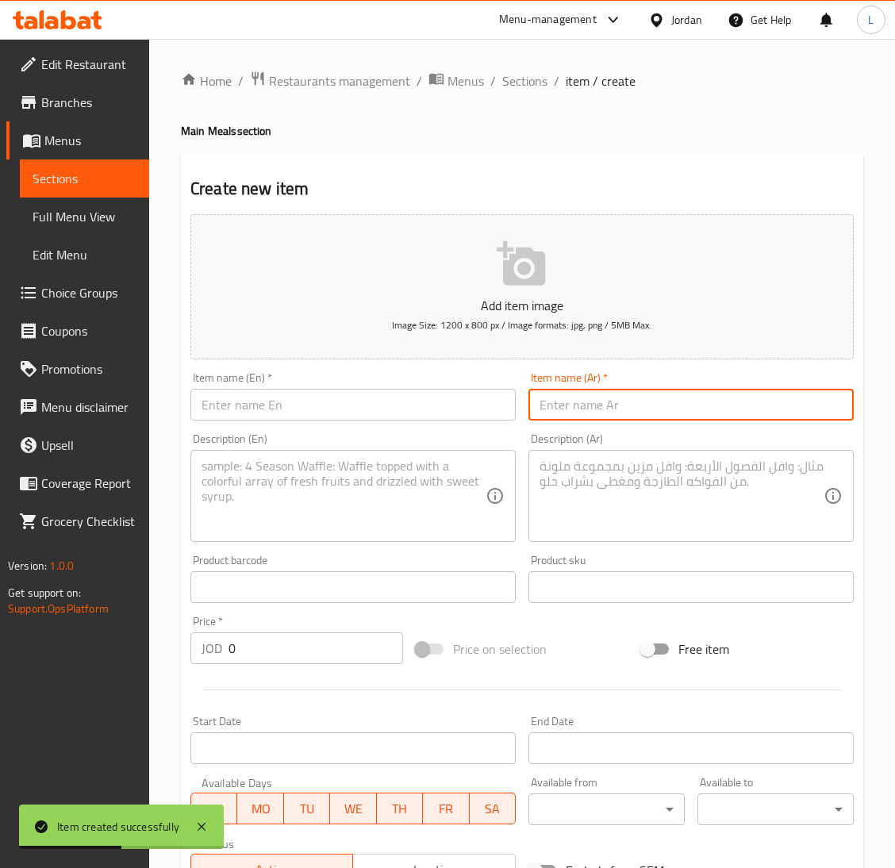
drag, startPoint x: 616, startPoint y: 400, endPoint x: 417, endPoint y: 414, distance: 198.8
click at [616, 401] on input "text" at bounding box center [690, 405] width 325 height 32
paste input "مندي لحم"
type input "مندي لحم"
click at [416, 414] on input "text" at bounding box center [352, 405] width 325 height 32
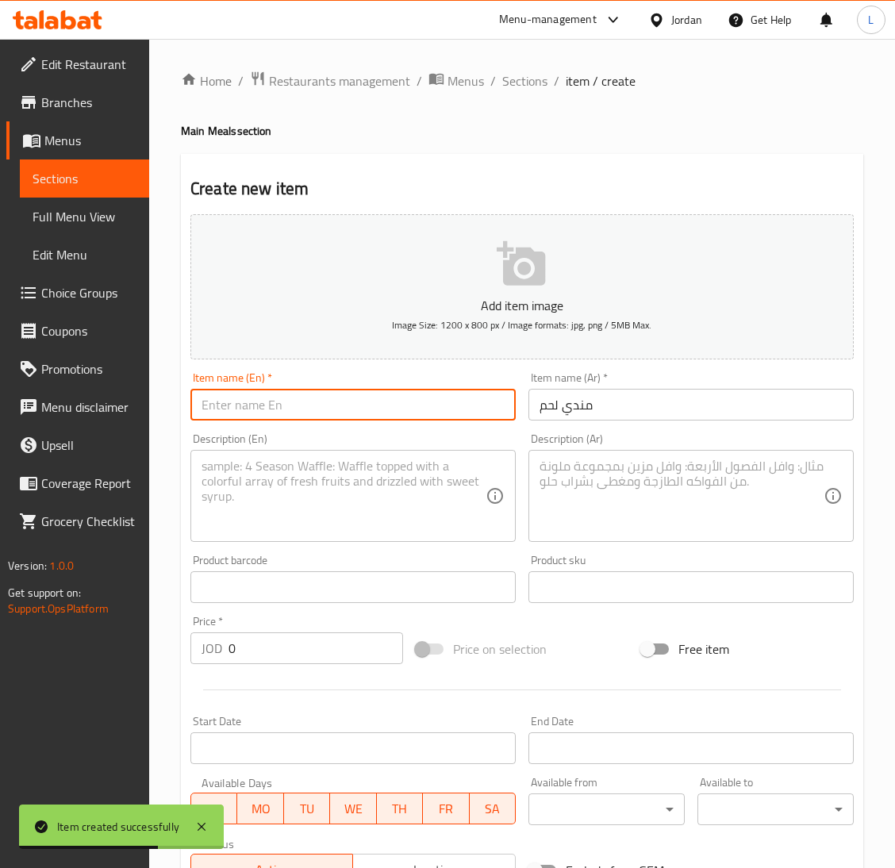
paste input "Mandi meat"
type input "Mandi meat"
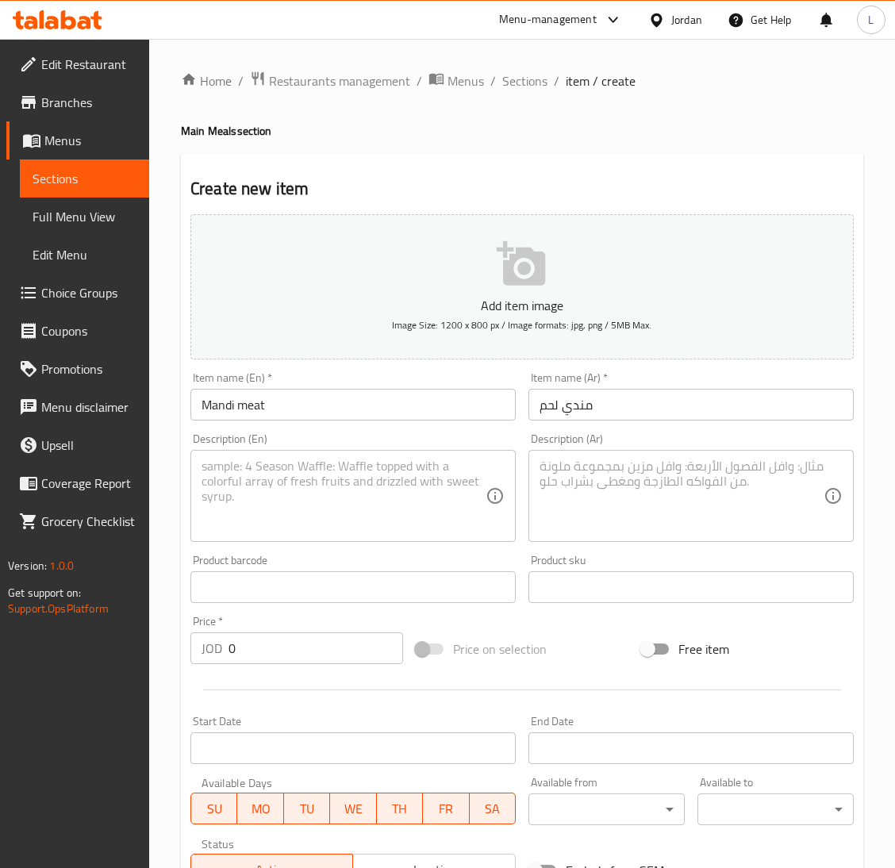
drag, startPoint x: 574, startPoint y: 487, endPoint x: 562, endPoint y: 482, distance: 12.8
click at [577, 482] on textarea at bounding box center [681, 495] width 284 height 75
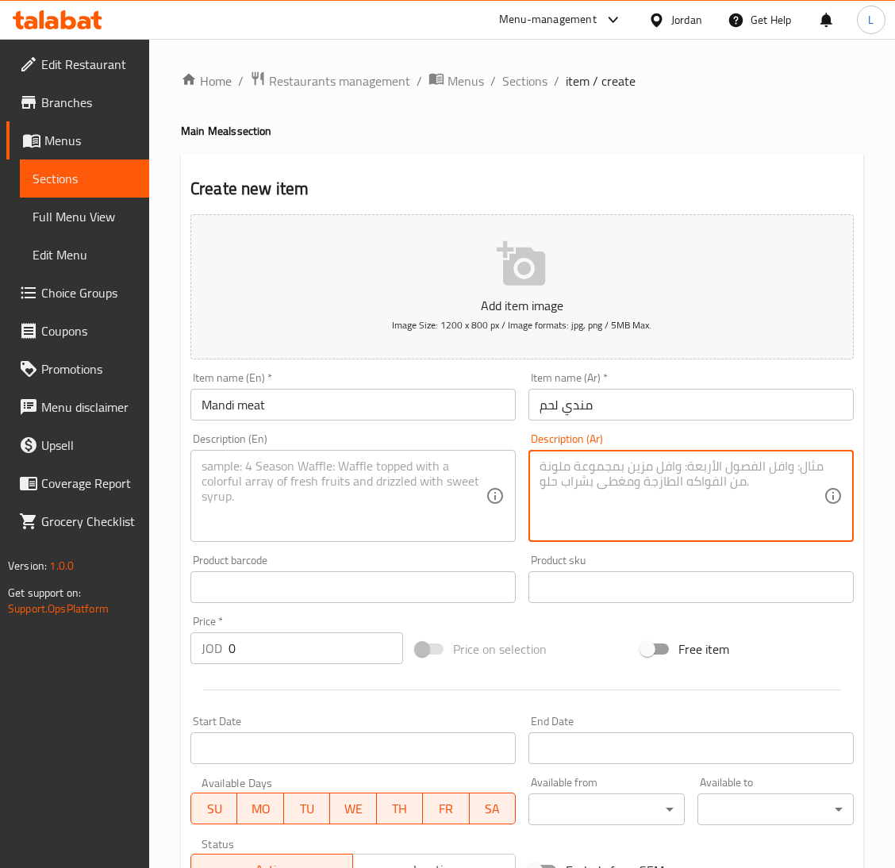
paste textarea "تقدم مع البن والدقوس"
type textarea "تقدم مع البن والدقوس"
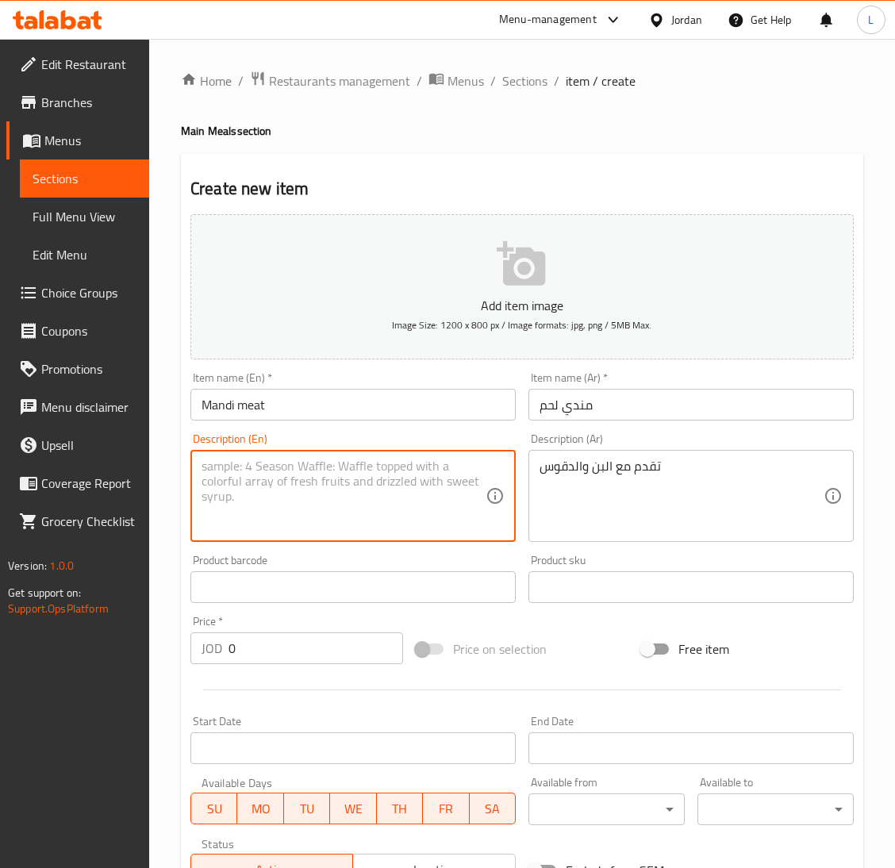
click at [372, 477] on textarea at bounding box center [343, 495] width 284 height 75
paste textarea "Served with coffee and dakous"
type textarea "Served with coffee and dakous"
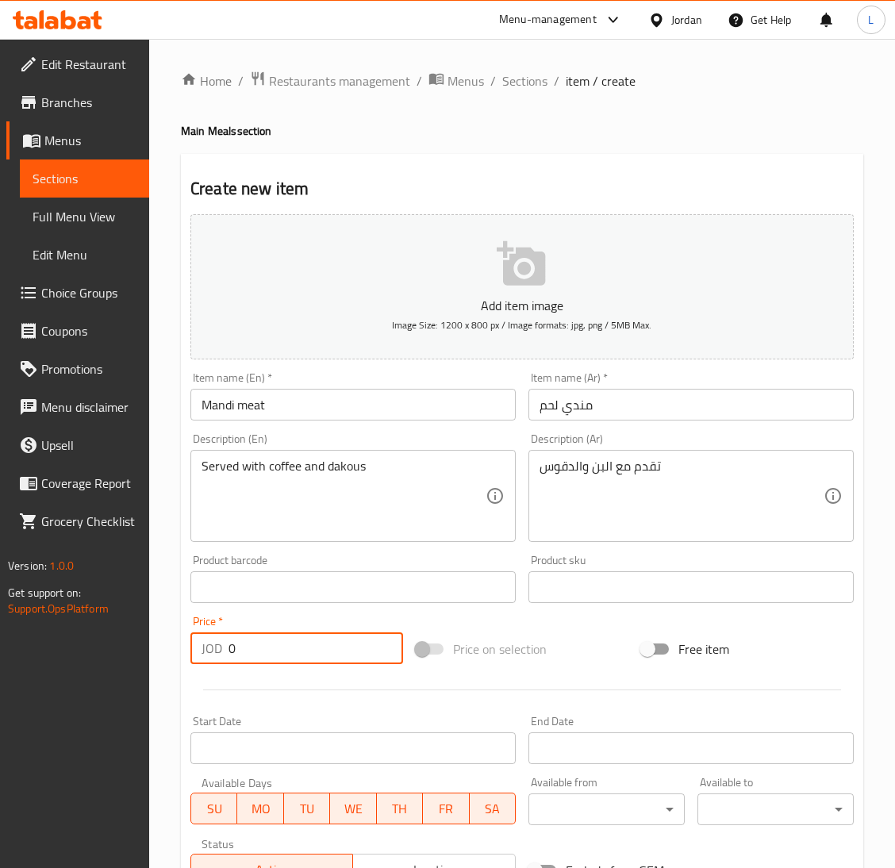
click at [315, 653] on input "0" at bounding box center [315, 648] width 174 height 32
type input "7"
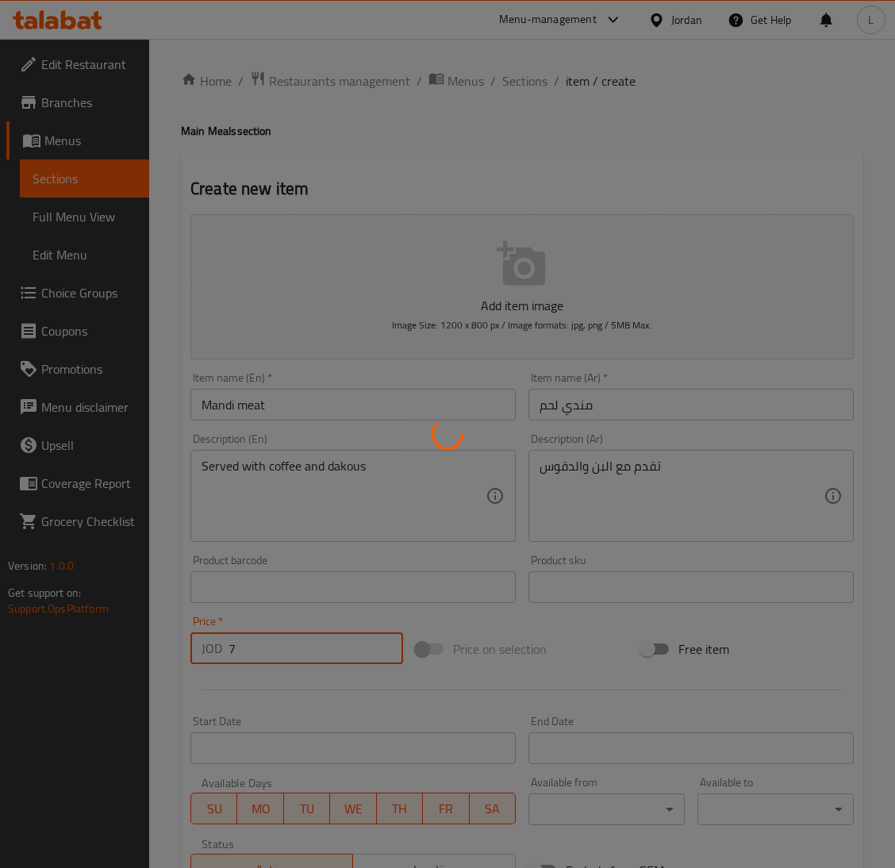
type input "0"
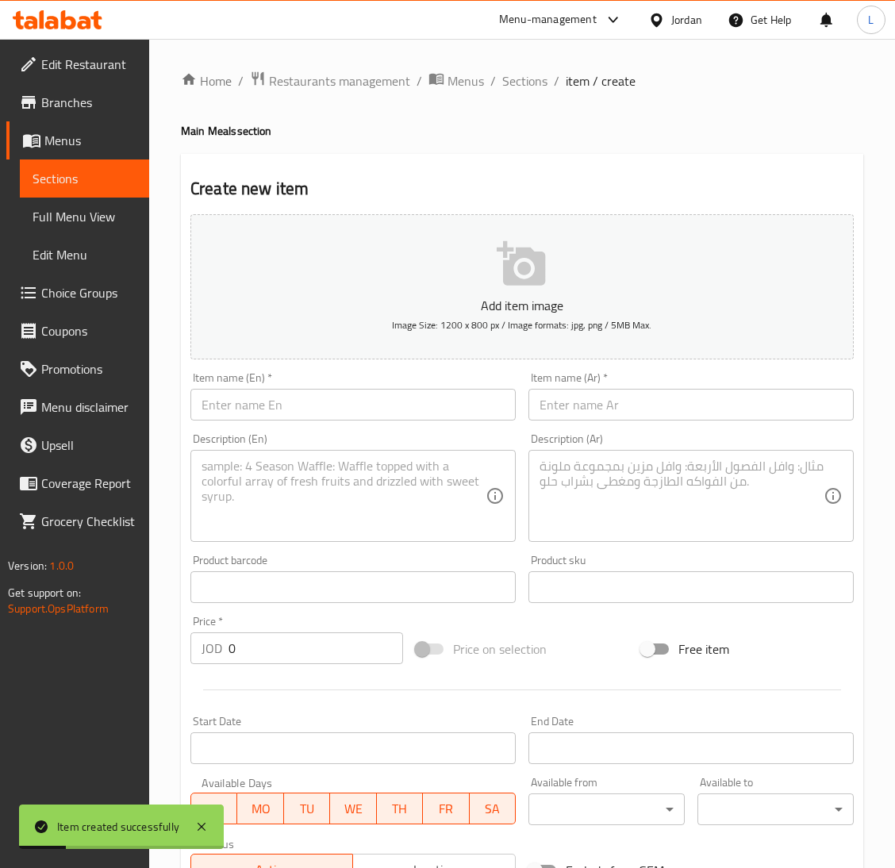
click at [625, 408] on input "text" at bounding box center [690, 405] width 325 height 32
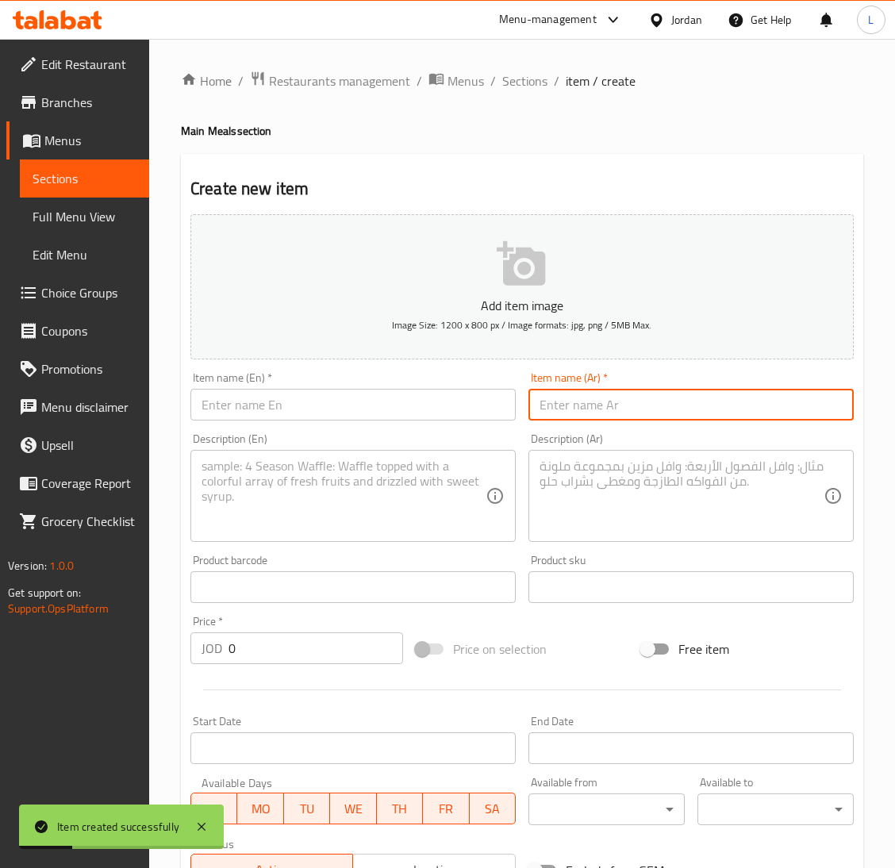
paste input "برياني لحم"
type input "برياني لحم"
click at [366, 406] on input "text" at bounding box center [352, 405] width 325 height 32
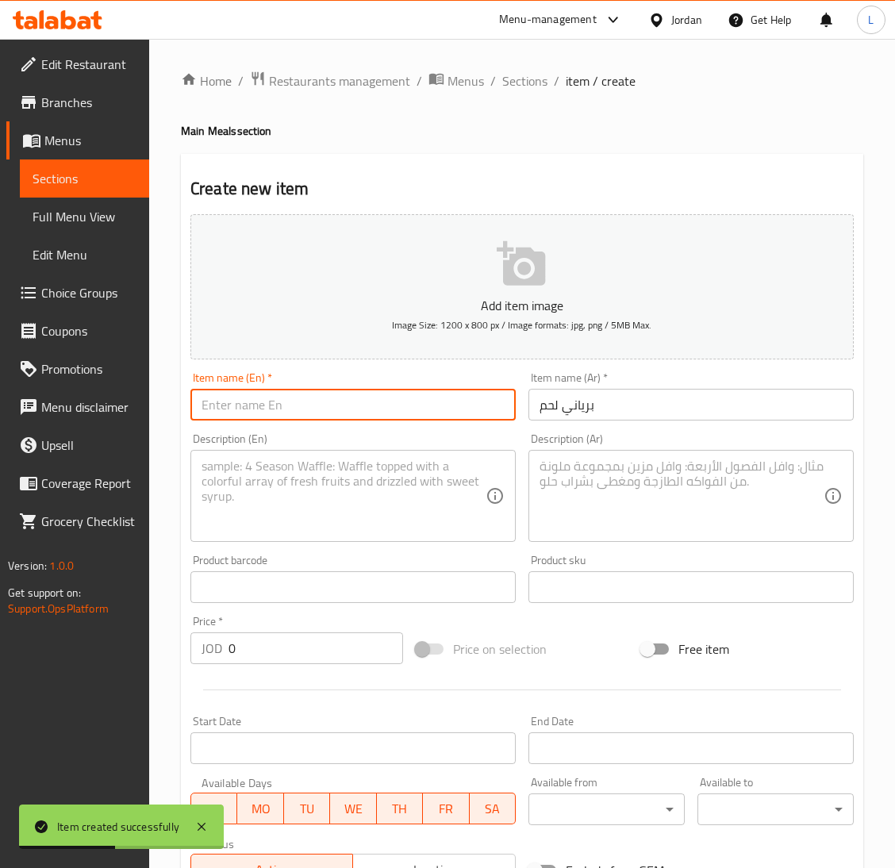
paste input "Meat biryani"
type input "Meat biryani"
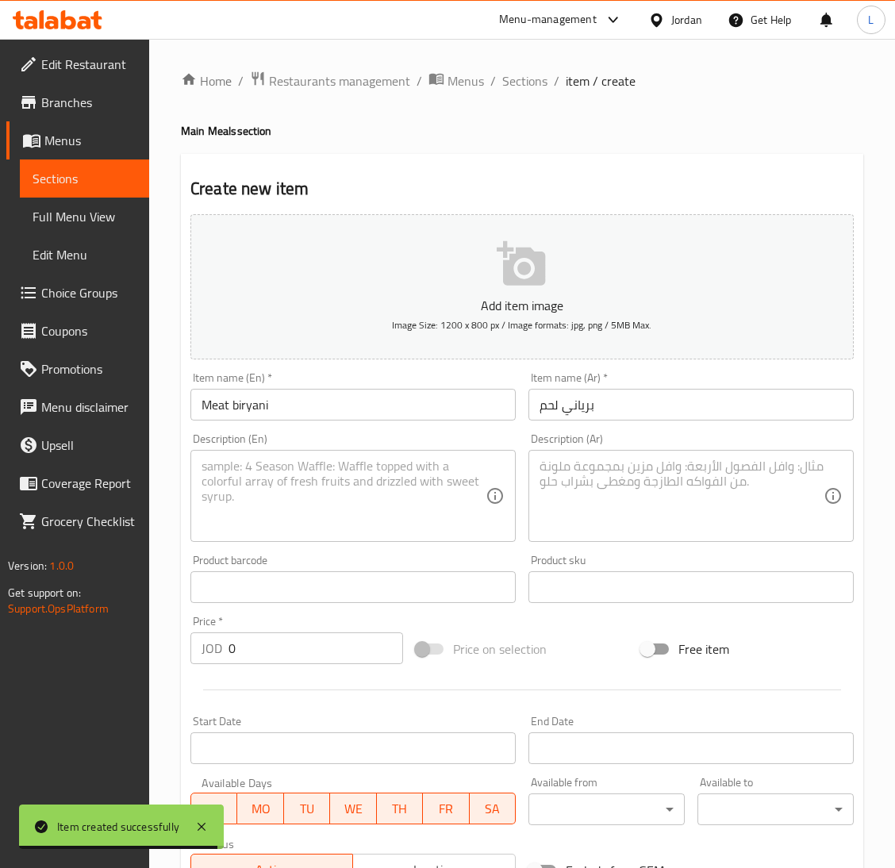
click at [696, 469] on textarea at bounding box center [681, 495] width 284 height 75
paste textarea "تقدم مع البن والدقوس"
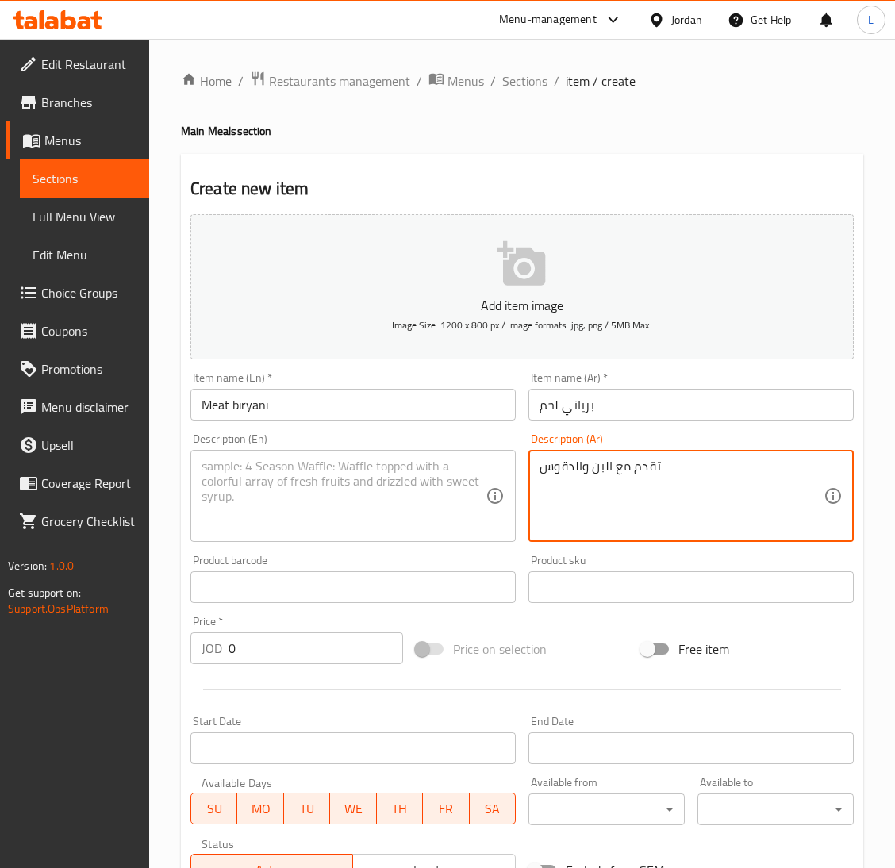
click at [606, 464] on textarea "تقدم مع البن والدقوس" at bounding box center [681, 495] width 284 height 75
click at [608, 464] on textarea "تقدم مع البن والدقوس" at bounding box center [681, 495] width 284 height 75
click at [575, 472] on textarea "تقدم مع لبن والدقوس" at bounding box center [681, 495] width 284 height 75
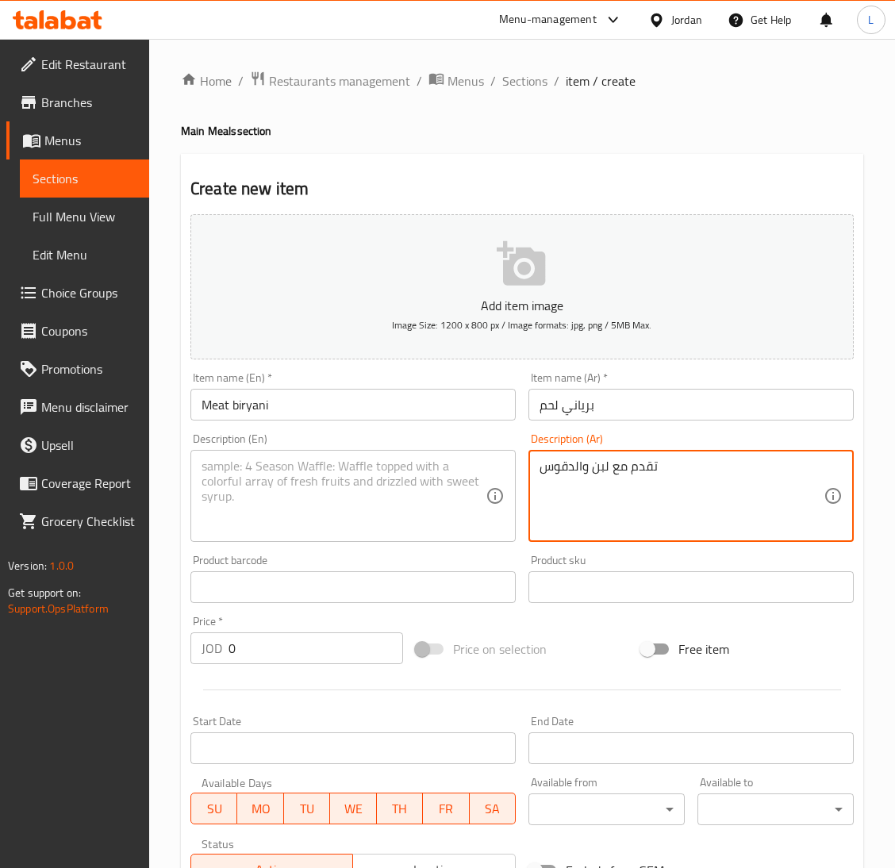
type textarea "تقدم مع لبن والدقوس"
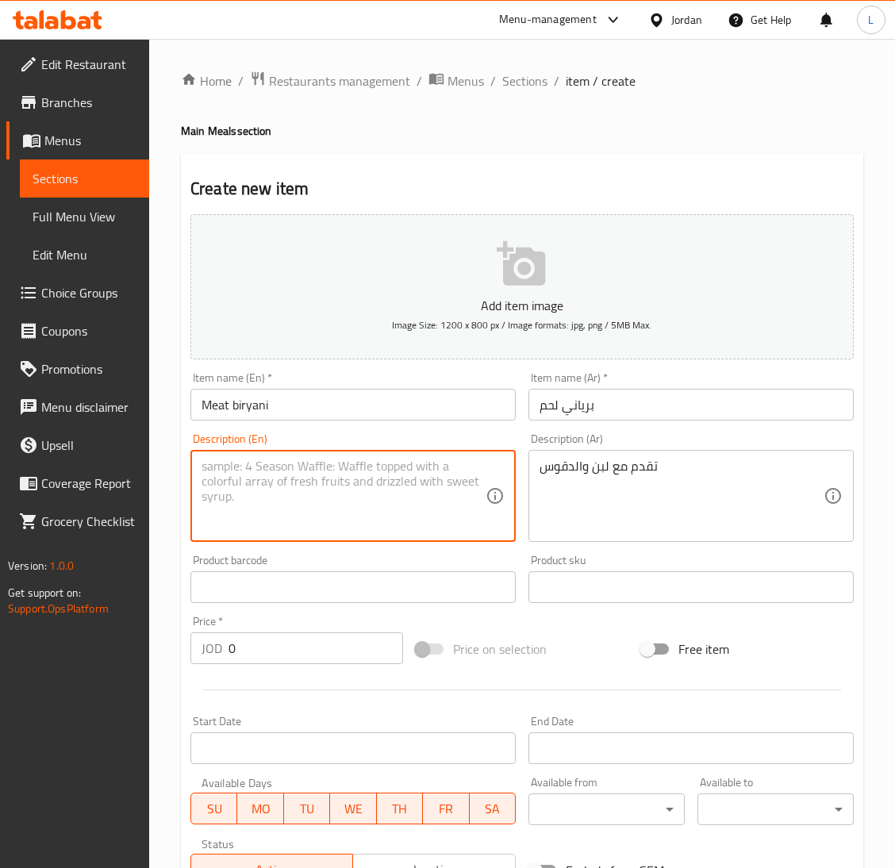
drag, startPoint x: 321, startPoint y: 508, endPoint x: 323, endPoint y: 547, distance: 38.1
click at [321, 507] on textarea at bounding box center [343, 495] width 284 height 75
paste textarea "Served with yogurt and dakous"
type textarea "Served with yogurt and dakous"
click at [286, 658] on input "0" at bounding box center [315, 648] width 174 height 32
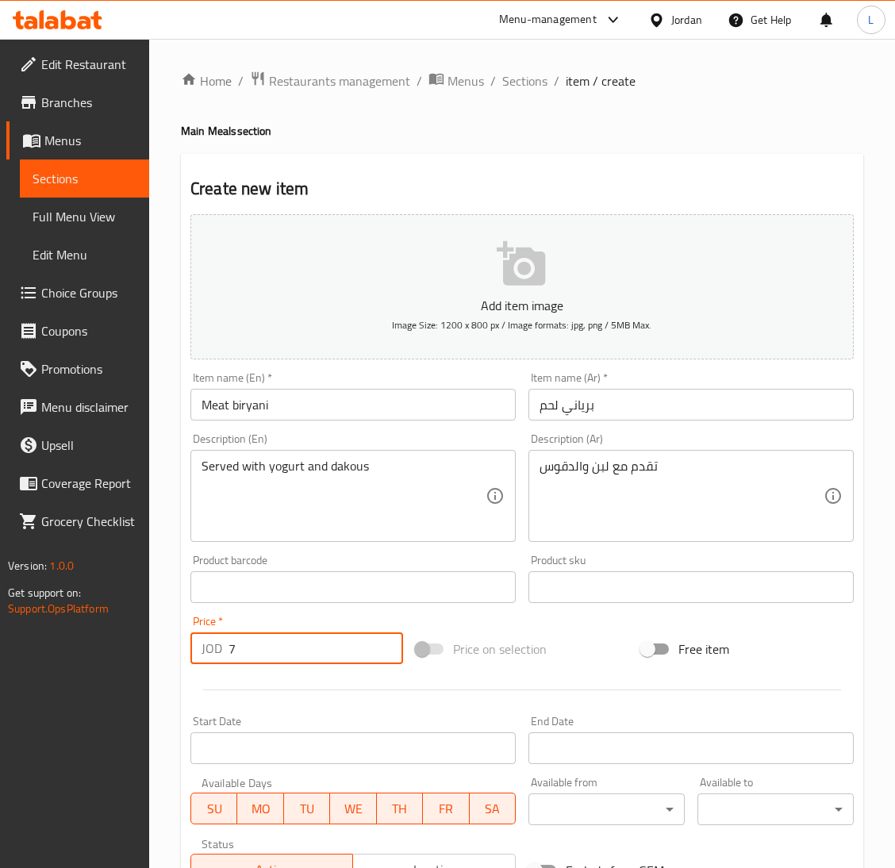
type input "7"
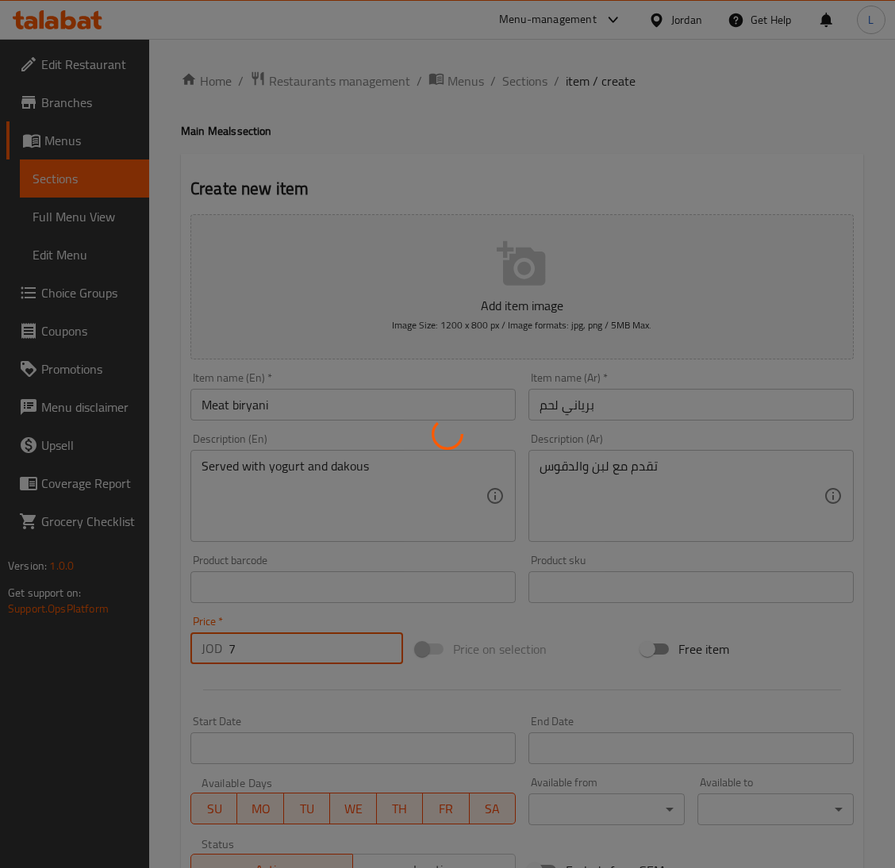
type input "0"
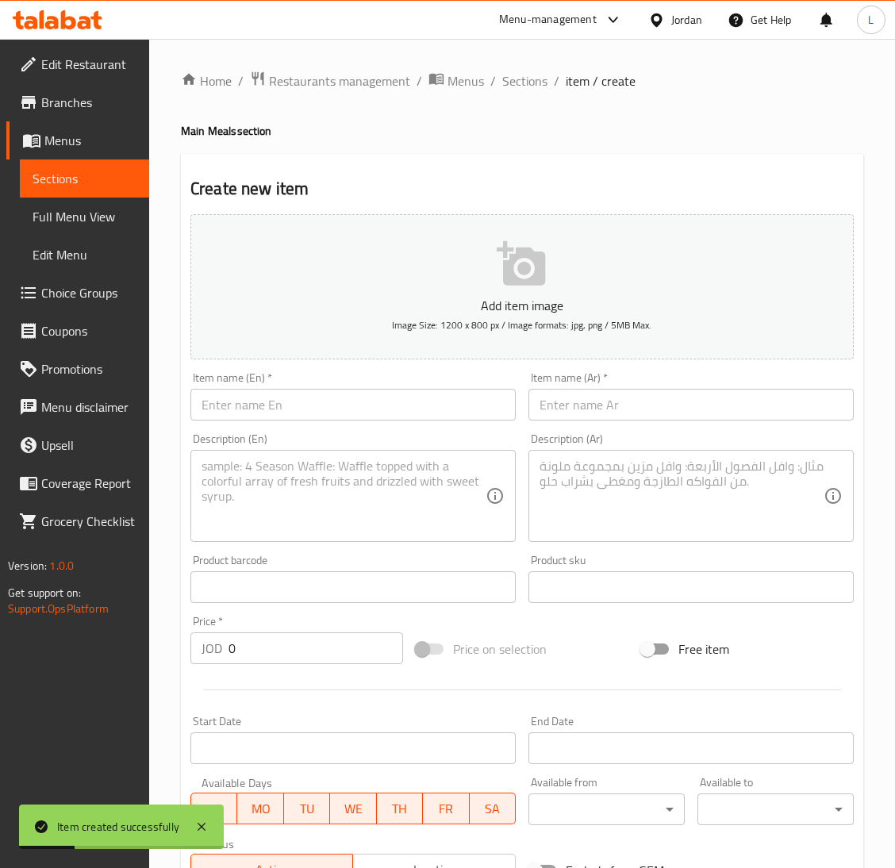
drag, startPoint x: 662, startPoint y: 400, endPoint x: 592, endPoint y: 405, distance: 70.8
click at [661, 400] on input "text" at bounding box center [690, 405] width 325 height 32
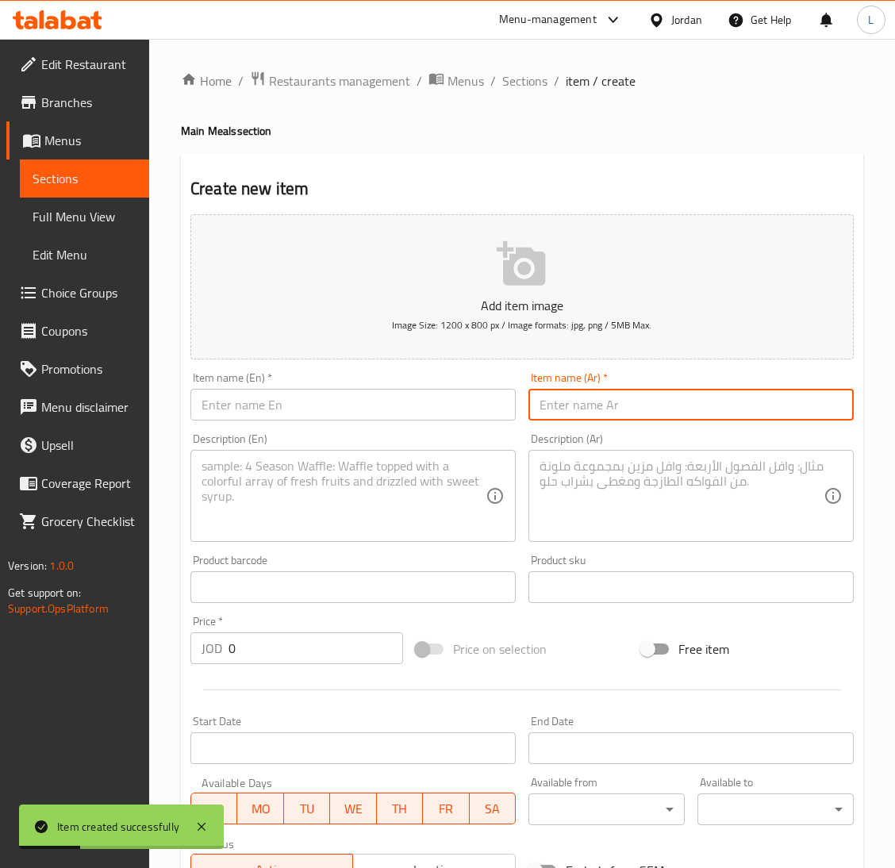
paste input "بخاري لحم"
type input "بخاري لحم"
click at [446, 399] on input "text" at bounding box center [352, 405] width 325 height 32
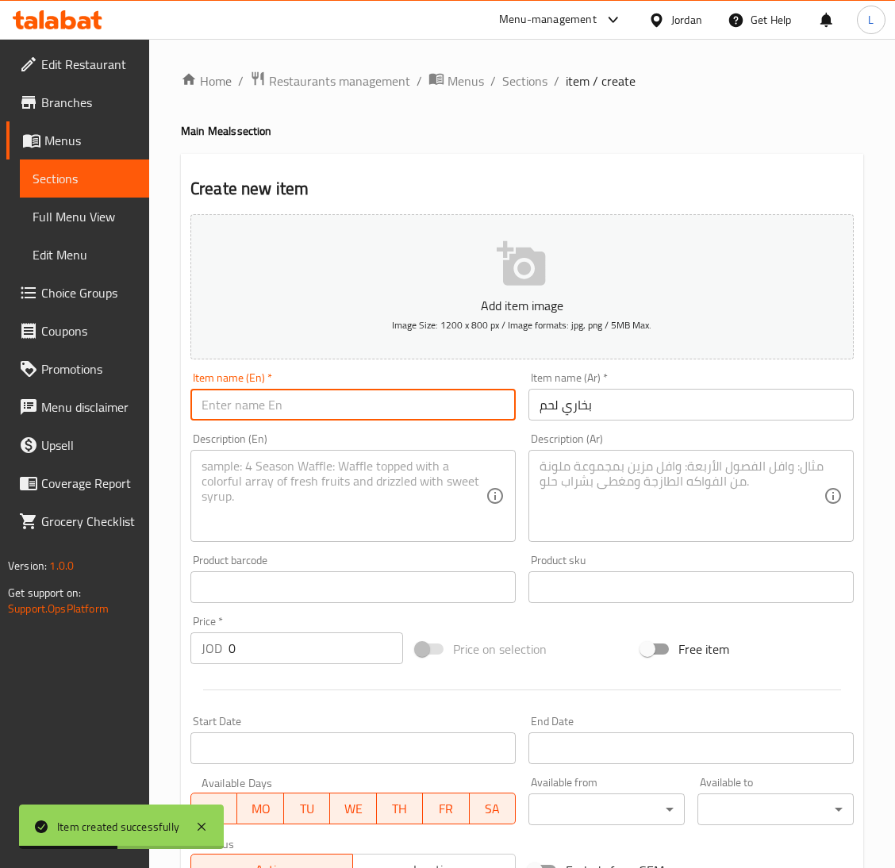
paste input "Bukhari meat"
type input "Bukhari meat"
click at [272, 654] on input "0" at bounding box center [315, 648] width 174 height 32
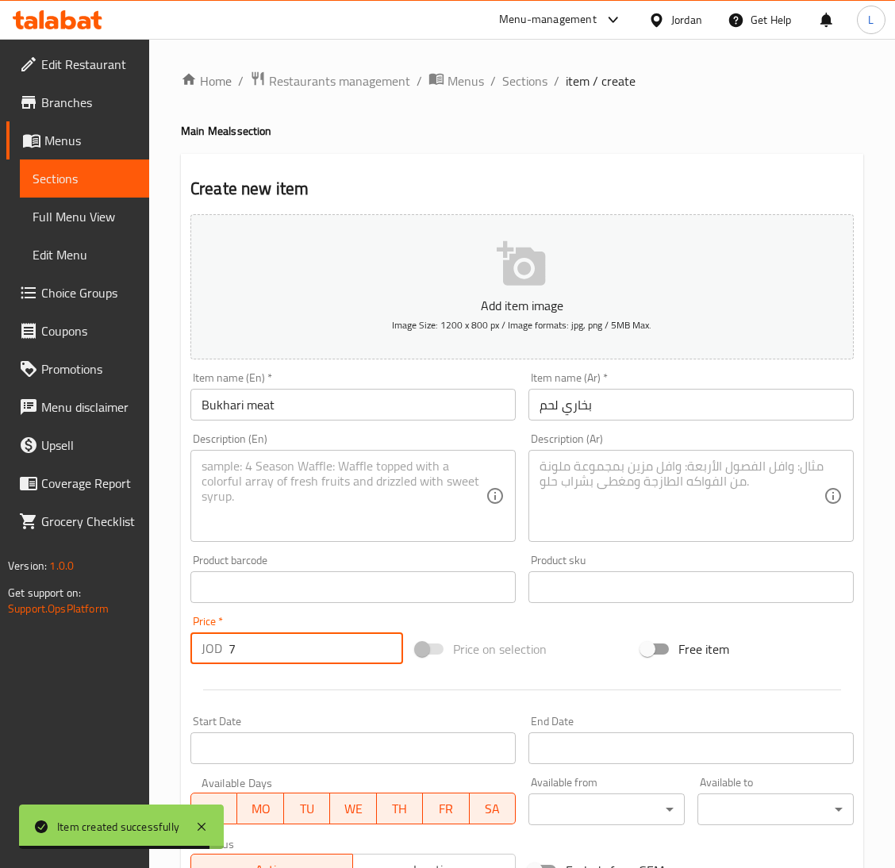
type input "7"
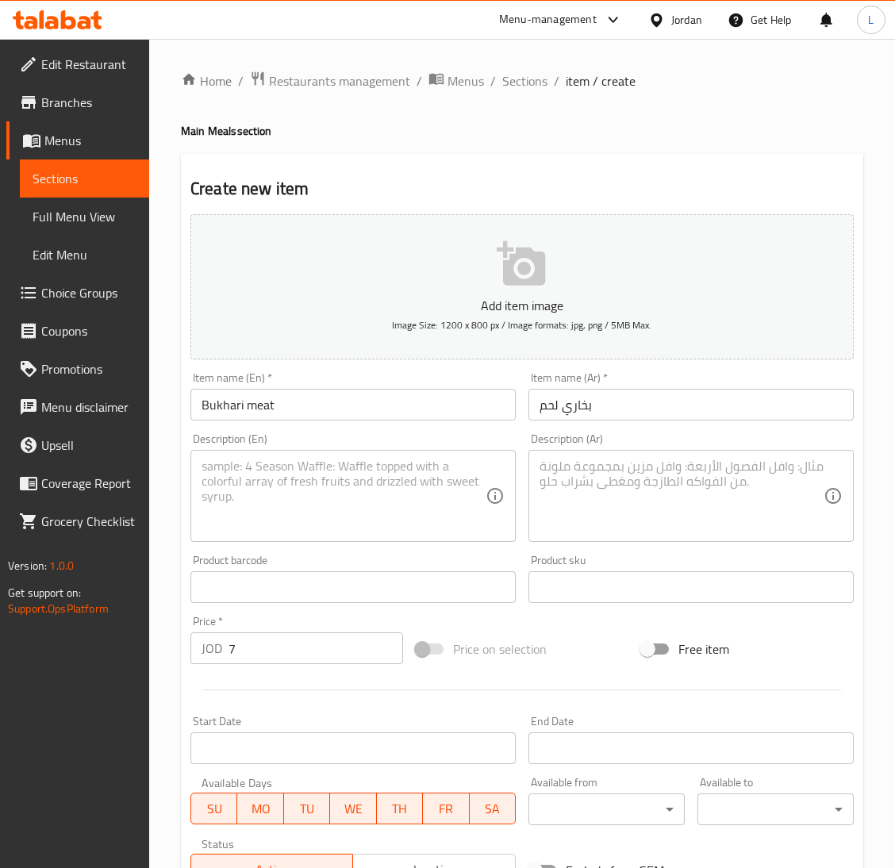
click at [674, 481] on textarea at bounding box center [681, 495] width 284 height 75
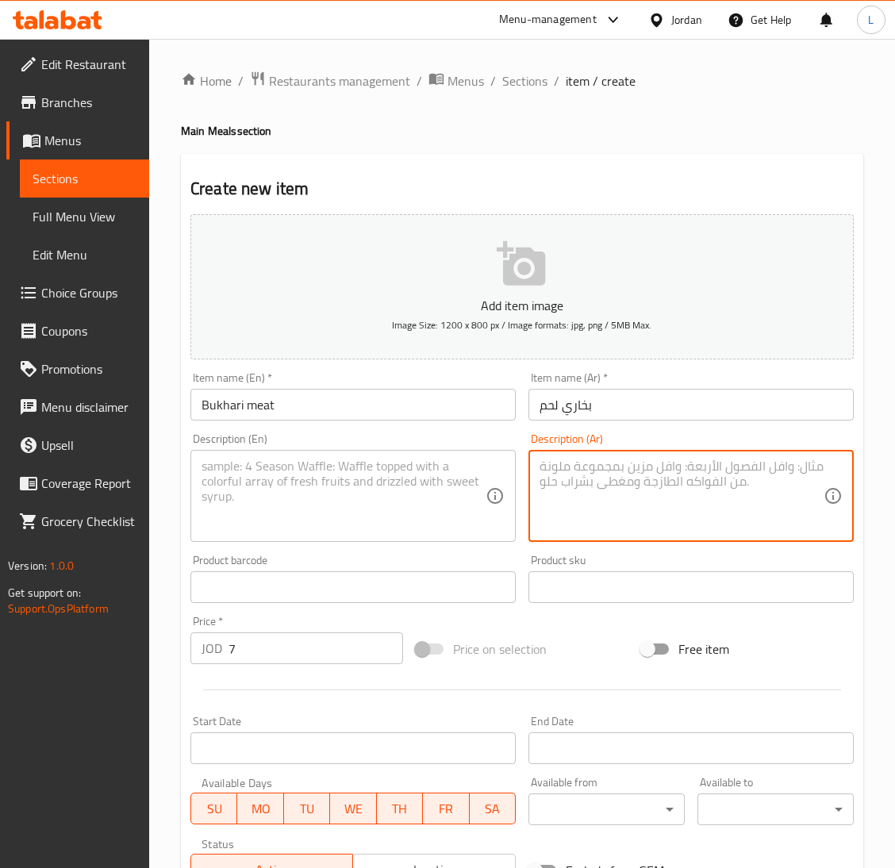
paste textarea "تقدم مع لبن والدقوس"
type textarea "تقدم مع لبن والدقوس"
click at [329, 516] on textarea at bounding box center [343, 495] width 284 height 75
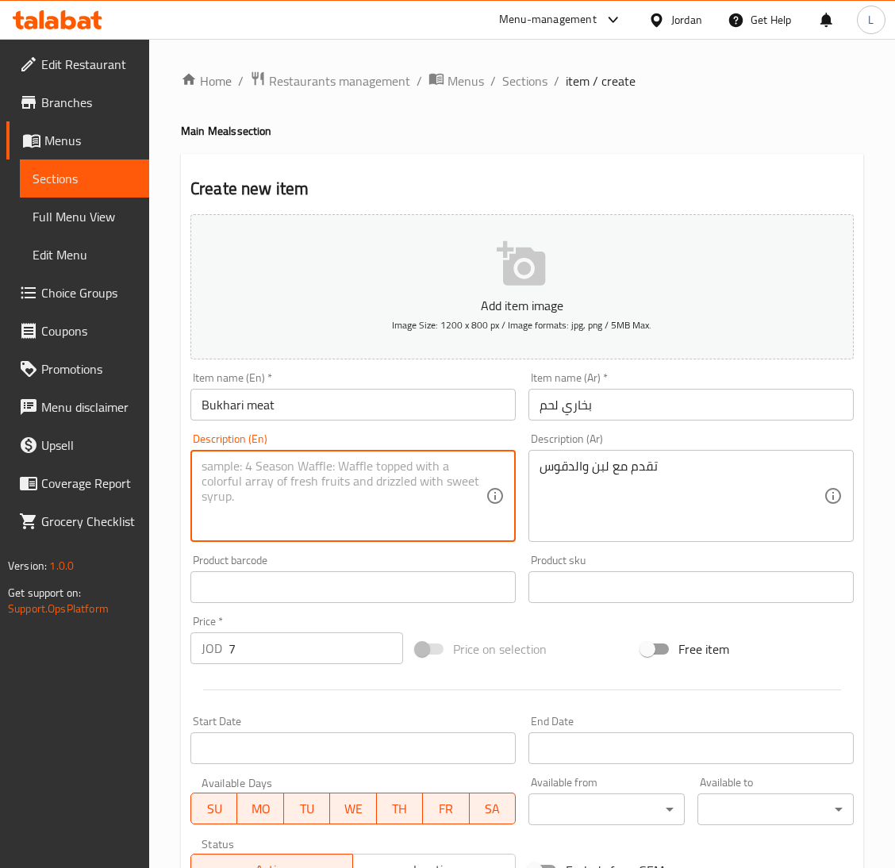
paste textarea "Served with yogurt and dakous"
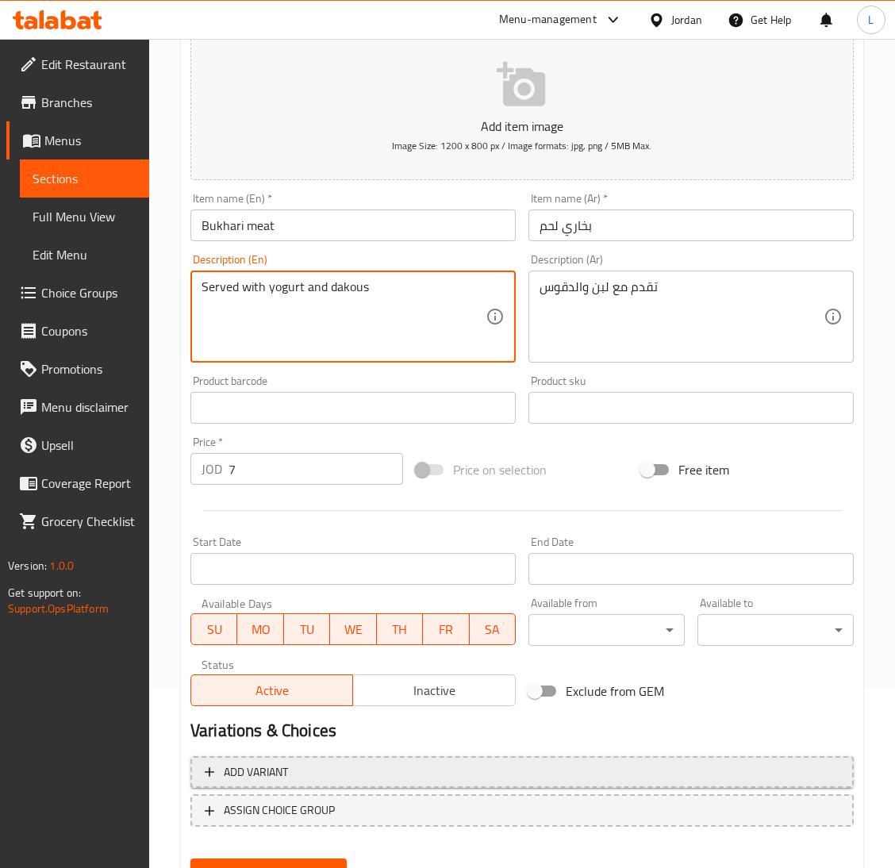
scroll to position [250, 0]
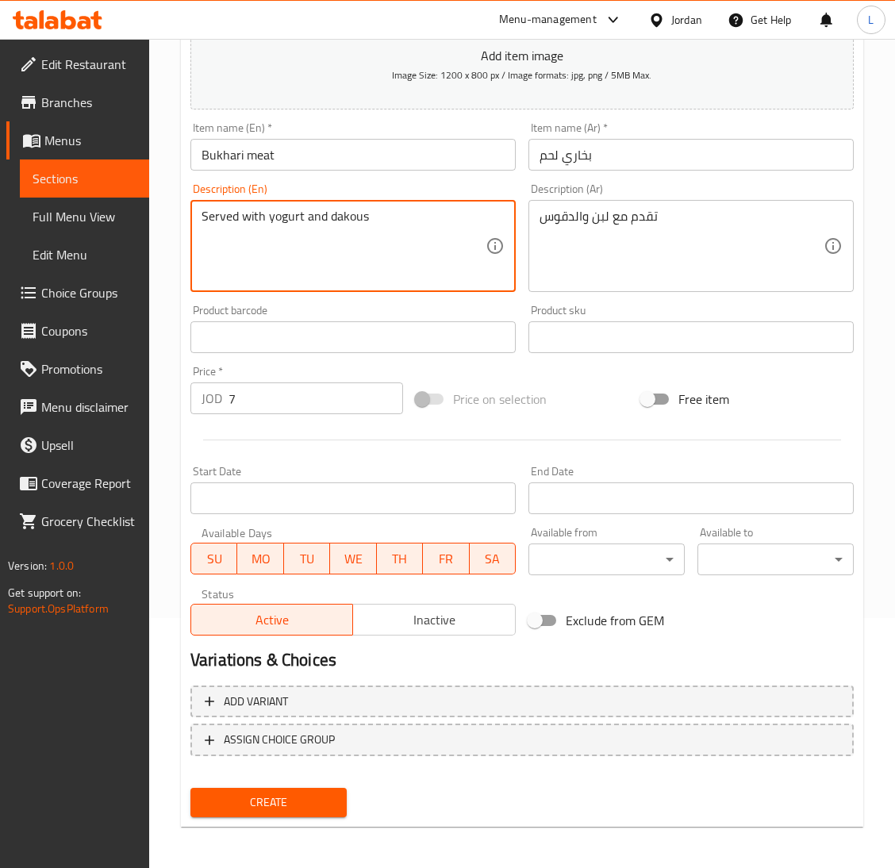
type textarea "Served with yogurt and dakous"
click at [259, 792] on span "Create" at bounding box center [268, 802] width 131 height 20
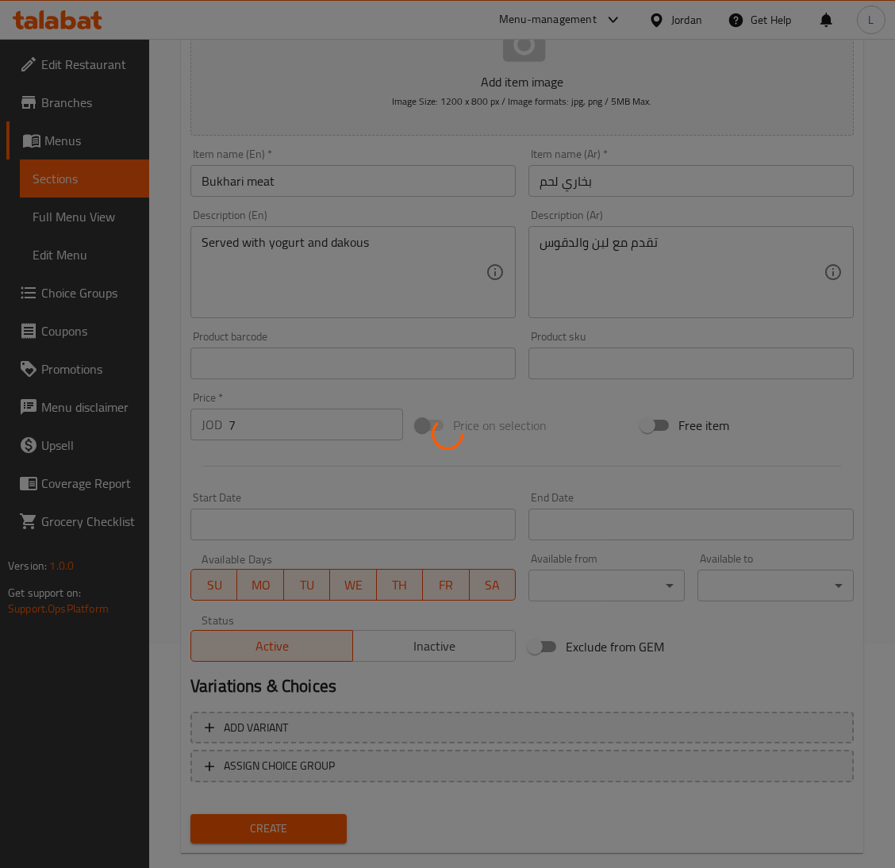
scroll to position [131, 0]
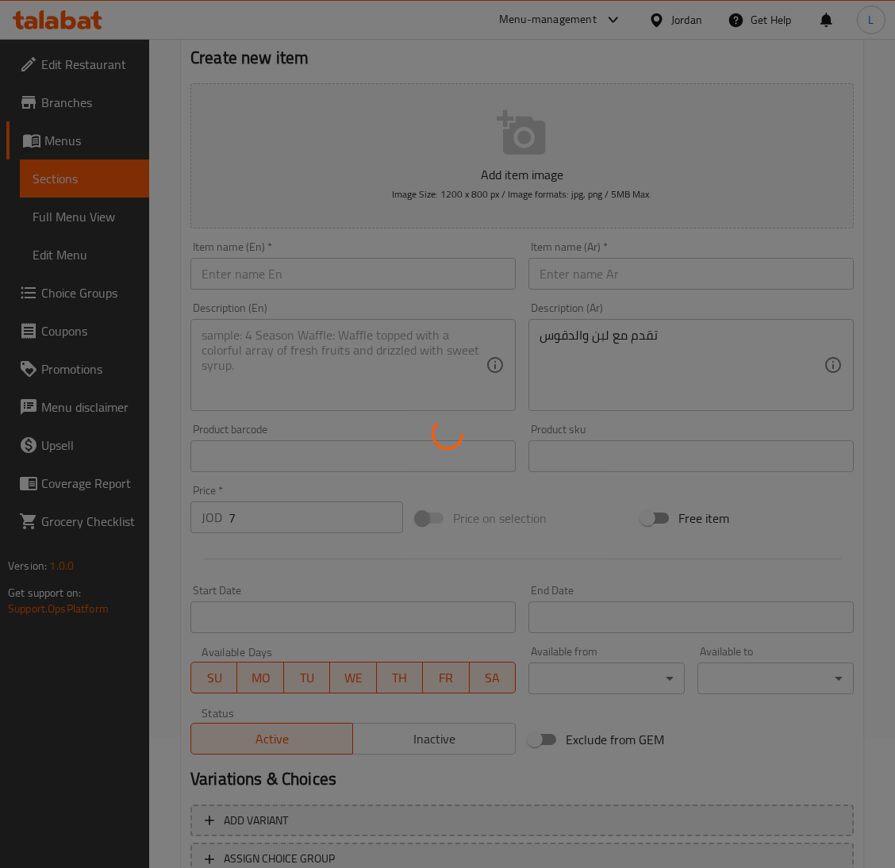
type input "0"
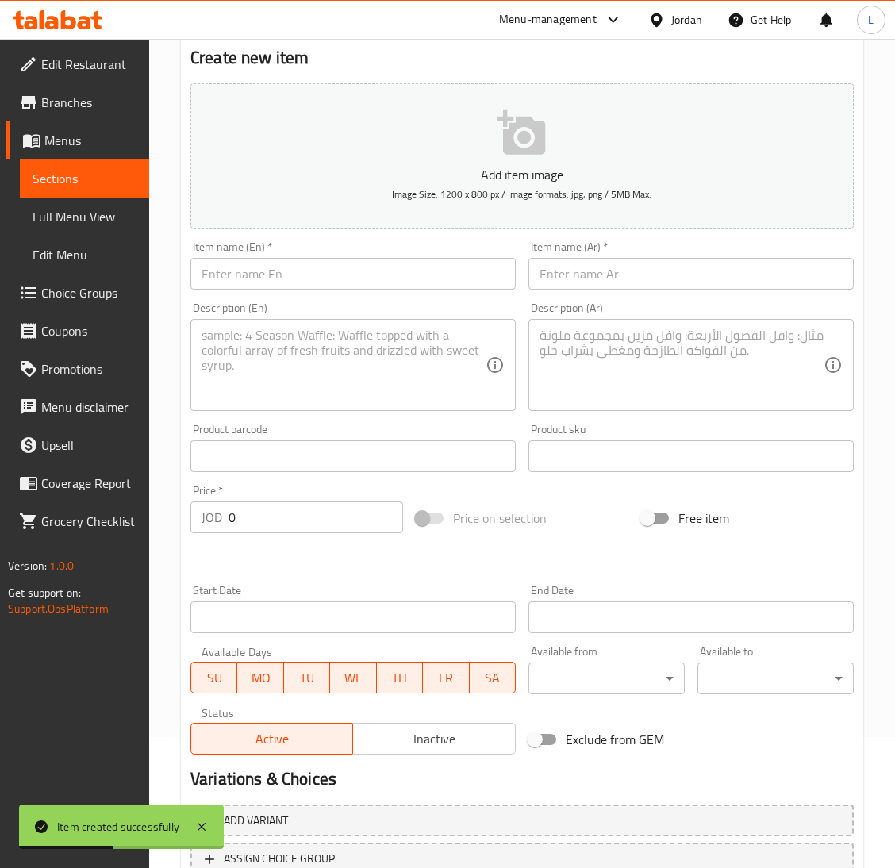
drag, startPoint x: 730, startPoint y: 270, endPoint x: 622, endPoint y: 272, distance: 107.9
click at [730, 270] on input "text" at bounding box center [690, 274] width 325 height 32
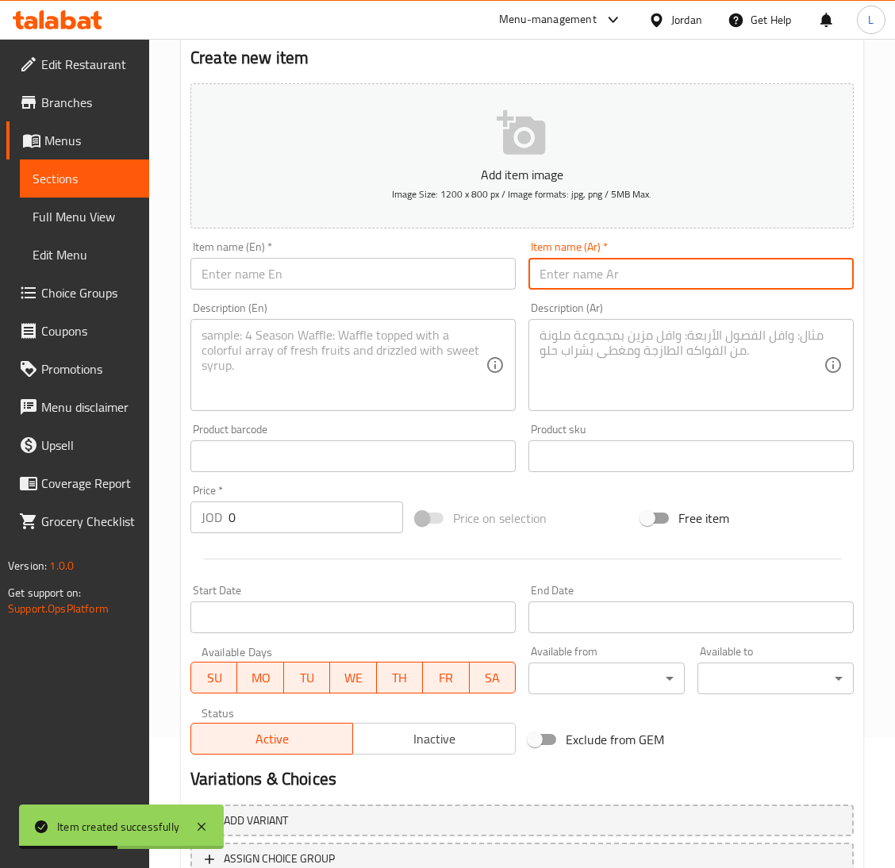
paste input "قدرة لحم"
type input "قدرة لحم"
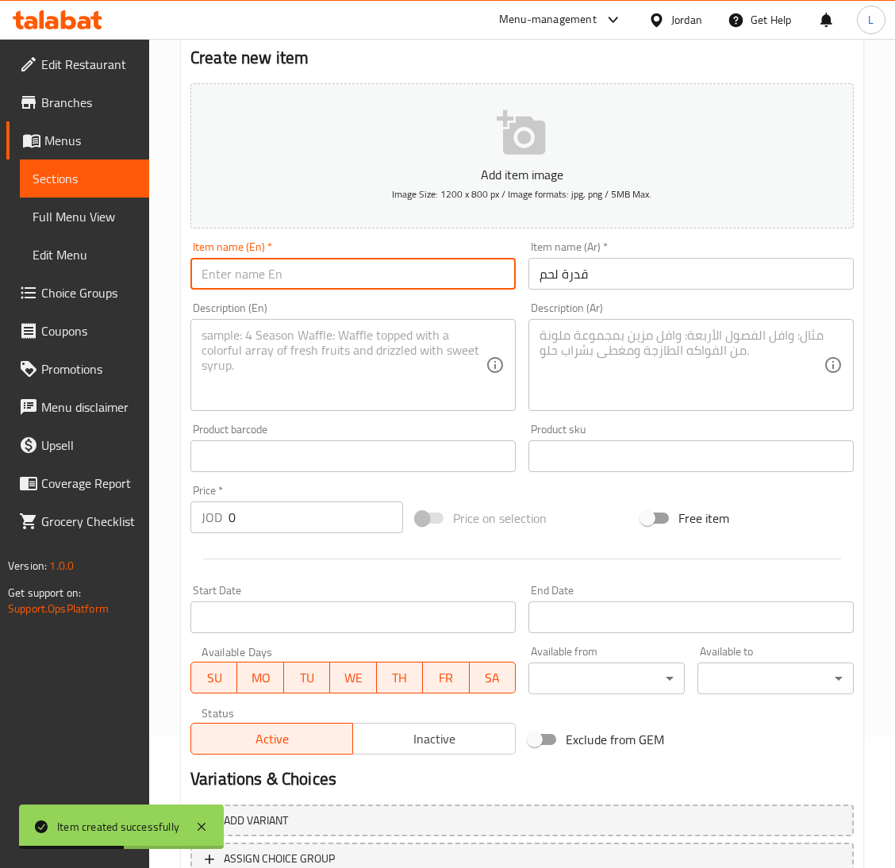
drag, startPoint x: 407, startPoint y: 272, endPoint x: 401, endPoint y: 116, distance: 156.4
click at [407, 272] on input "text" at bounding box center [352, 274] width 325 height 32
paste input "Meat capacity"
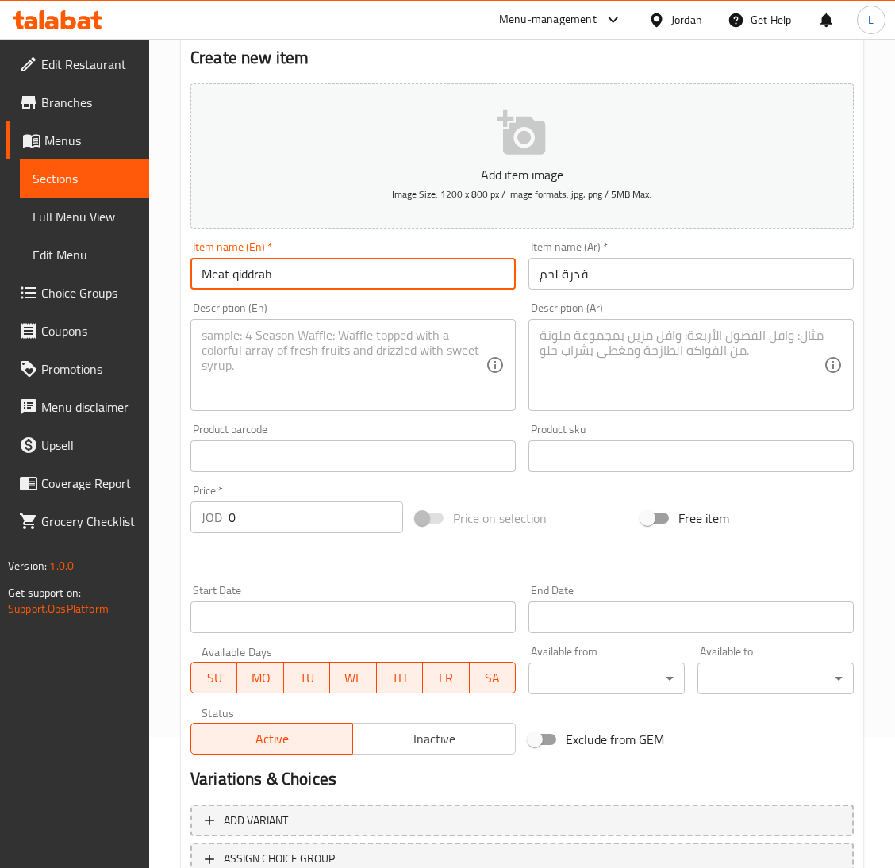
type input "Meat qiddrah"
click at [655, 351] on textarea at bounding box center [681, 365] width 284 height 75
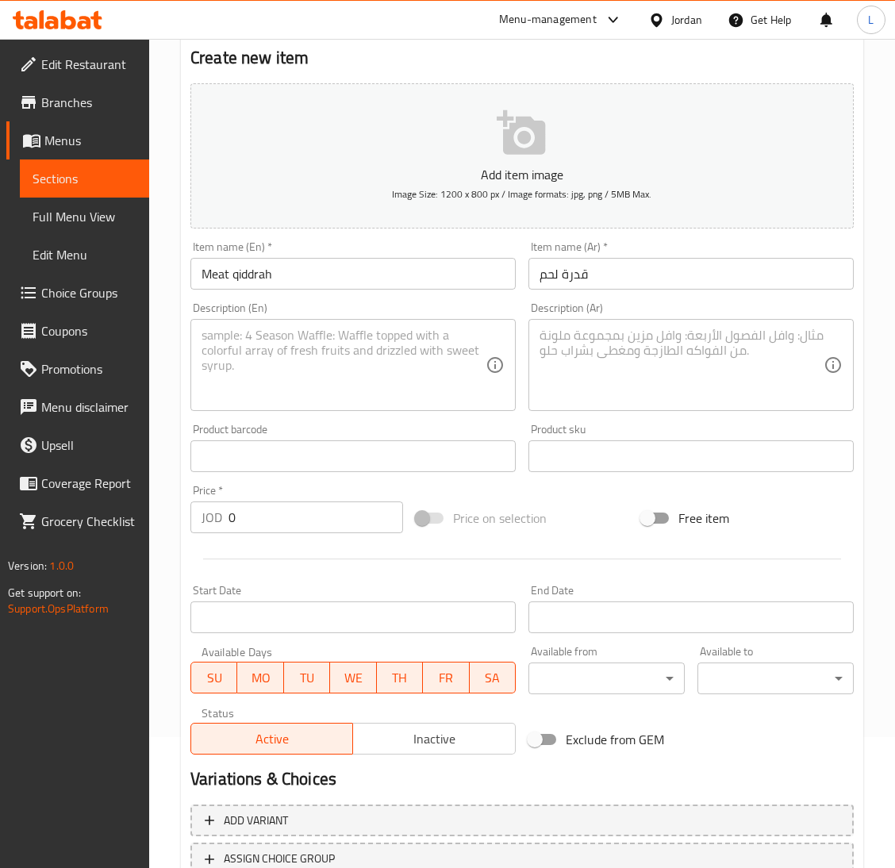
click at [455, 349] on textarea at bounding box center [343, 365] width 284 height 75
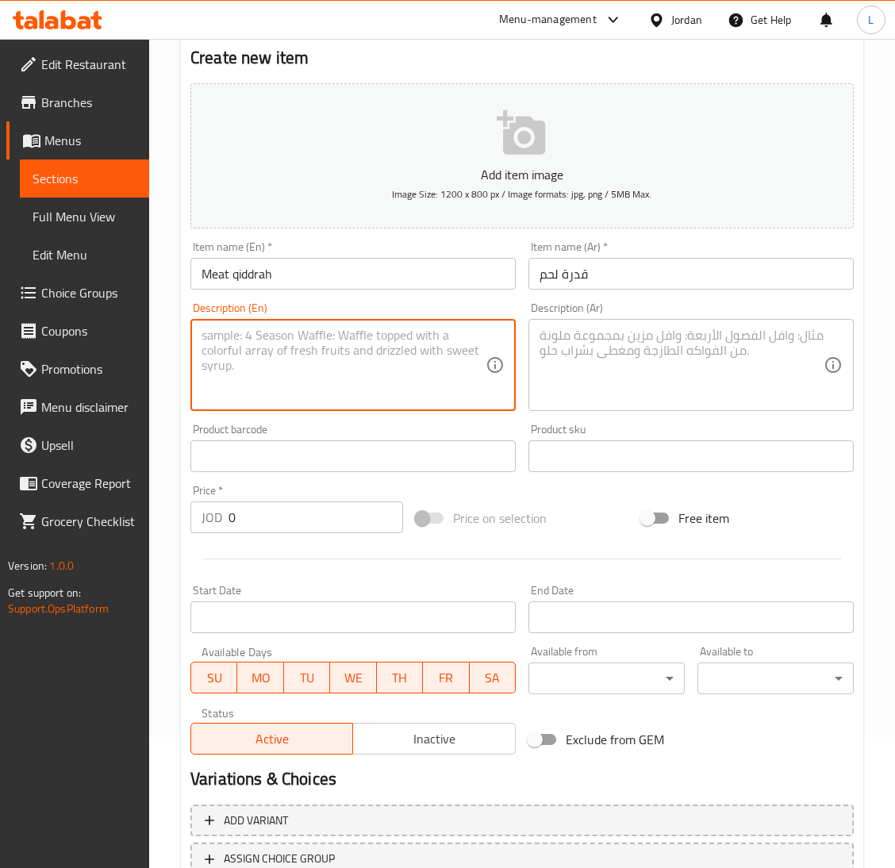
click at [615, 352] on textarea at bounding box center [681, 365] width 284 height 75
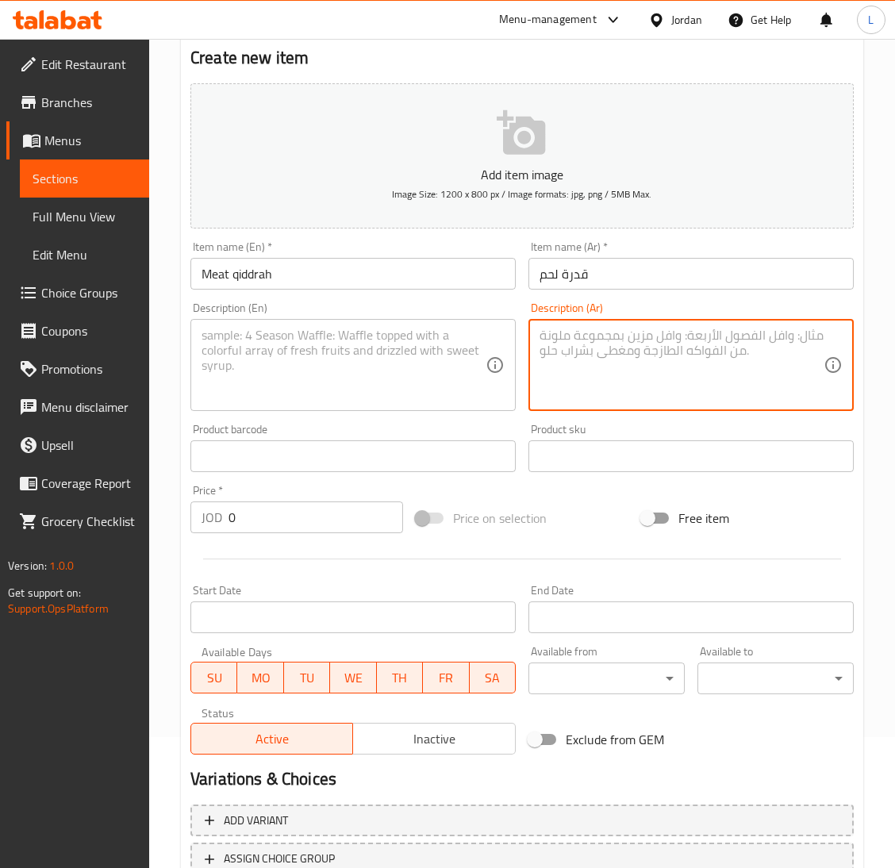
paste textarea "تقدم مع لبن والدقوس"
type textarea "تقدم مع لبن والدقوس"
click at [290, 362] on textarea at bounding box center [343, 365] width 284 height 75
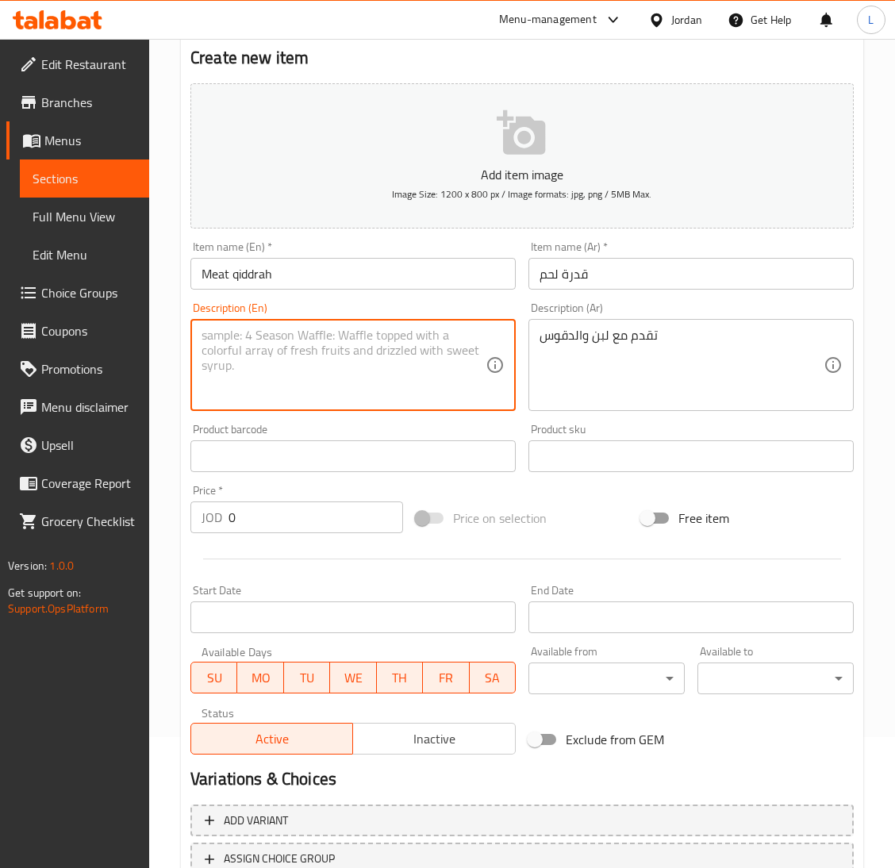
paste textarea "Served with yogurt and dakous"
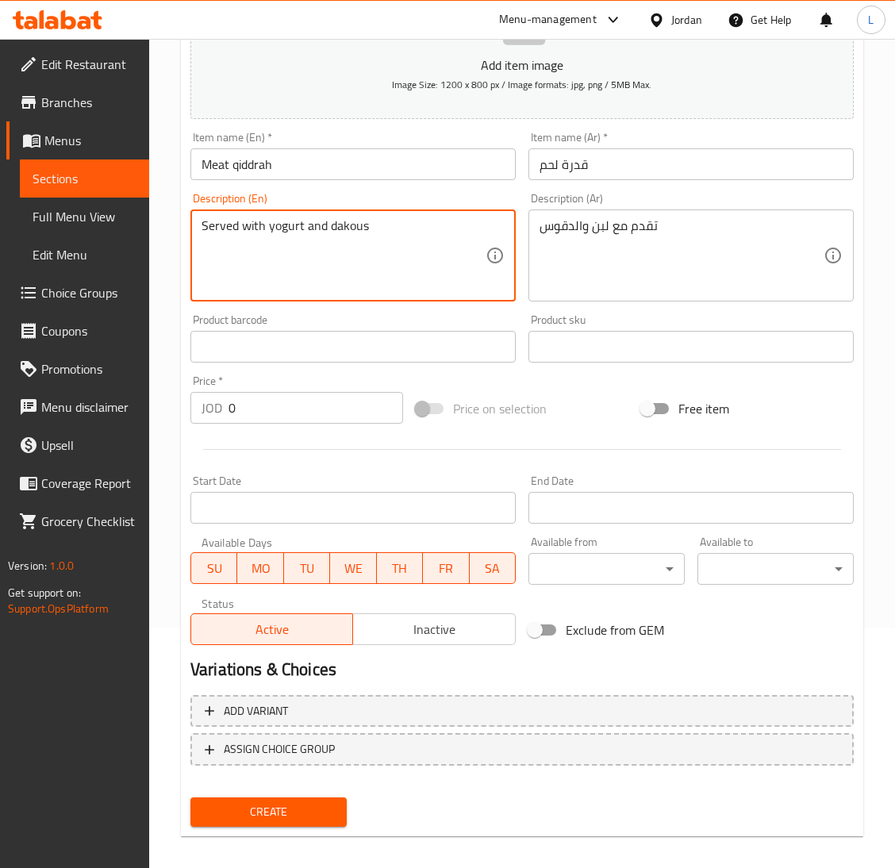
scroll to position [250, 0]
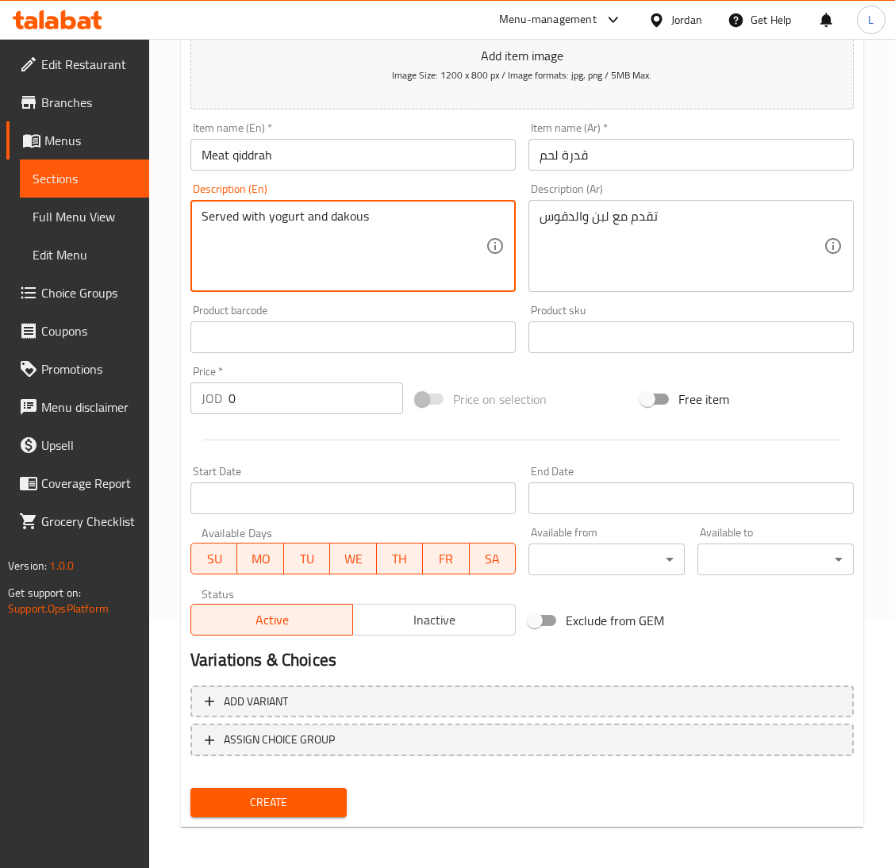
type textarea "Served with yogurt and dakous"
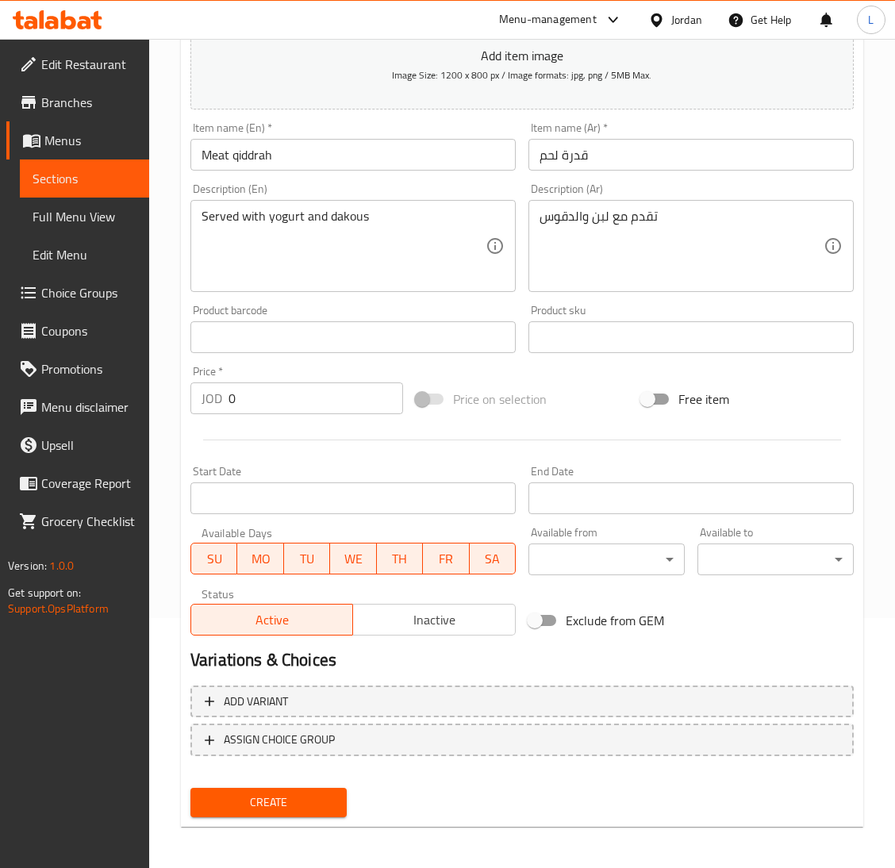
drag, startPoint x: 297, startPoint y: 370, endPoint x: 299, endPoint y: 404, distance: 33.4
click at [297, 376] on div "Price   * JOD 0 Price *" at bounding box center [296, 390] width 213 height 48
click at [299, 404] on input "0" at bounding box center [315, 398] width 174 height 32
type input "7"
click at [190, 788] on button "Create" at bounding box center [268, 802] width 156 height 29
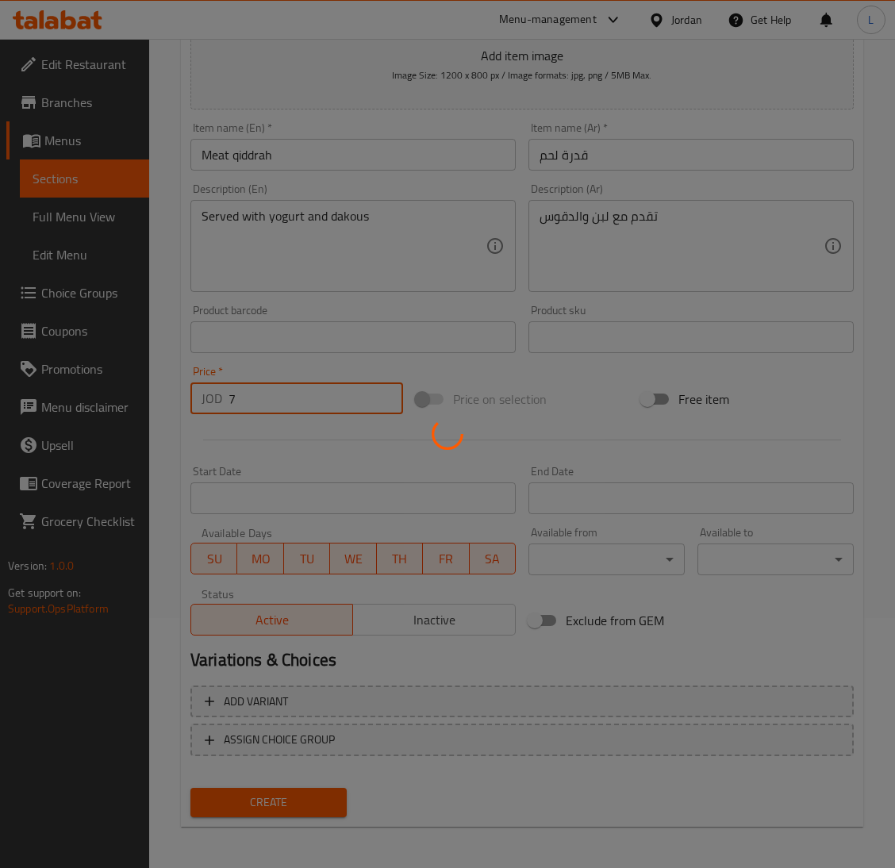
type input "0"
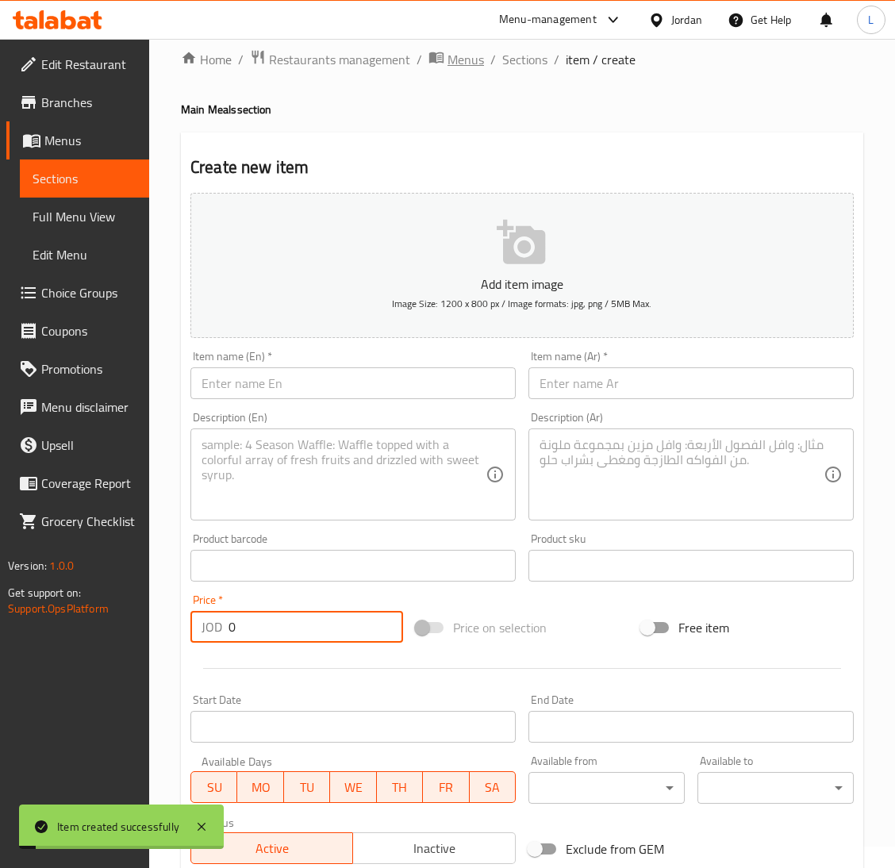
scroll to position [0, 0]
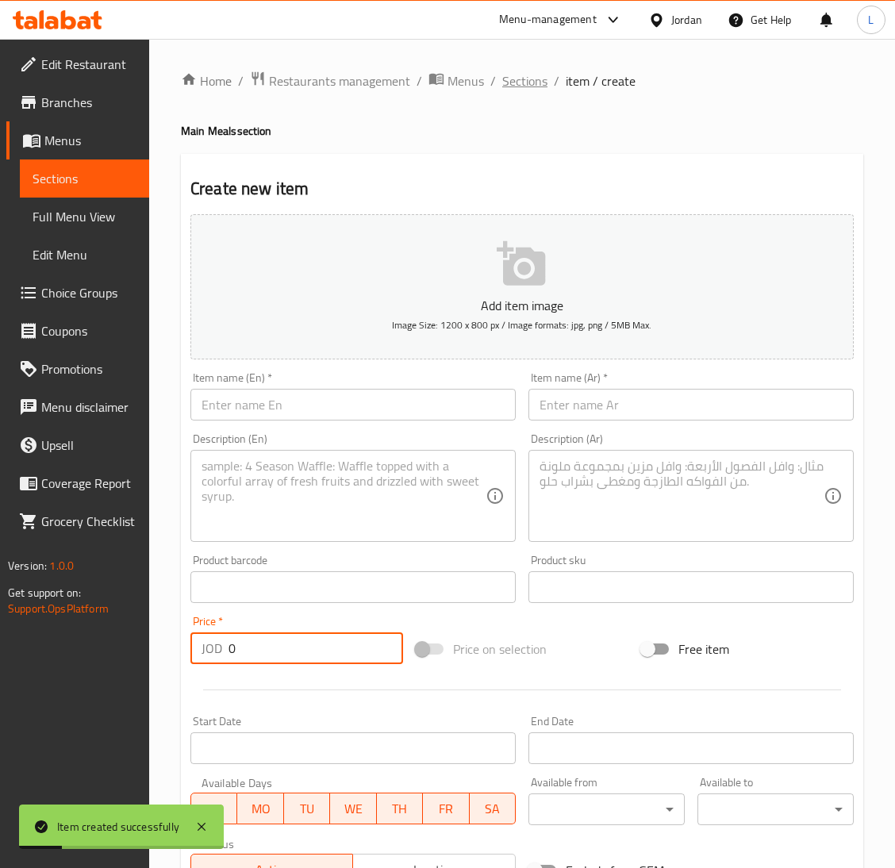
click at [520, 79] on span "Sections" at bounding box center [524, 80] width 45 height 19
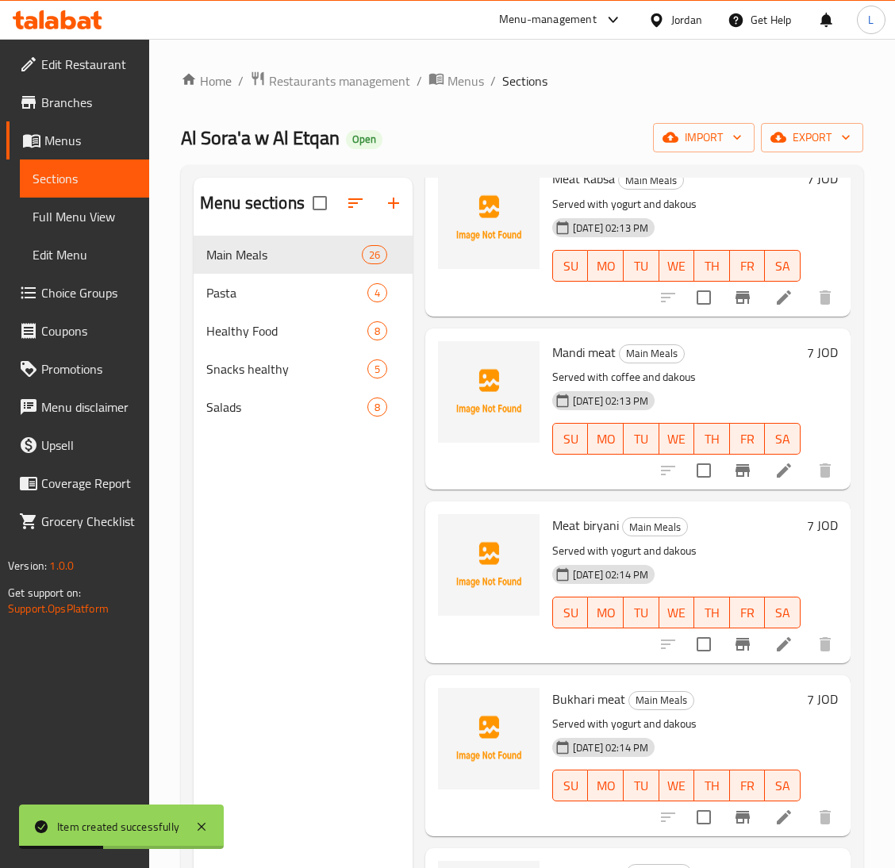
scroll to position [952, 0]
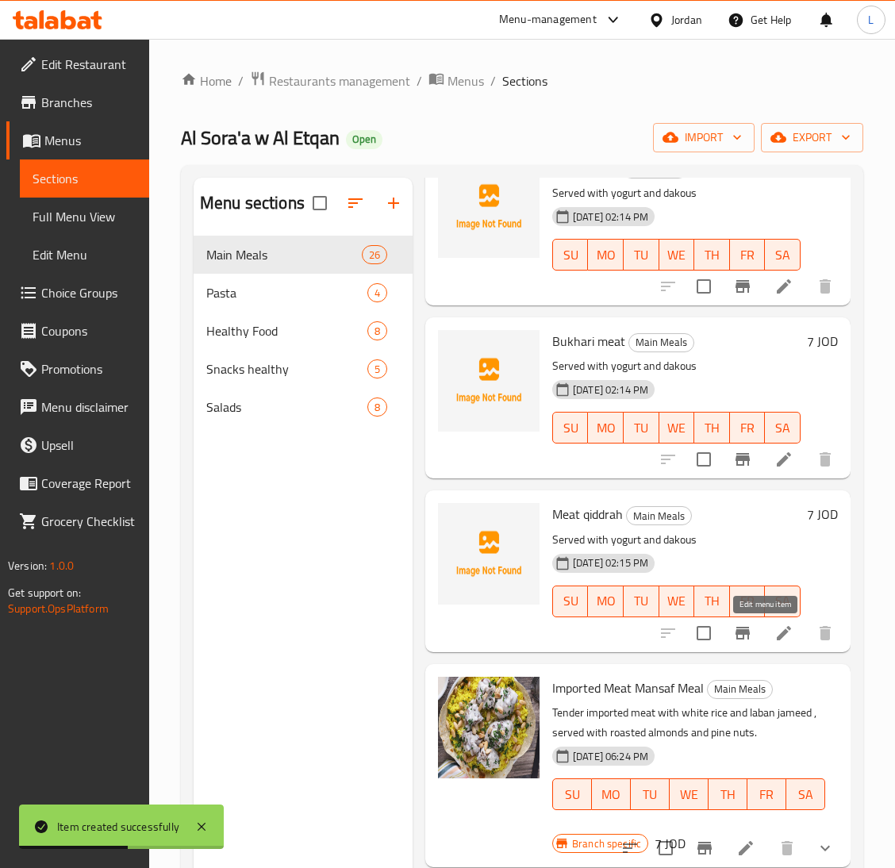
click at [774, 642] on icon at bounding box center [783, 632] width 19 height 19
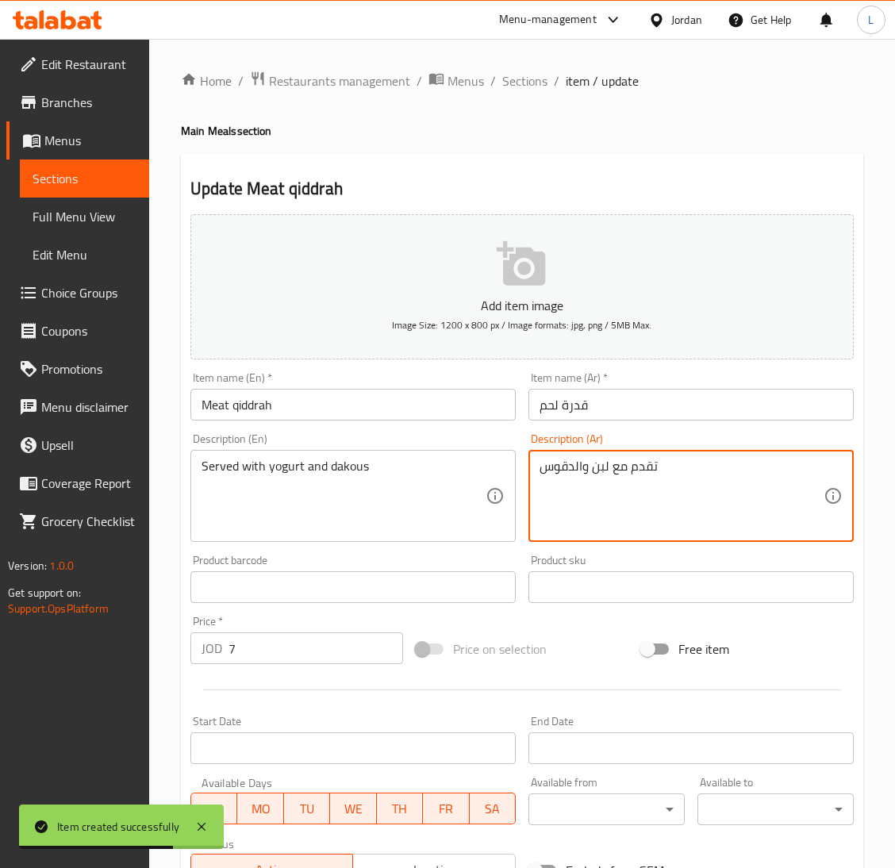
drag, startPoint x: 585, startPoint y: 464, endPoint x: 475, endPoint y: 476, distance: 110.1
type textarea "تقدم مع لبن"
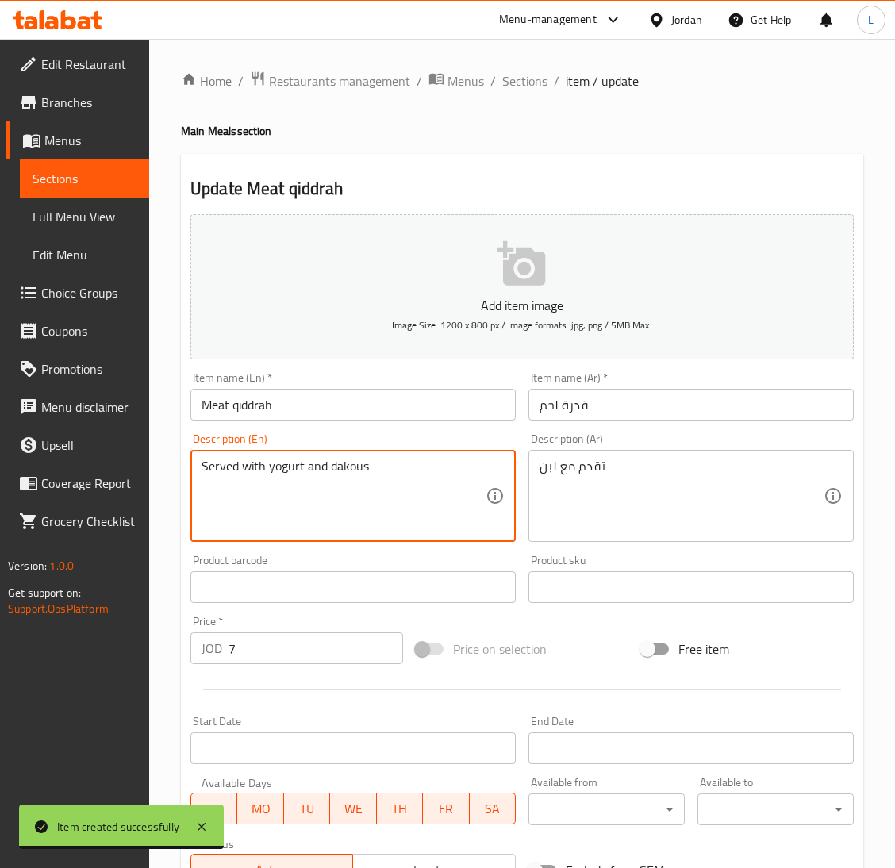
drag, startPoint x: 364, startPoint y: 469, endPoint x: 301, endPoint y: 470, distance: 62.7
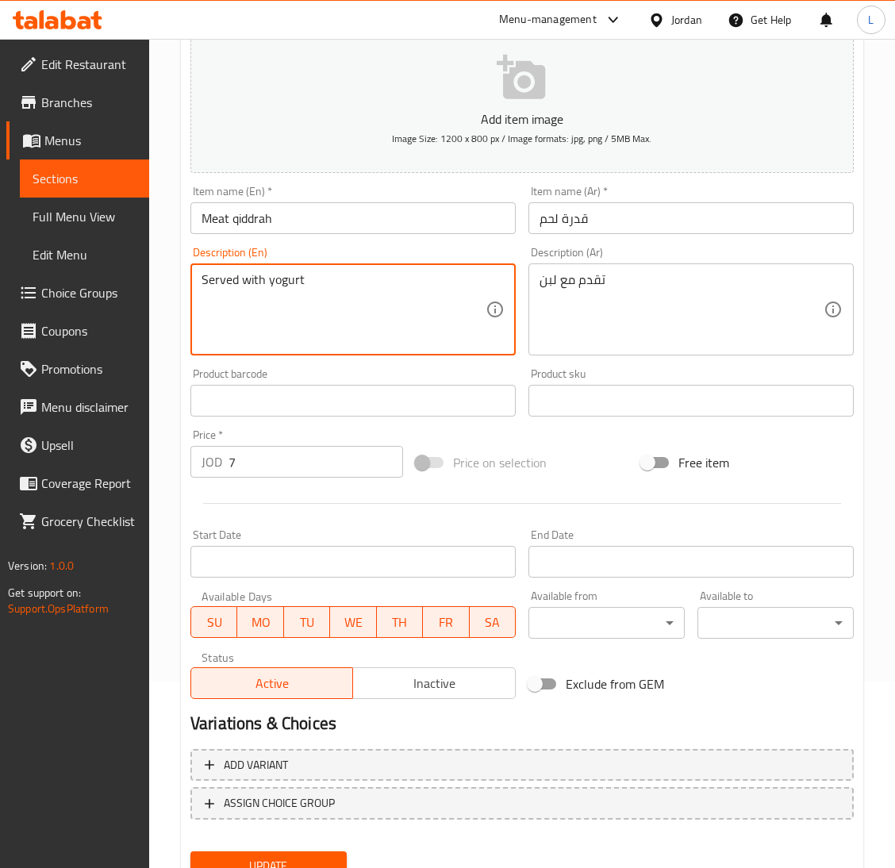
scroll to position [250, 0]
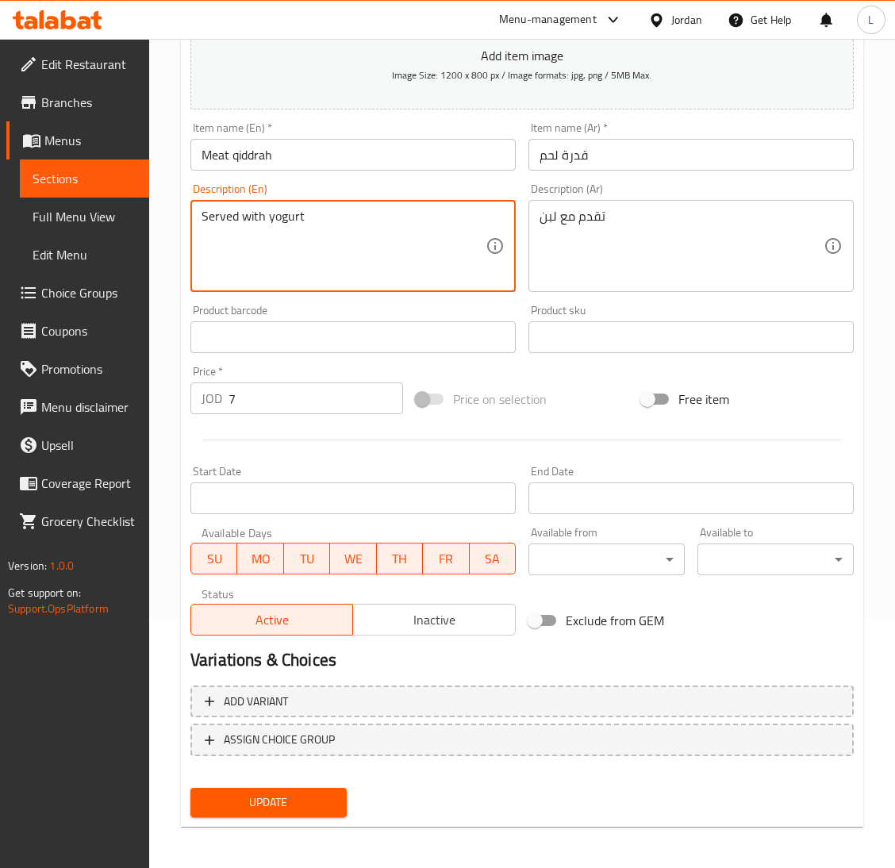
type textarea "Served with yogurt"
click at [272, 805] on span "Update" at bounding box center [268, 802] width 131 height 20
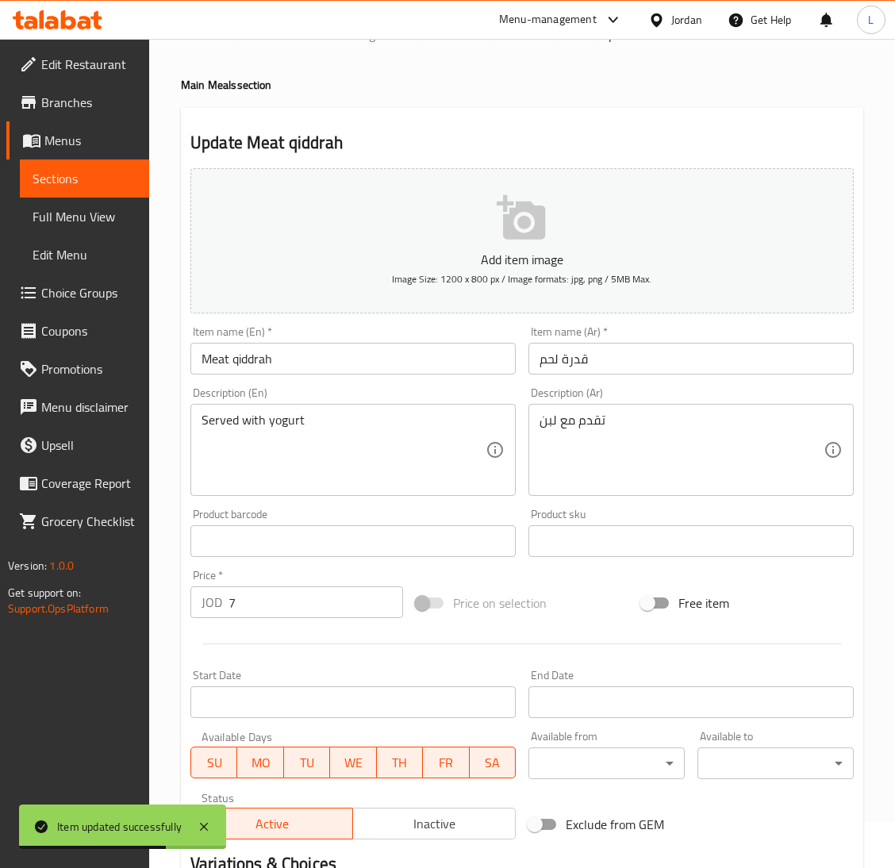
scroll to position [0, 0]
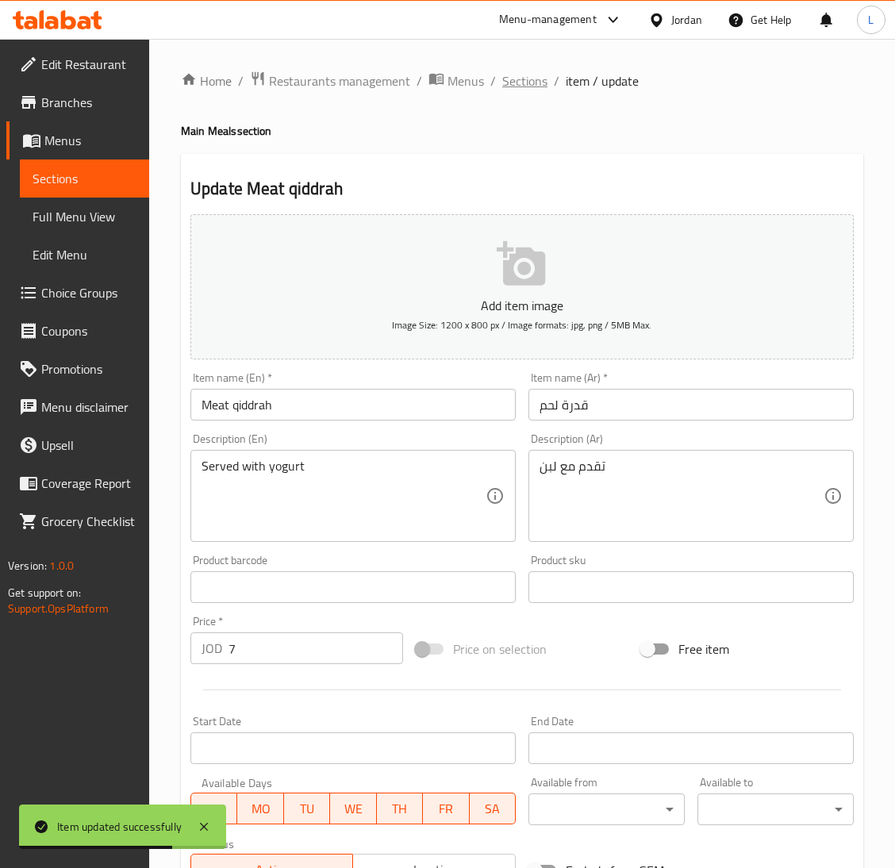
click at [535, 74] on span "Sections" at bounding box center [524, 80] width 45 height 19
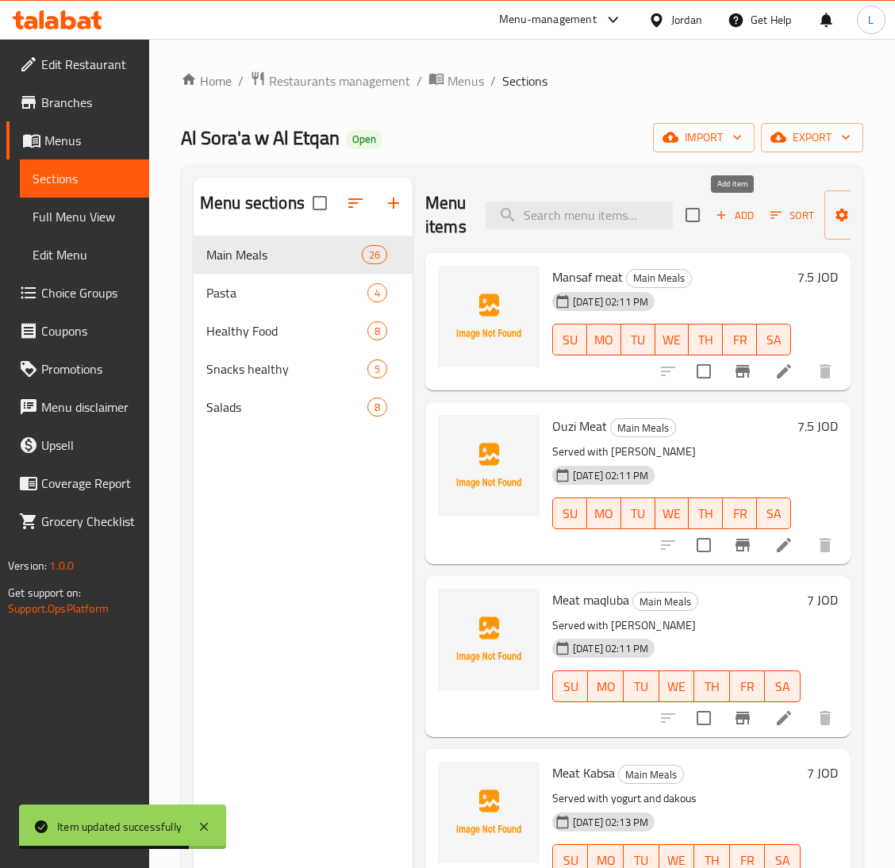
click at [744, 212] on span "Add" at bounding box center [734, 215] width 43 height 18
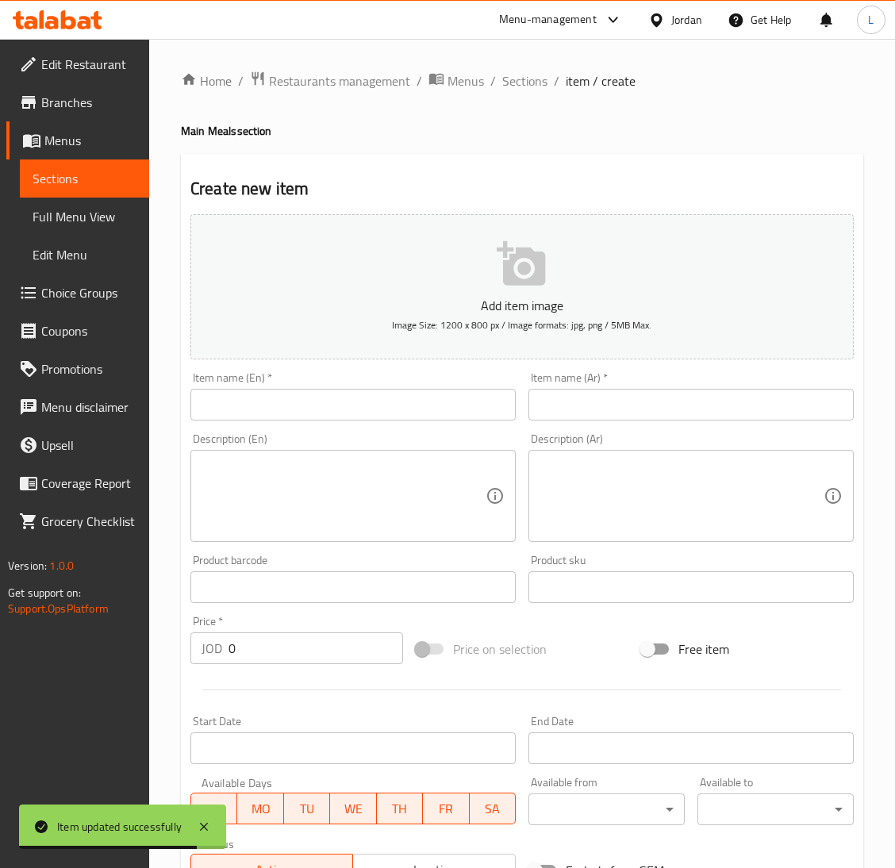
click at [706, 404] on input "text" at bounding box center [690, 405] width 325 height 32
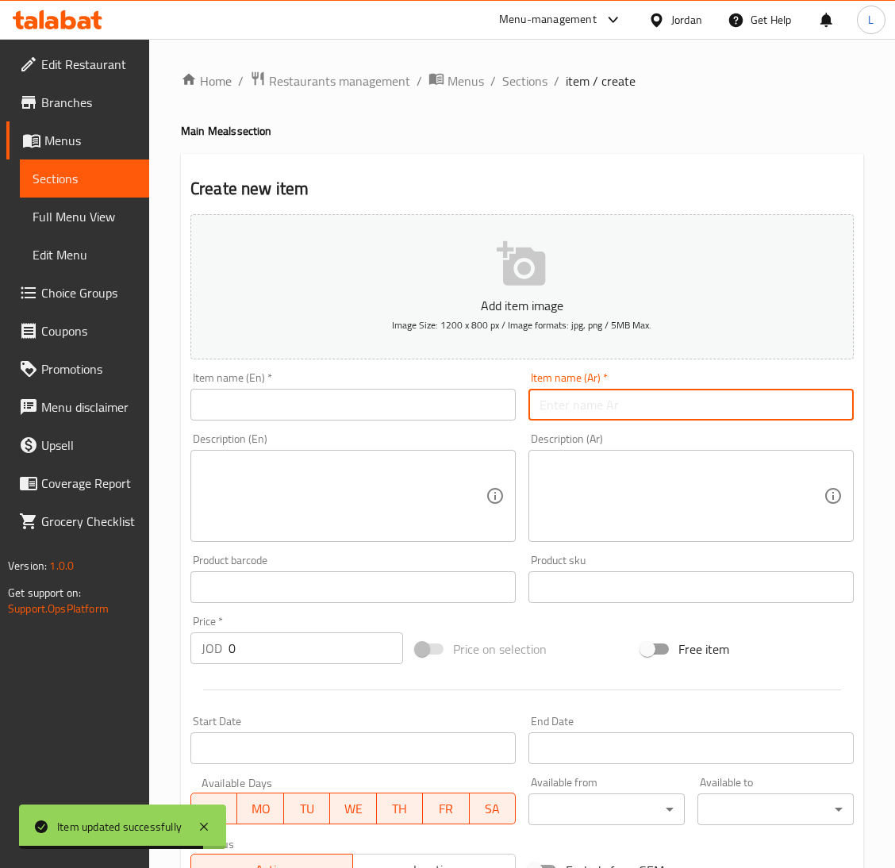
paste input "[DEMOGRAPHIC_DATA] لحم"
type input "[DEMOGRAPHIC_DATA] لحم"
click at [389, 423] on div "Item name (En)   * Item name (En) *" at bounding box center [353, 396] width 338 height 61
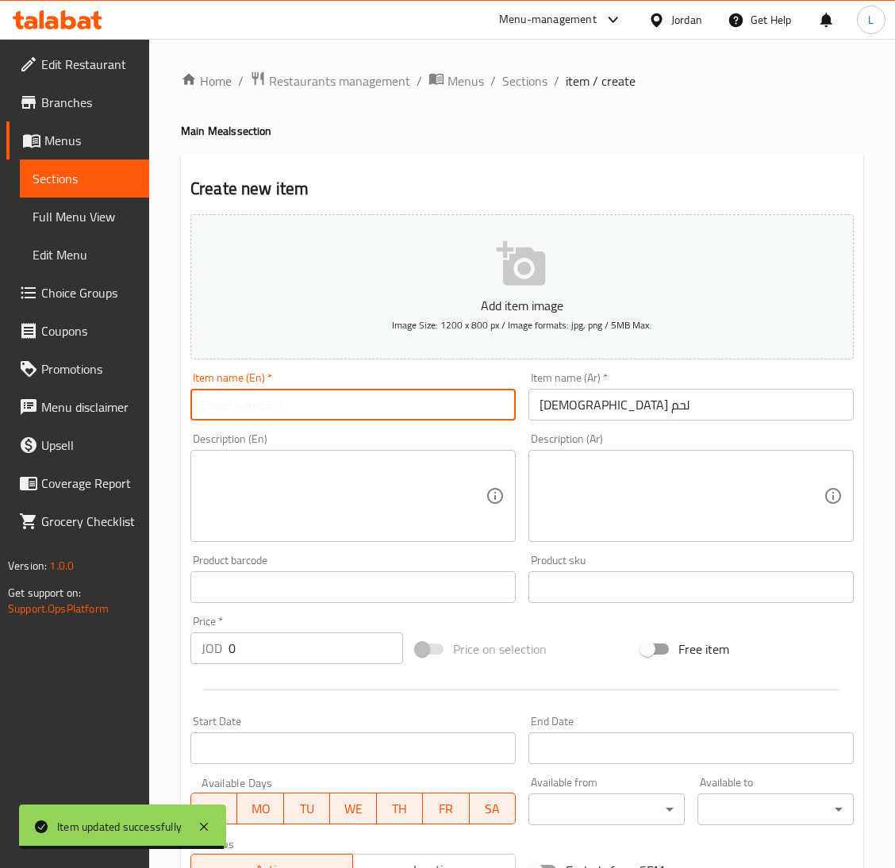
click at [392, 415] on input "text" at bounding box center [352, 405] width 325 height 32
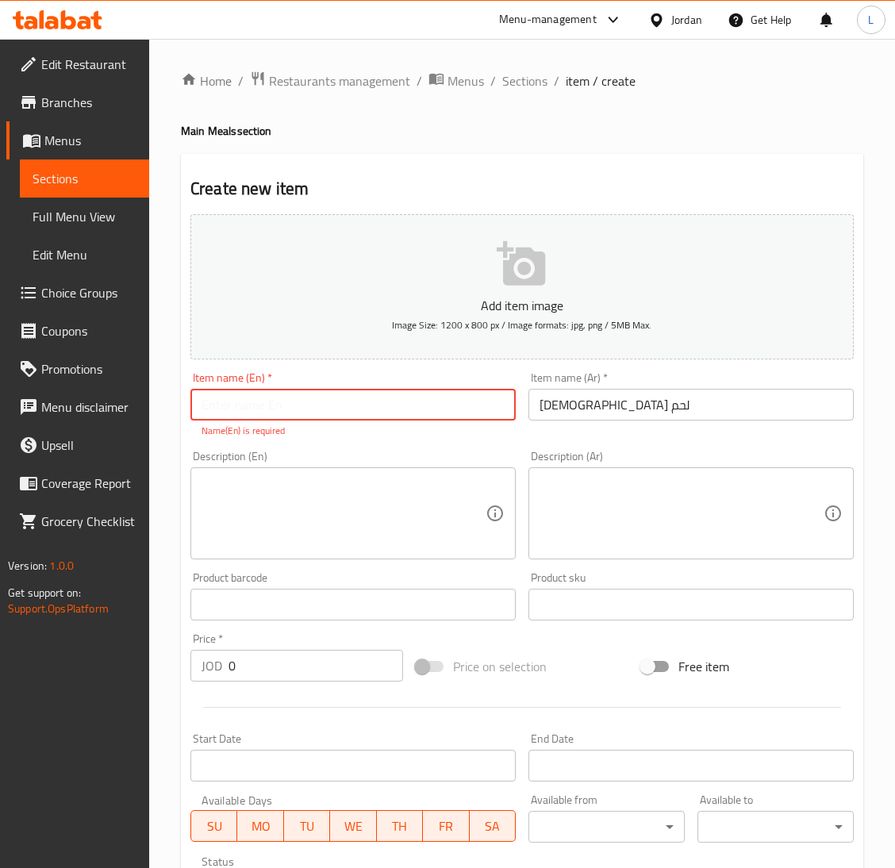
paste input "Meat beans"
type input "Meat beans"
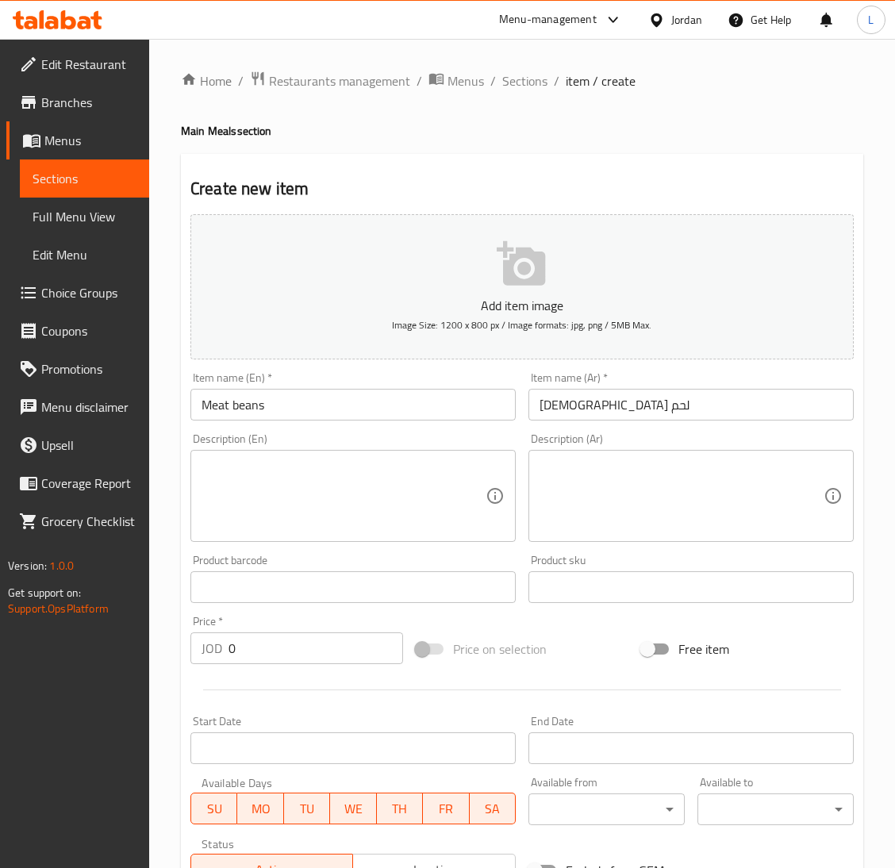
click at [665, 466] on textarea at bounding box center [681, 495] width 284 height 75
paste textarea "تقدم مع الأرز"
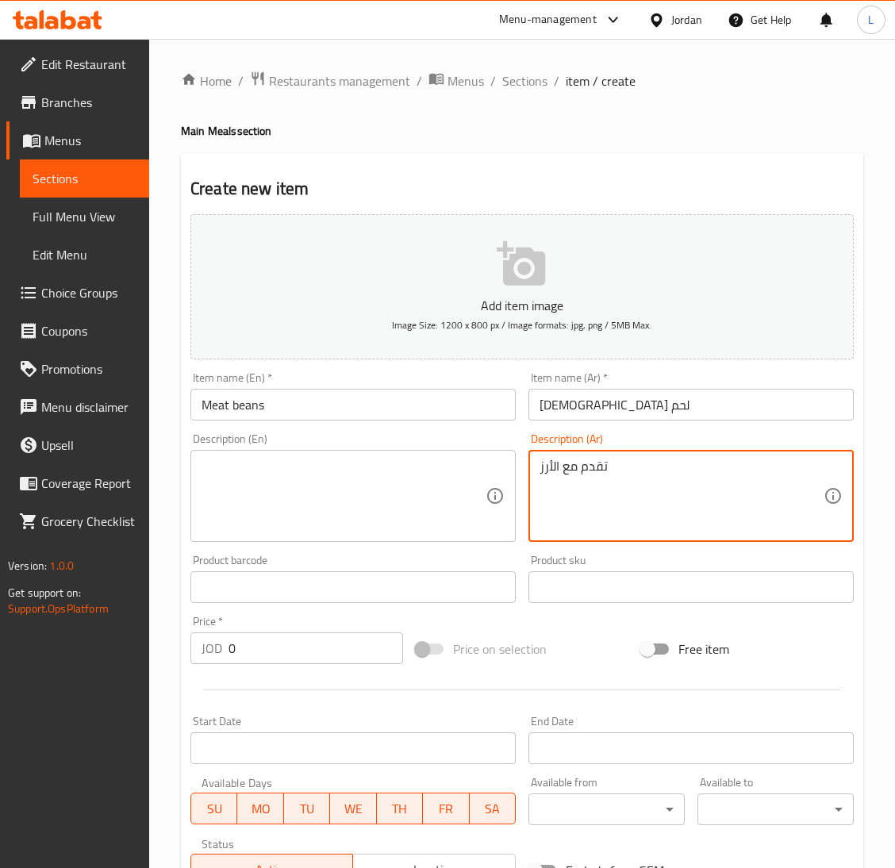
type textarea "تقدم مع الأرز"
click at [355, 490] on textarea at bounding box center [343, 495] width 284 height 75
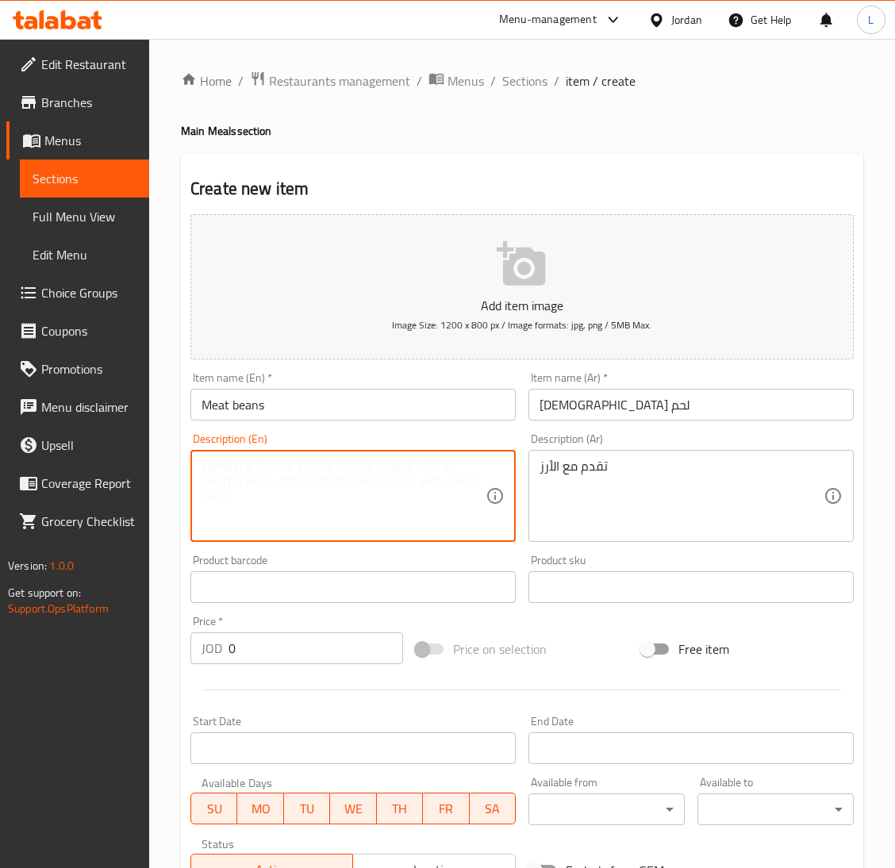
paste textarea "Served with rice"
type textarea "Served with rice"
click at [301, 656] on input "0" at bounding box center [315, 648] width 174 height 32
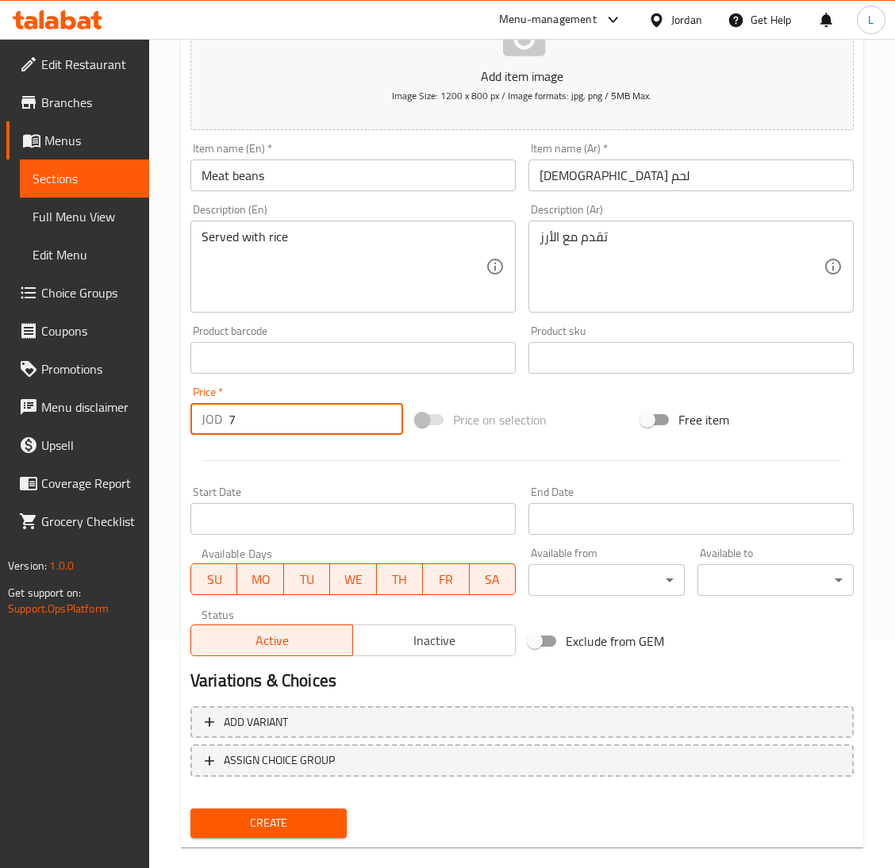
scroll to position [250, 0]
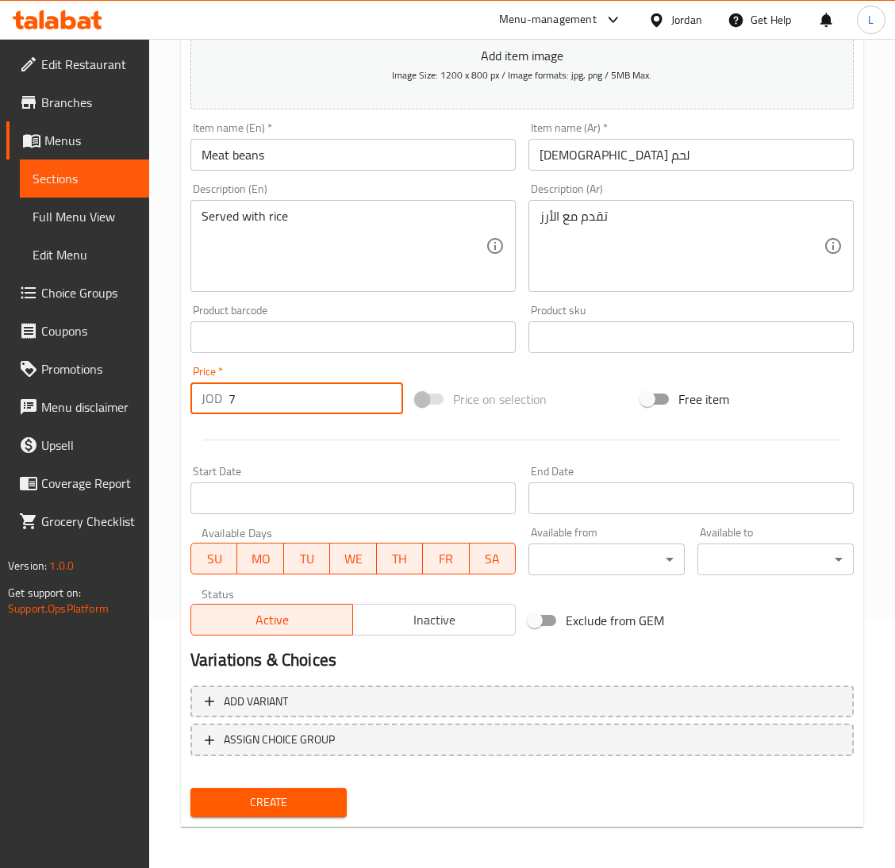
type input "7"
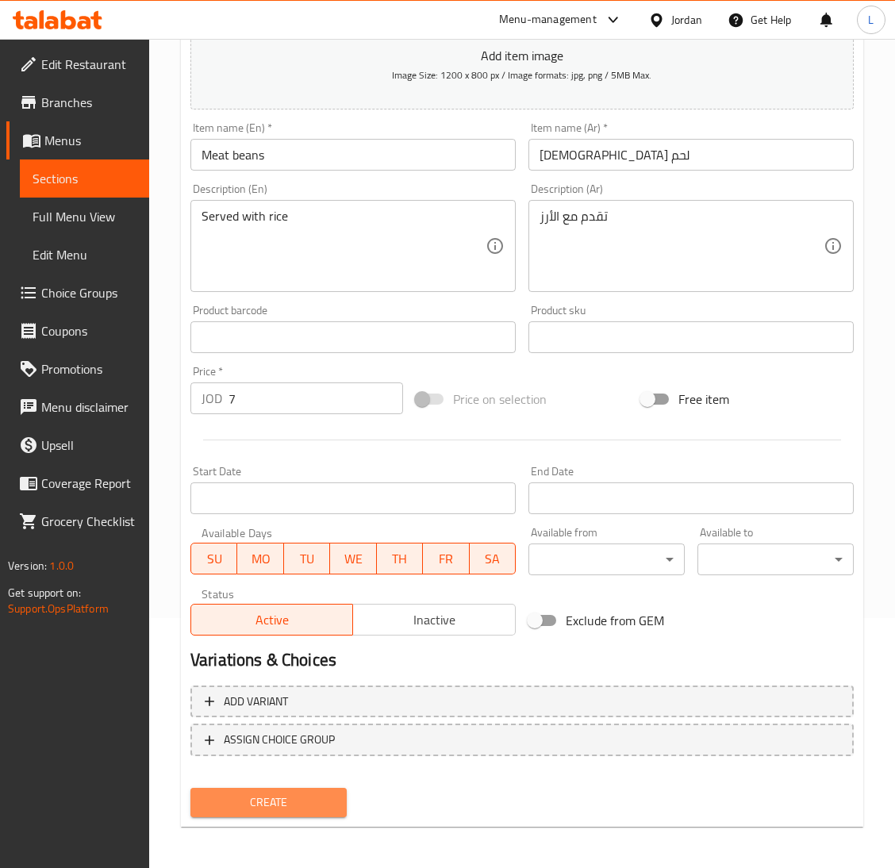
click at [282, 804] on span "Create" at bounding box center [268, 802] width 131 height 20
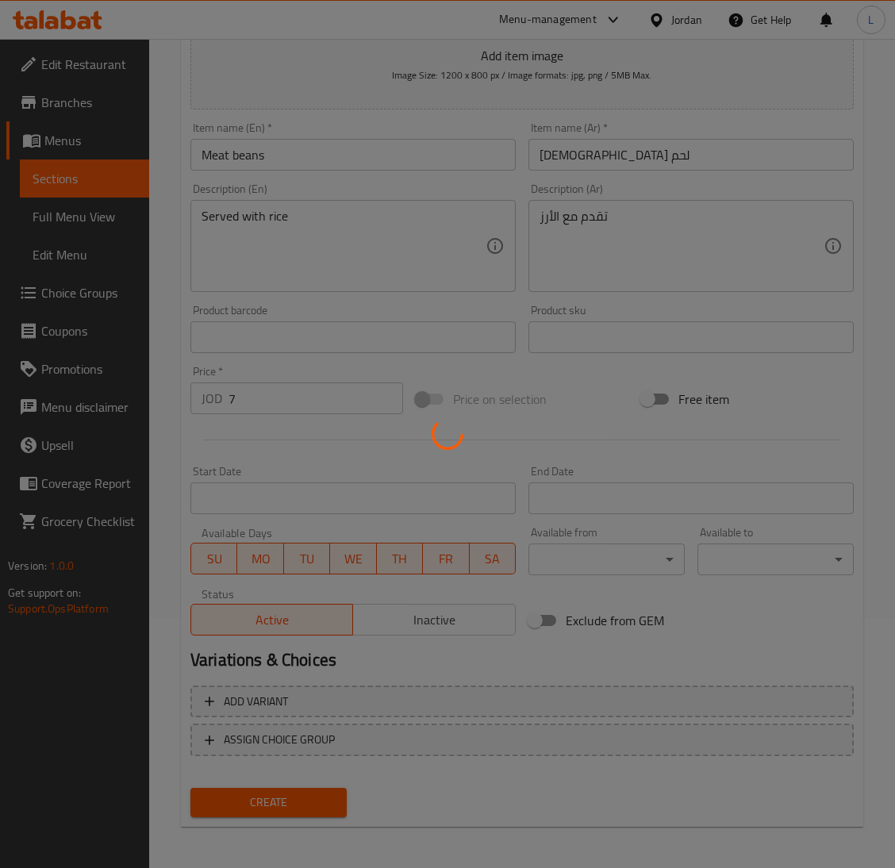
type input "0"
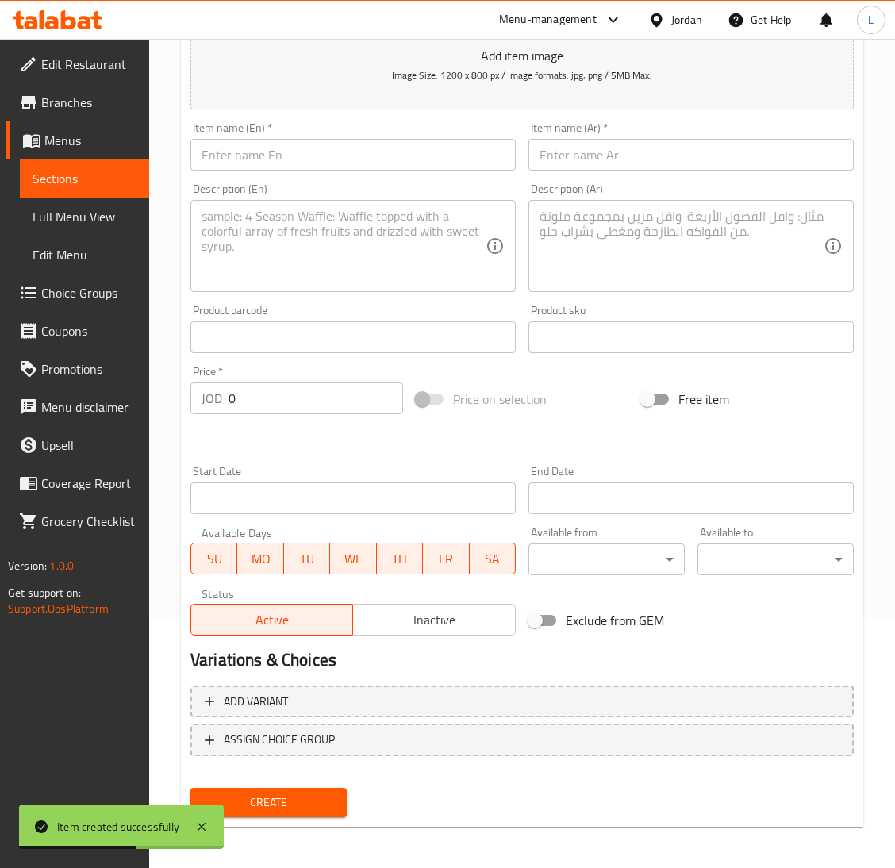
drag, startPoint x: 636, startPoint y: 147, endPoint x: 610, endPoint y: 159, distance: 28.8
click at [636, 147] on input "text" at bounding box center [690, 155] width 325 height 32
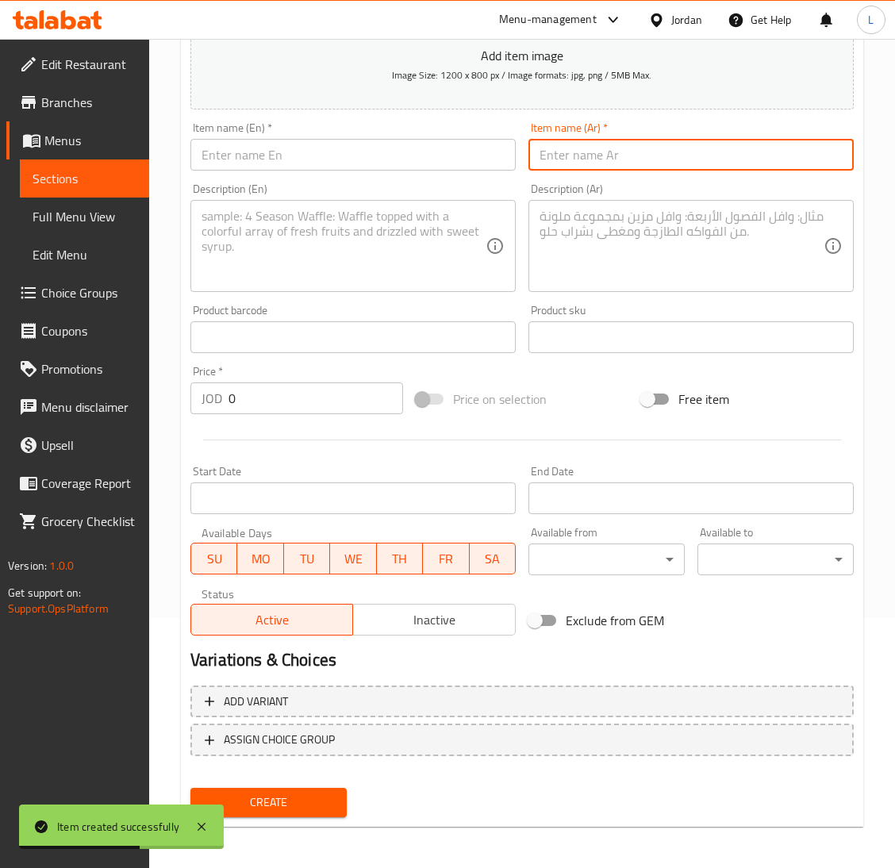
paste input "ملوخية لحم"
type input "ملوخية لحم"
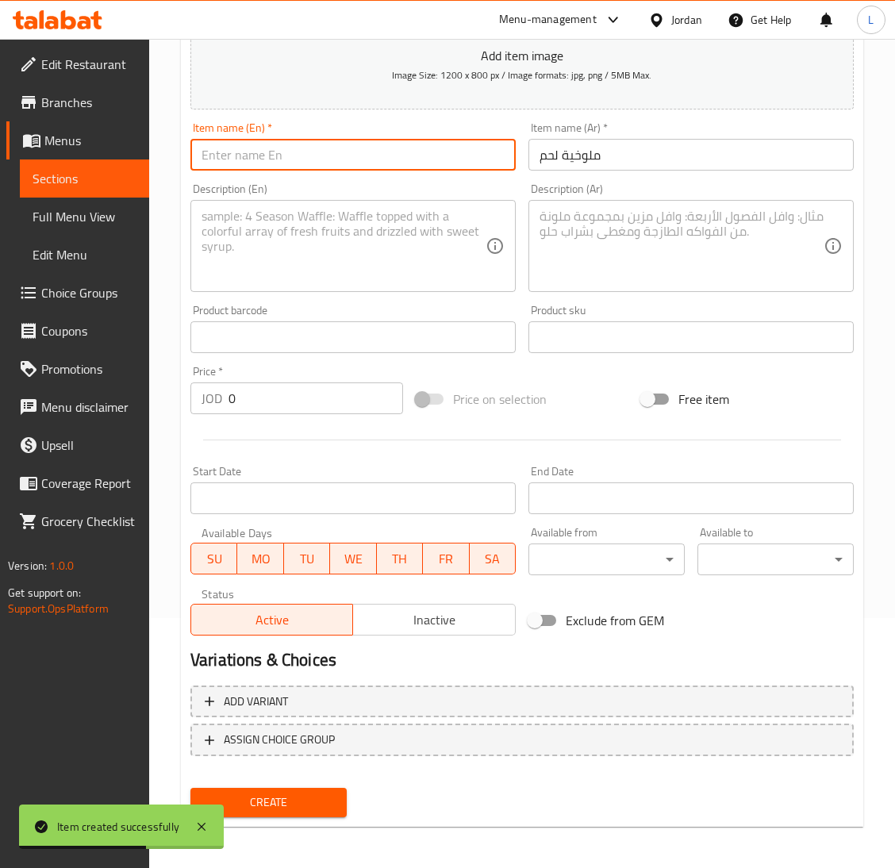
drag, startPoint x: 463, startPoint y: 162, endPoint x: 459, endPoint y: 154, distance: 8.9
click at [463, 162] on input "text" at bounding box center [352, 155] width 325 height 32
paste input "Meat molokhiya"
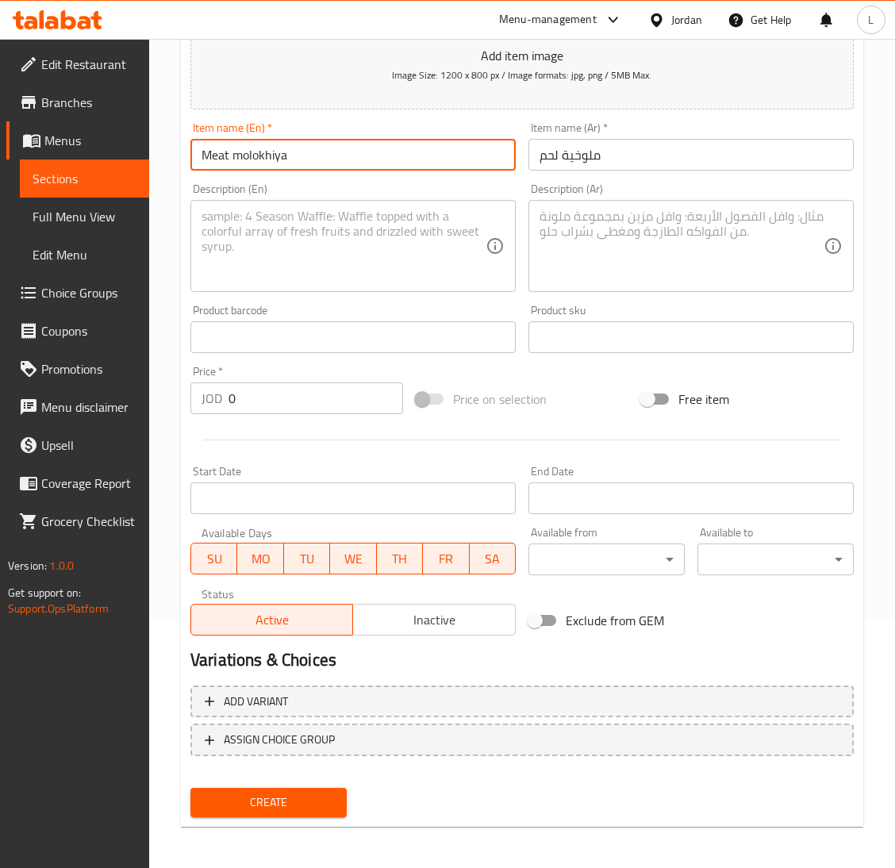
type input "Meat molokhiya"
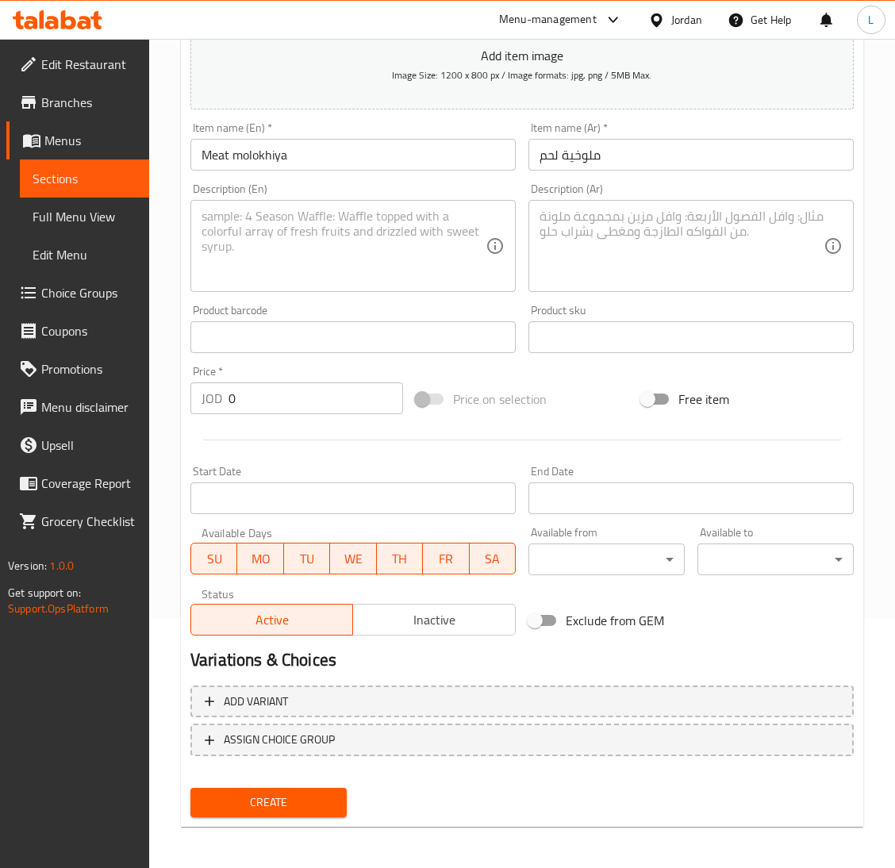
click at [591, 257] on textarea at bounding box center [681, 246] width 284 height 75
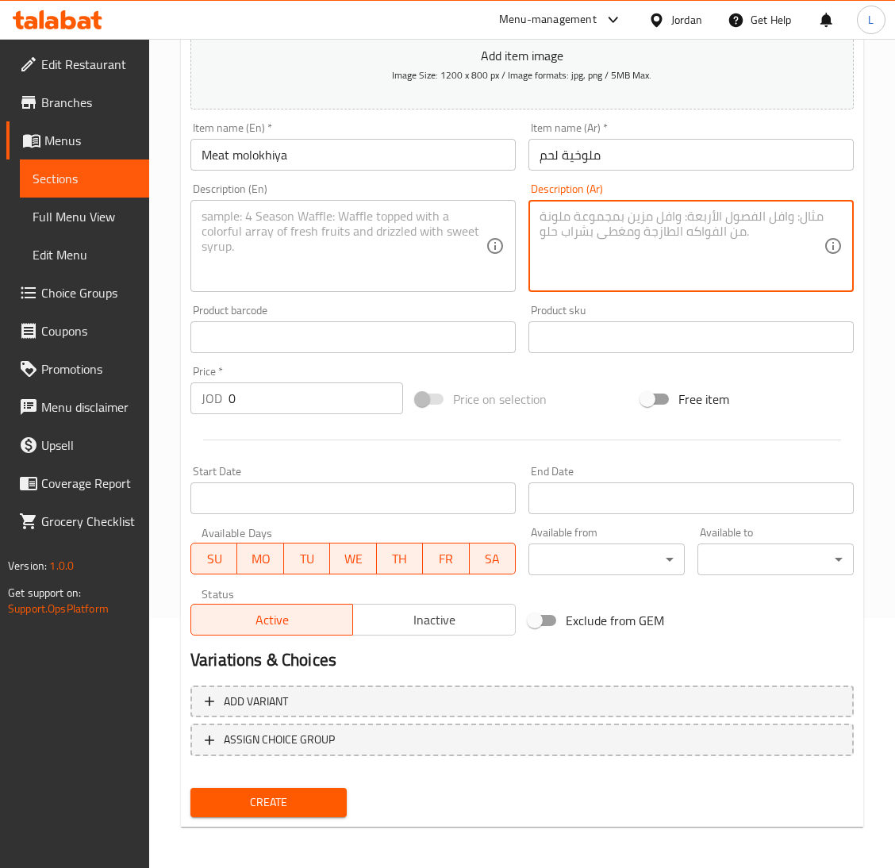
paste textarea "تقدم مع [PERSON_NAME]"
type textarea "تقدم مع [PERSON_NAME]"
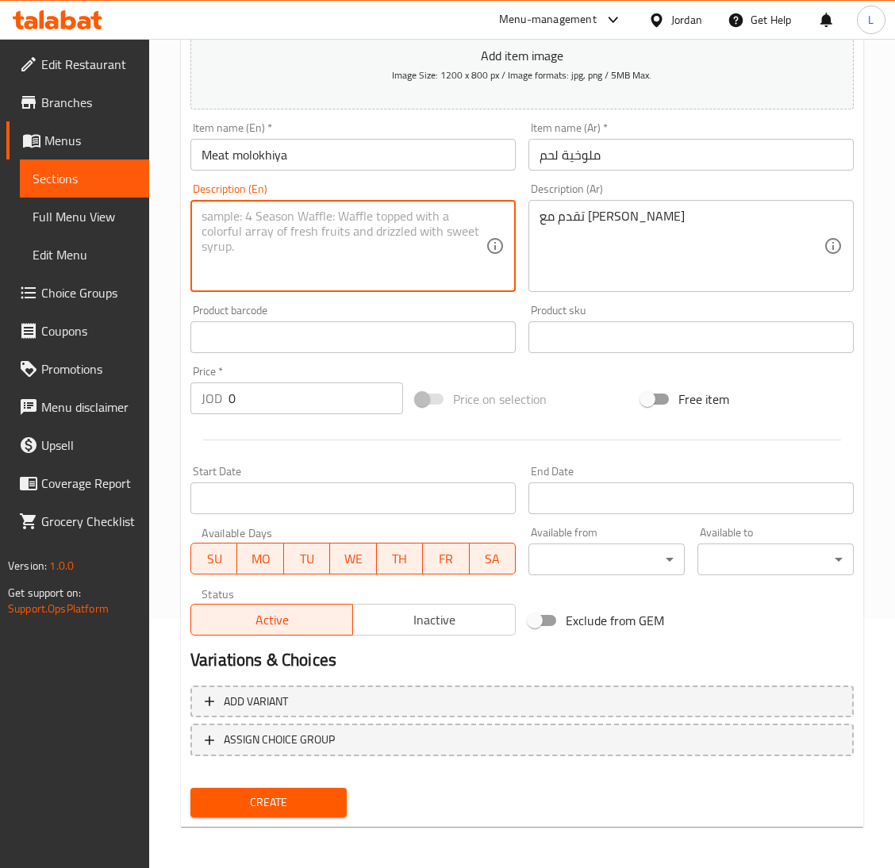
click at [407, 220] on textarea at bounding box center [343, 246] width 284 height 75
paste textarea "Served with rice and lemon."
type textarea "Served with rice and lemon."
click at [274, 397] on input "0" at bounding box center [315, 398] width 174 height 32
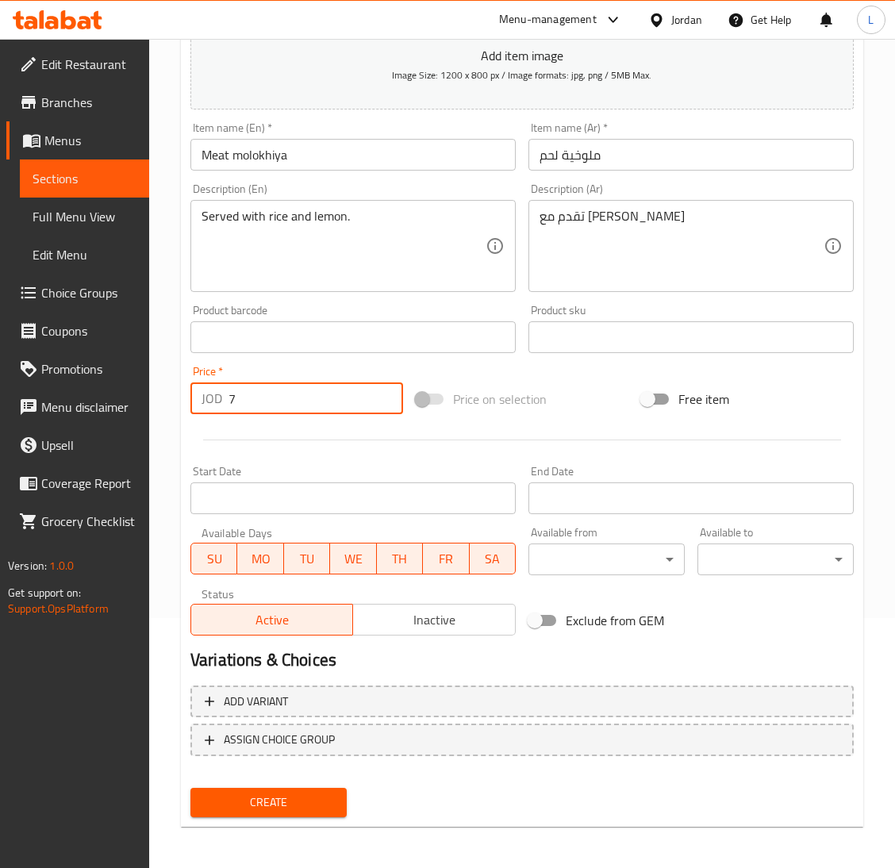
type input "7"
click at [190, 788] on button "Create" at bounding box center [268, 802] width 156 height 29
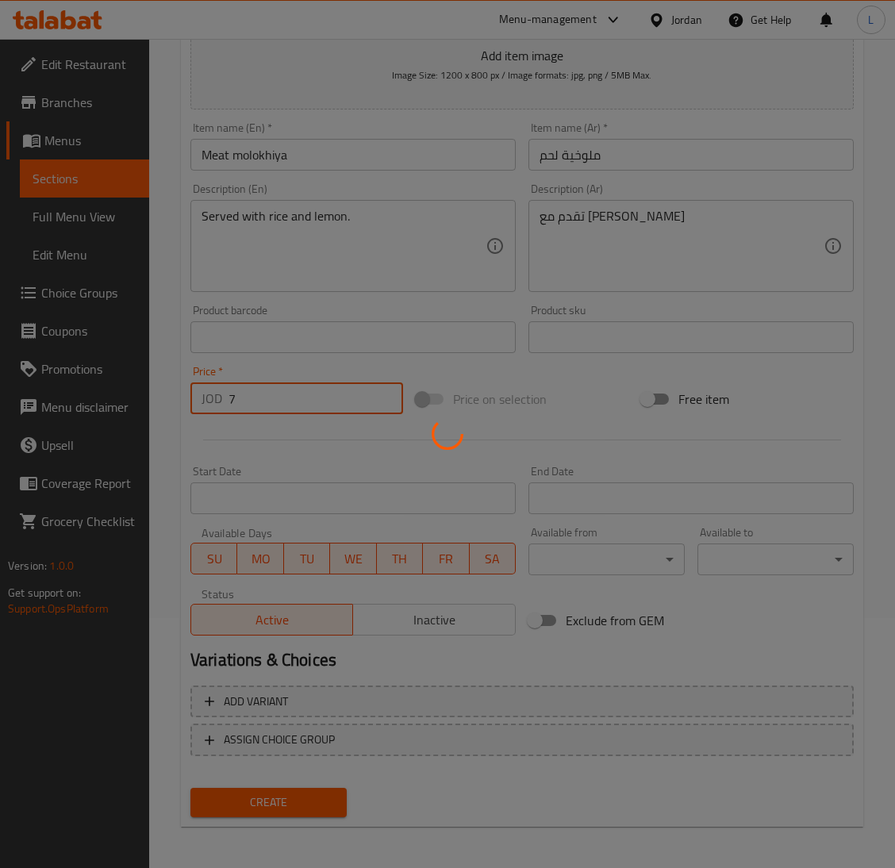
type input "0"
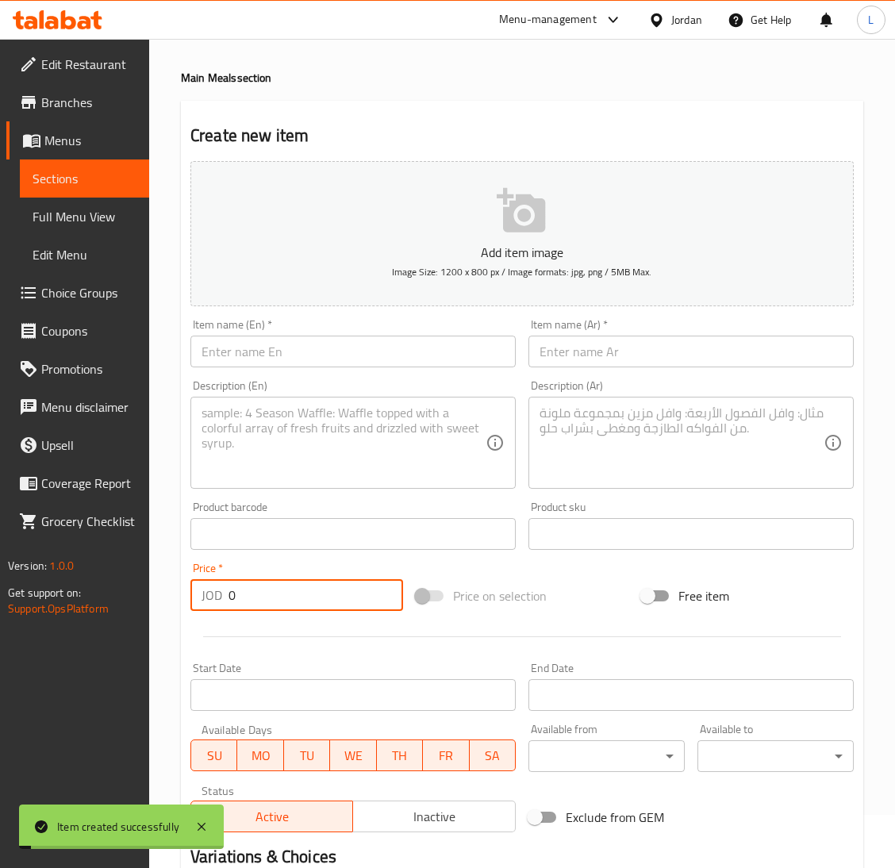
scroll to position [0, 0]
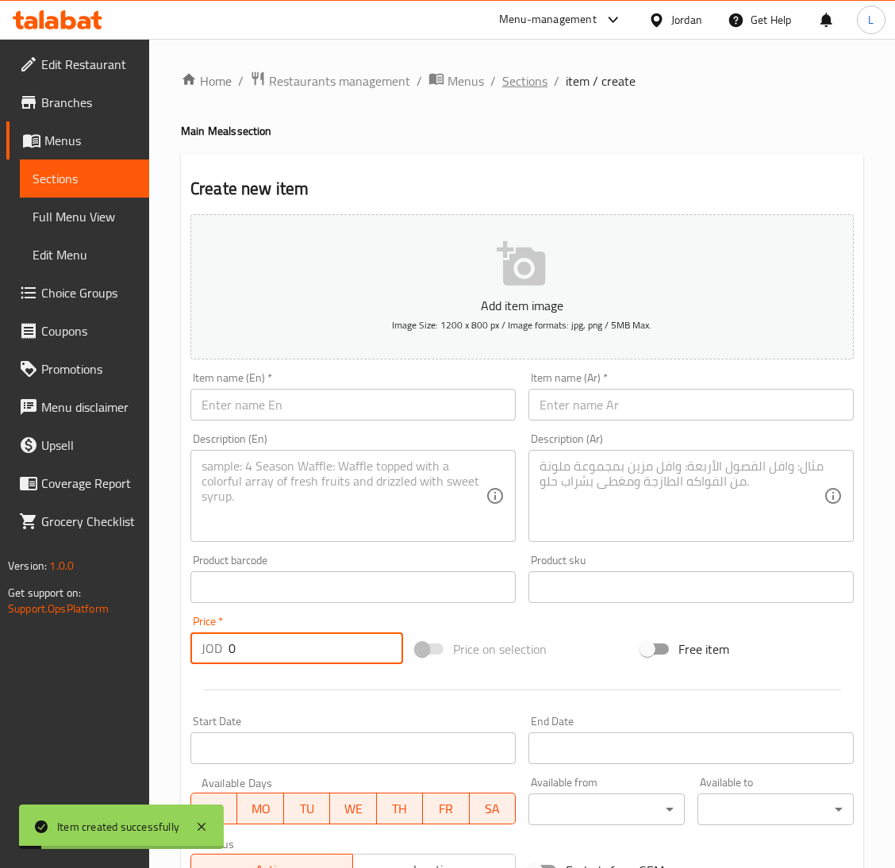
click at [530, 83] on span "Sections" at bounding box center [524, 80] width 45 height 19
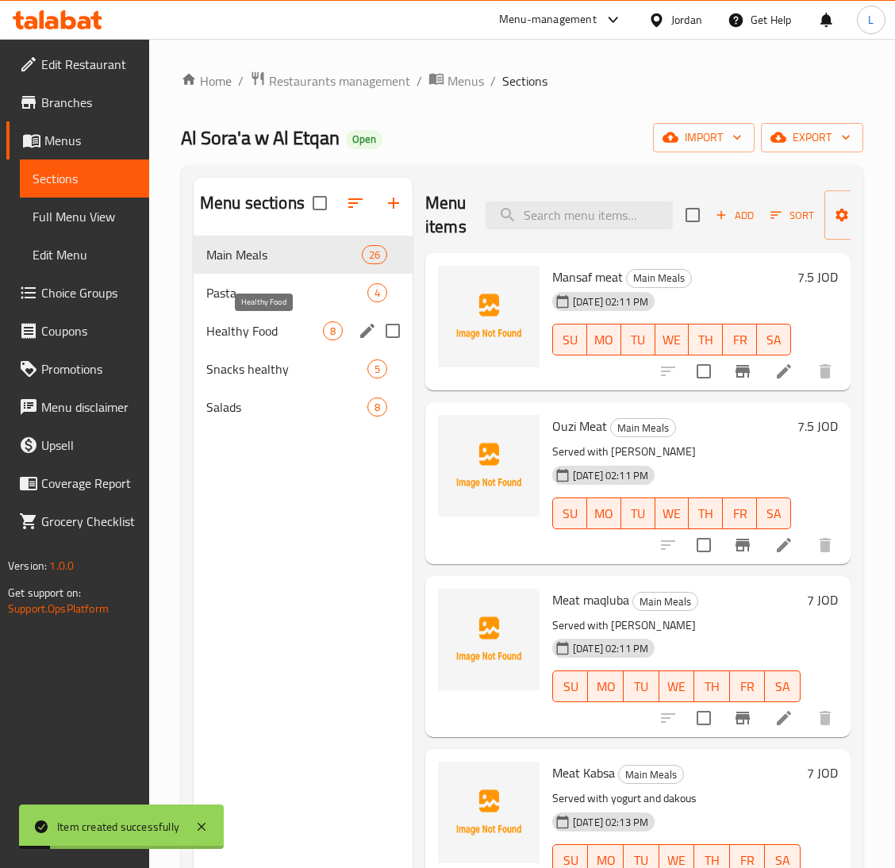
click at [249, 401] on span "Salads" at bounding box center [286, 406] width 161 height 19
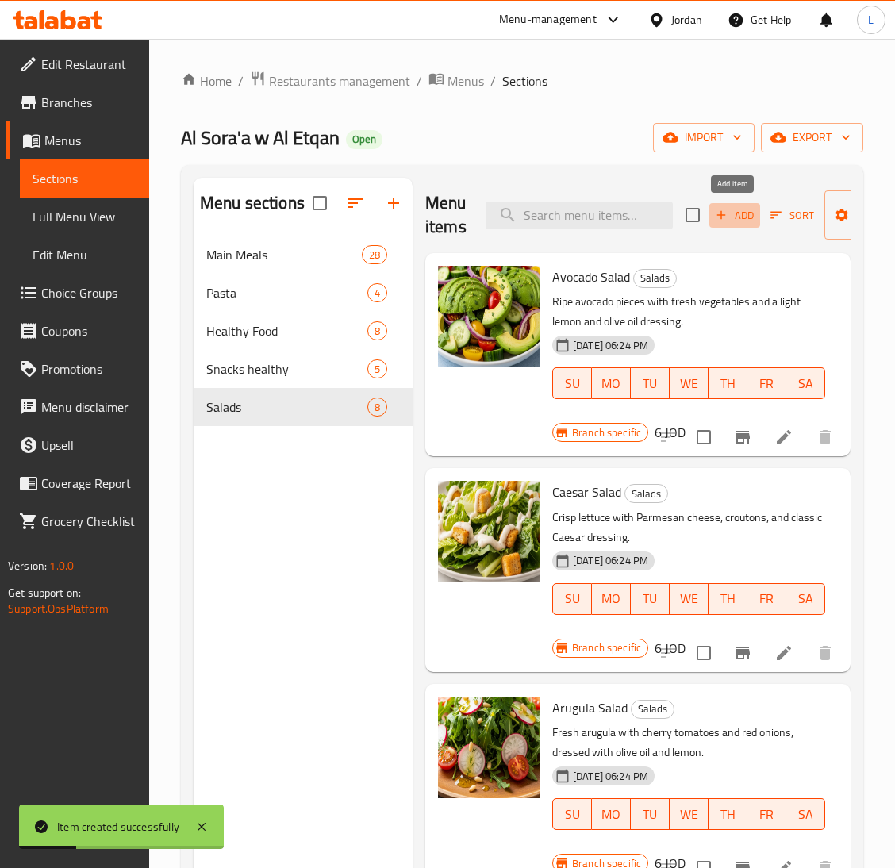
click at [729, 216] on span "Add" at bounding box center [734, 215] width 43 height 18
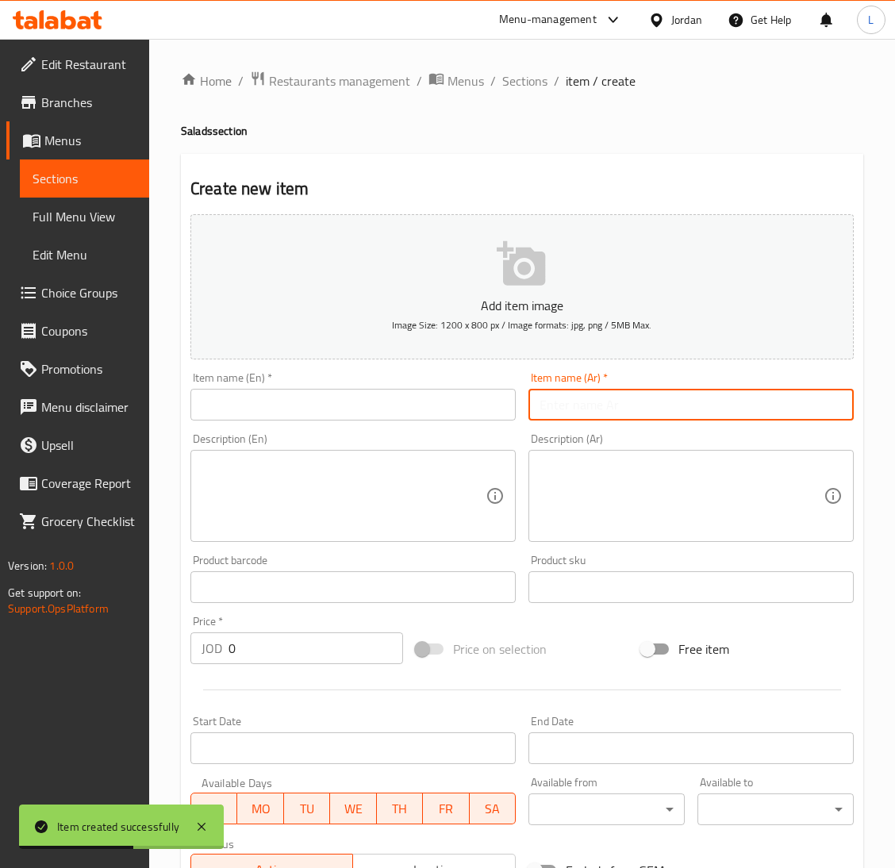
drag, startPoint x: 644, startPoint y: 397, endPoint x: 385, endPoint y: 397, distance: 259.4
click at [644, 396] on input "text" at bounding box center [690, 405] width 325 height 32
paste input "سلطة خيار بلبن"
type input "سلطة خيار بلبن"
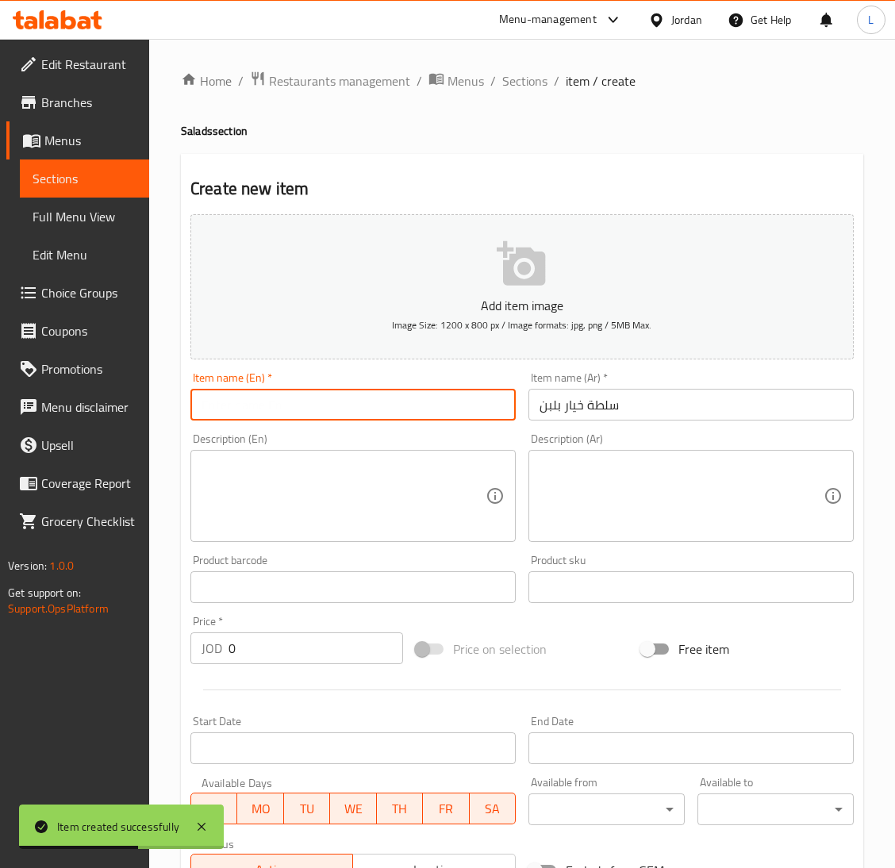
drag, startPoint x: 364, startPoint y: 397, endPoint x: 368, endPoint y: 263, distance: 134.1
click at [364, 397] on input "text" at bounding box center [352, 405] width 325 height 32
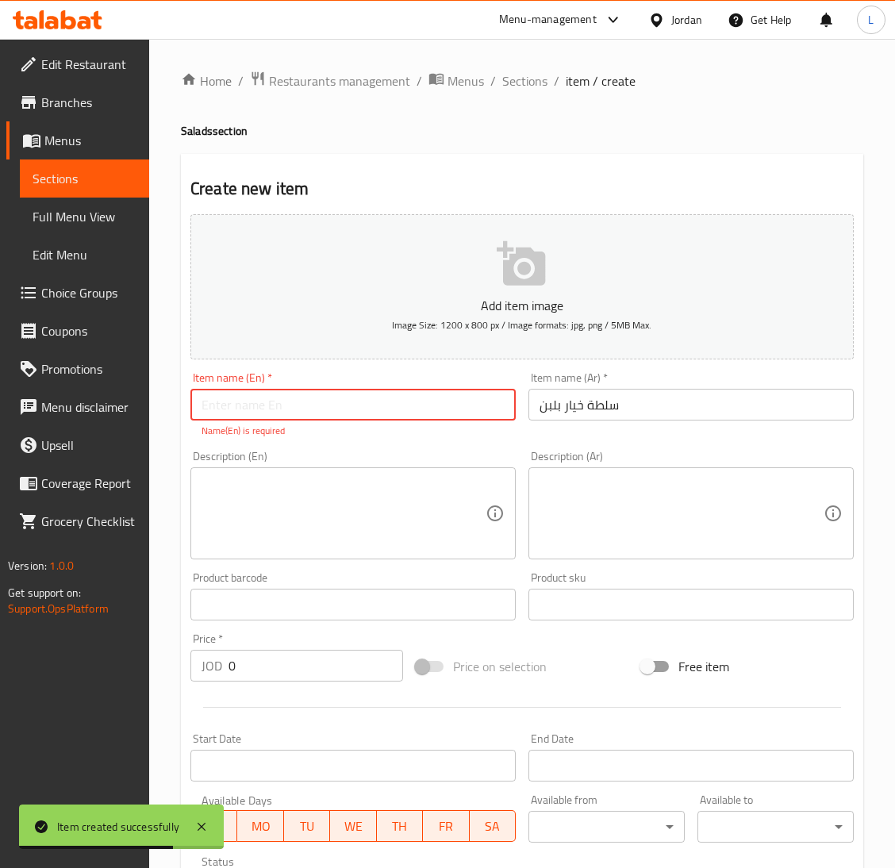
paste input "Cucumber salad with milk"
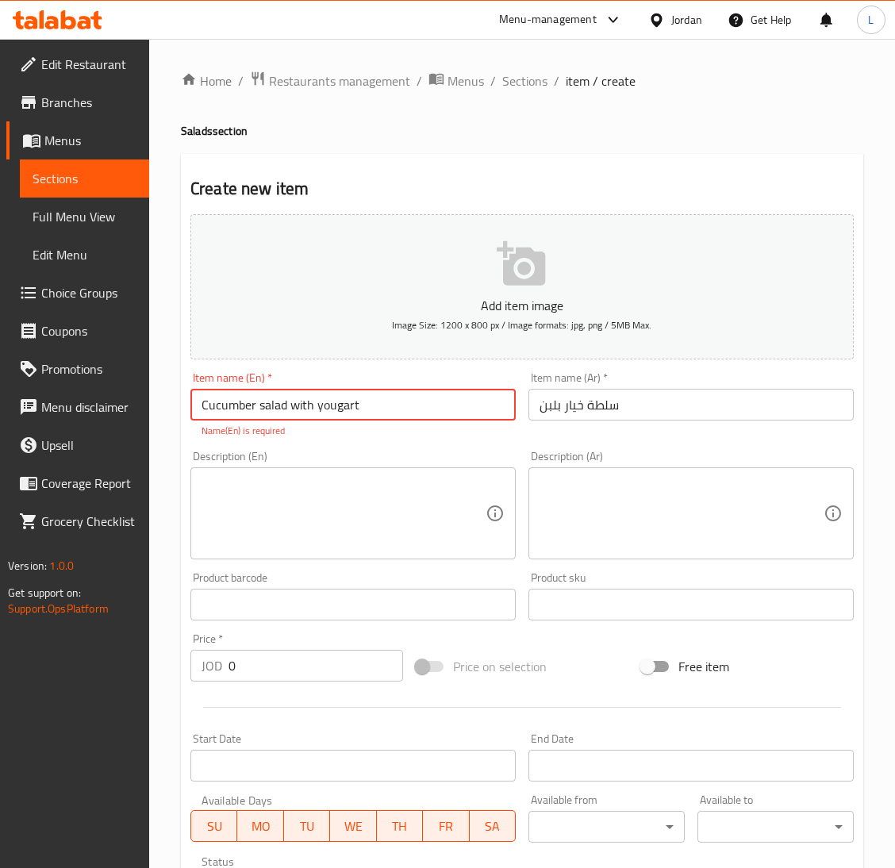
click at [332, 407] on input "Cucumber salad with yougart" at bounding box center [352, 405] width 325 height 32
type input "Cucumber salad with yogurt"
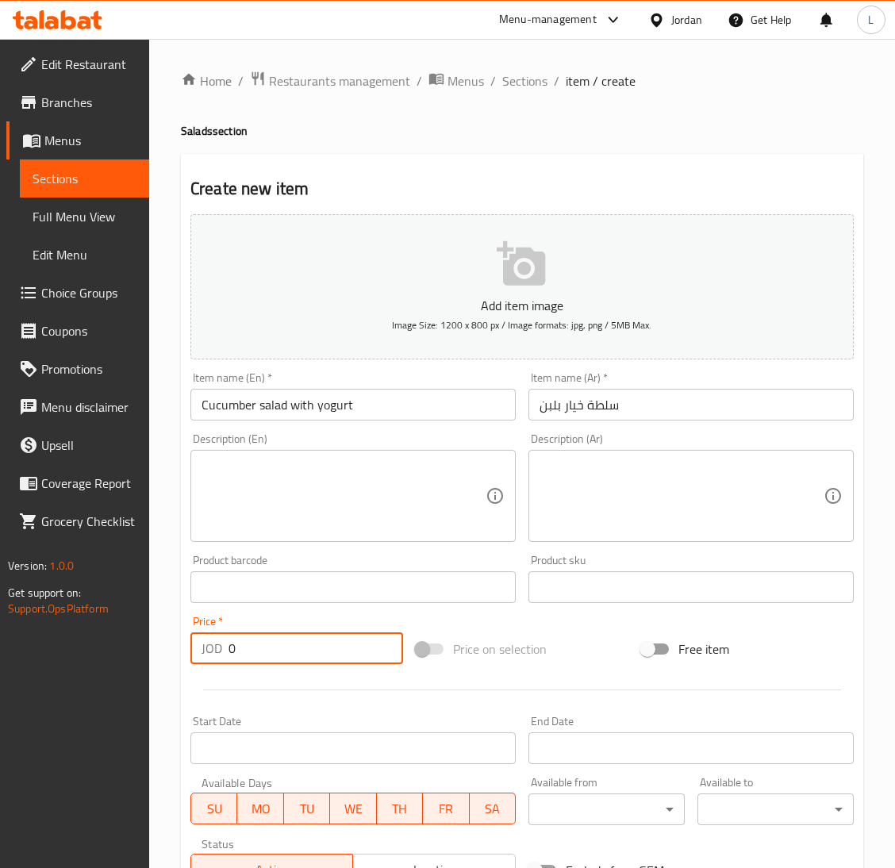
click at [353, 653] on input "0" at bounding box center [315, 648] width 174 height 32
type input "2.25"
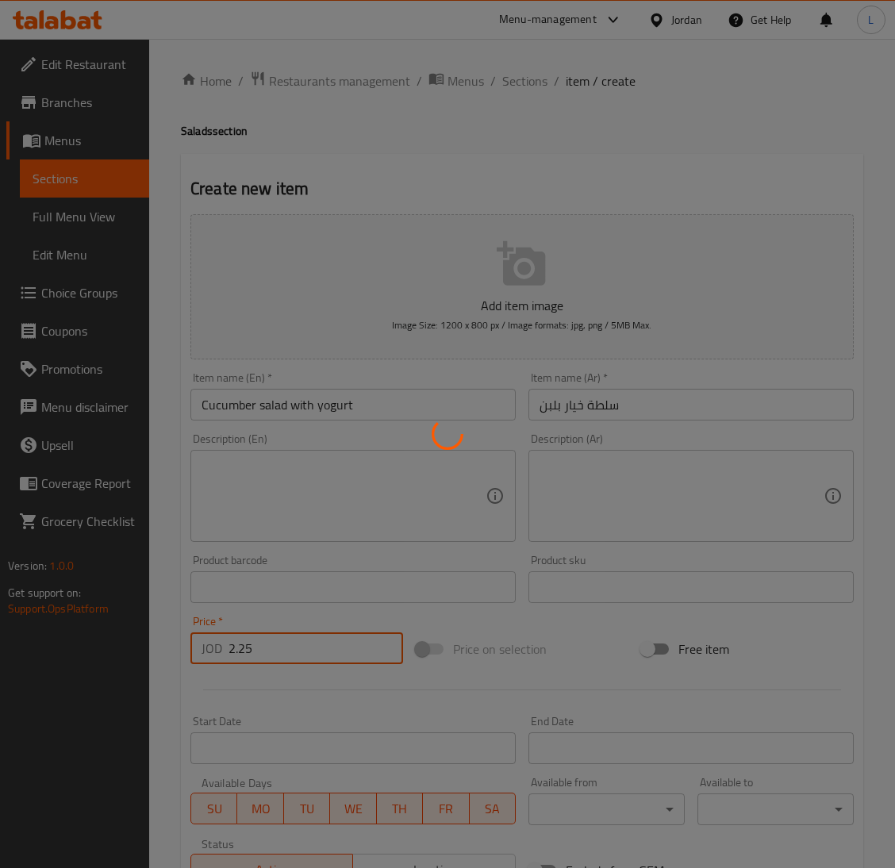
type input "0"
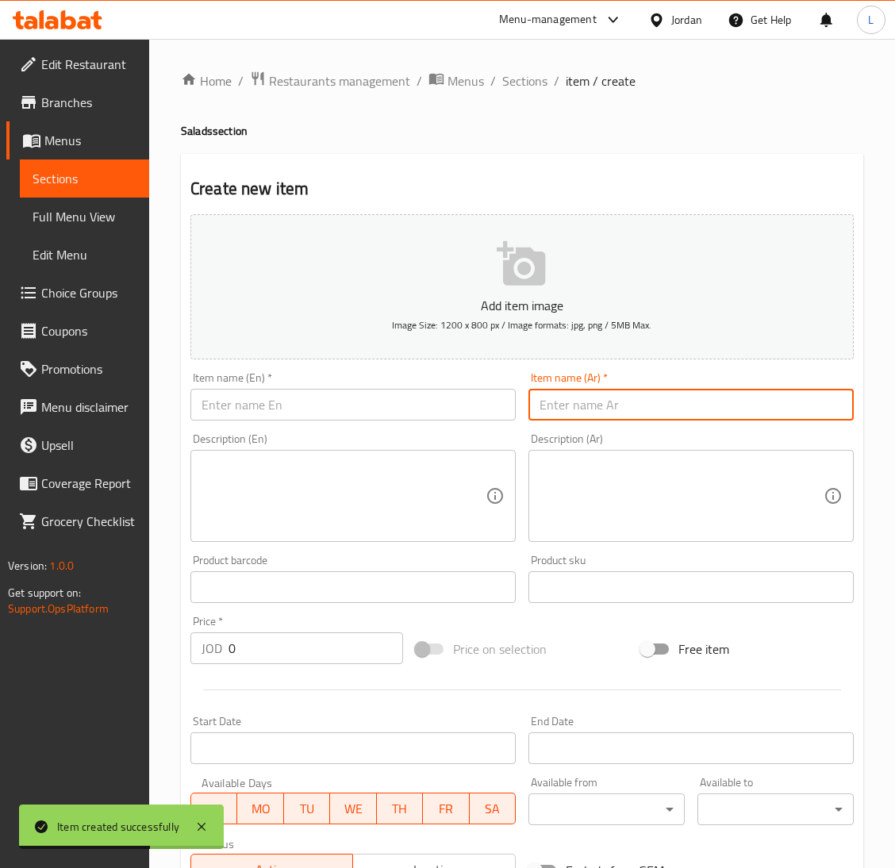
drag, startPoint x: 598, startPoint y: 415, endPoint x: 420, endPoint y: 411, distance: 178.5
click at [598, 415] on input "text" at bounding box center [690, 405] width 325 height 32
paste input "سلطة جرجير"
type input "سلطة جرجير"
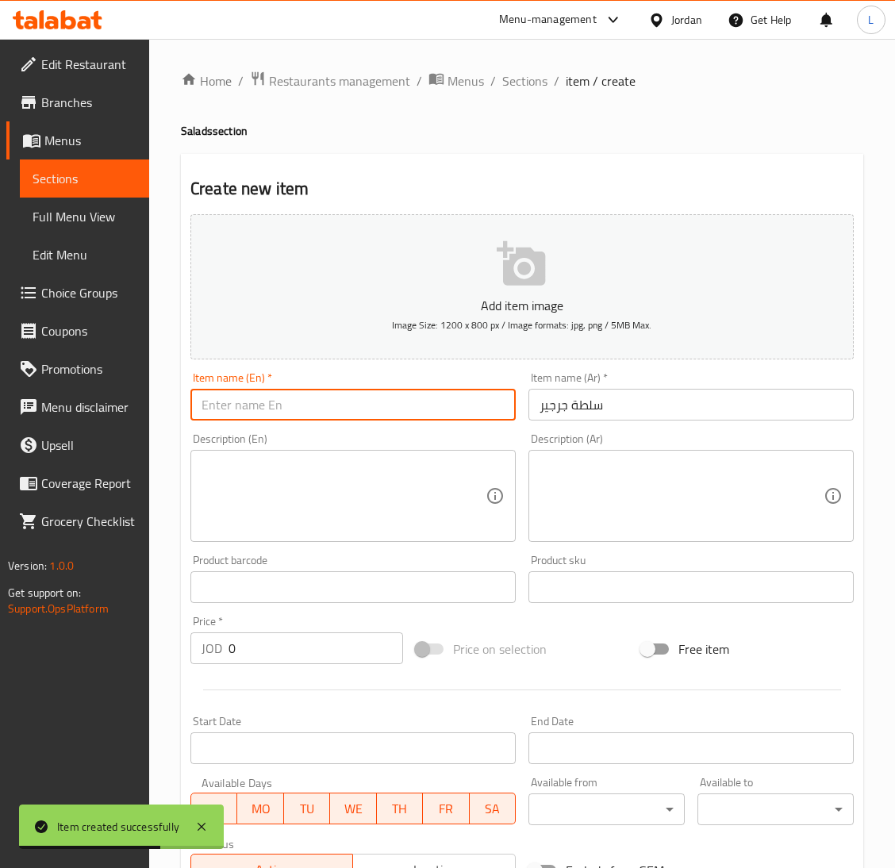
drag, startPoint x: 415, startPoint y: 405, endPoint x: 420, endPoint y: 328, distance: 76.3
click at [415, 404] on input "text" at bounding box center [352, 405] width 325 height 32
paste input "Arugula salad"
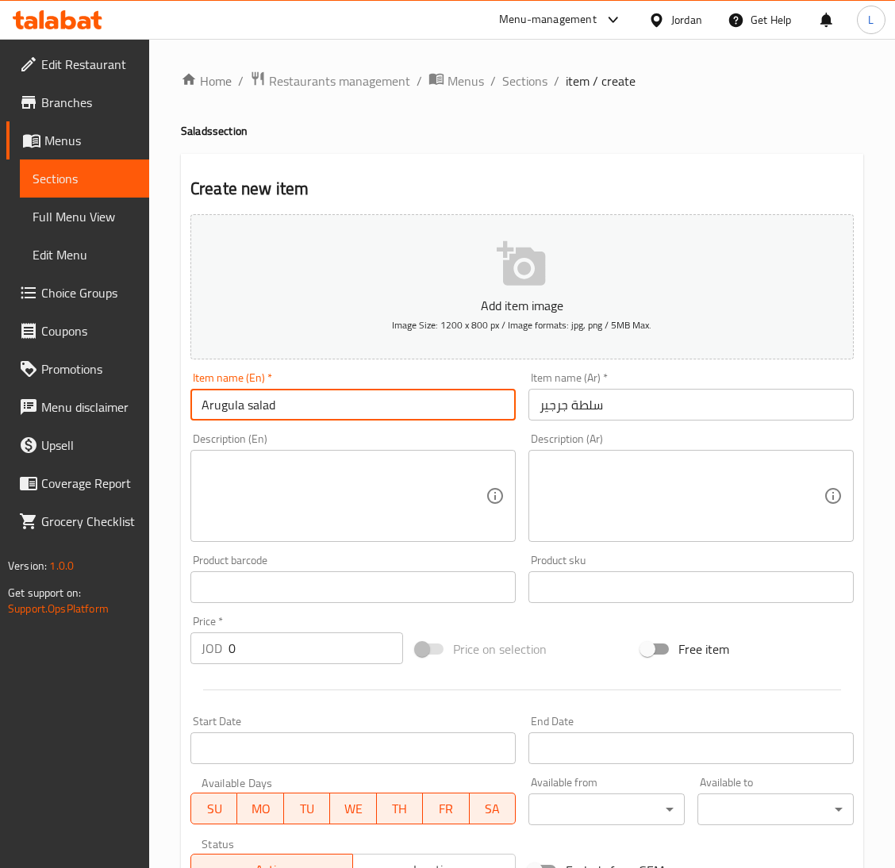
type input "Arugula salad"
click at [328, 664] on div "Price   * JOD 0 Price *" at bounding box center [296, 639] width 225 height 61
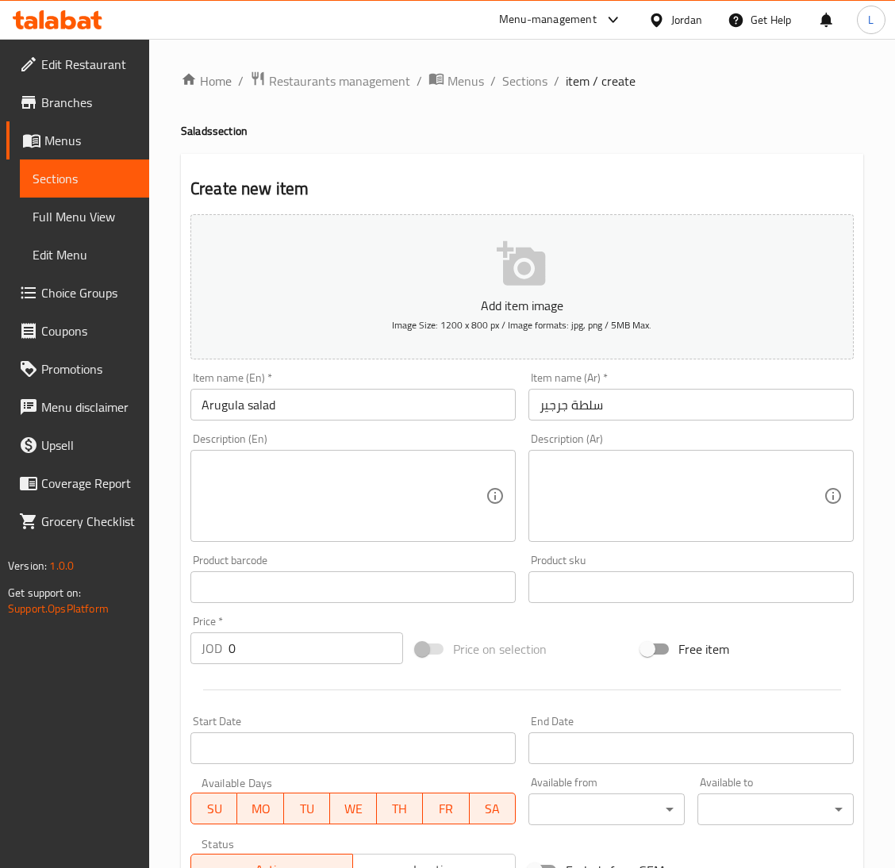
click at [323, 640] on input "0" at bounding box center [315, 648] width 174 height 32
type input "2.25"
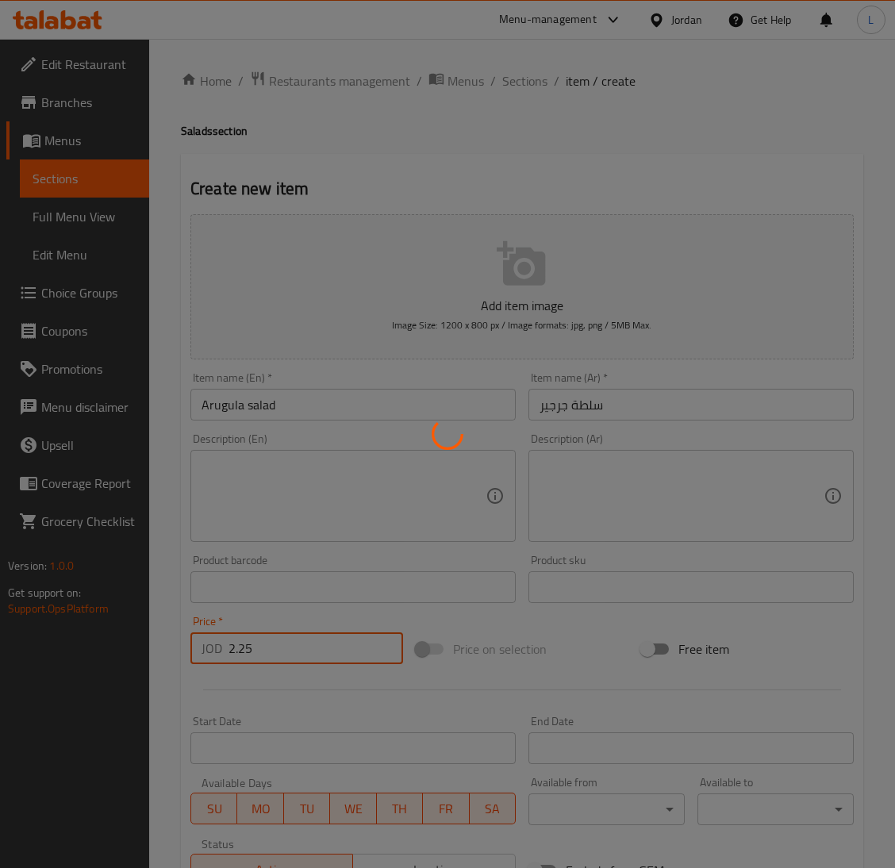
type input "0"
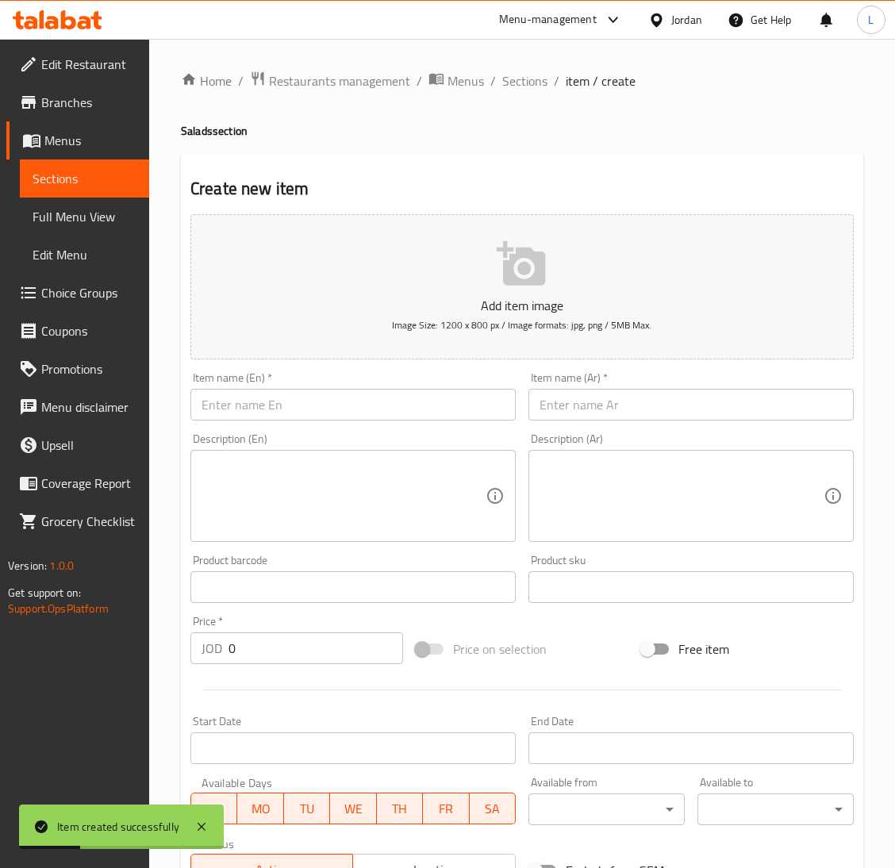
drag, startPoint x: 573, startPoint y: 402, endPoint x: 479, endPoint y: 406, distance: 93.7
click at [573, 402] on input "text" at bounding box center [690, 405] width 325 height 32
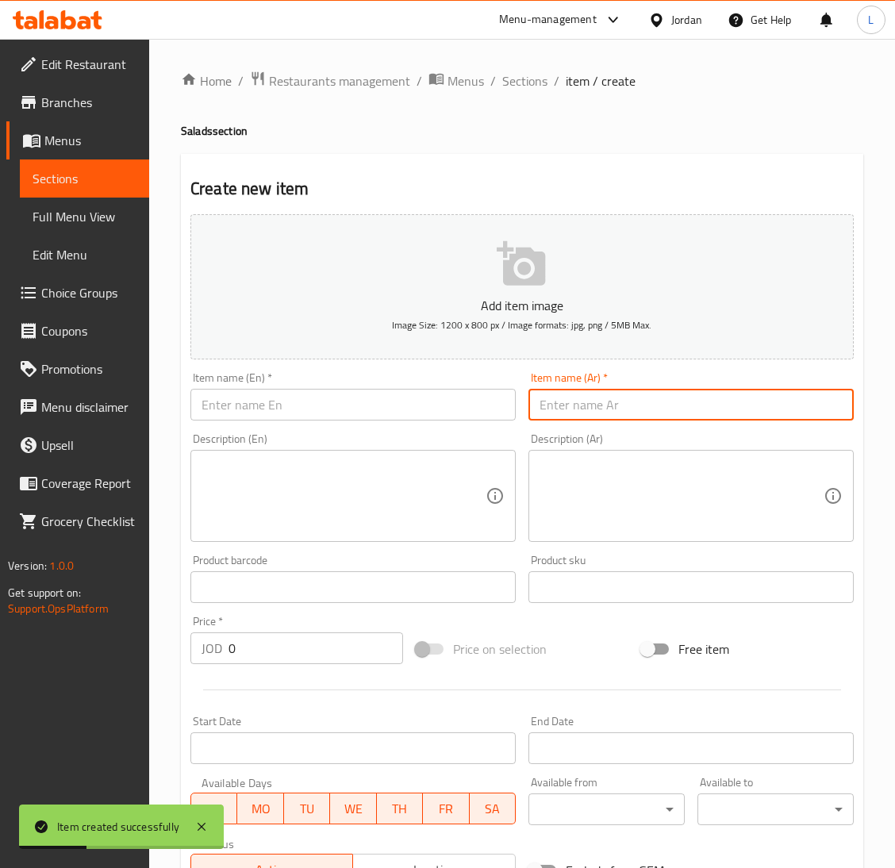
paste input "سلطة عربيه"
type input "سلطة عربيه"
click at [432, 412] on input "text" at bounding box center [352, 405] width 325 height 32
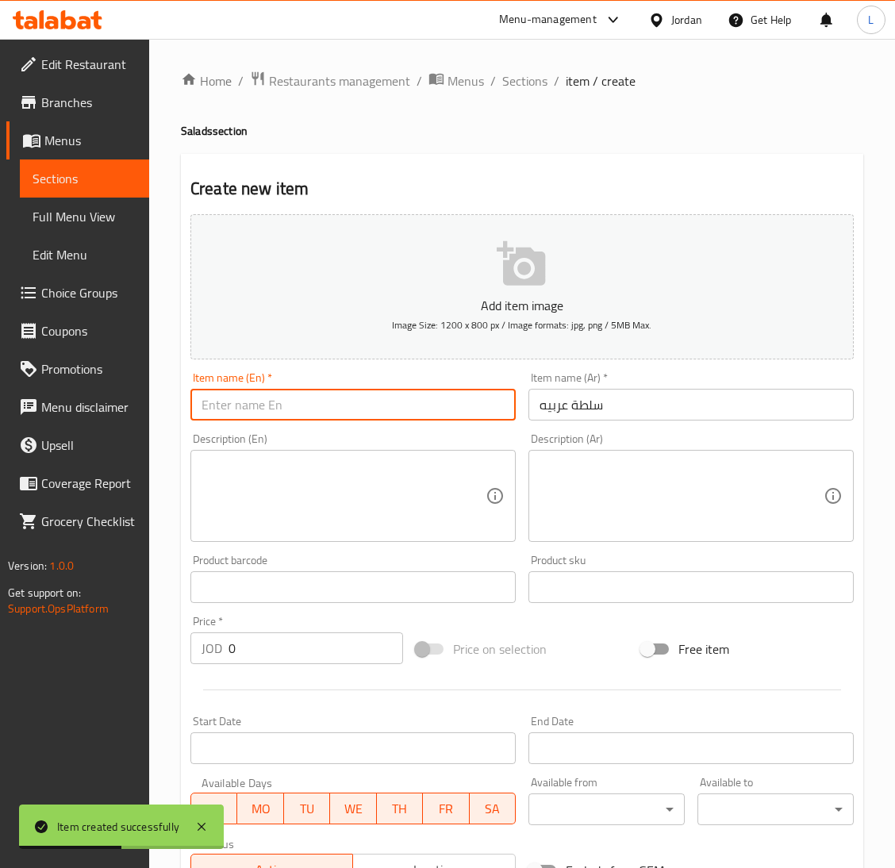
paste input "Arabic salad"
type input "Arabic salad"
click at [288, 635] on input "0" at bounding box center [315, 648] width 174 height 32
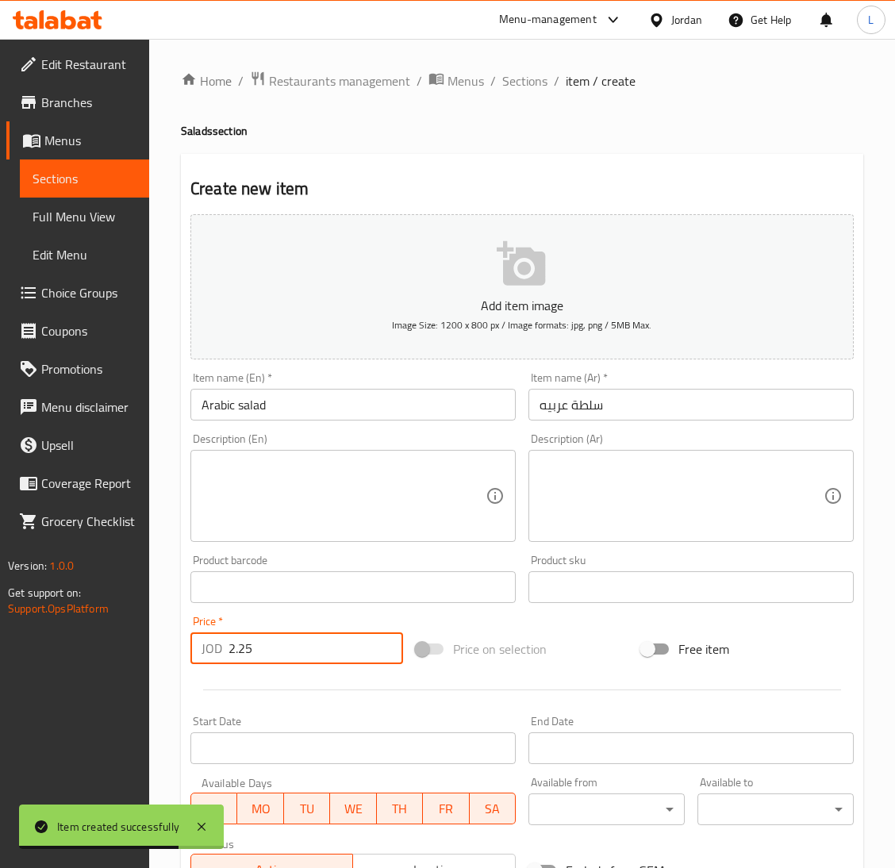
type input "2.25"
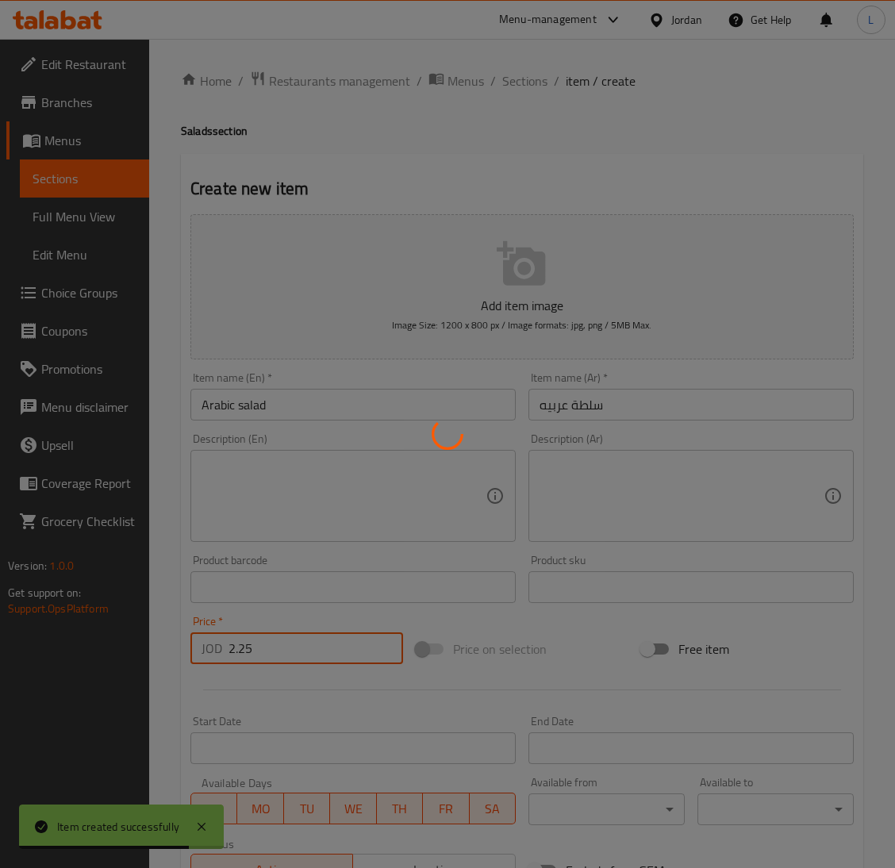
type input "0"
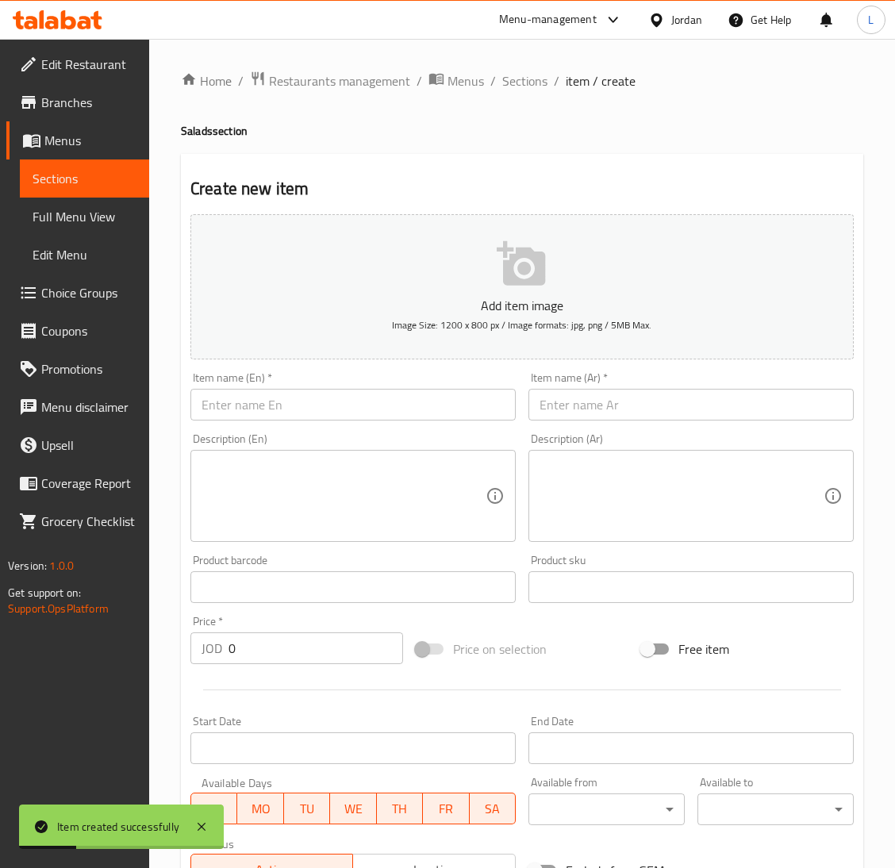
click at [630, 406] on input "text" at bounding box center [690, 405] width 325 height 32
paste input "سلطة فتوش"
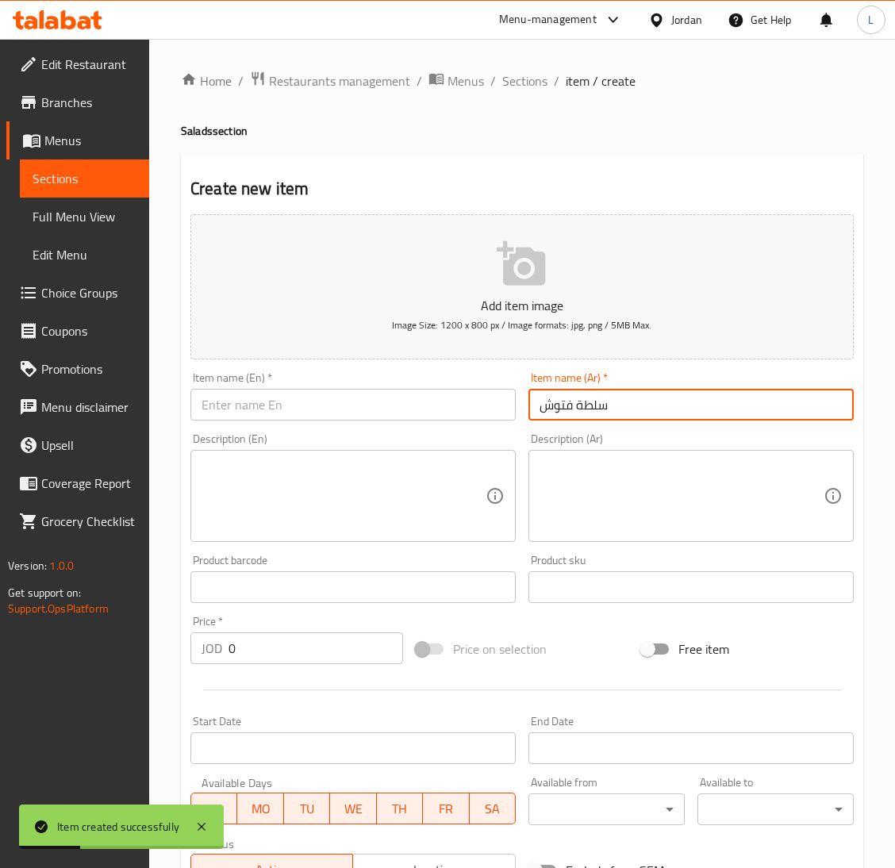
type input "سلطة فتوش"
drag, startPoint x: 368, startPoint y: 408, endPoint x: 374, endPoint y: 397, distance: 12.4
click at [368, 408] on input "text" at bounding box center [352, 405] width 325 height 32
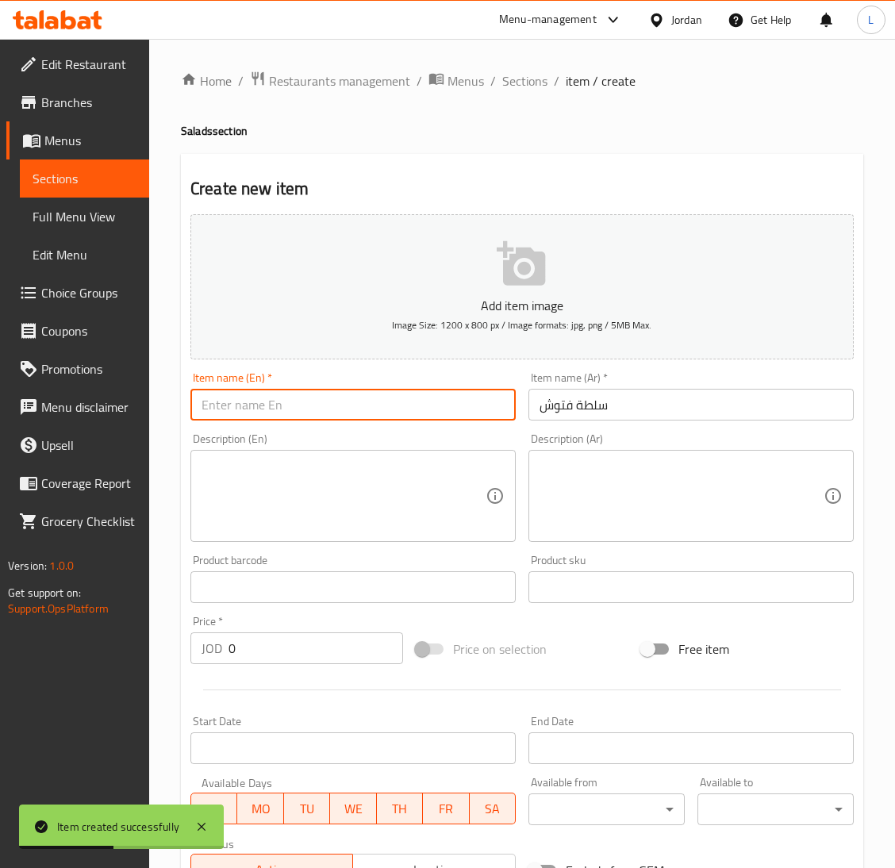
paste input "Fattoush salad"
type input "Fattoush salad"
click at [286, 649] on input "0" at bounding box center [315, 648] width 174 height 32
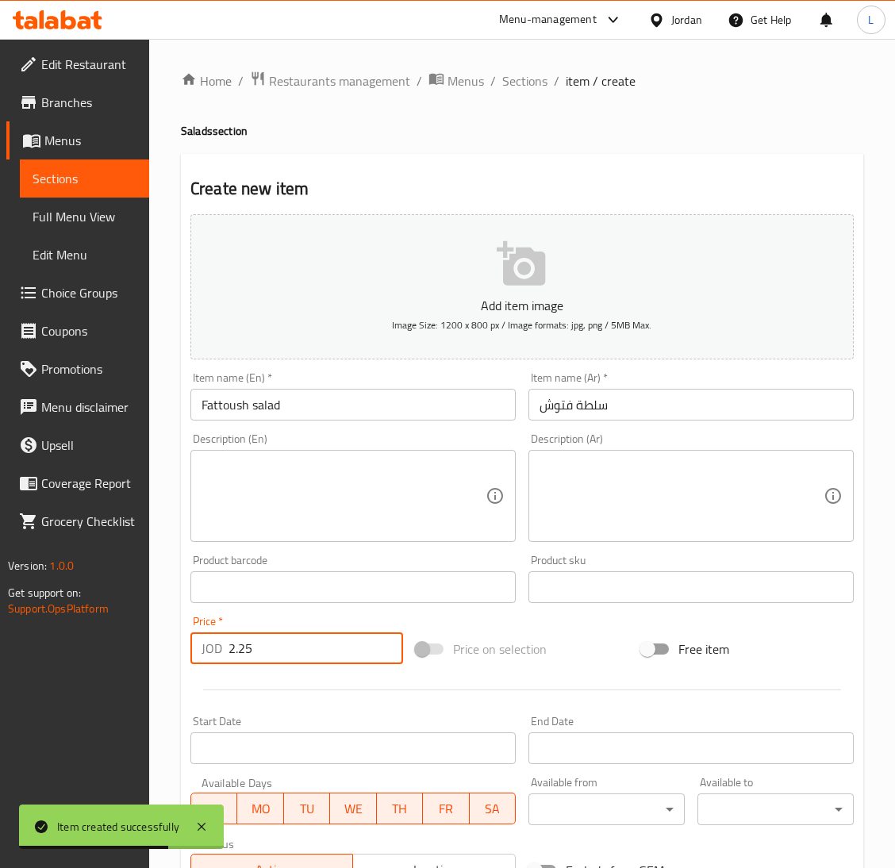
type input "2.25"
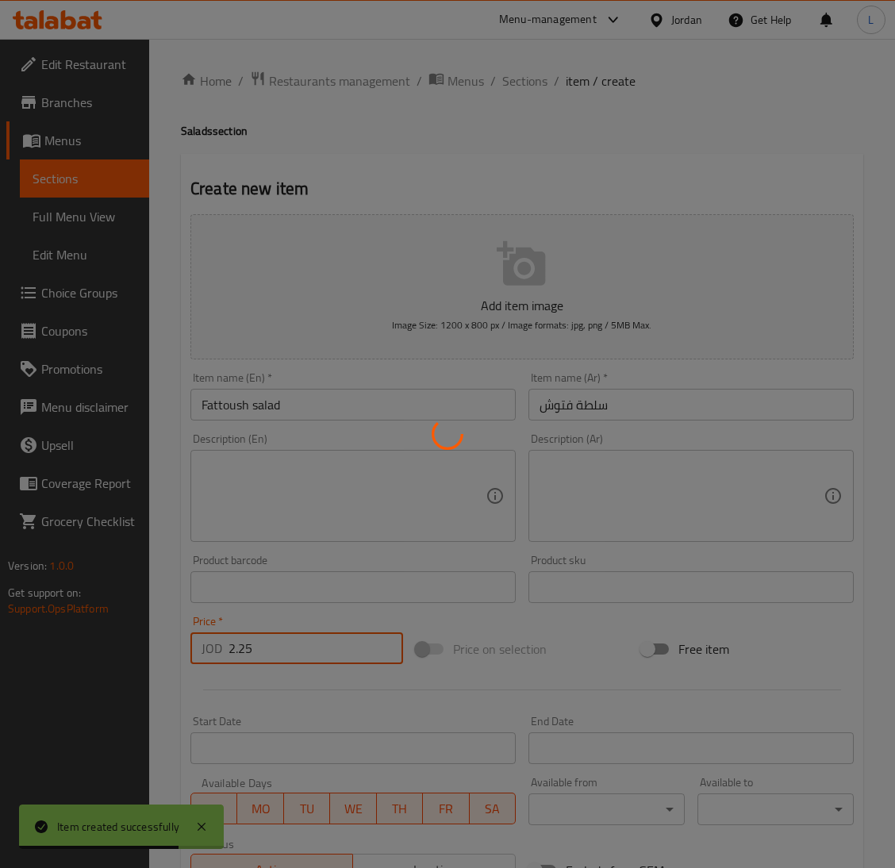
type input "0"
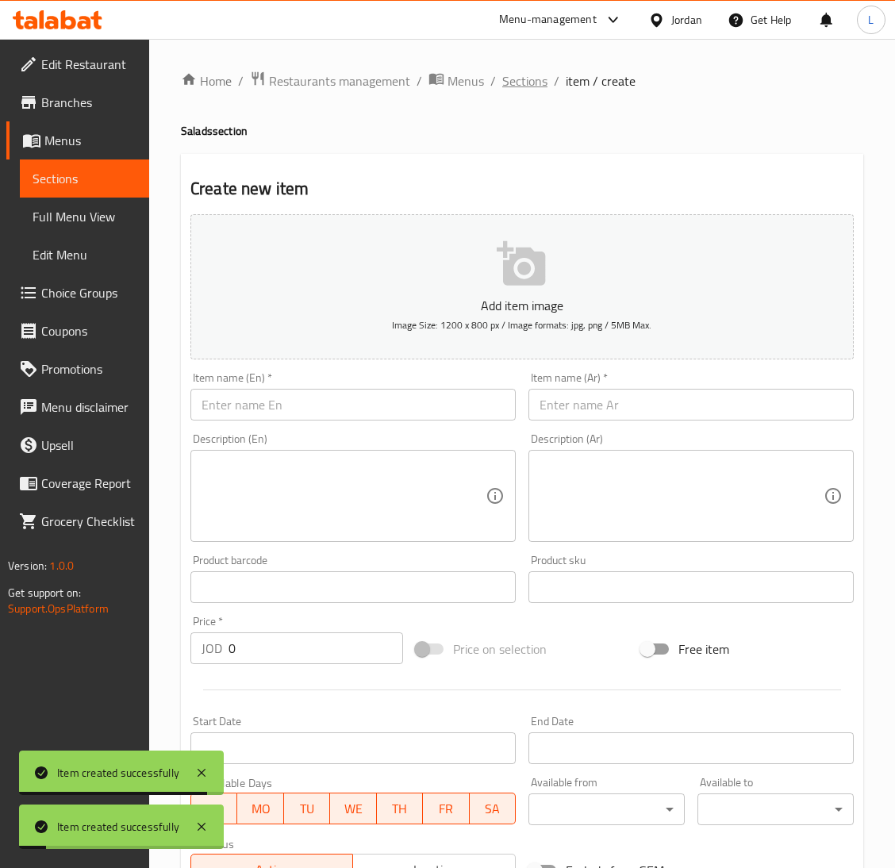
click at [516, 78] on span "Sections" at bounding box center [524, 80] width 45 height 19
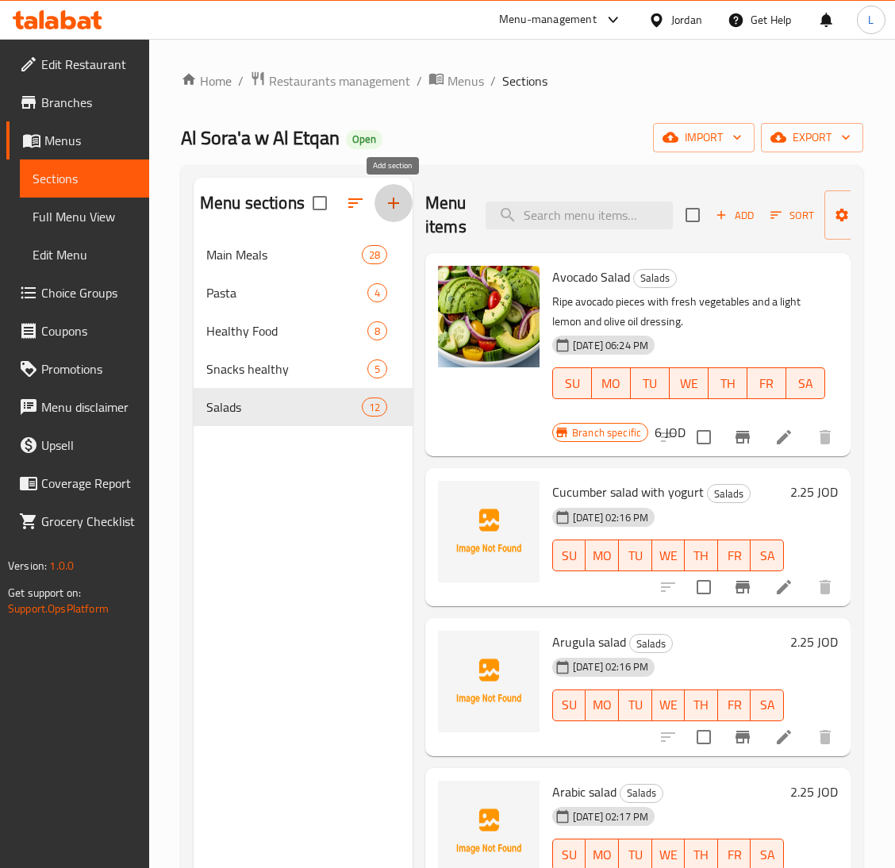
click at [385, 209] on icon "button" at bounding box center [393, 203] width 19 height 19
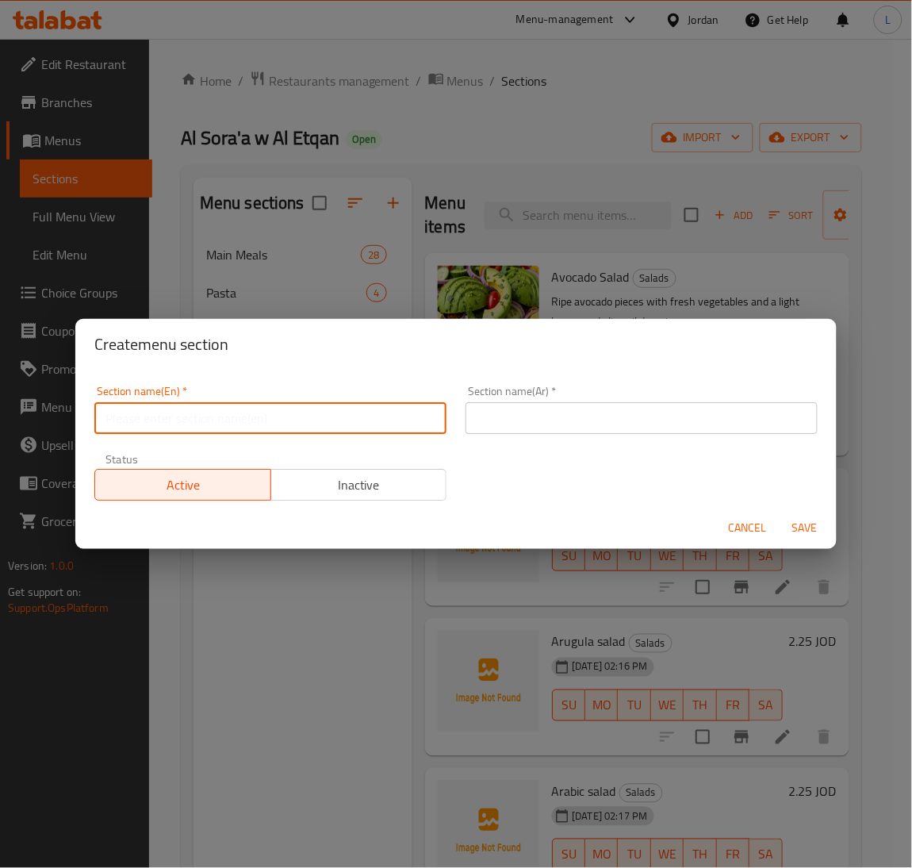
click at [379, 414] on input "text" at bounding box center [270, 418] width 352 height 32
type input "Drinks"
click at [587, 409] on input "text" at bounding box center [642, 418] width 352 height 32
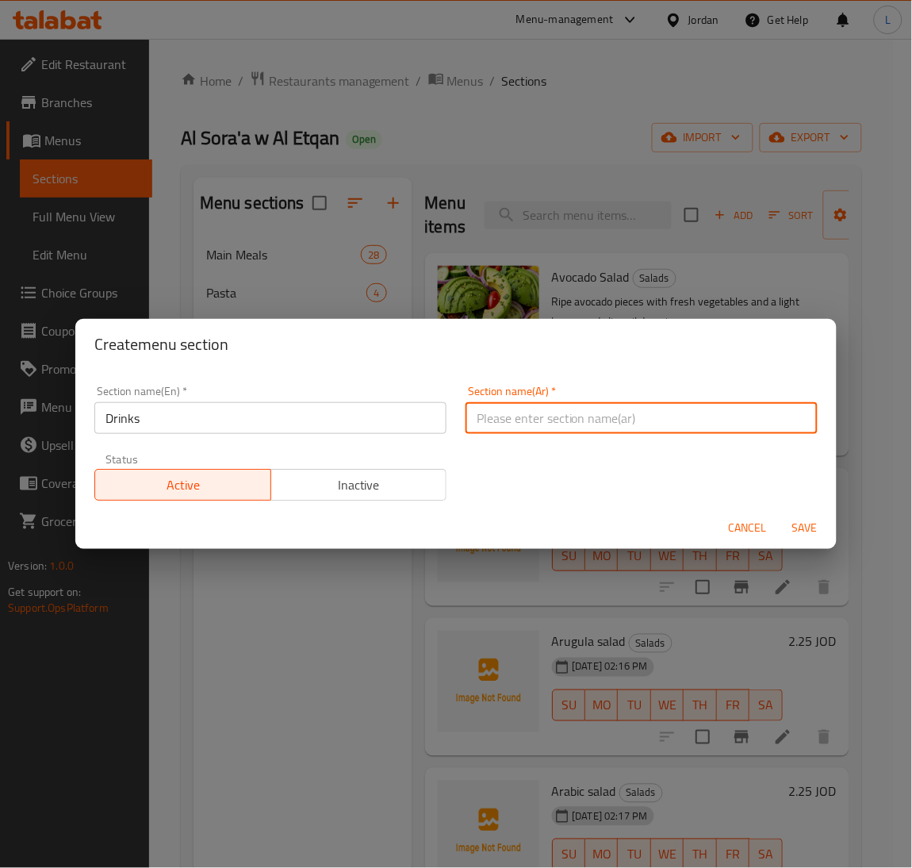
click at [196, 416] on input "Drinks" at bounding box center [270, 418] width 352 height 32
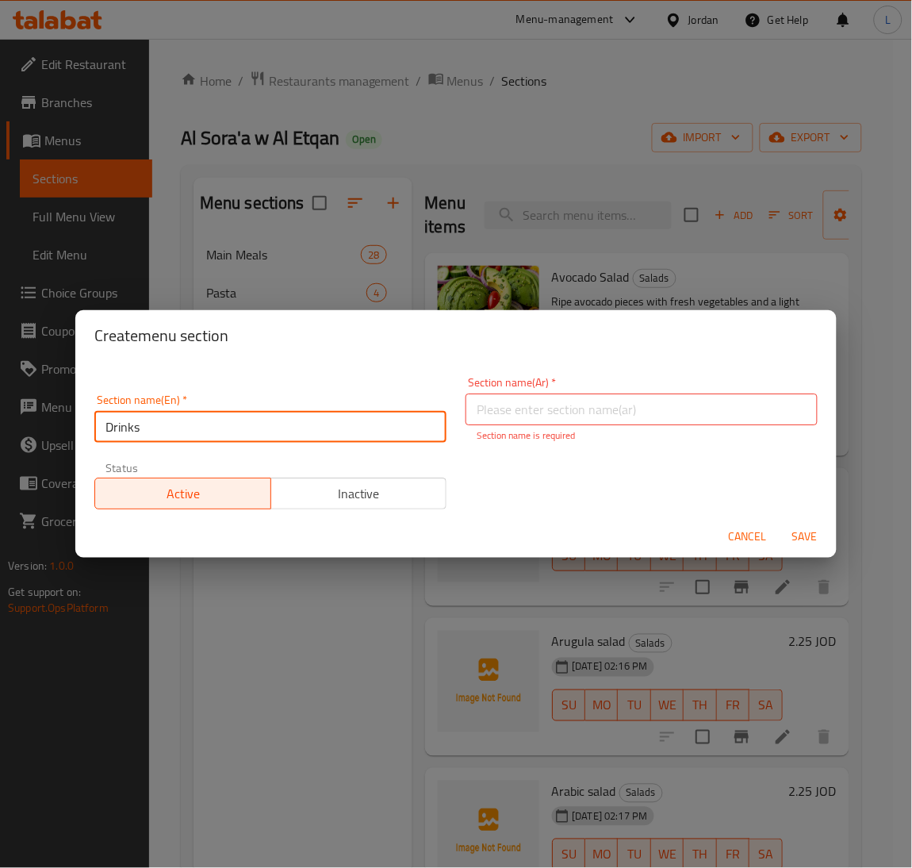
click at [196, 416] on input "Drinks" at bounding box center [270, 427] width 352 height 32
click at [662, 396] on input "text" at bounding box center [642, 409] width 352 height 32
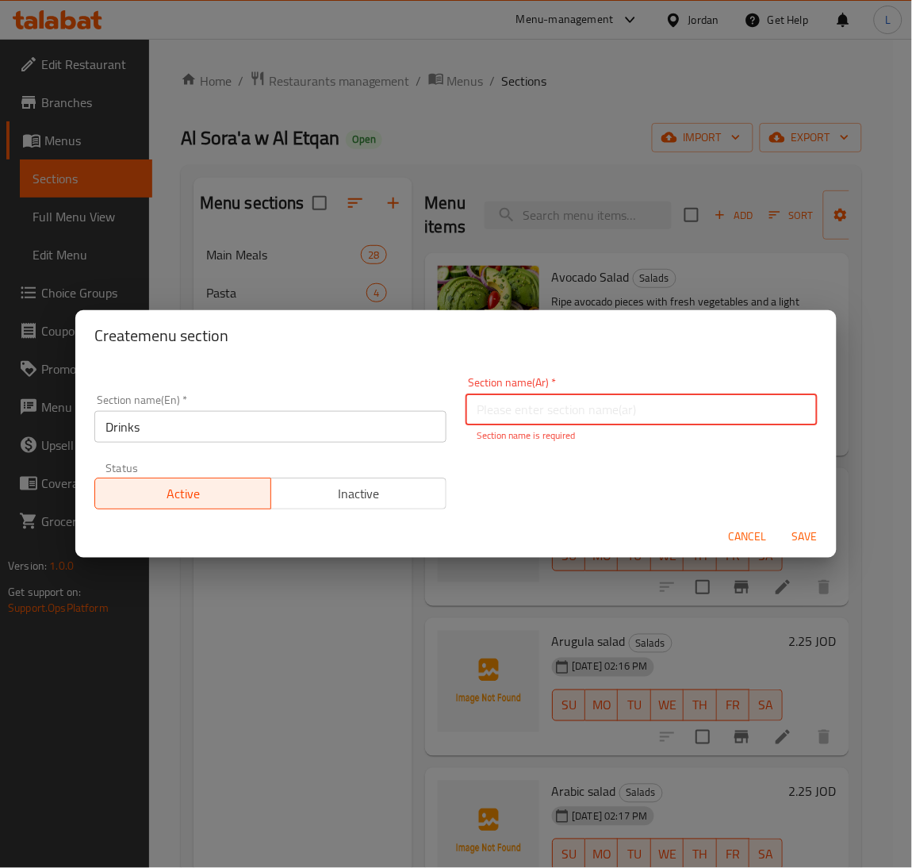
paste input "مشروبات"
type input "مشروبات"
click at [787, 528] on span "Save" at bounding box center [805, 537] width 38 height 20
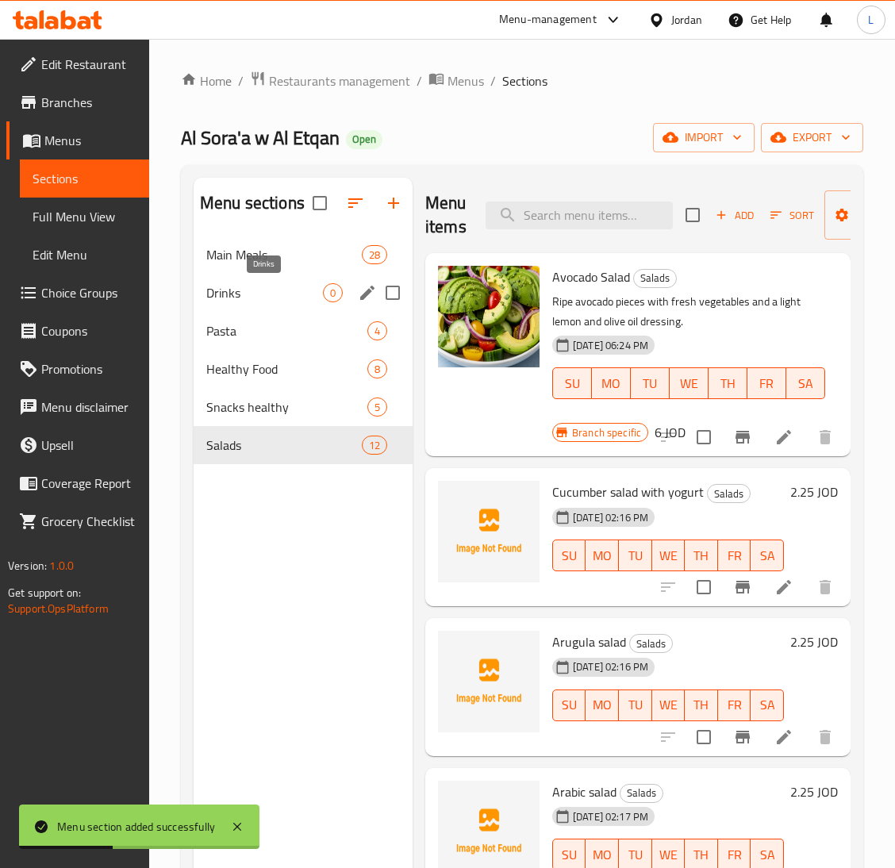
drag, startPoint x: 268, startPoint y: 297, endPoint x: 465, endPoint y: 297, distance: 196.7
click at [268, 297] on span "Drinks" at bounding box center [264, 292] width 117 height 19
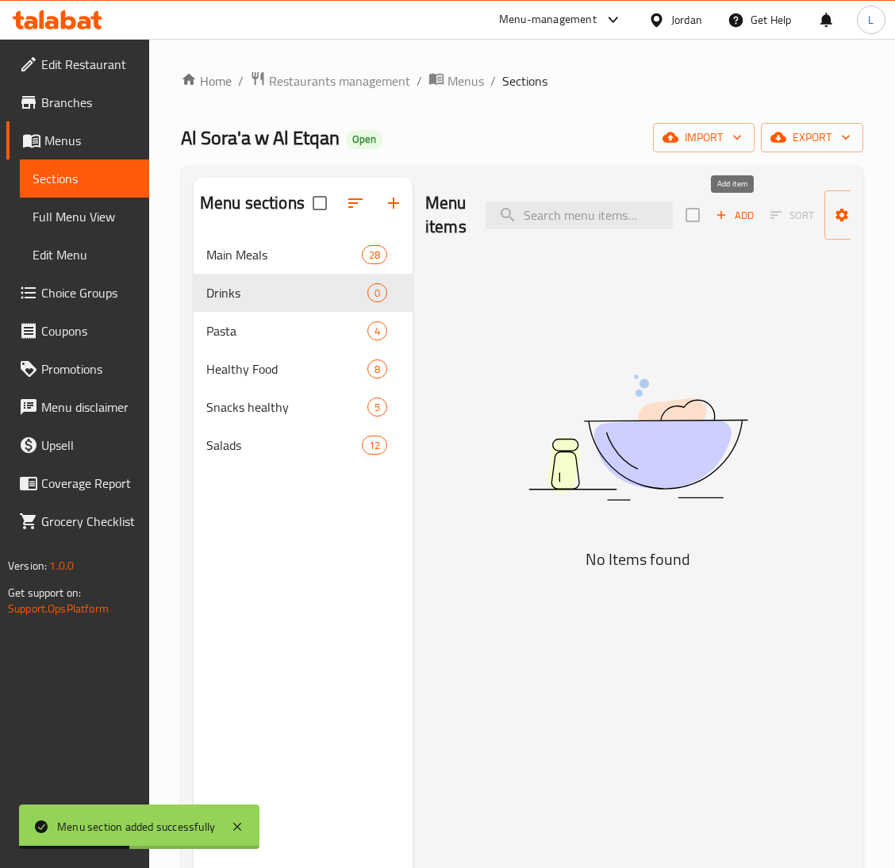
click at [746, 213] on span "Add" at bounding box center [734, 215] width 43 height 18
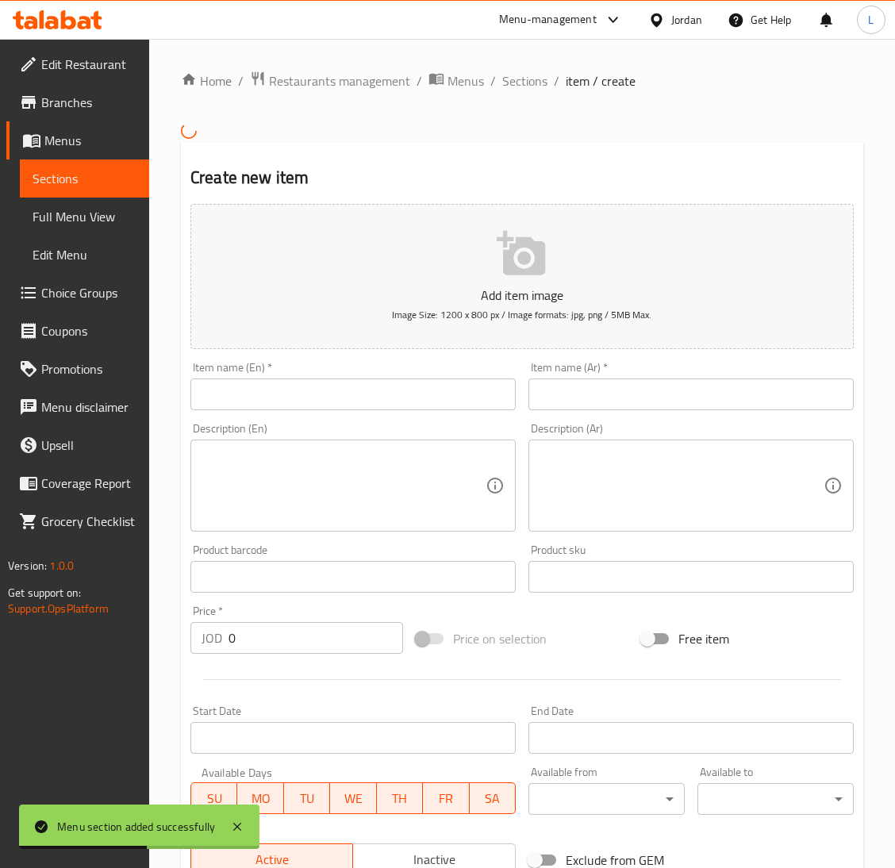
drag, startPoint x: 692, startPoint y: 397, endPoint x: 546, endPoint y: 397, distance: 145.9
click at [692, 397] on input "text" at bounding box center [690, 394] width 325 height 32
paste input "[PERSON_NAME]"
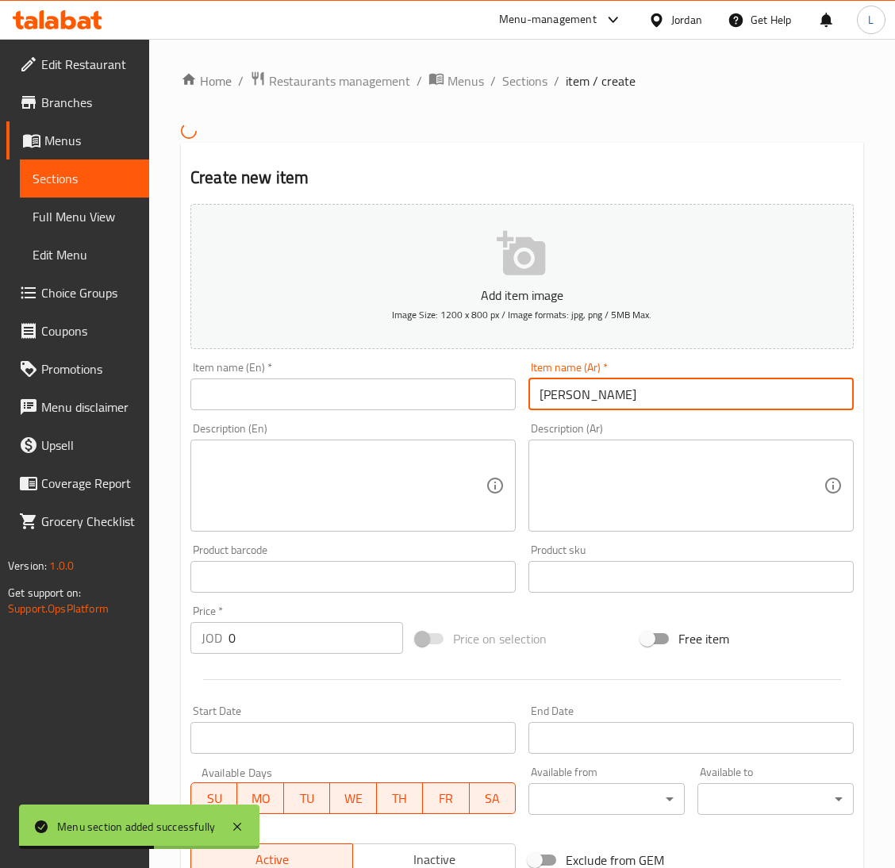
type input "[PERSON_NAME]"
click at [426, 390] on input "text" at bounding box center [352, 394] width 325 height 32
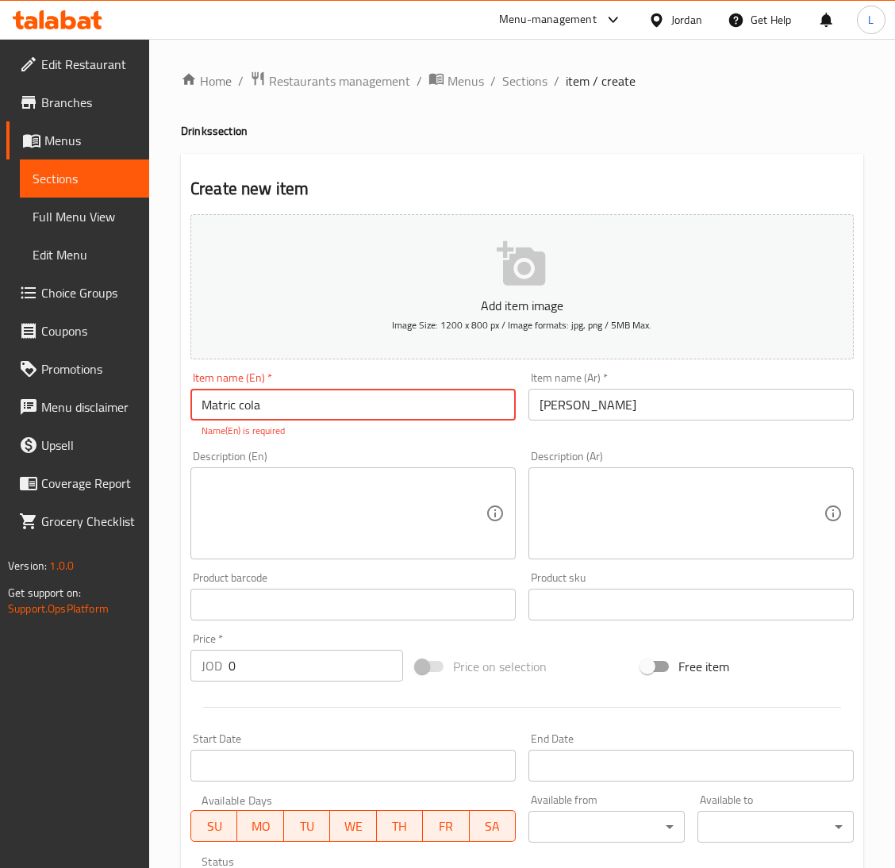
type input "Matric cola"
click at [330, 671] on div "Add item image Image Size: 1200 x 800 px / Image formats: jpg, png / 5MB Max. I…" at bounding box center [522, 558] width 676 height 701
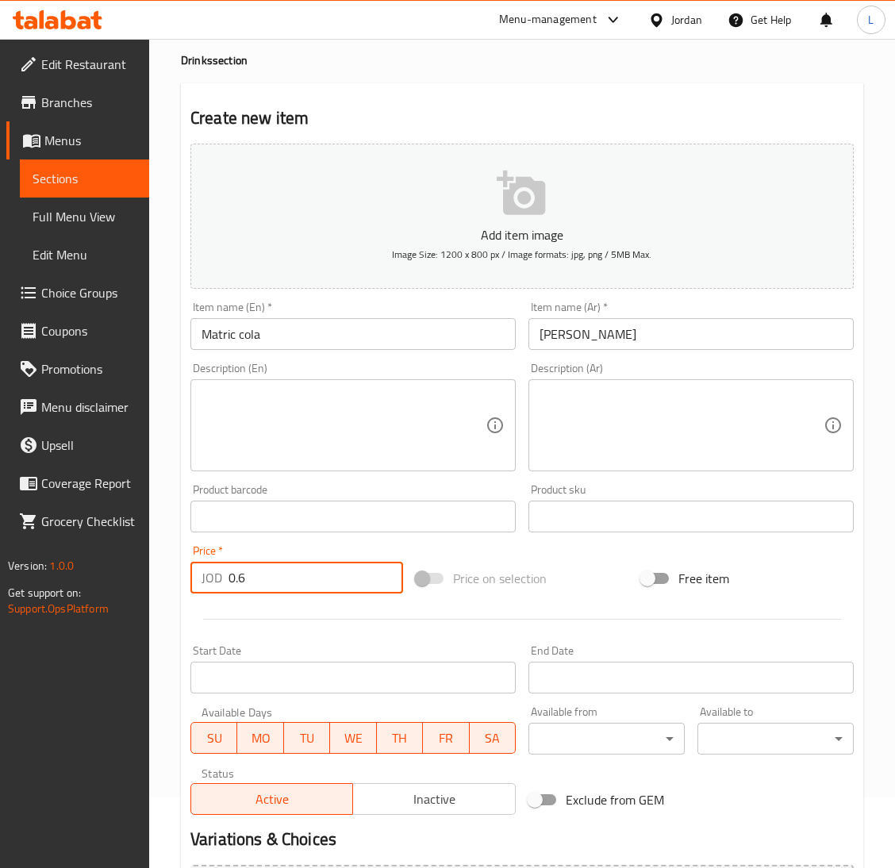
scroll to position [250, 0]
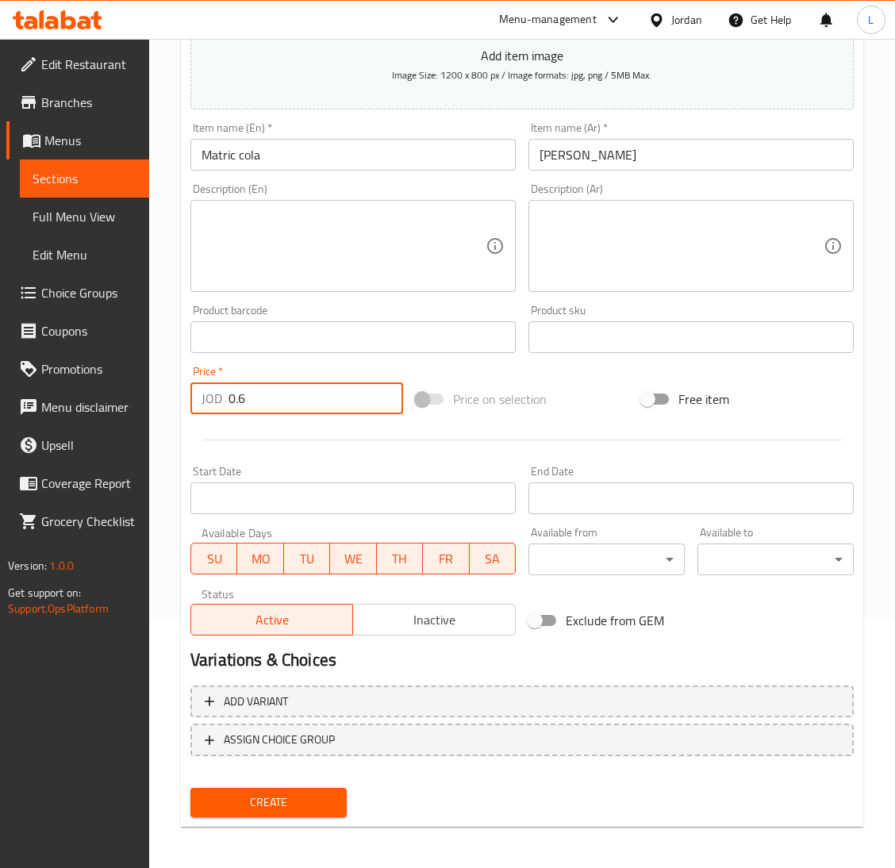
type input "0.6"
click at [286, 799] on span "Create" at bounding box center [268, 802] width 131 height 20
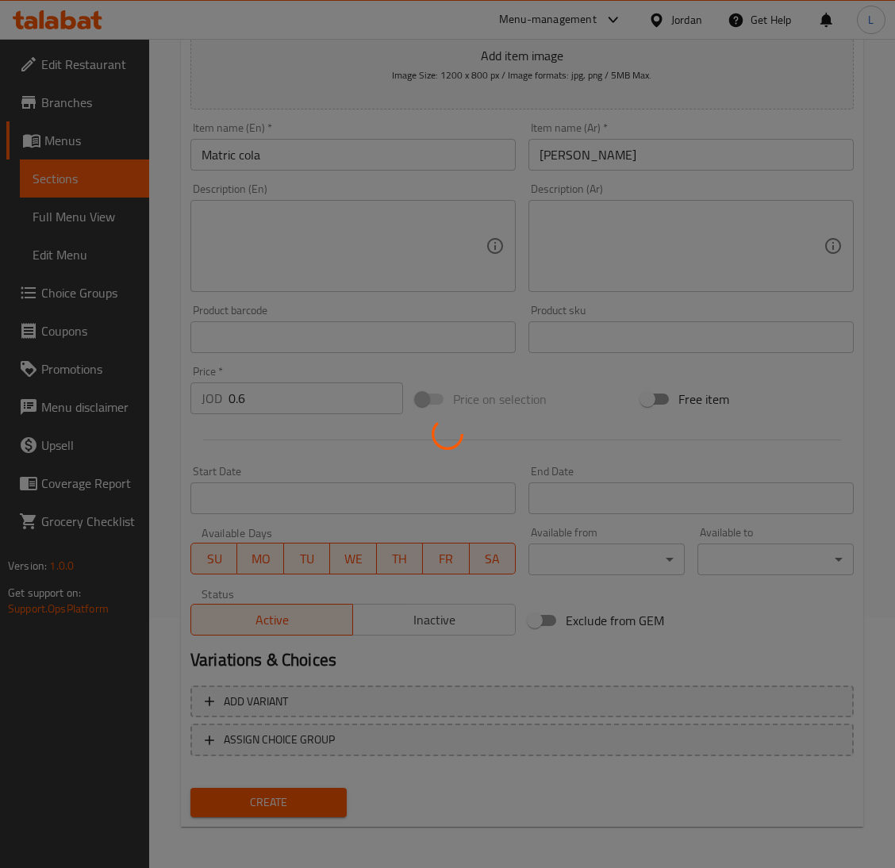
type input "0"
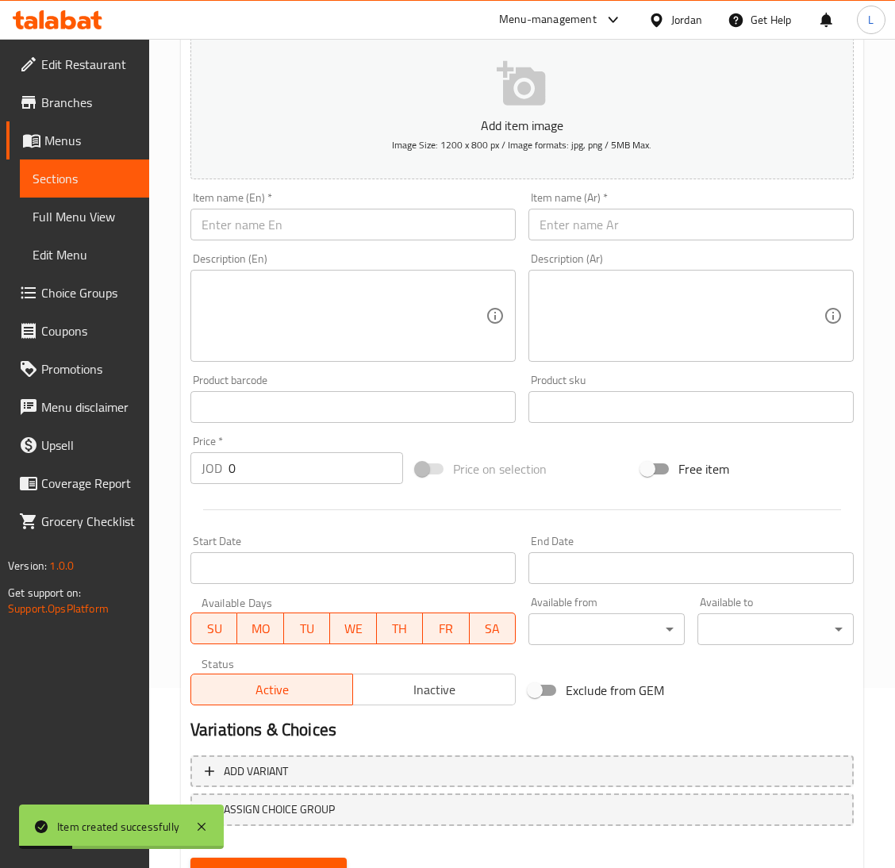
scroll to position [12, 0]
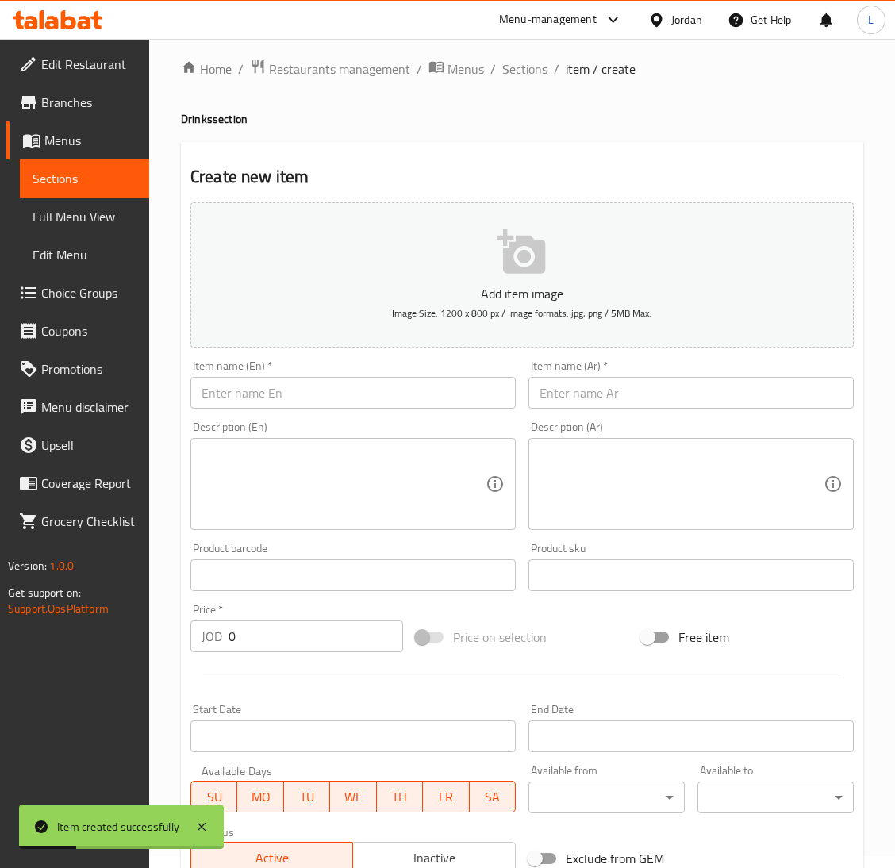
click at [650, 385] on input "text" at bounding box center [690, 393] width 325 height 32
paste input "ماتركس سبرايت"
type input "ماتركس سبرايت"
click at [441, 405] on input "text" at bounding box center [352, 393] width 325 height 32
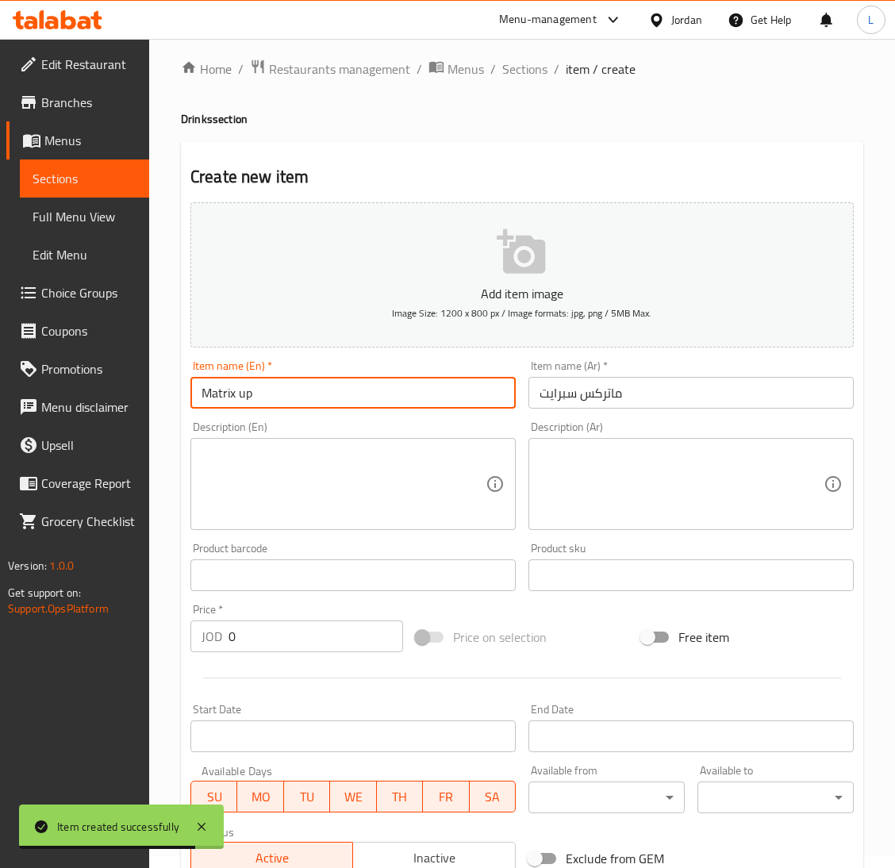
type input "Matrix up"
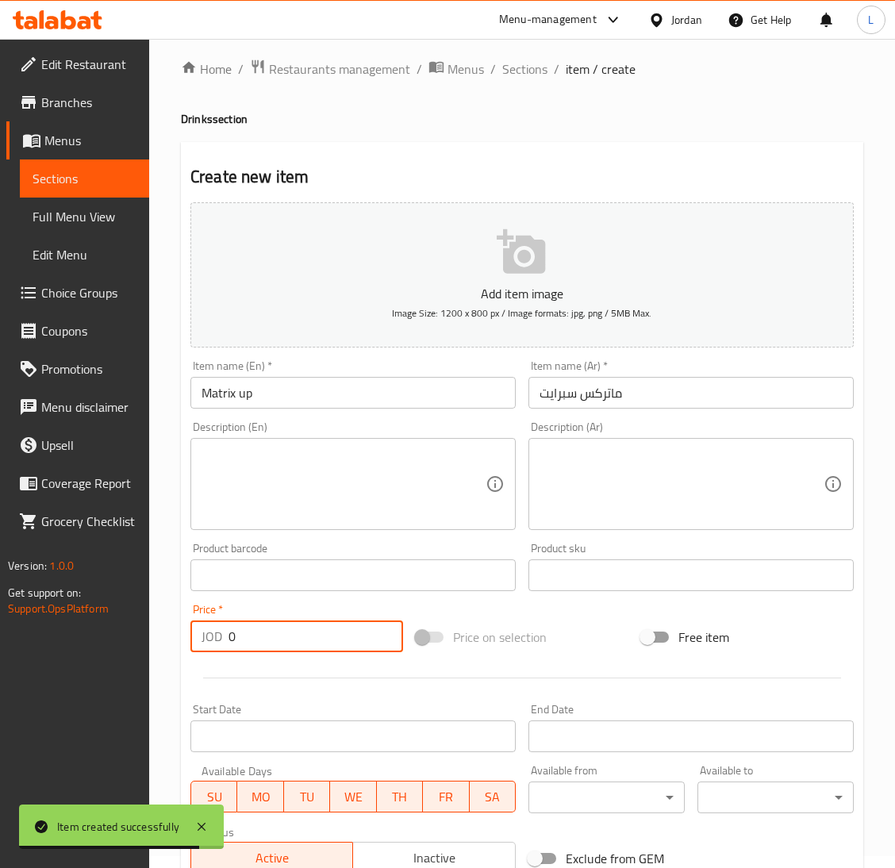
click at [337, 635] on input "0" at bounding box center [315, 636] width 174 height 32
type input "0.6"
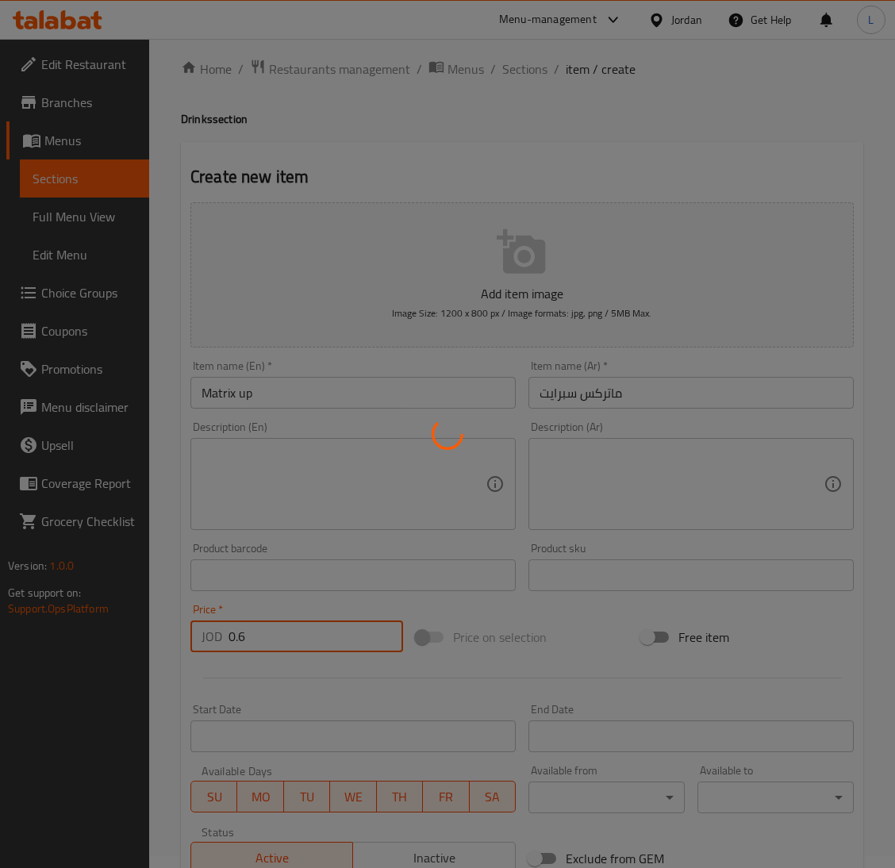
type input "0"
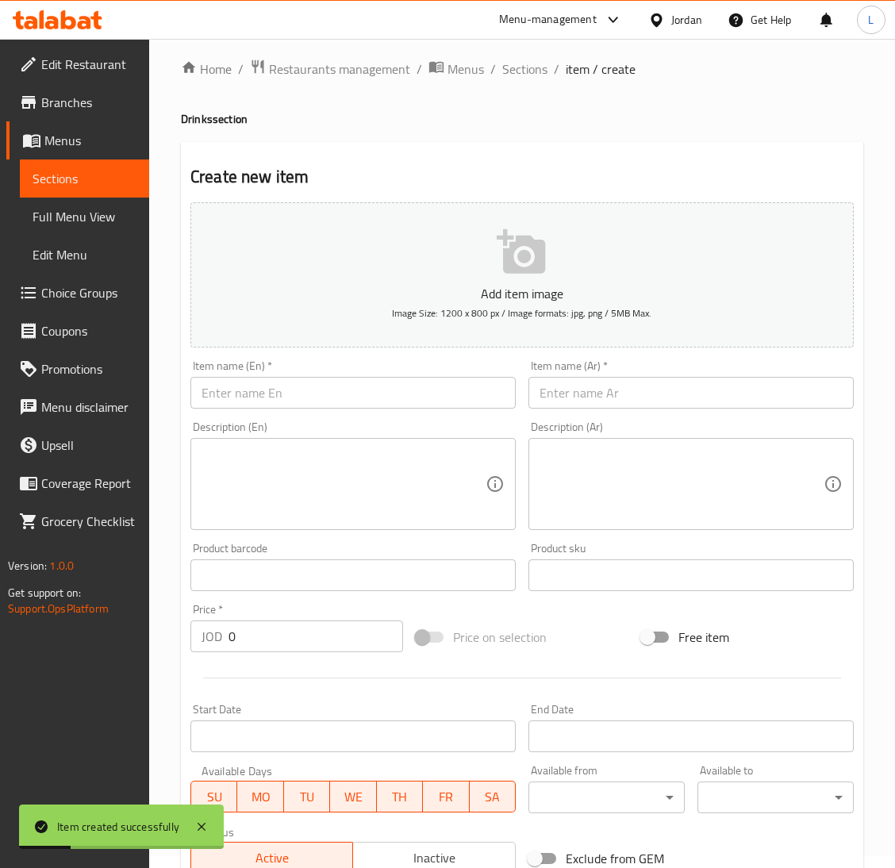
click at [718, 402] on input "text" at bounding box center [690, 393] width 325 height 32
paste input "ماتركس برتقال"
type input "ماتركس برتقال"
click at [417, 406] on input "text" at bounding box center [352, 393] width 325 height 32
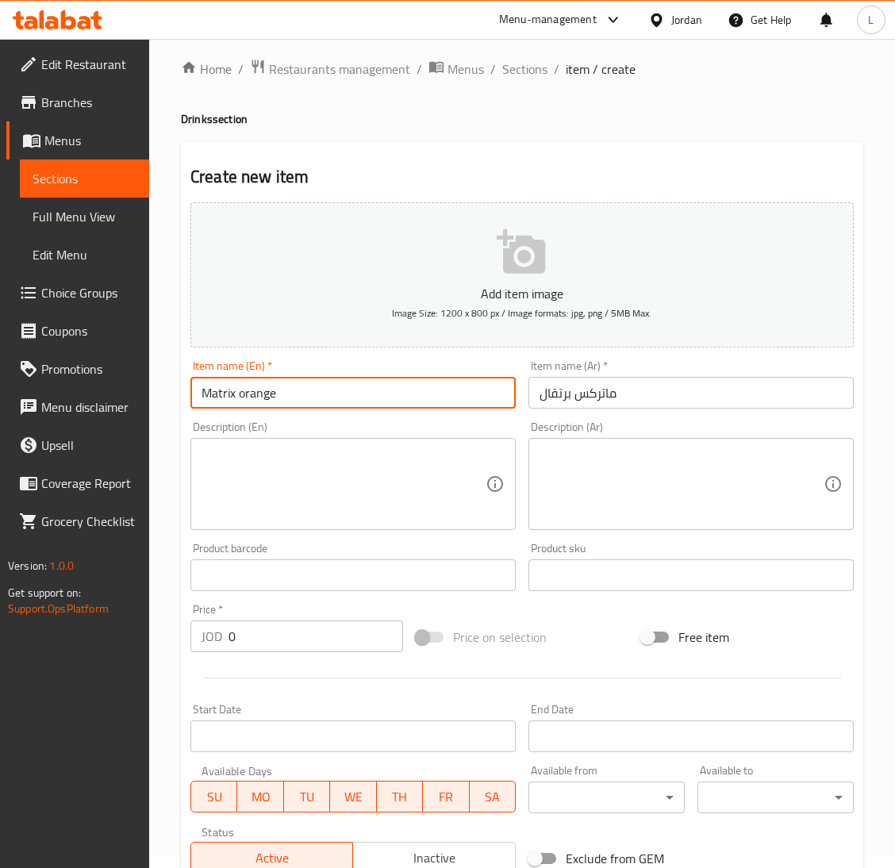
type input "Matrix orange"
click at [325, 634] on input "0" at bounding box center [315, 636] width 174 height 32
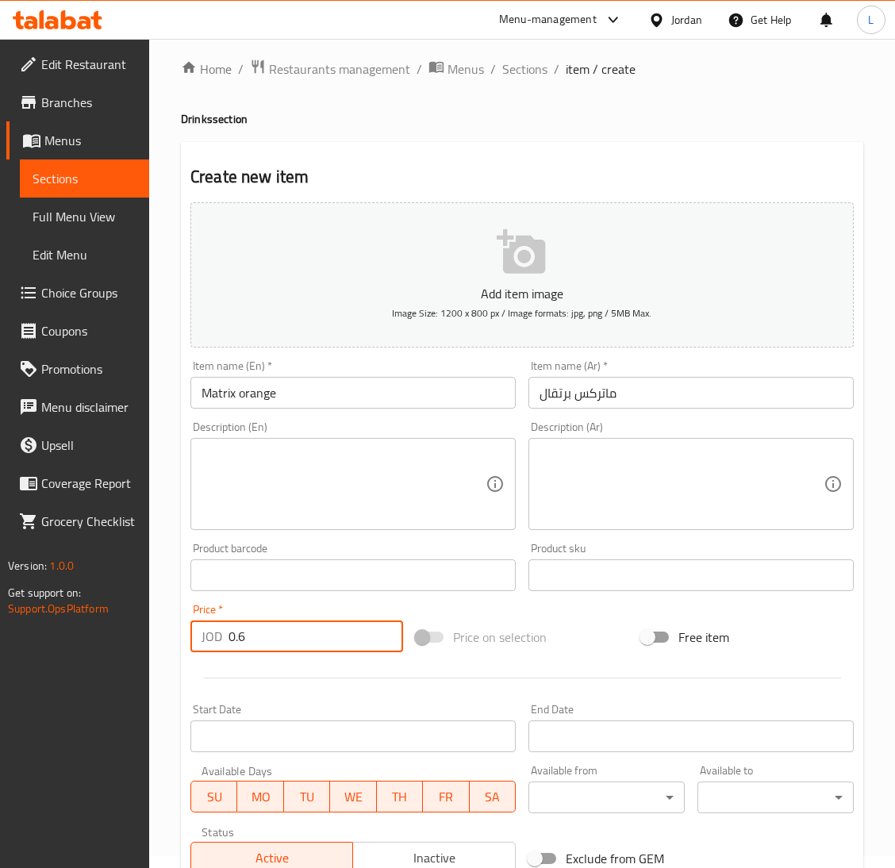
type input "0.6"
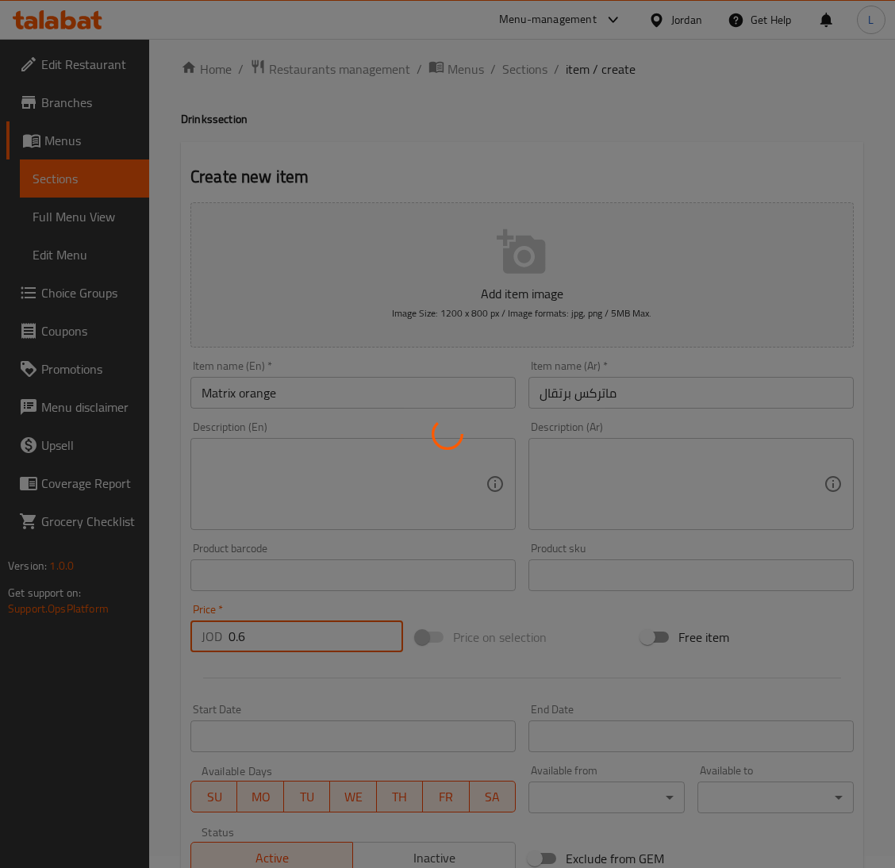
type input "0"
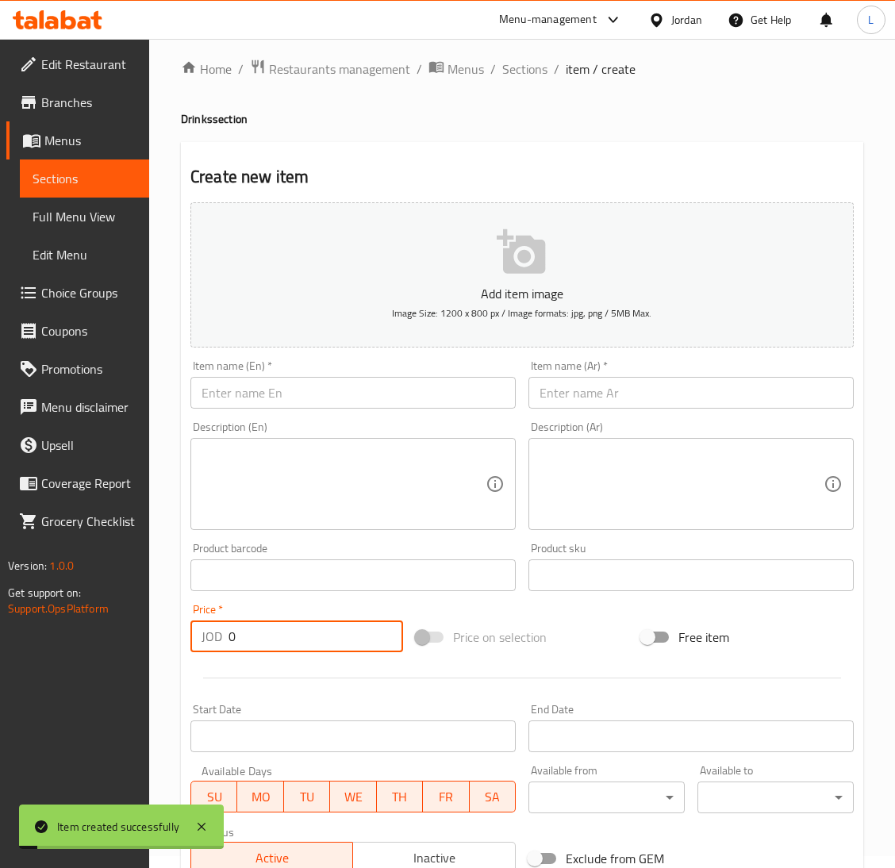
click at [601, 390] on input "text" at bounding box center [690, 393] width 325 height 32
click at [658, 411] on div "Item name (Ar)   * Item name (Ar) *" at bounding box center [691, 384] width 338 height 61
click at [645, 391] on input "text" at bounding box center [690, 393] width 325 height 32
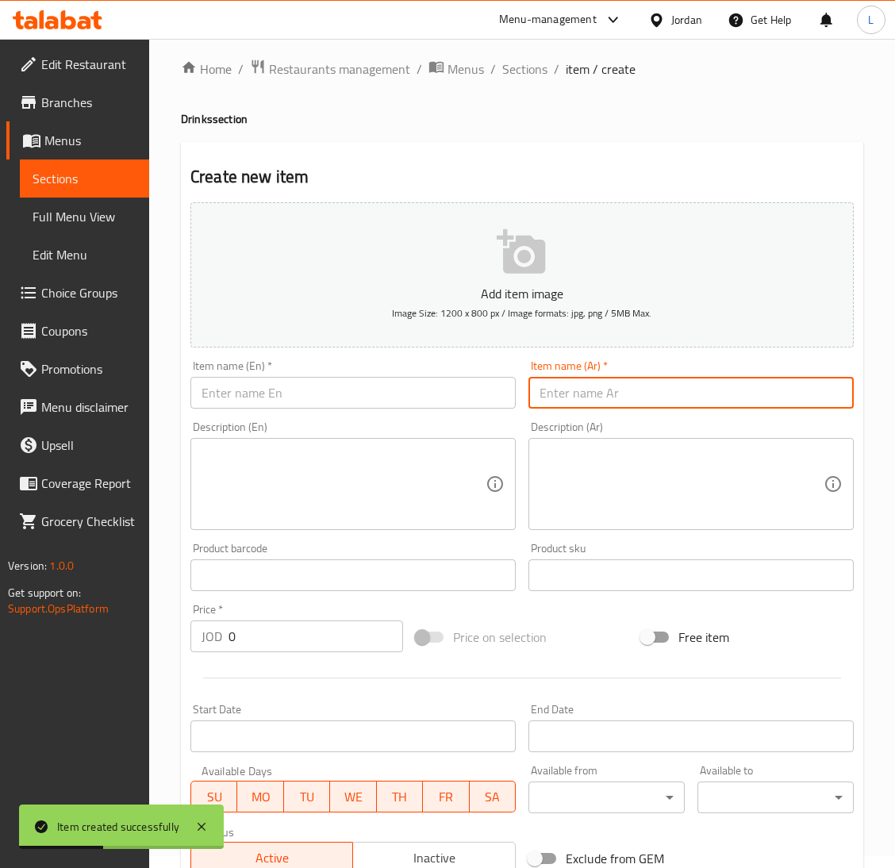
paste input "ماء"
type input "ماء"
click at [444, 394] on input "text" at bounding box center [352, 393] width 325 height 32
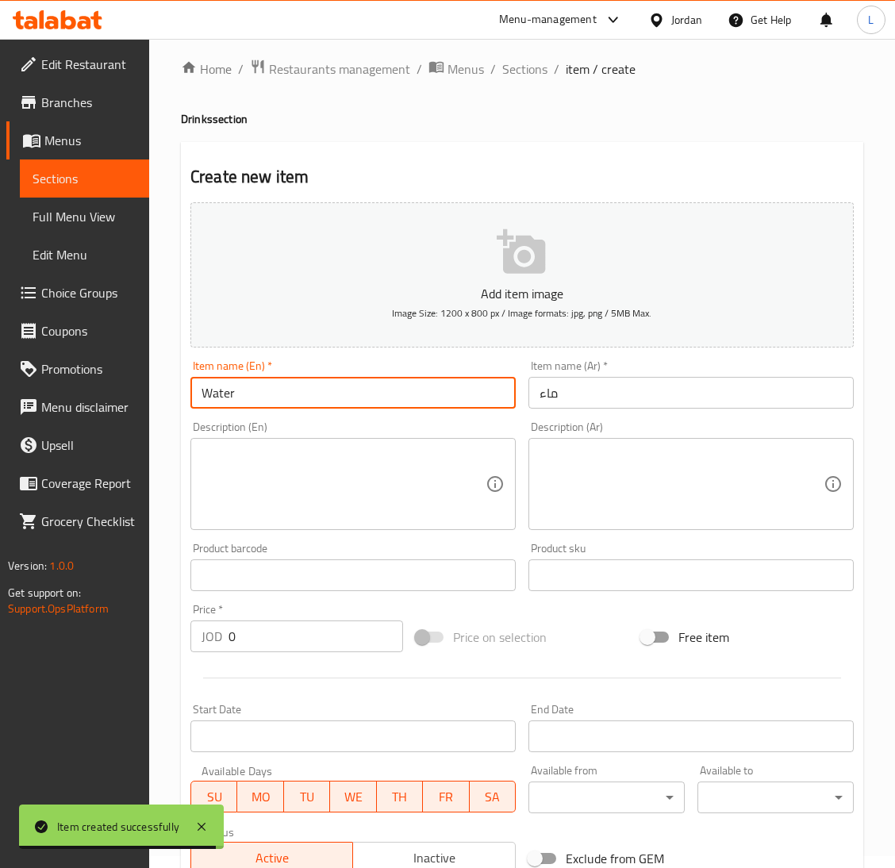
type input "Water"
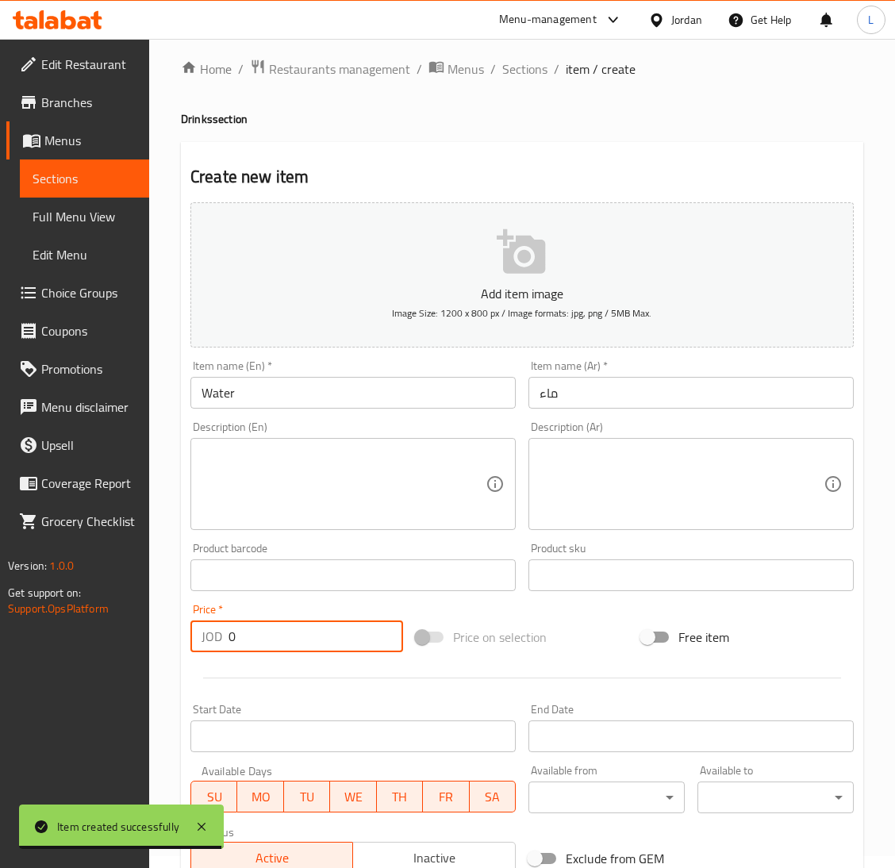
click at [270, 638] on input "0" at bounding box center [315, 636] width 174 height 32
type input "0.5"
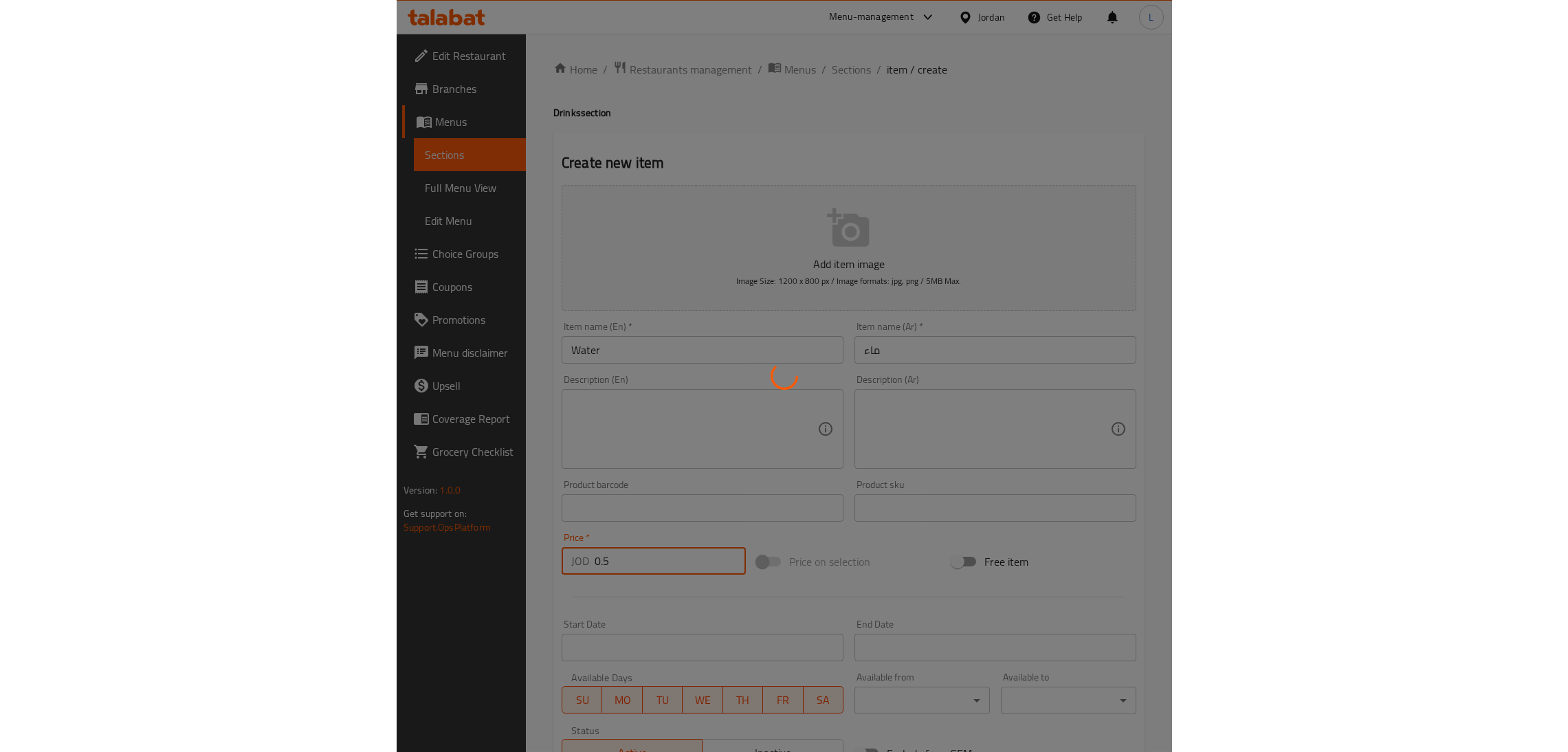
scroll to position [0, 0]
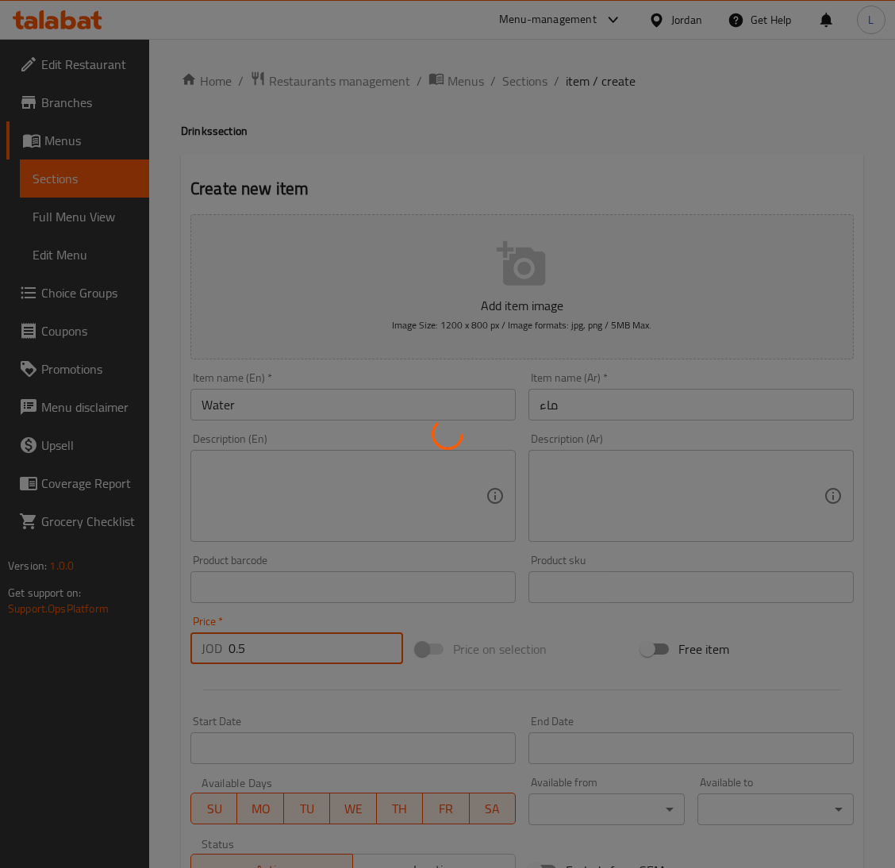
click at [511, 83] on div at bounding box center [447, 434] width 895 height 868
type input "0"
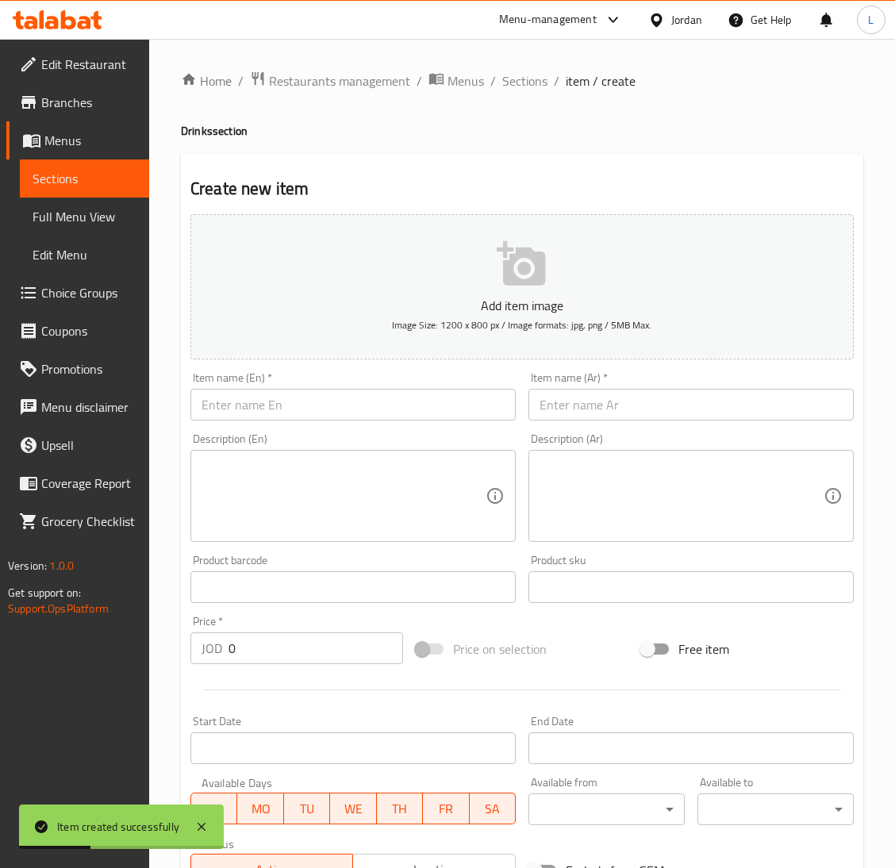
click at [520, 98] on div "Home / Restaurants management / Menus / Sections / item / create Drinks section…" at bounding box center [522, 580] width 682 height 1018
click at [522, 90] on span "Sections" at bounding box center [524, 80] width 45 height 19
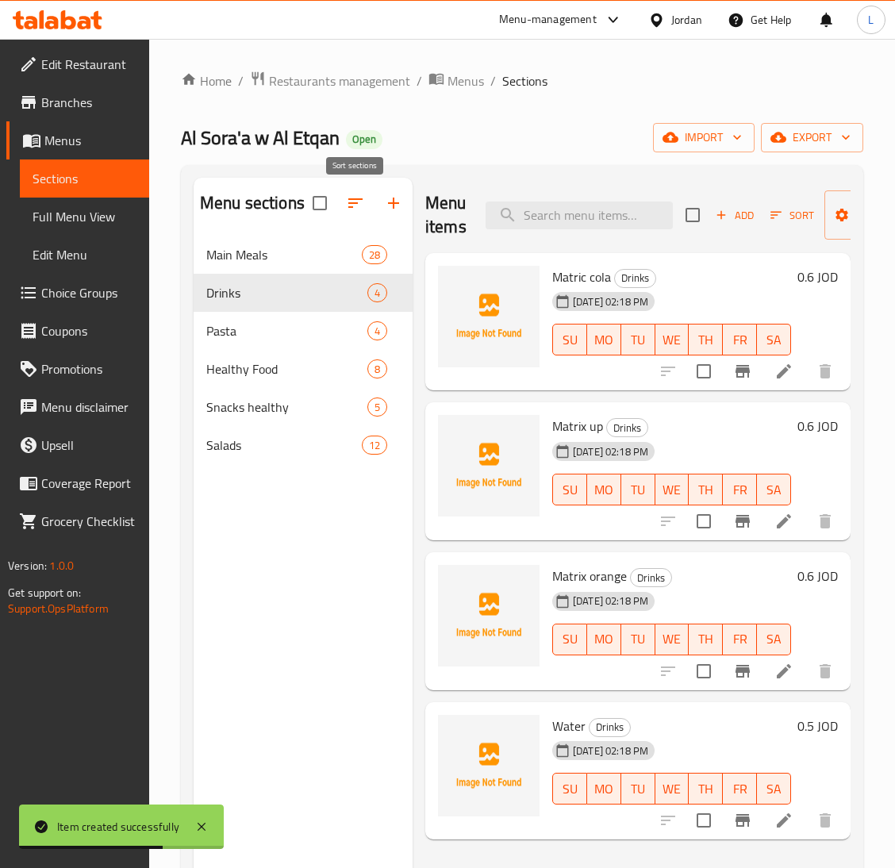
click at [350, 205] on icon "button" at bounding box center [355, 203] width 14 height 10
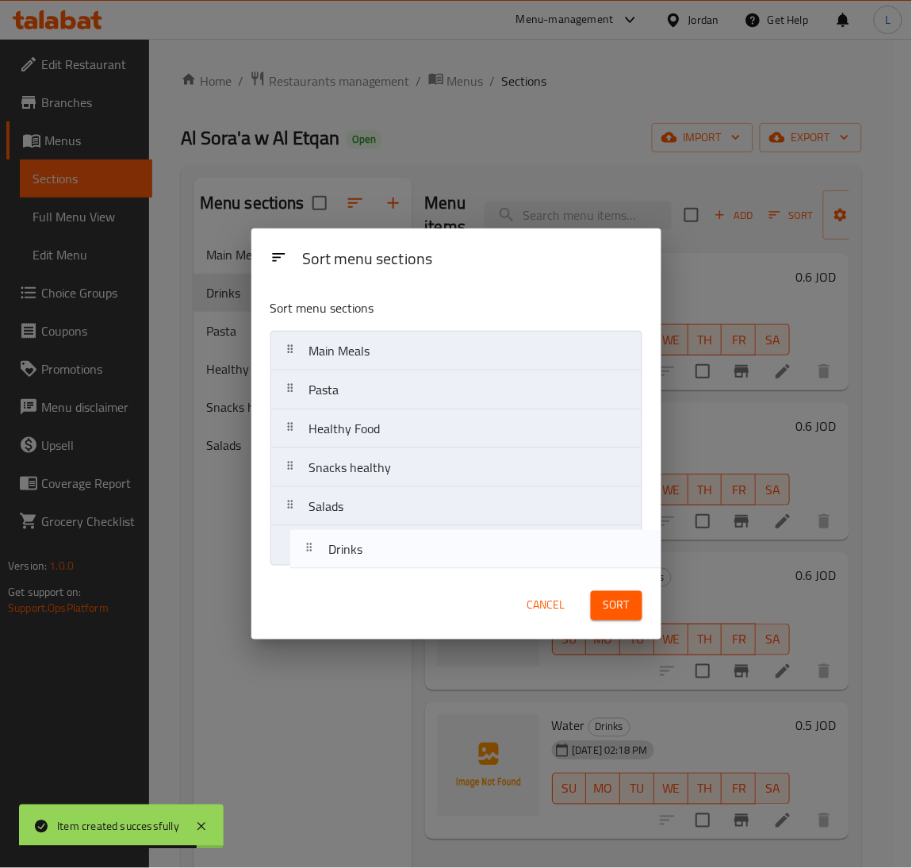
drag, startPoint x: 375, startPoint y: 391, endPoint x: 399, endPoint y: 564, distance: 174.5
click at [399, 564] on nav "Main Meals Drinks Pasta Healthy Food Snacks healthy Salads" at bounding box center [456, 448] width 372 height 235
click at [610, 600] on span "Sort" at bounding box center [617, 606] width 26 height 20
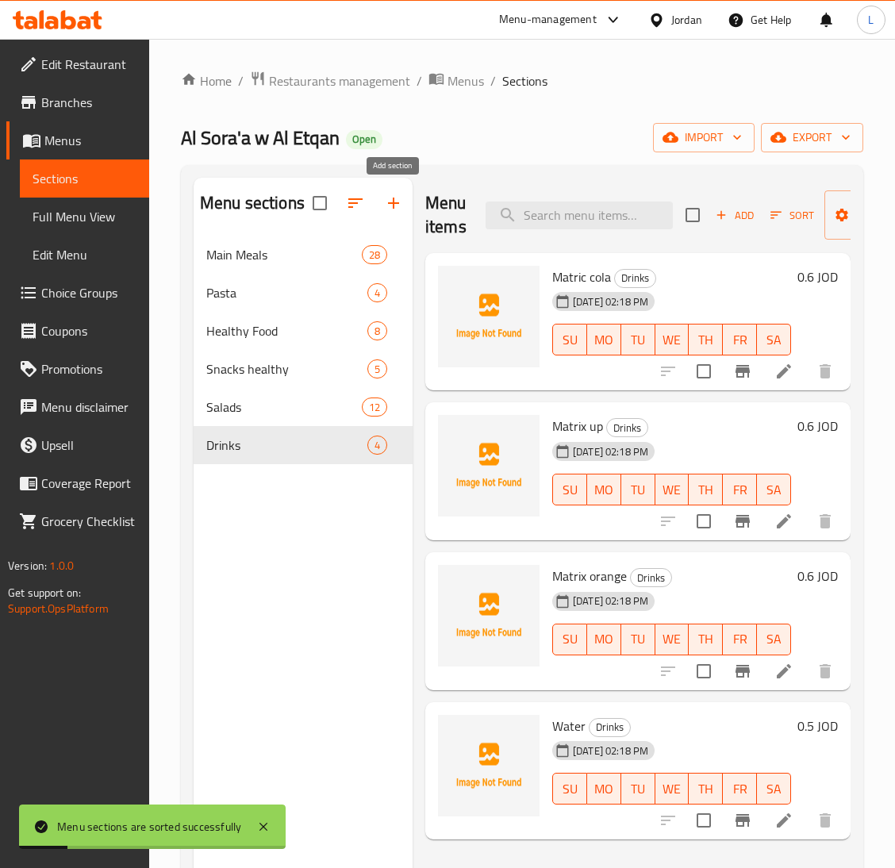
click at [386, 209] on icon "button" at bounding box center [393, 203] width 19 height 19
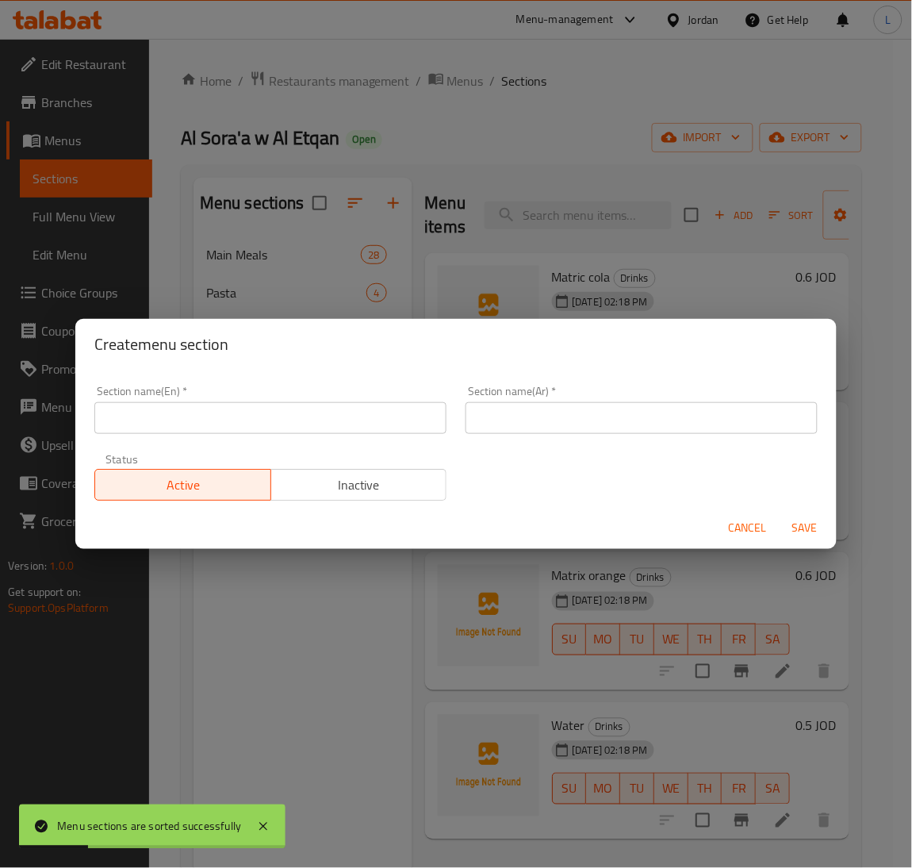
click at [408, 432] on input "text" at bounding box center [270, 418] width 352 height 32
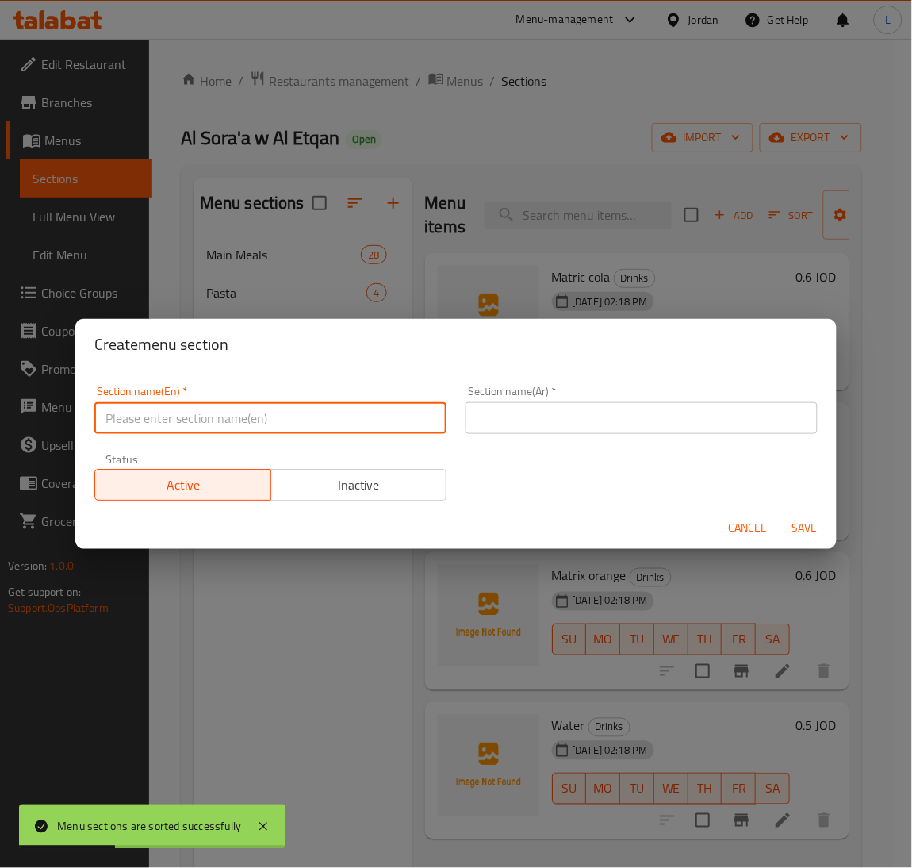
type input "a"
type input "Add On's"
click at [780, 513] on button "Save" at bounding box center [805, 527] width 51 height 29
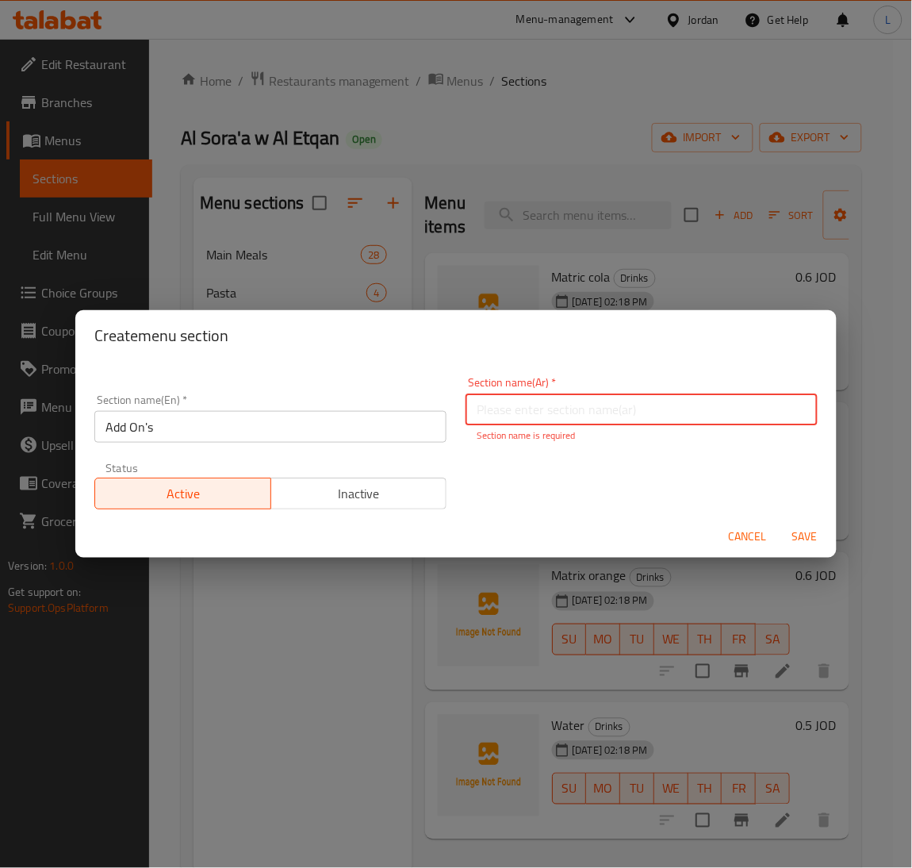
paste input "الإضافات"
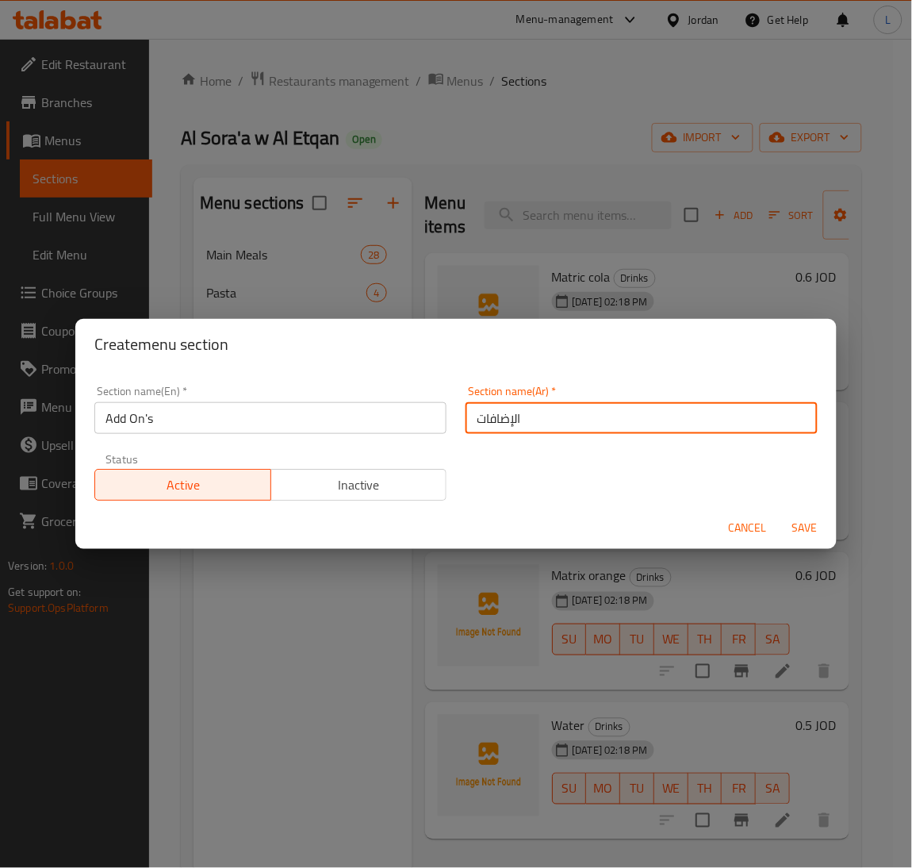
type input "الإضافات"
click at [802, 521] on span "Save" at bounding box center [805, 528] width 38 height 20
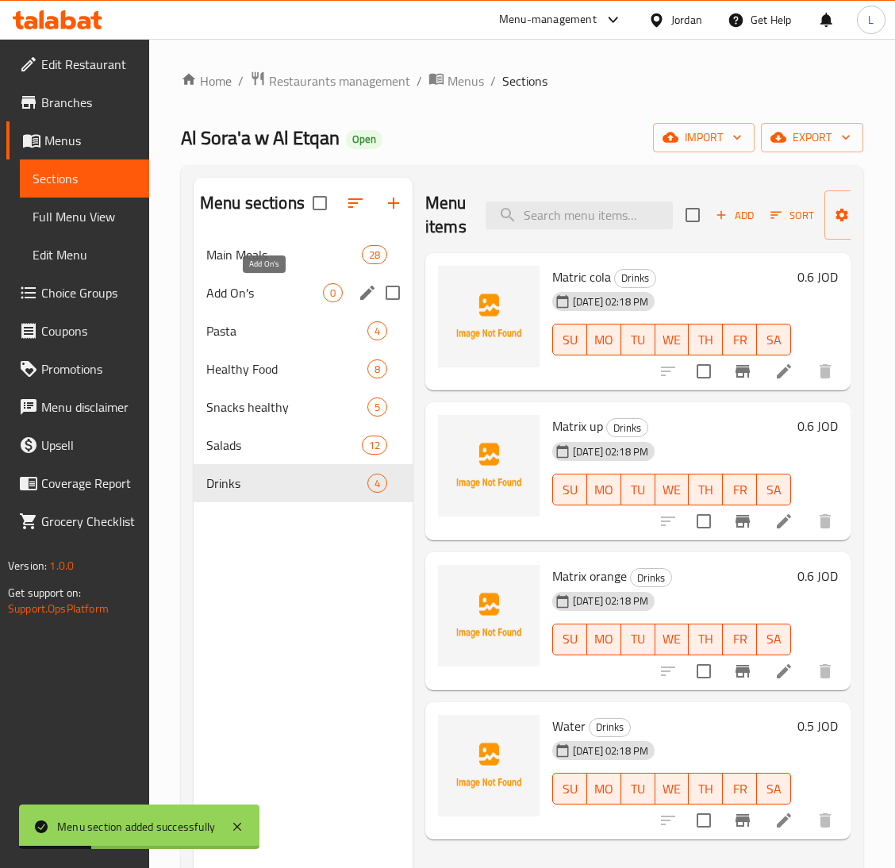
click at [263, 294] on span "Add On's" at bounding box center [264, 292] width 117 height 19
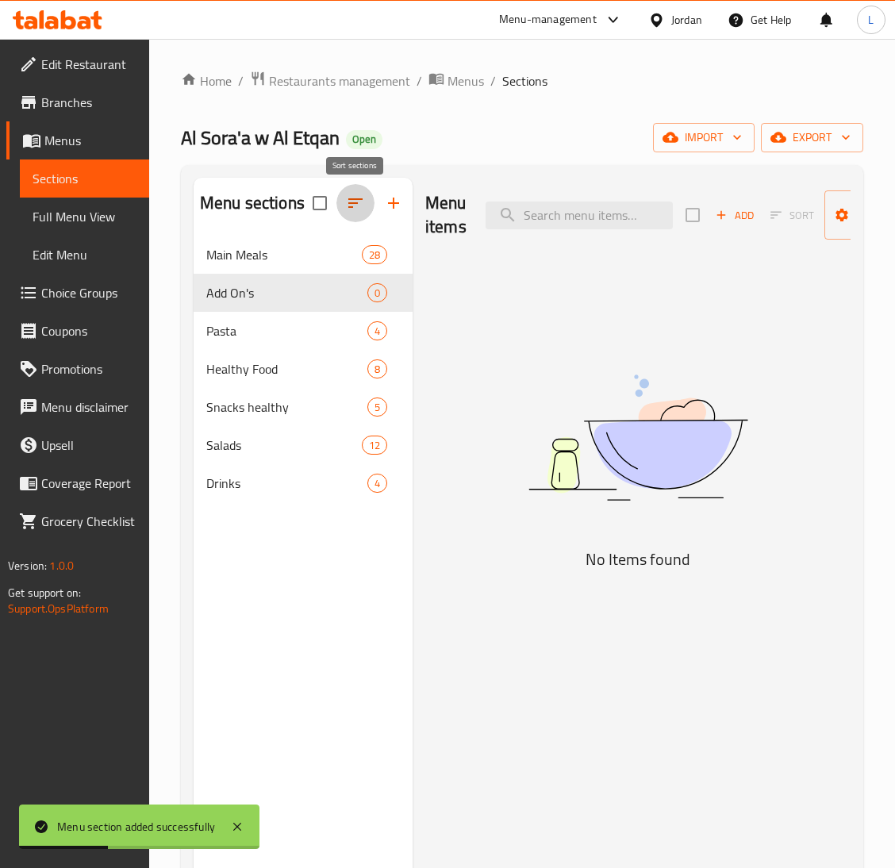
click at [348, 202] on icon "button" at bounding box center [355, 203] width 19 height 19
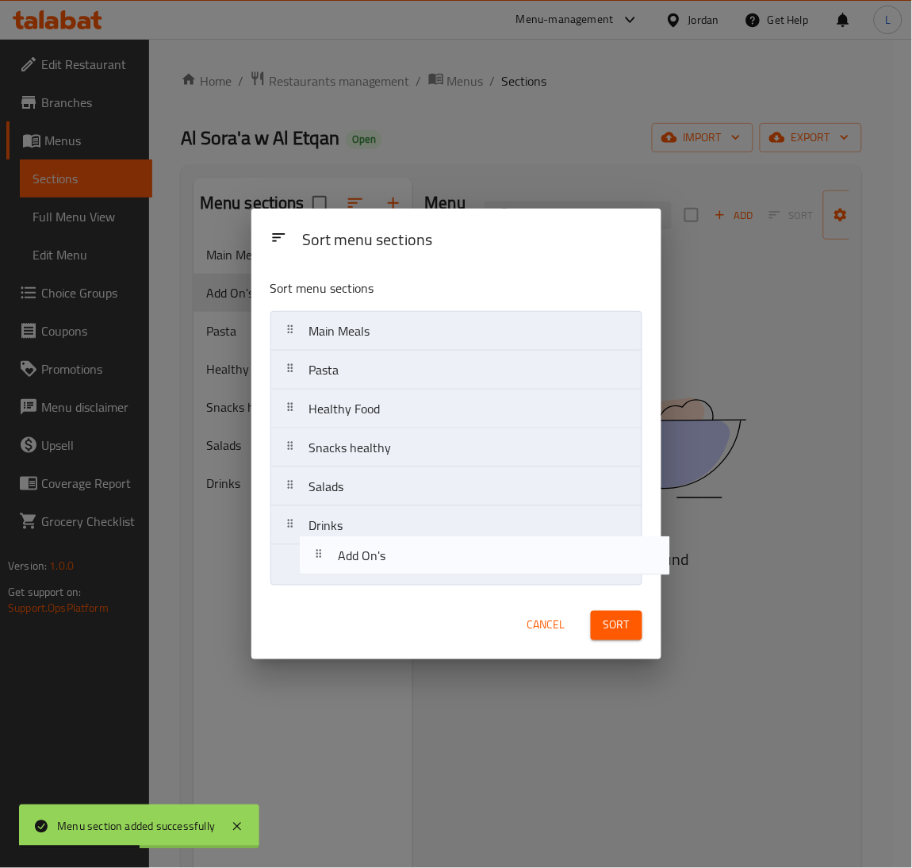
drag, startPoint x: 377, startPoint y: 372, endPoint x: 405, endPoint y: 567, distance: 197.2
click at [405, 567] on nav "Main Meals Add On's Pasta Healthy Food Snacks healthy Salads Drinks" at bounding box center [456, 448] width 372 height 274
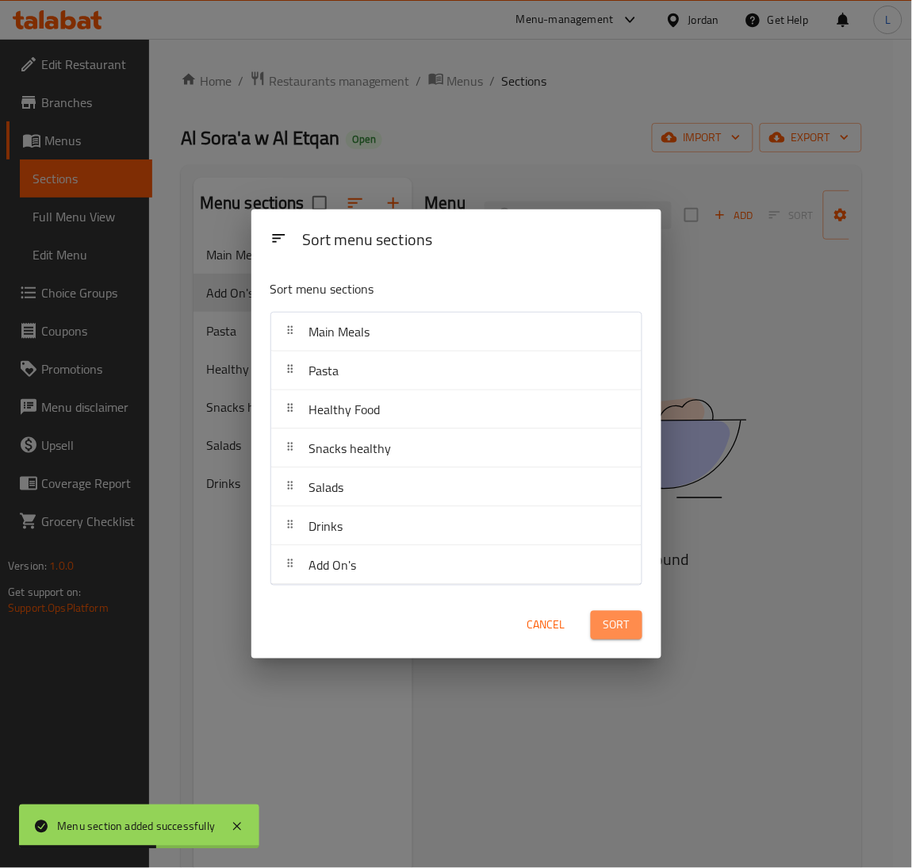
click at [630, 624] on button "Sort" at bounding box center [617, 625] width 52 height 29
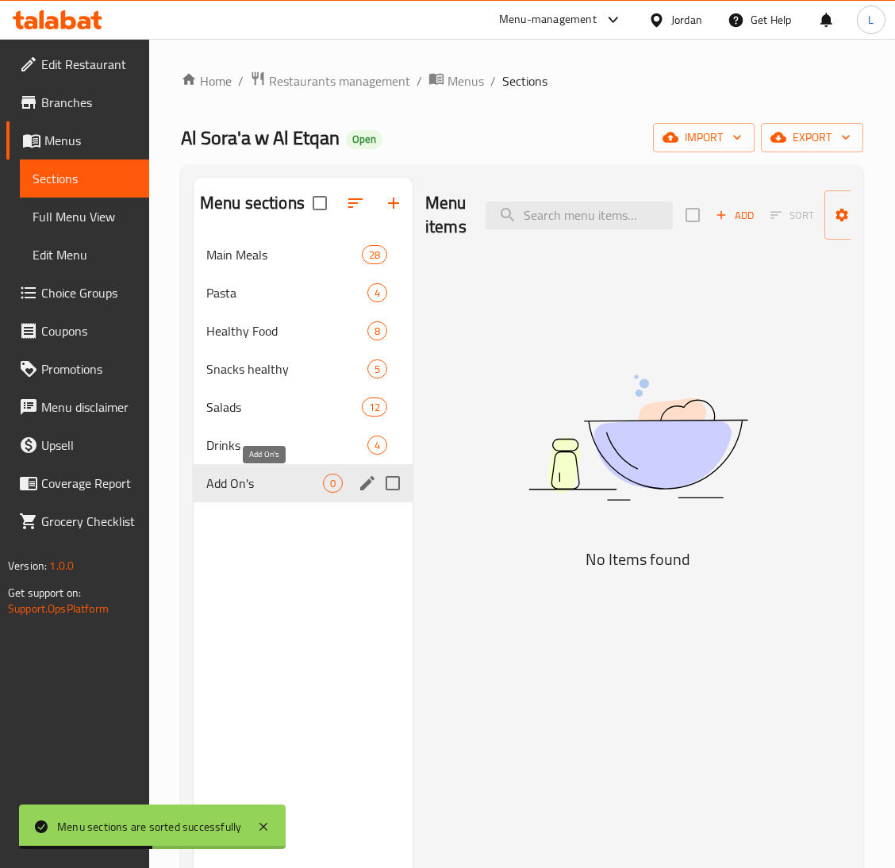
click at [258, 485] on span "Add On's" at bounding box center [264, 483] width 117 height 19
click at [734, 219] on span "Add" at bounding box center [734, 215] width 43 height 18
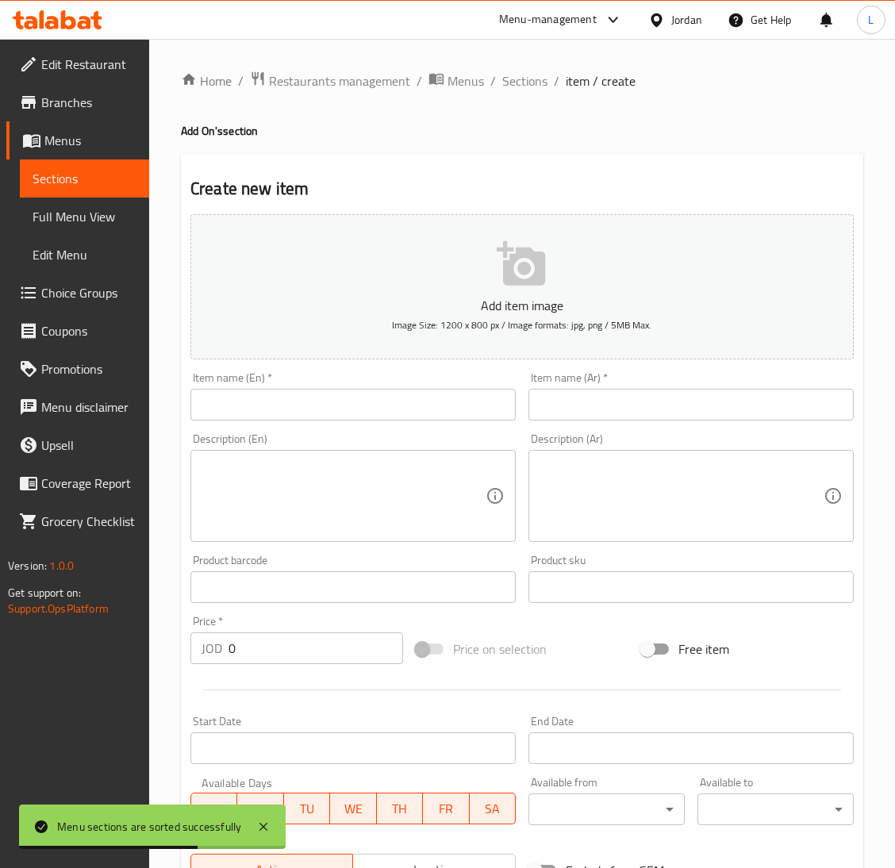
click at [631, 430] on div "Description (Ar) Description (Ar)" at bounding box center [691, 487] width 338 height 121
click at [631, 404] on input "text" at bounding box center [690, 405] width 325 height 32
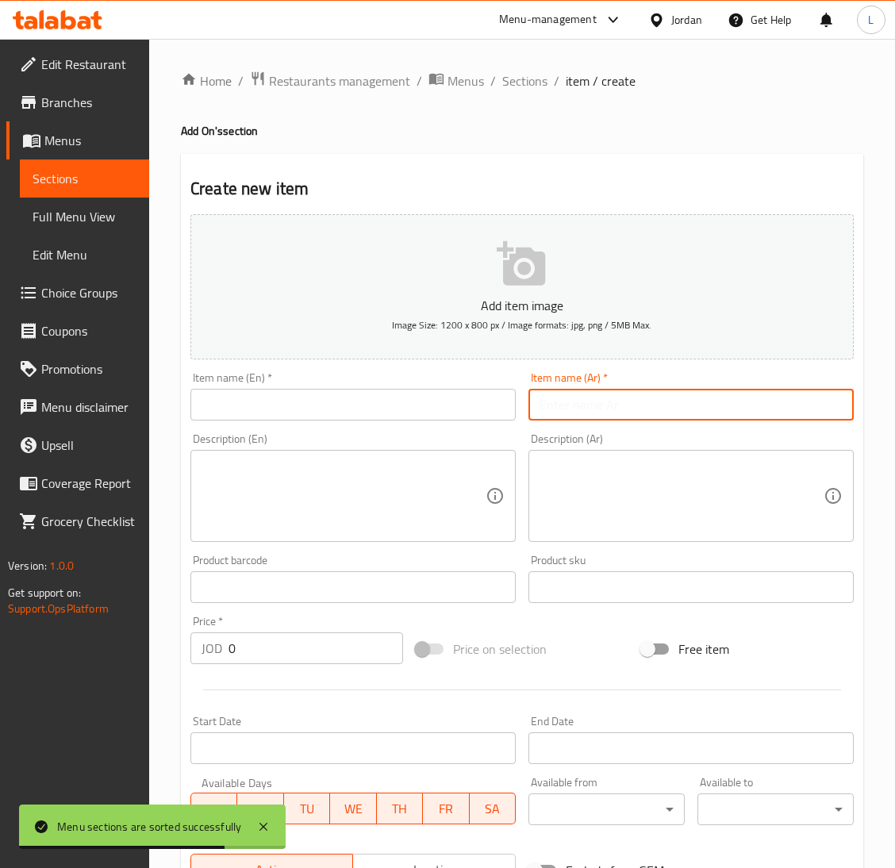
paste input "لبن رايب"
type input "لبن رايب"
click at [342, 405] on input "text" at bounding box center [352, 405] width 325 height 32
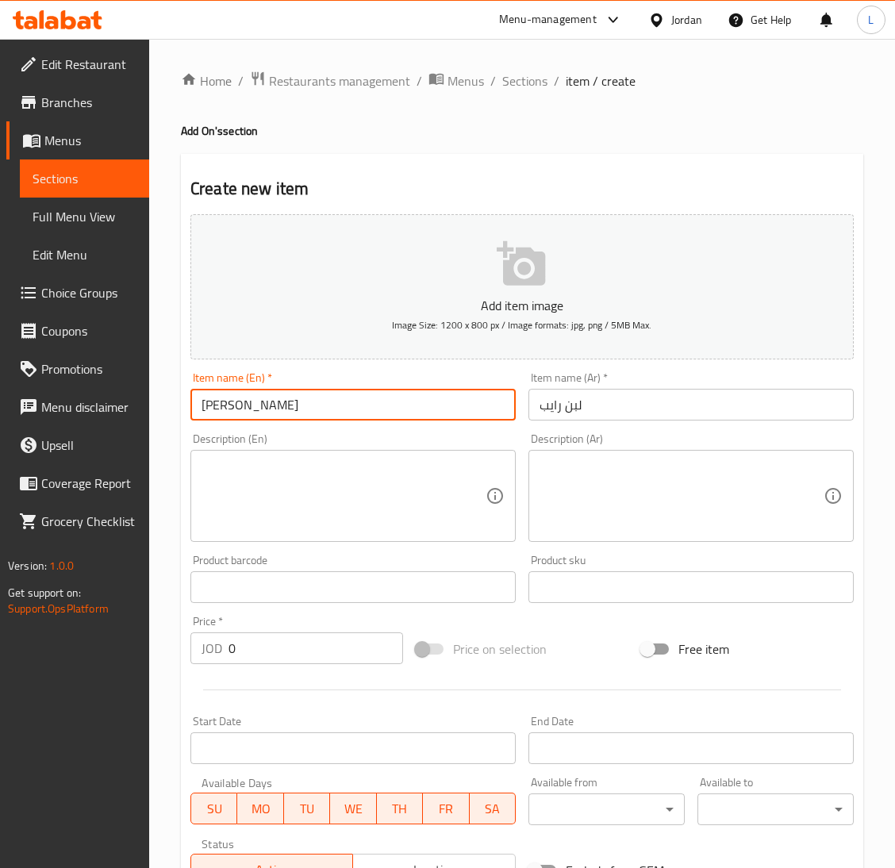
click at [209, 408] on input "[PERSON_NAME]" at bounding box center [352, 405] width 325 height 32
click at [204, 408] on input "[PERSON_NAME]" at bounding box center [352, 405] width 325 height 32
type input "[PERSON_NAME]"
click at [228, 654] on input "0" at bounding box center [315, 648] width 174 height 32
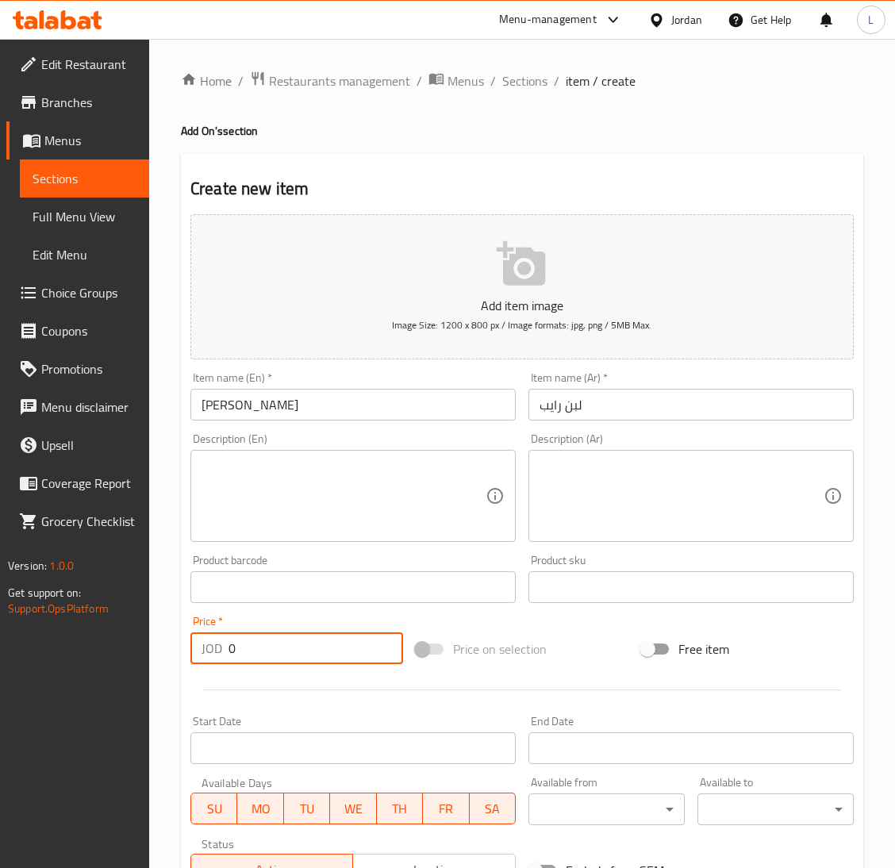
click at [259, 637] on input "0" at bounding box center [315, 648] width 174 height 32
type input "0.6"
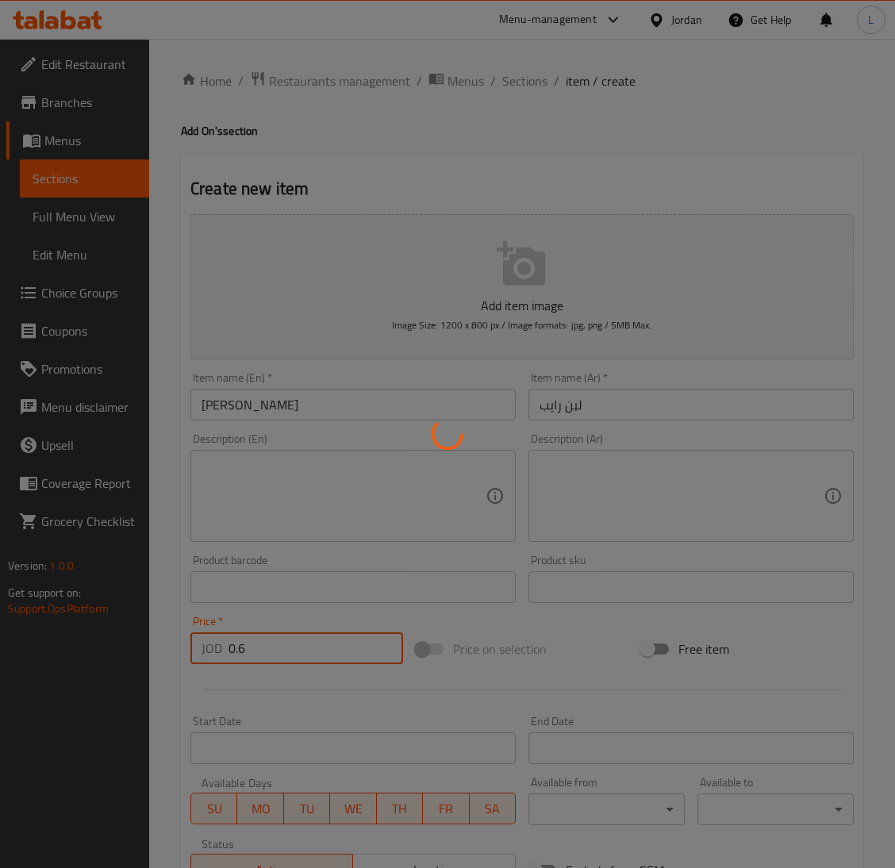
type input "0"
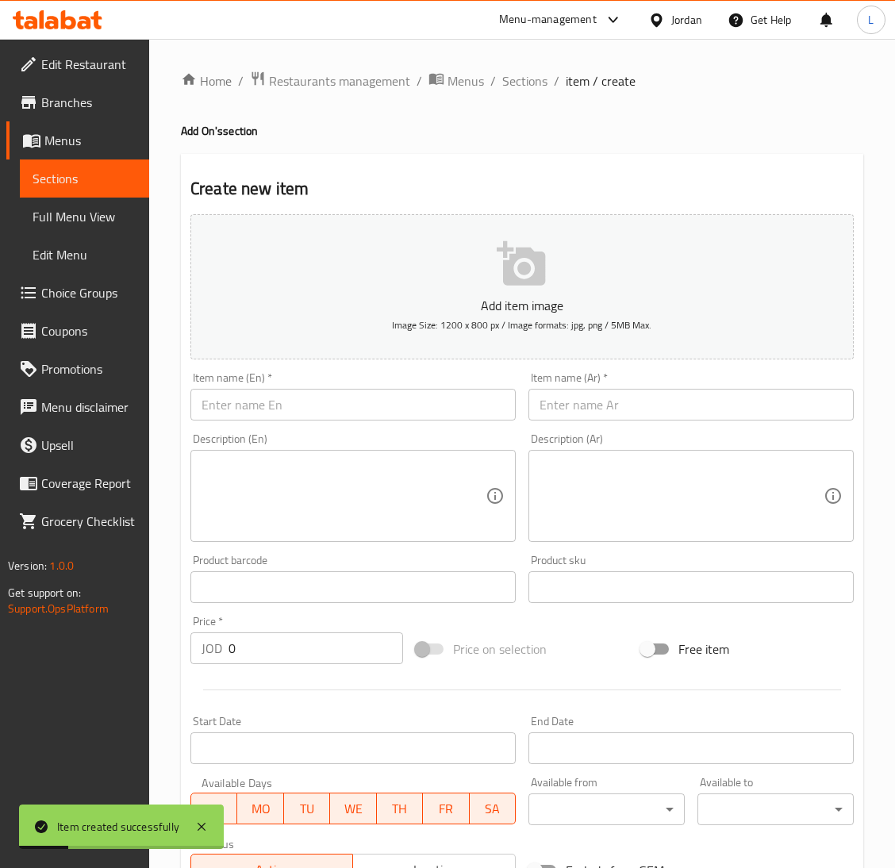
drag, startPoint x: 780, startPoint y: 419, endPoint x: 763, endPoint y: 418, distance: 16.7
click at [780, 419] on input "text" at bounding box center [690, 405] width 325 height 32
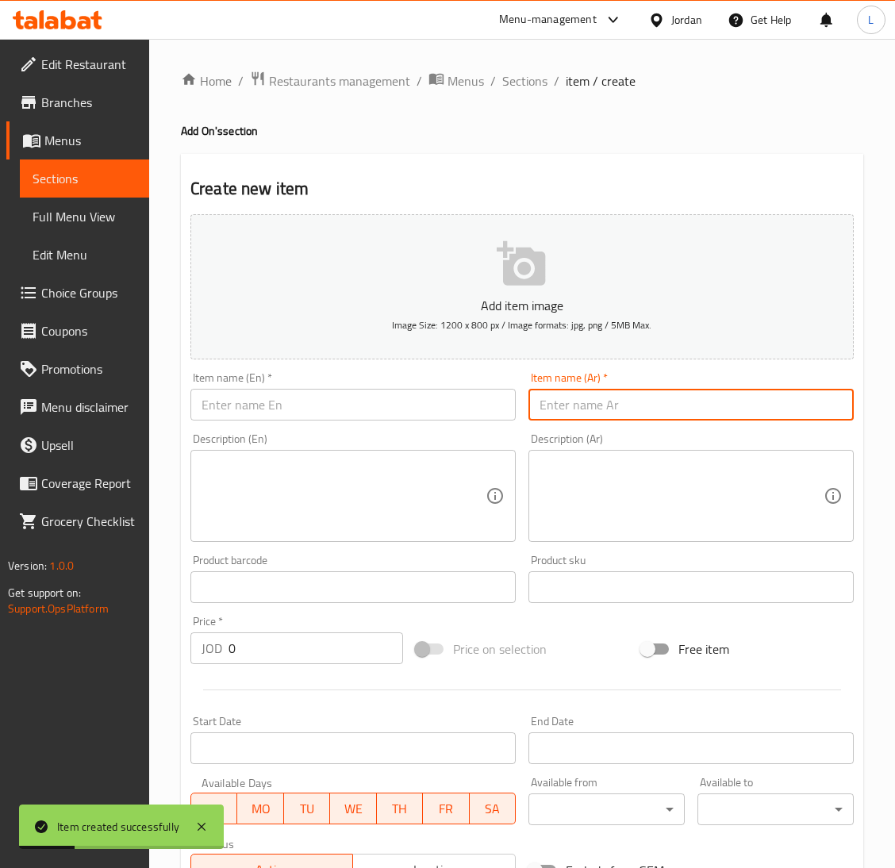
paste input "دقوس كبير"
type input "دقوس كبير"
click at [489, 407] on input "text" at bounding box center [352, 405] width 325 height 32
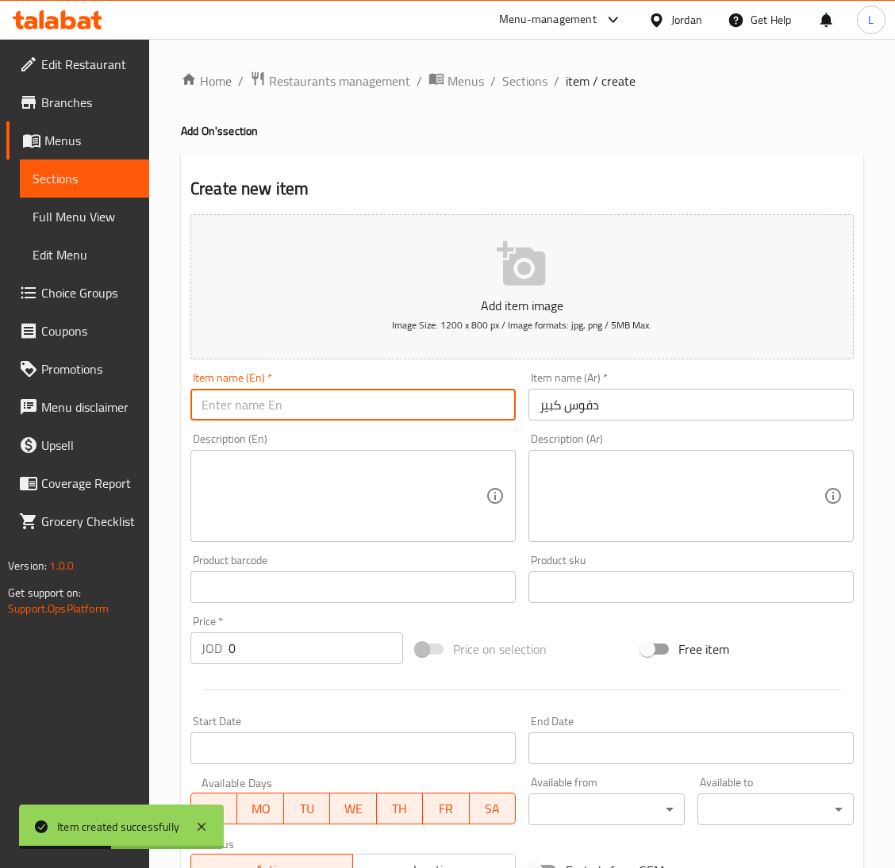
paste input "Big daqoos"
type input "Big daqoos"
click at [286, 642] on input "0" at bounding box center [315, 648] width 174 height 32
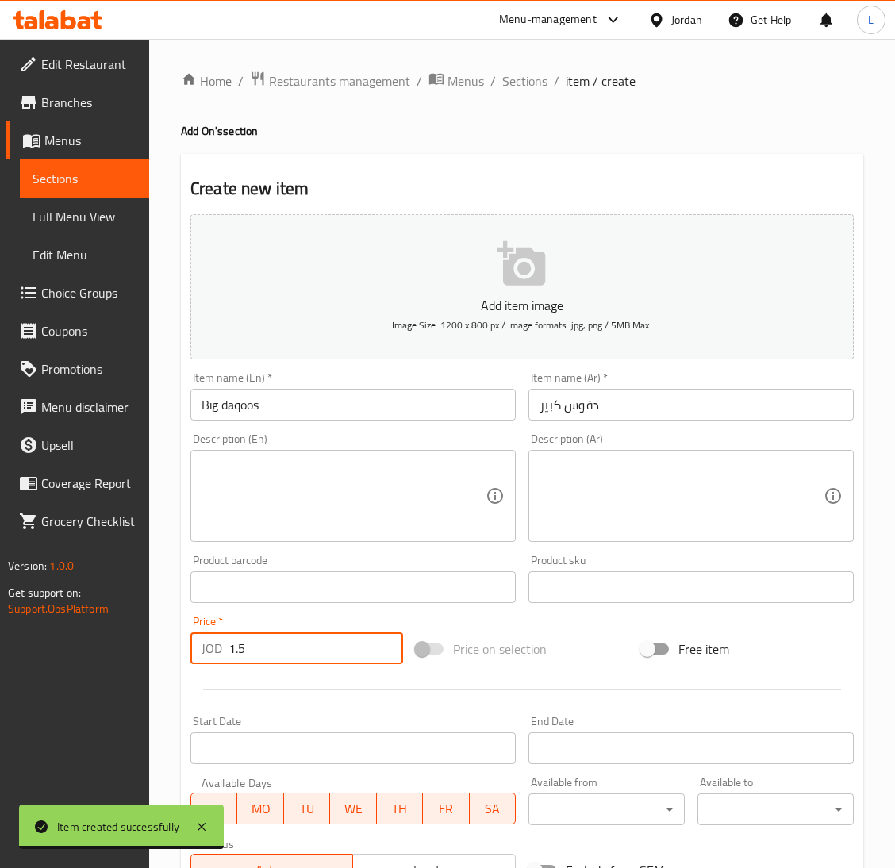
type input "1.5"
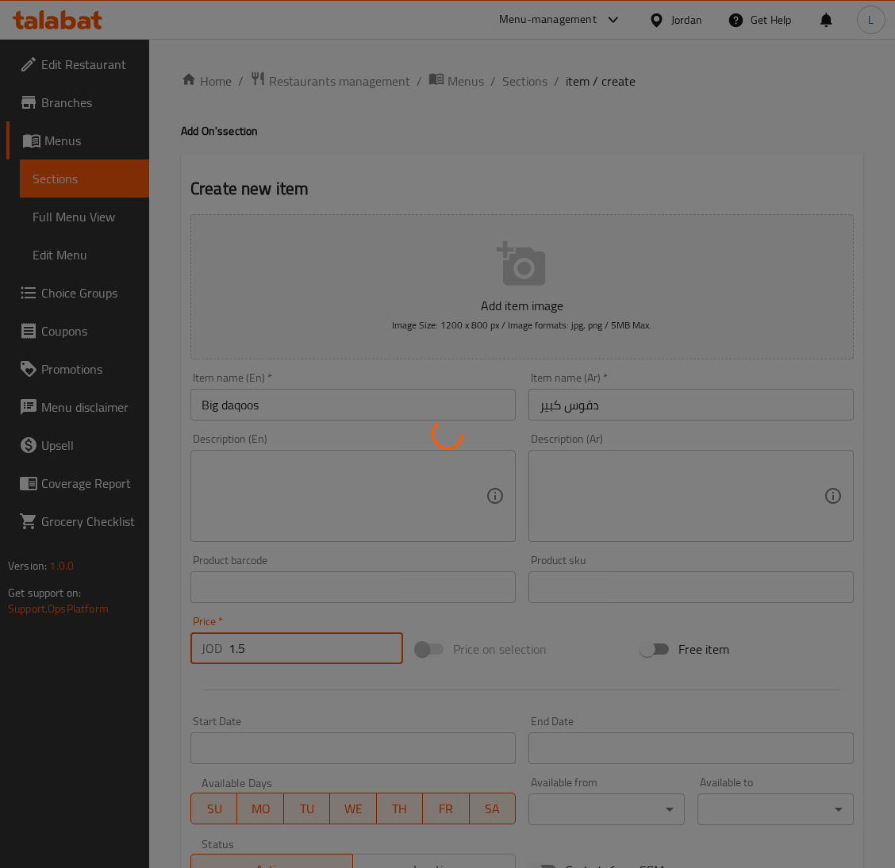
type input "0"
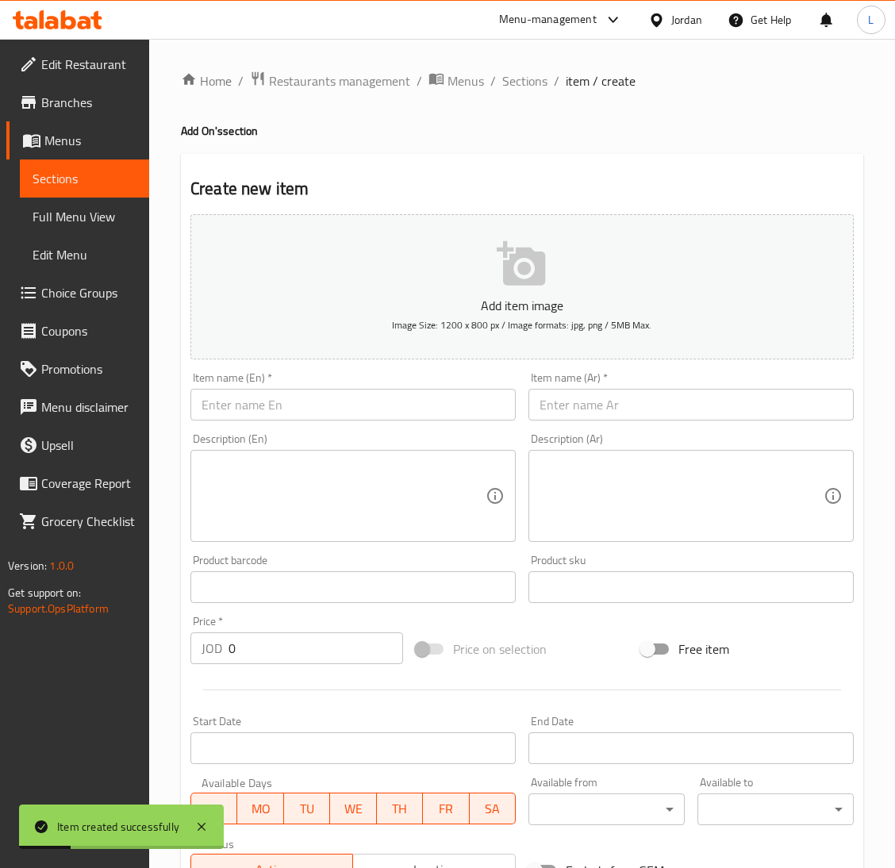
click at [583, 402] on input "text" at bounding box center [690, 405] width 325 height 32
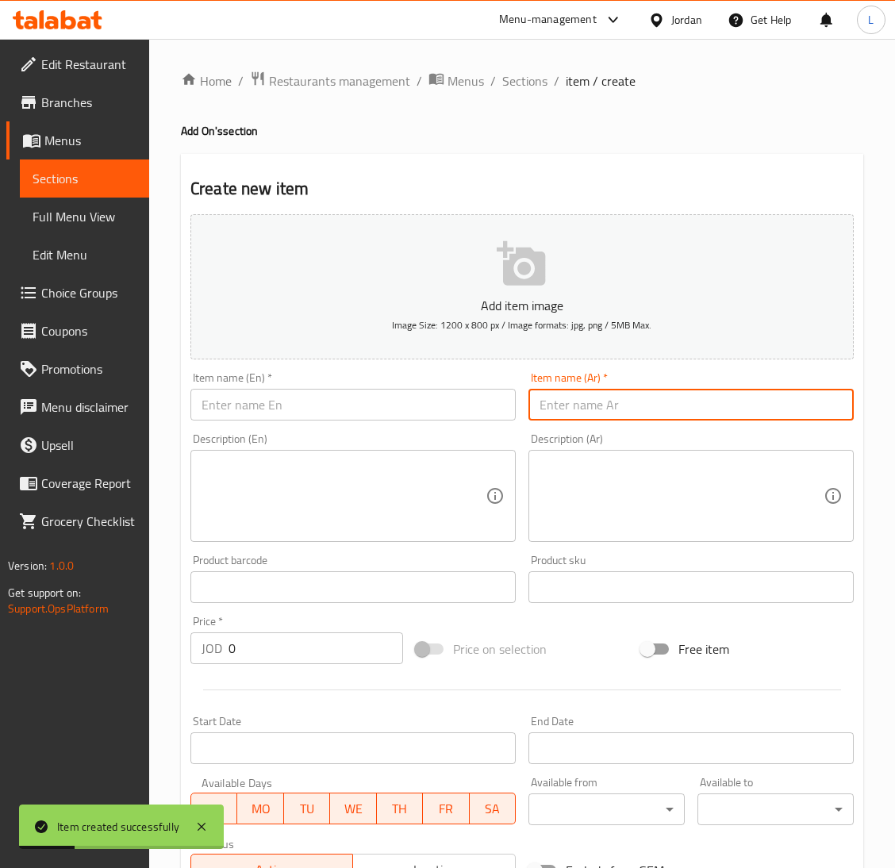
paste input "دقوس صغير"
type input "دقوس صغير"
drag, startPoint x: 439, startPoint y: 406, endPoint x: 443, endPoint y: 318, distance: 88.2
click at [439, 406] on input "text" at bounding box center [352, 405] width 325 height 32
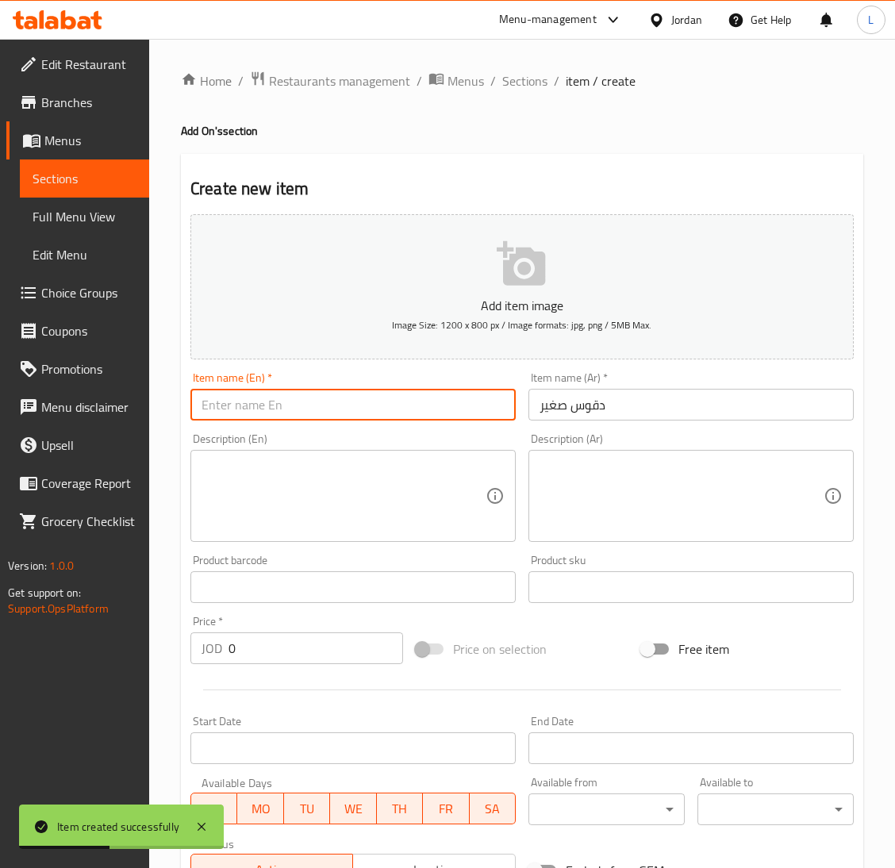
paste input "Small daqoos"
type input "Small daqoos"
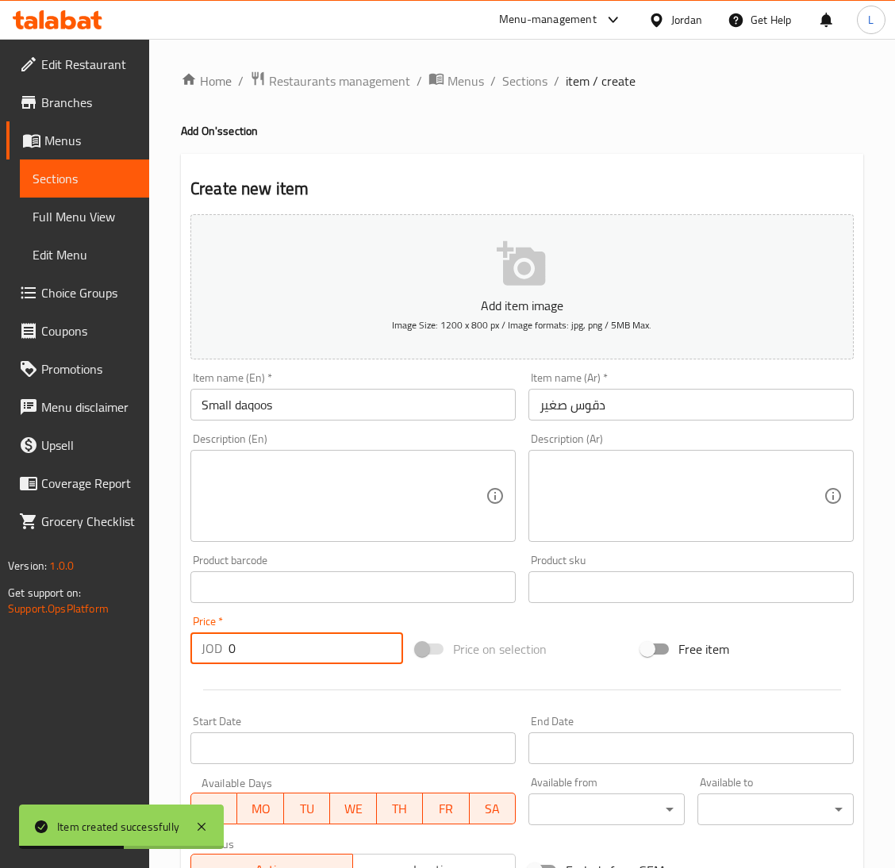
click at [274, 651] on input "0" at bounding box center [315, 648] width 174 height 32
type input "0.75"
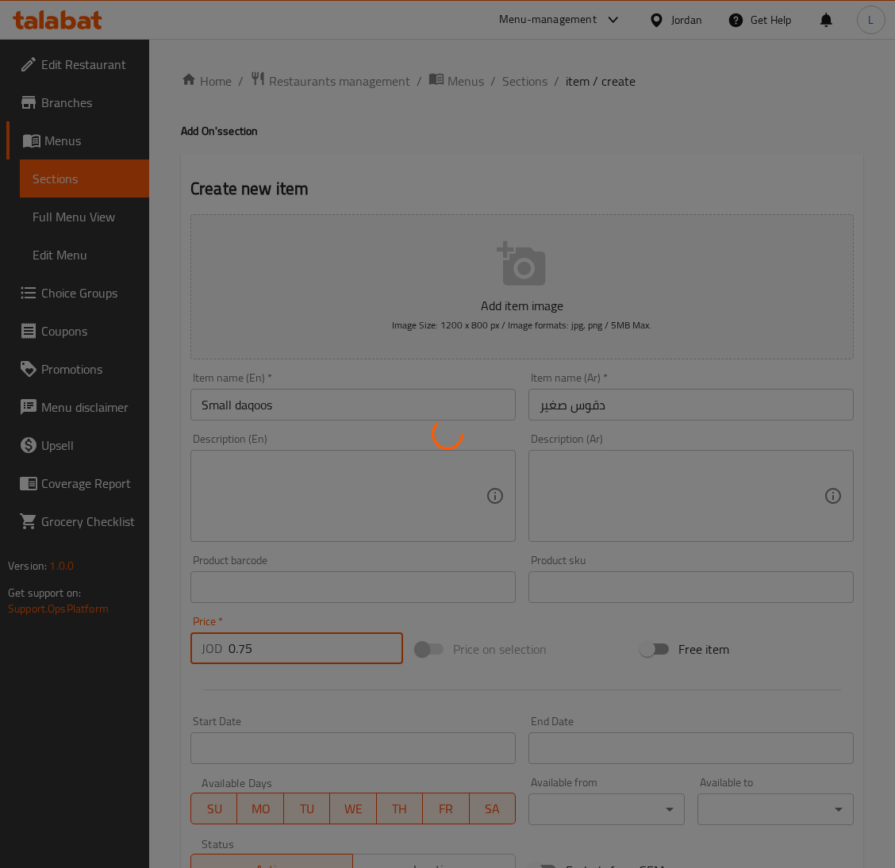
type input "0"
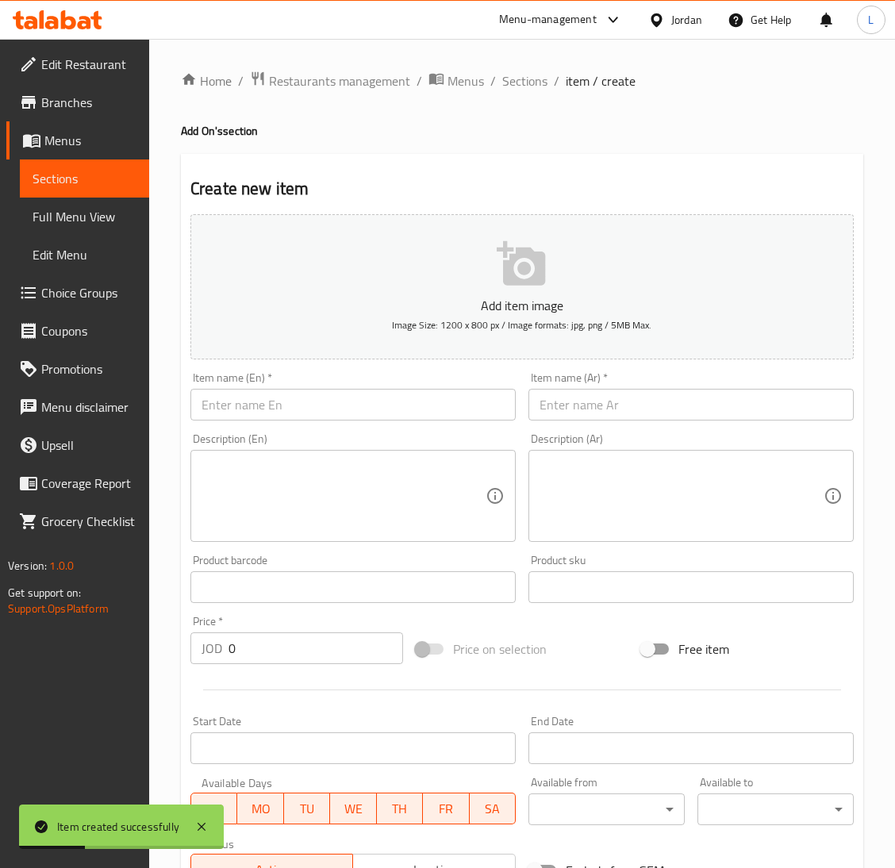
drag, startPoint x: 618, startPoint y: 413, endPoint x: 469, endPoint y: 416, distance: 149.1
click at [618, 413] on input "text" at bounding box center [690, 405] width 325 height 32
paste input "صحن رز ساده"
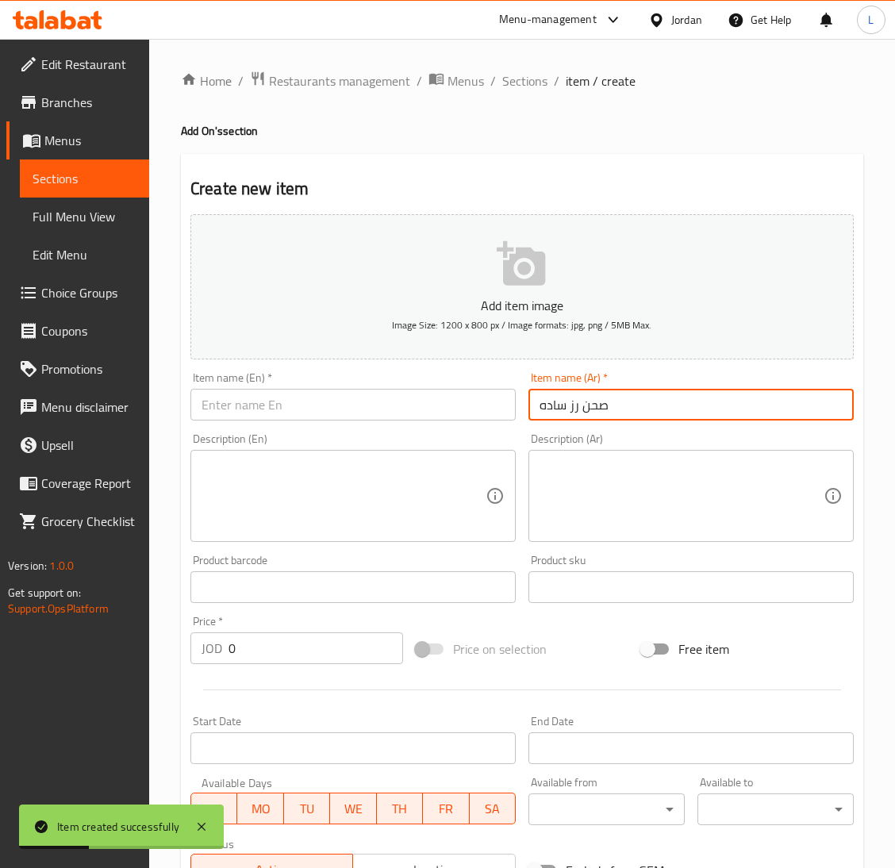
type input "صحن رز ساده"
click at [406, 415] on input "text" at bounding box center [352, 405] width 325 height 32
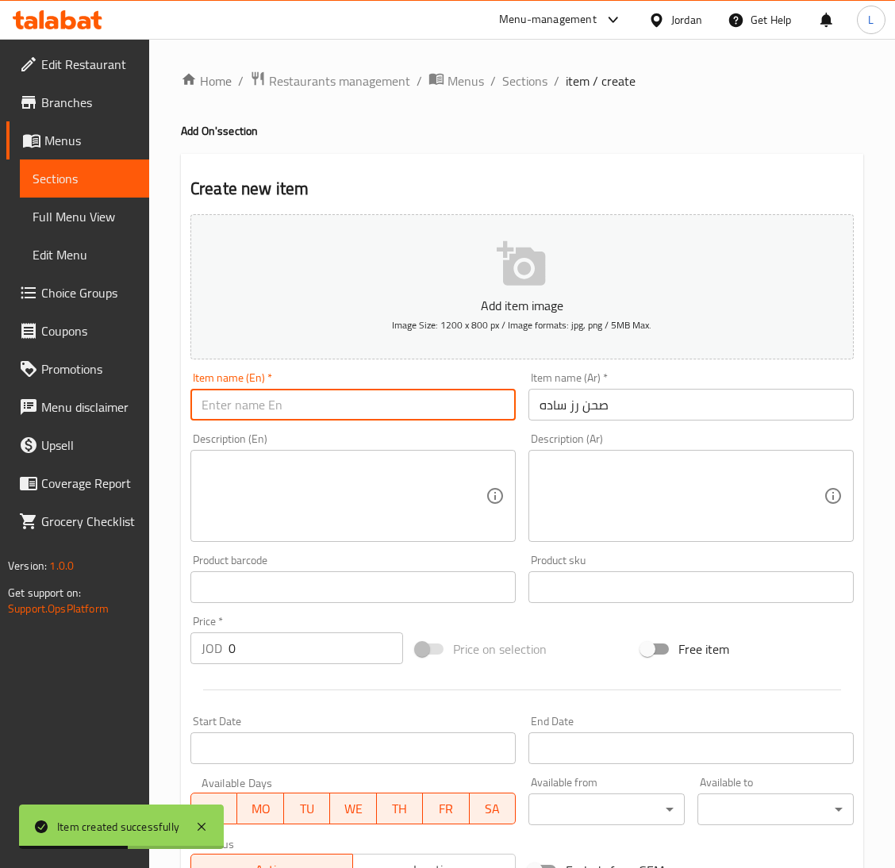
paste input "Plain rice plate"
type input "Plain rice plate"
click at [297, 646] on input "0" at bounding box center [315, 648] width 174 height 32
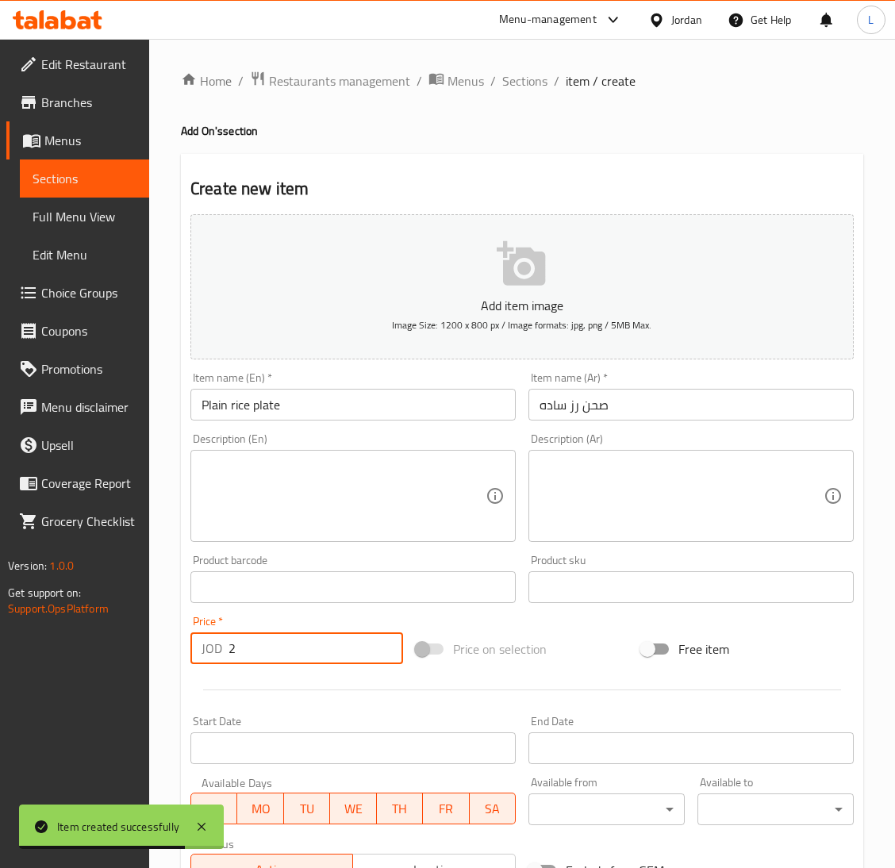
type input "2"
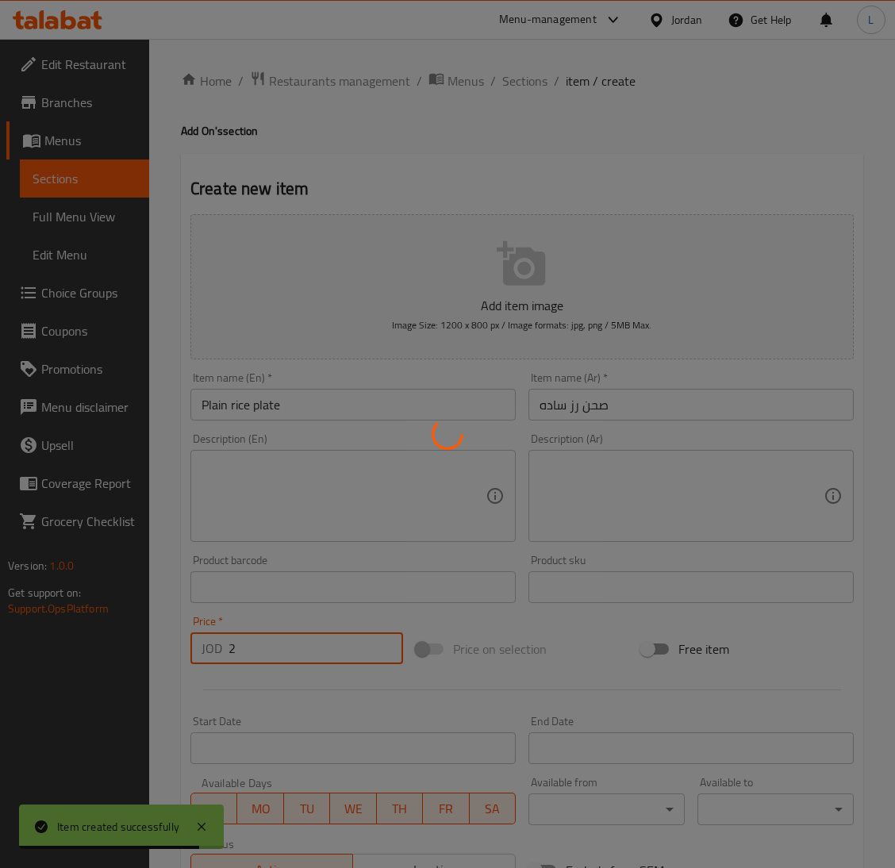
type input "0"
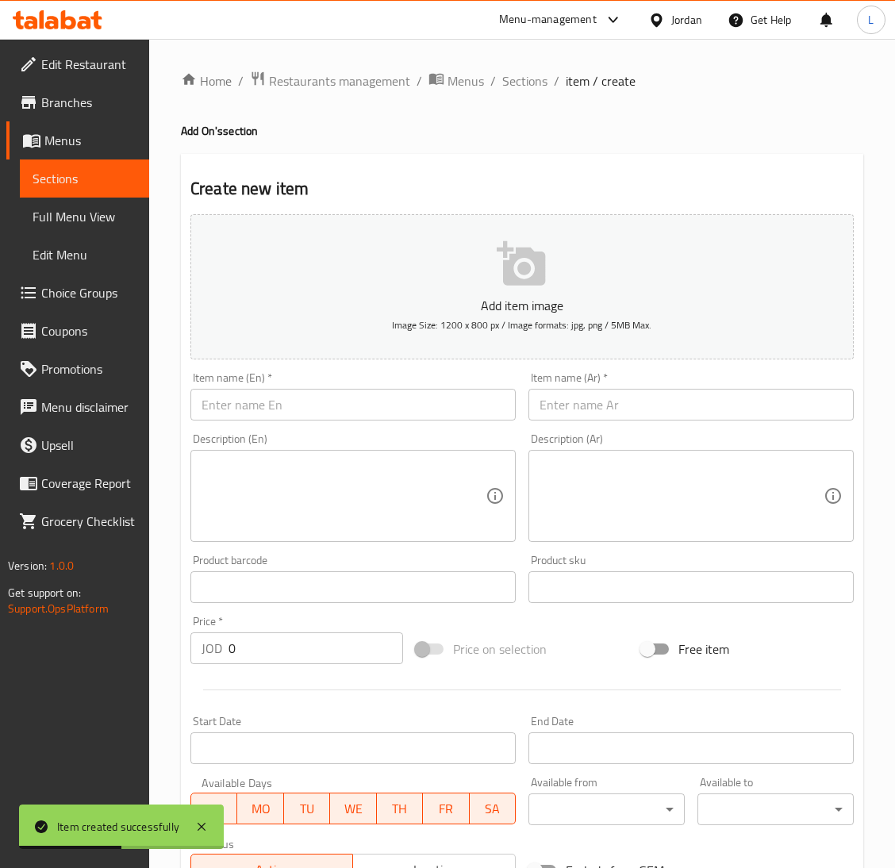
click at [592, 421] on div "Item name (Ar)   * Item name (Ar) *" at bounding box center [691, 396] width 338 height 61
drag, startPoint x: 592, startPoint y: 408, endPoint x: 527, endPoint y: 407, distance: 65.1
click at [592, 408] on input "text" at bounding box center [690, 405] width 325 height 32
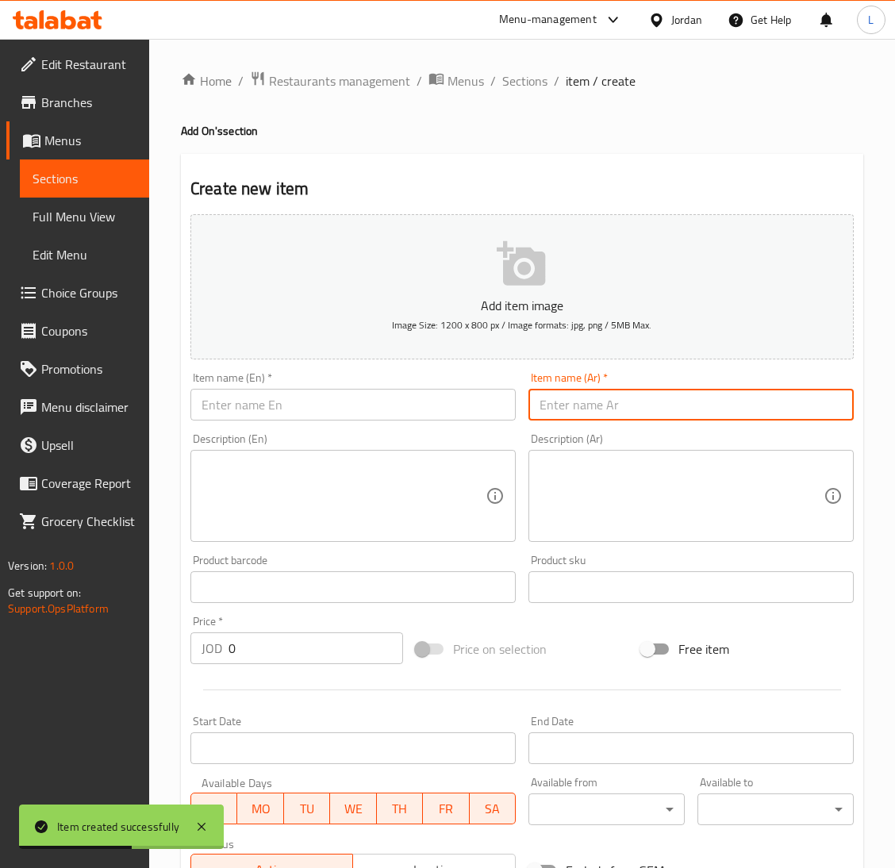
paste input "لبن منسف"
type input "لبن منسف"
click at [481, 407] on input "text" at bounding box center [352, 405] width 325 height 32
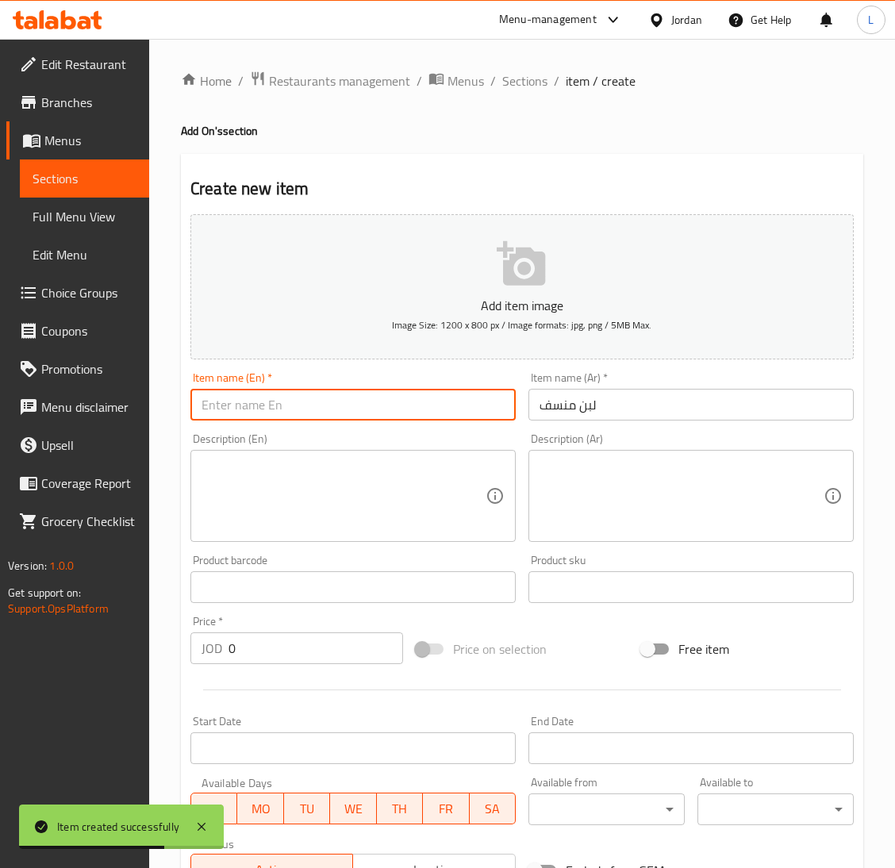
paste input "Mansaf milk"
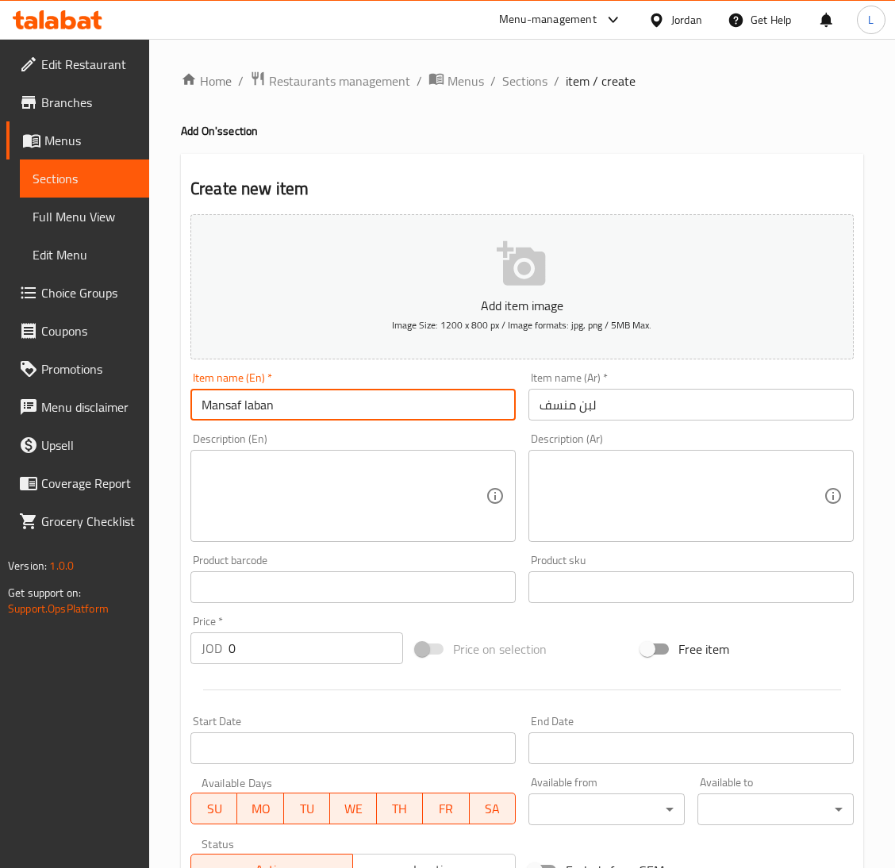
type input "Mansaf laban"
click at [334, 654] on input "0" at bounding box center [315, 648] width 174 height 32
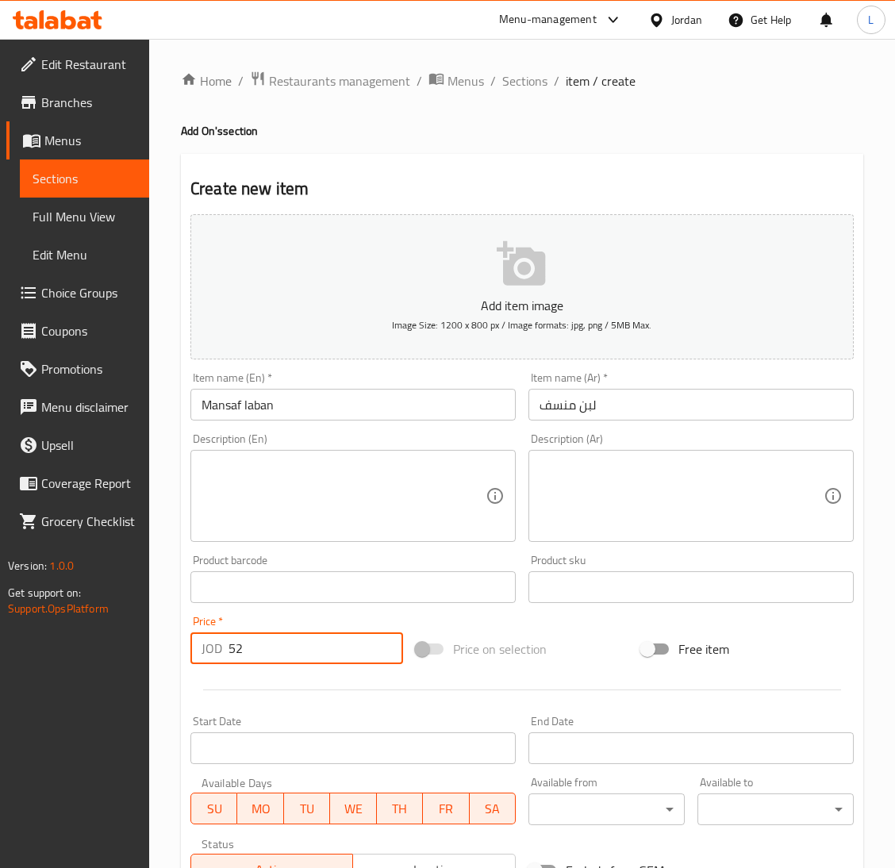
type input "5"
type input "2.5"
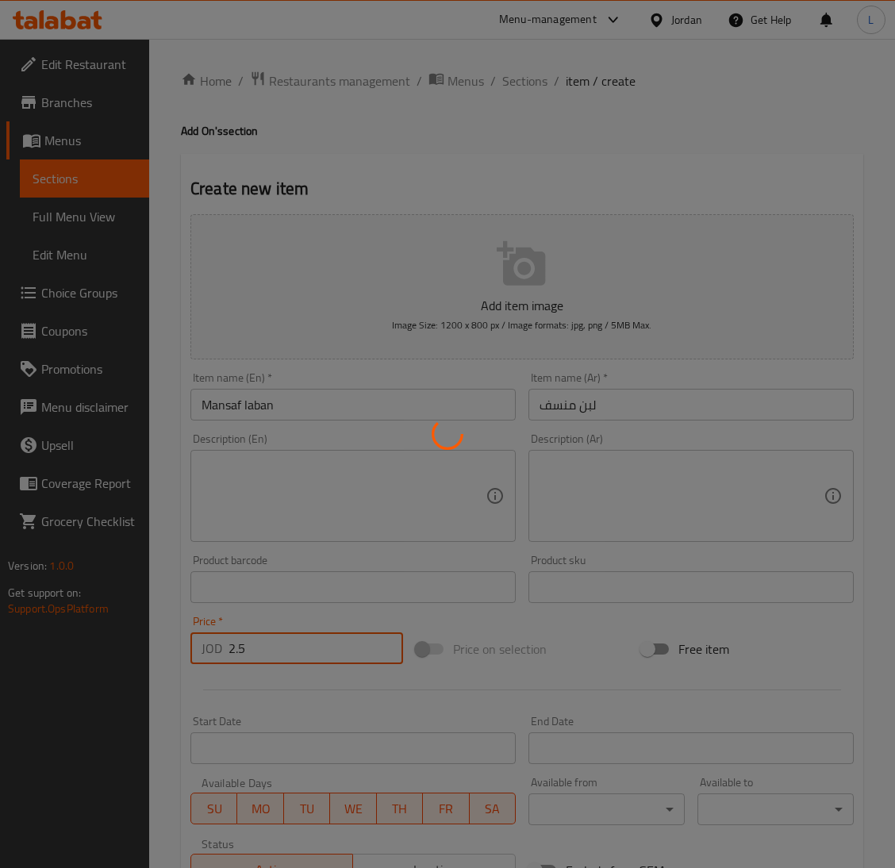
type input "0"
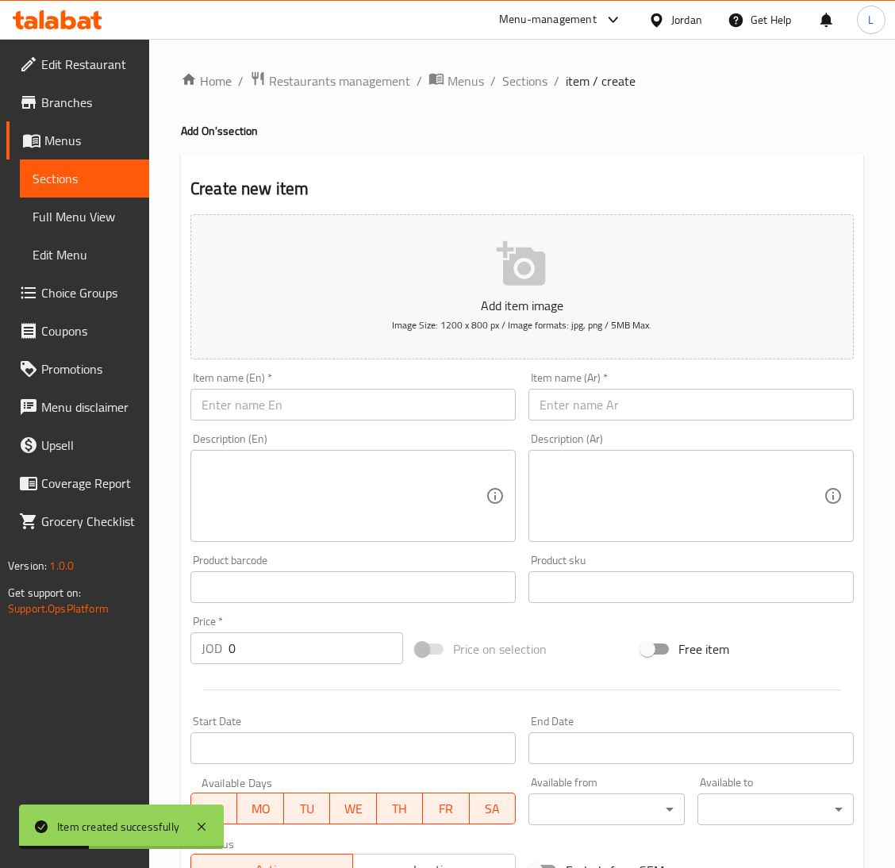
drag, startPoint x: 660, startPoint y: 411, endPoint x: 626, endPoint y: 416, distance: 34.6
click at [660, 411] on input "text" at bounding box center [690, 405] width 325 height 32
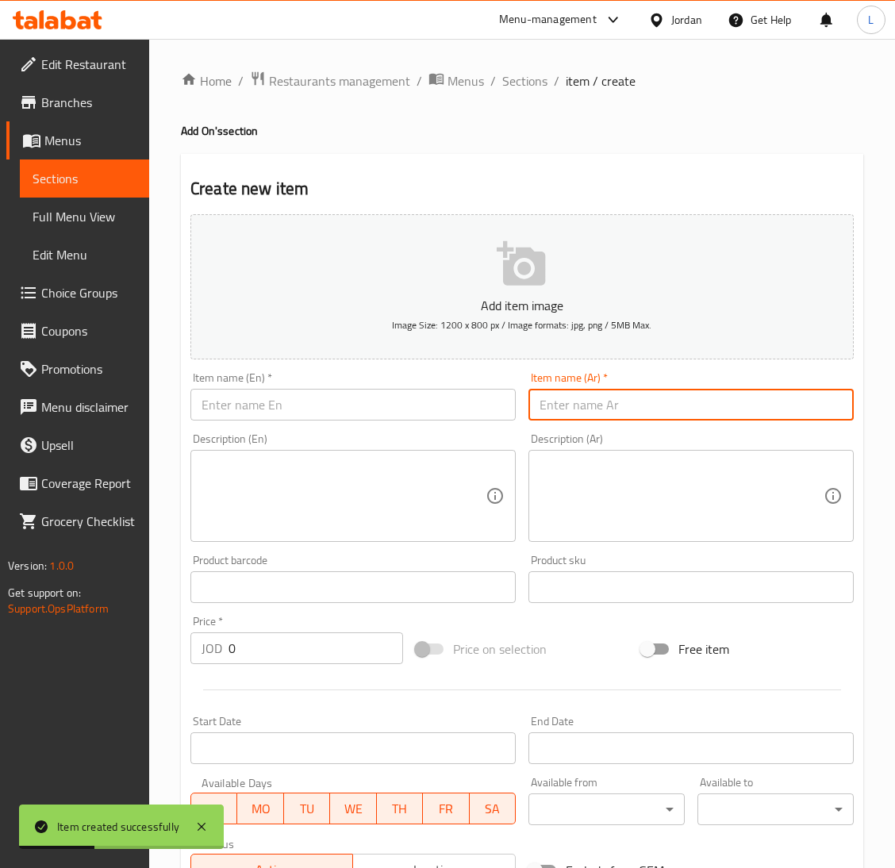
paste input "كبة مقلية 3حبات"
type input "كبة مقلية 3حبات"
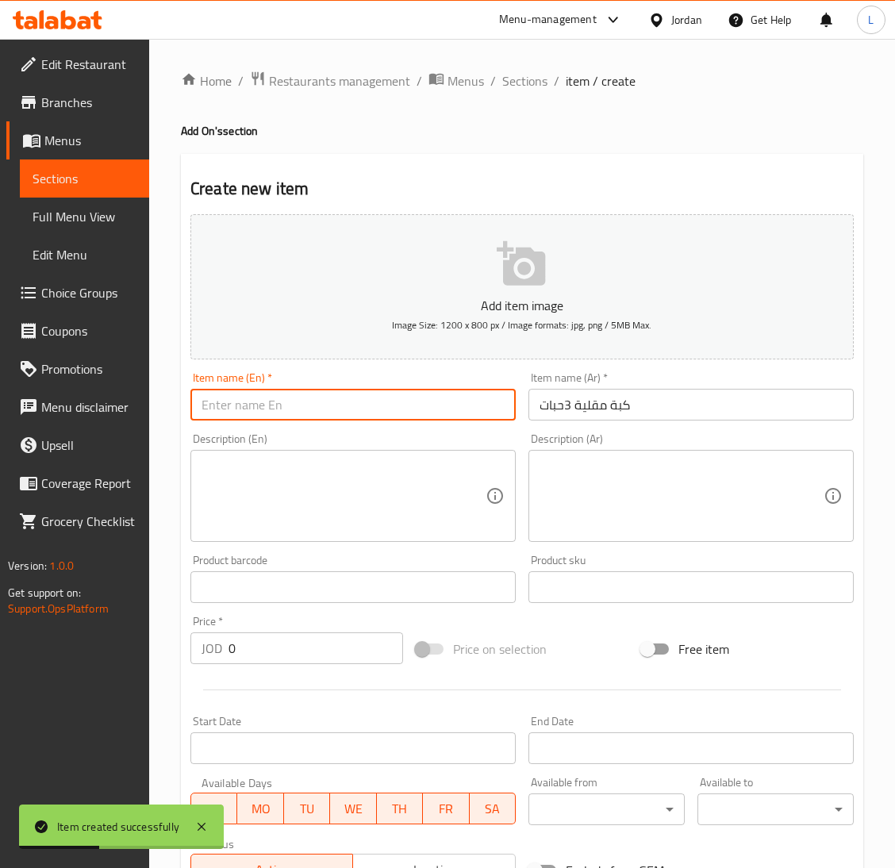
click at [365, 405] on input "text" at bounding box center [352, 405] width 325 height 32
paste input "3 fried kibbeh pieces"
type input "3 fried kibbeh pieces"
click at [266, 659] on input "0" at bounding box center [315, 648] width 174 height 32
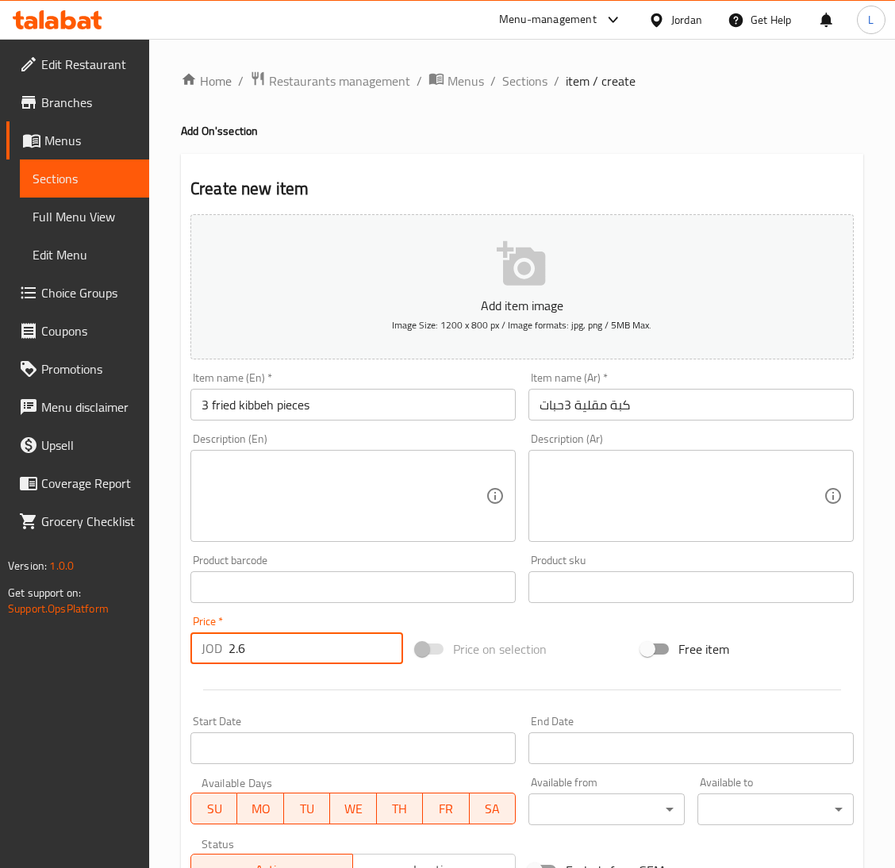
type input "2.6"
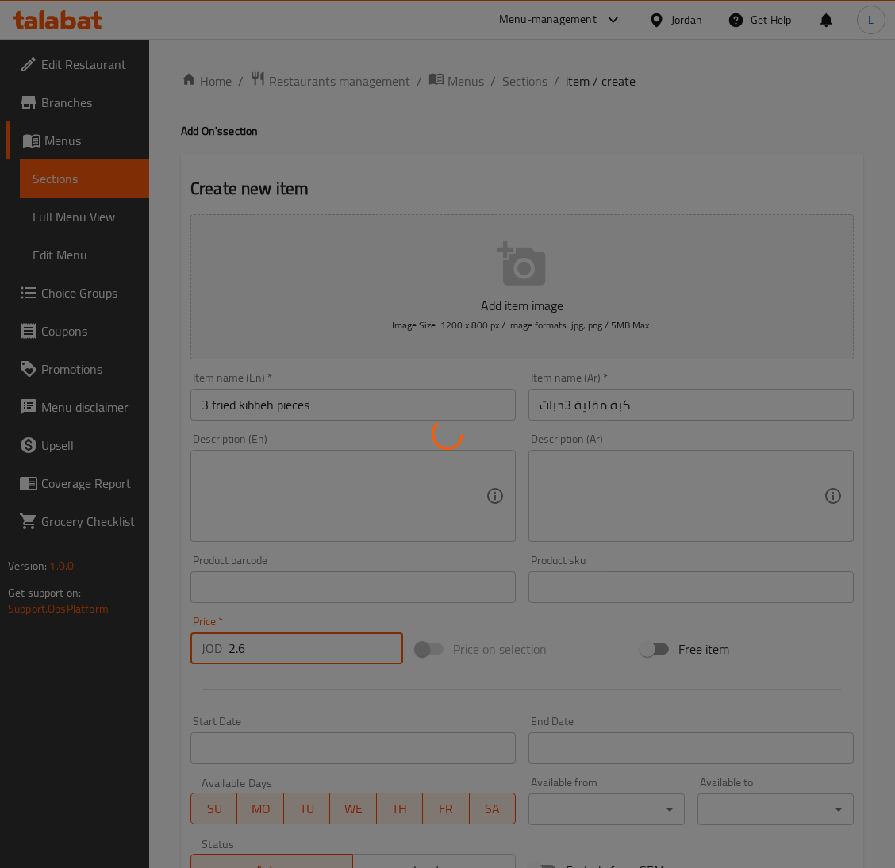
type input "0"
